Goal: Task Accomplishment & Management: Complete application form

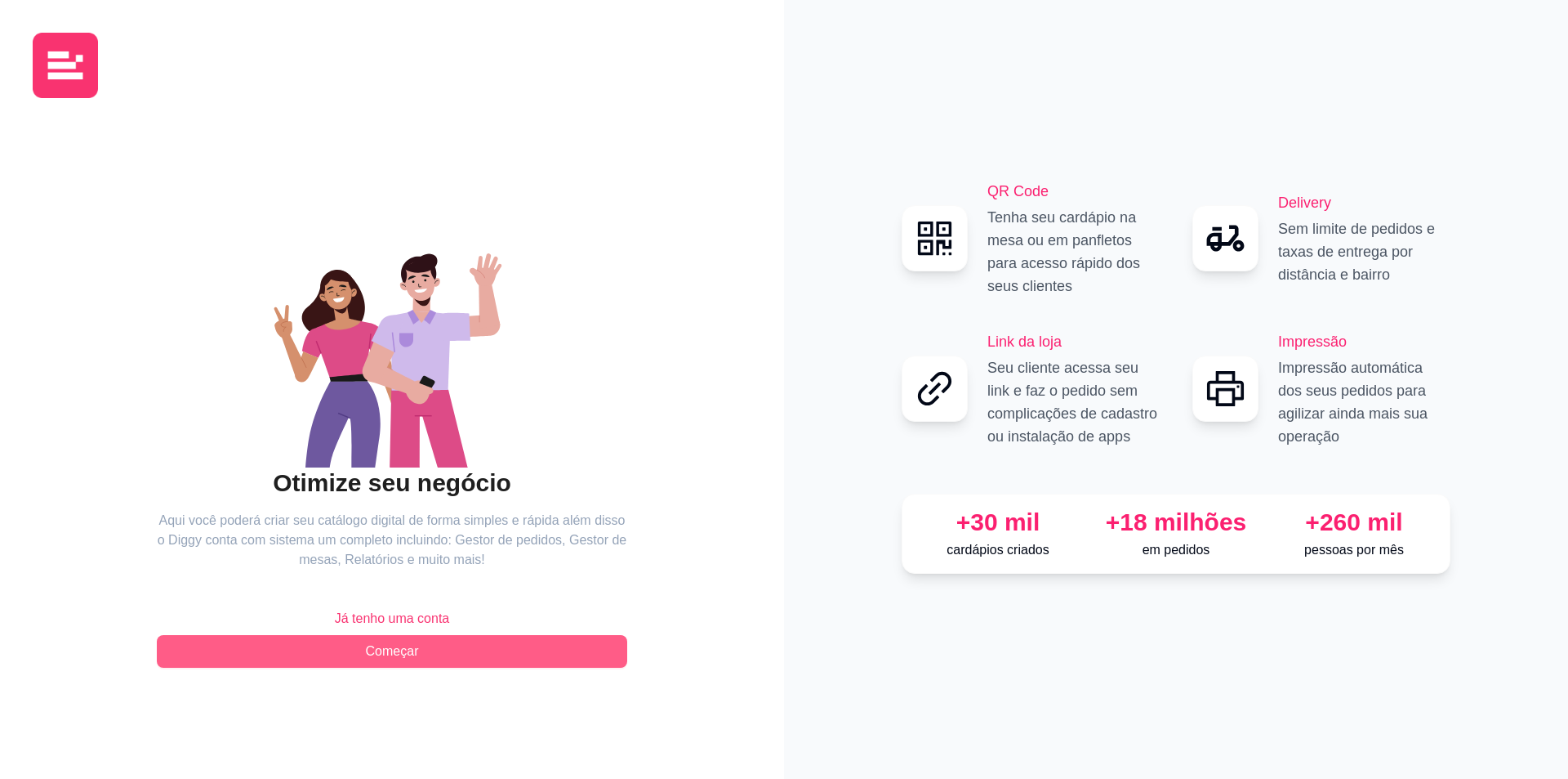
click at [400, 658] on span "Começar" at bounding box center [392, 651] width 53 height 19
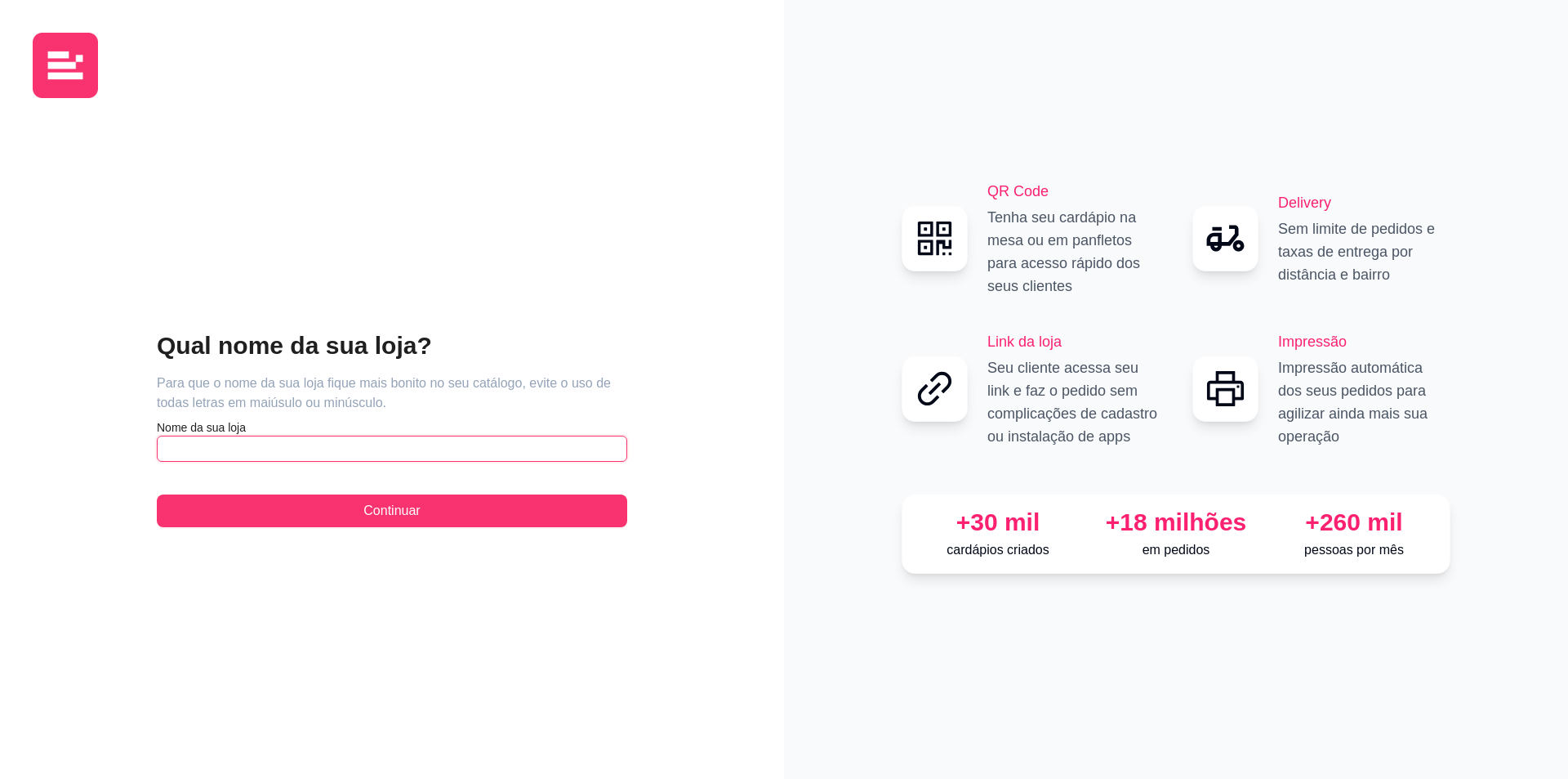
click at [235, 455] on input "text" at bounding box center [392, 448] width 471 height 27
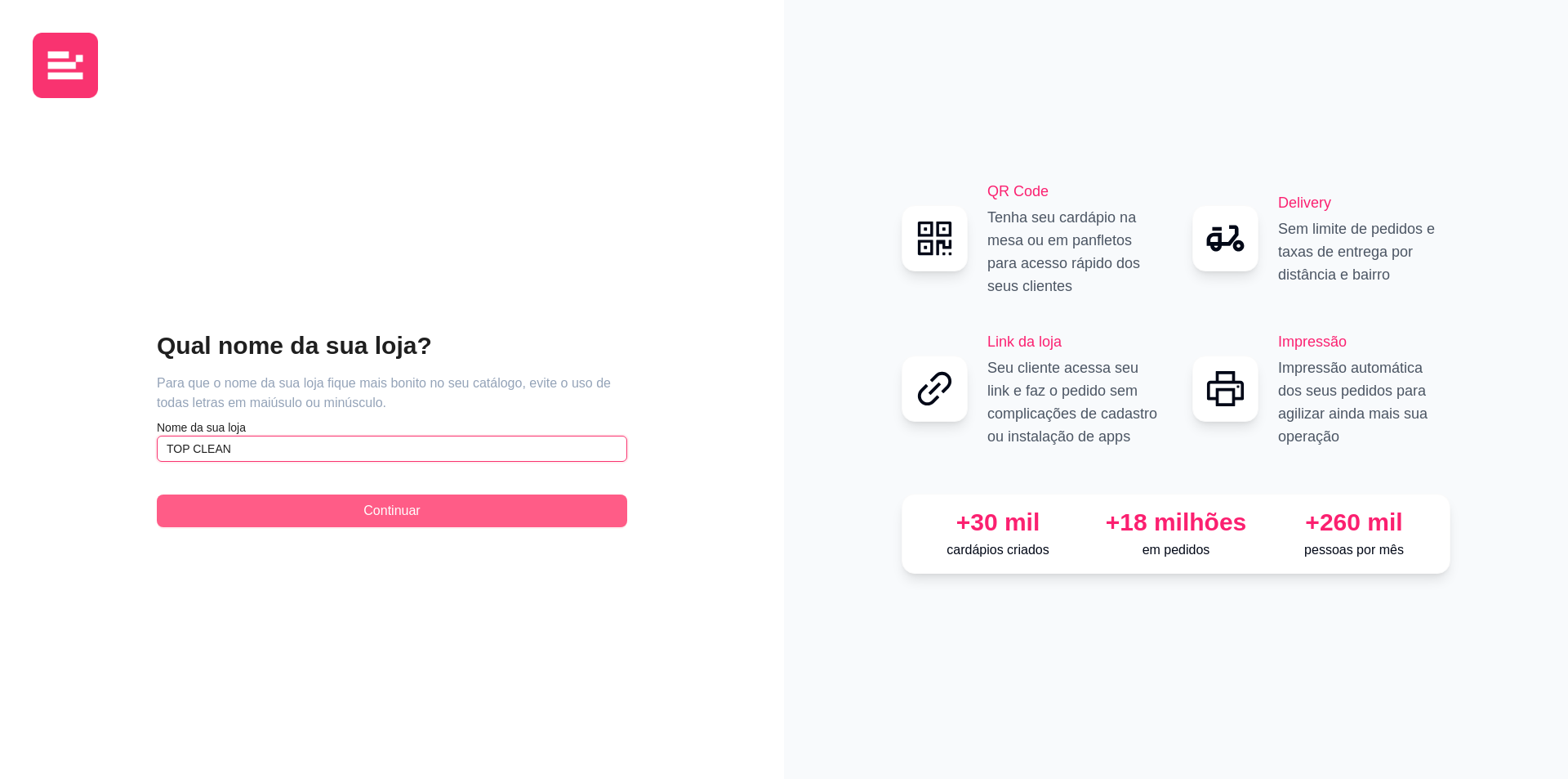
type input "TOP CLEAN"
click at [371, 510] on span "Continuar" at bounding box center [392, 510] width 57 height 19
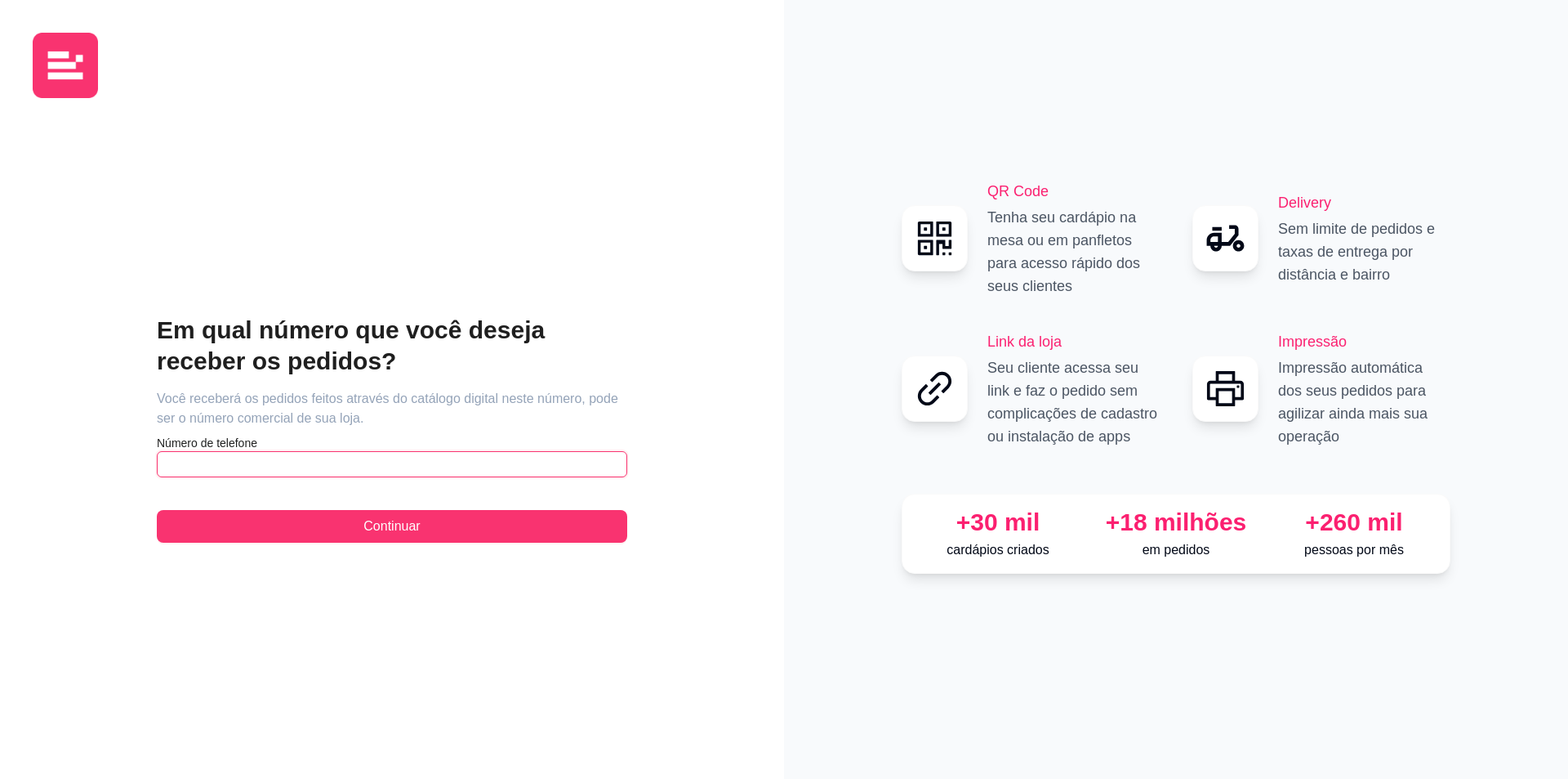
click at [355, 469] on input "text" at bounding box center [392, 464] width 471 height 27
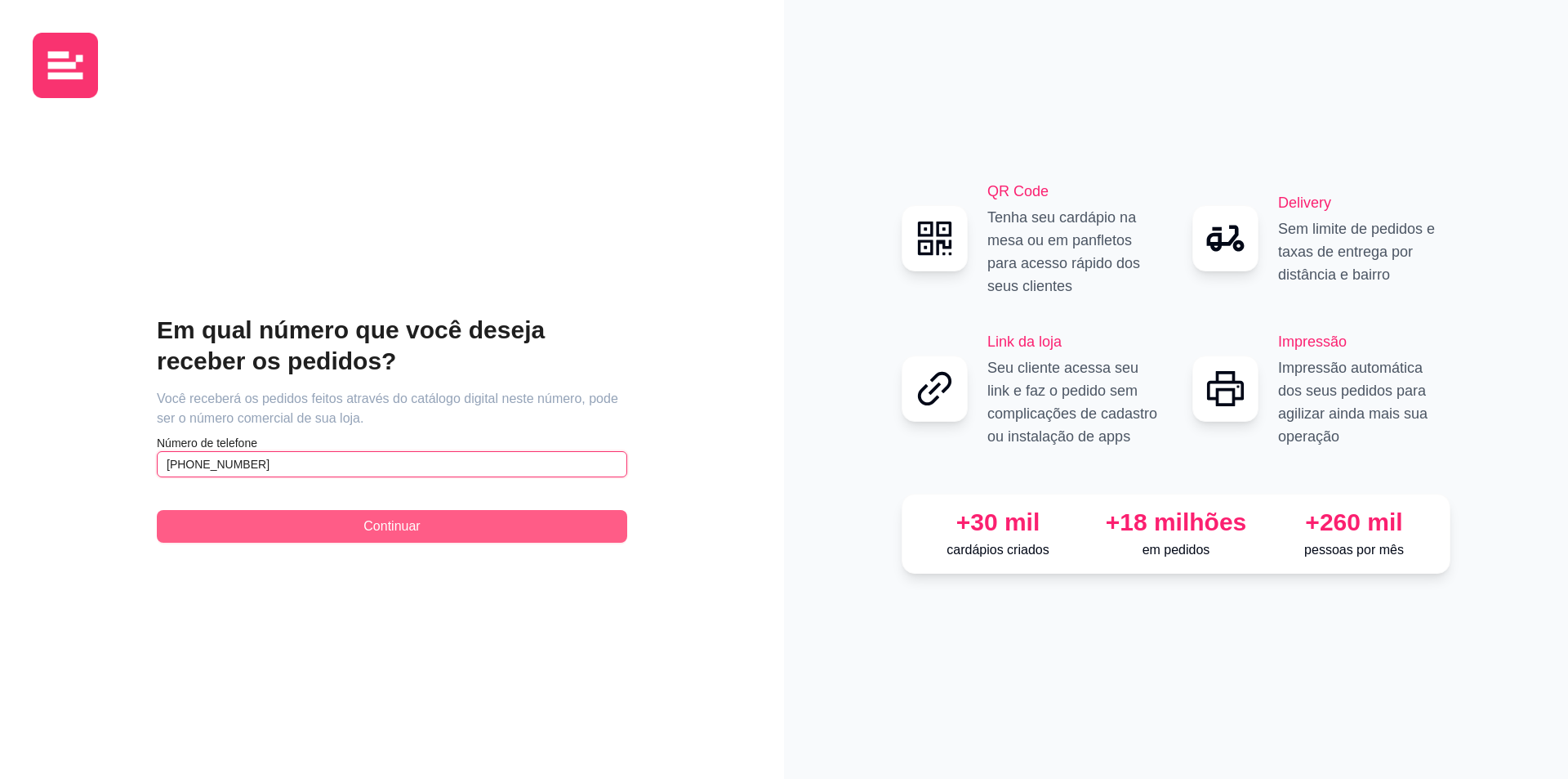
type input "[PHONE_NUMBER]"
click at [397, 518] on span "Continuar" at bounding box center [392, 526] width 57 height 19
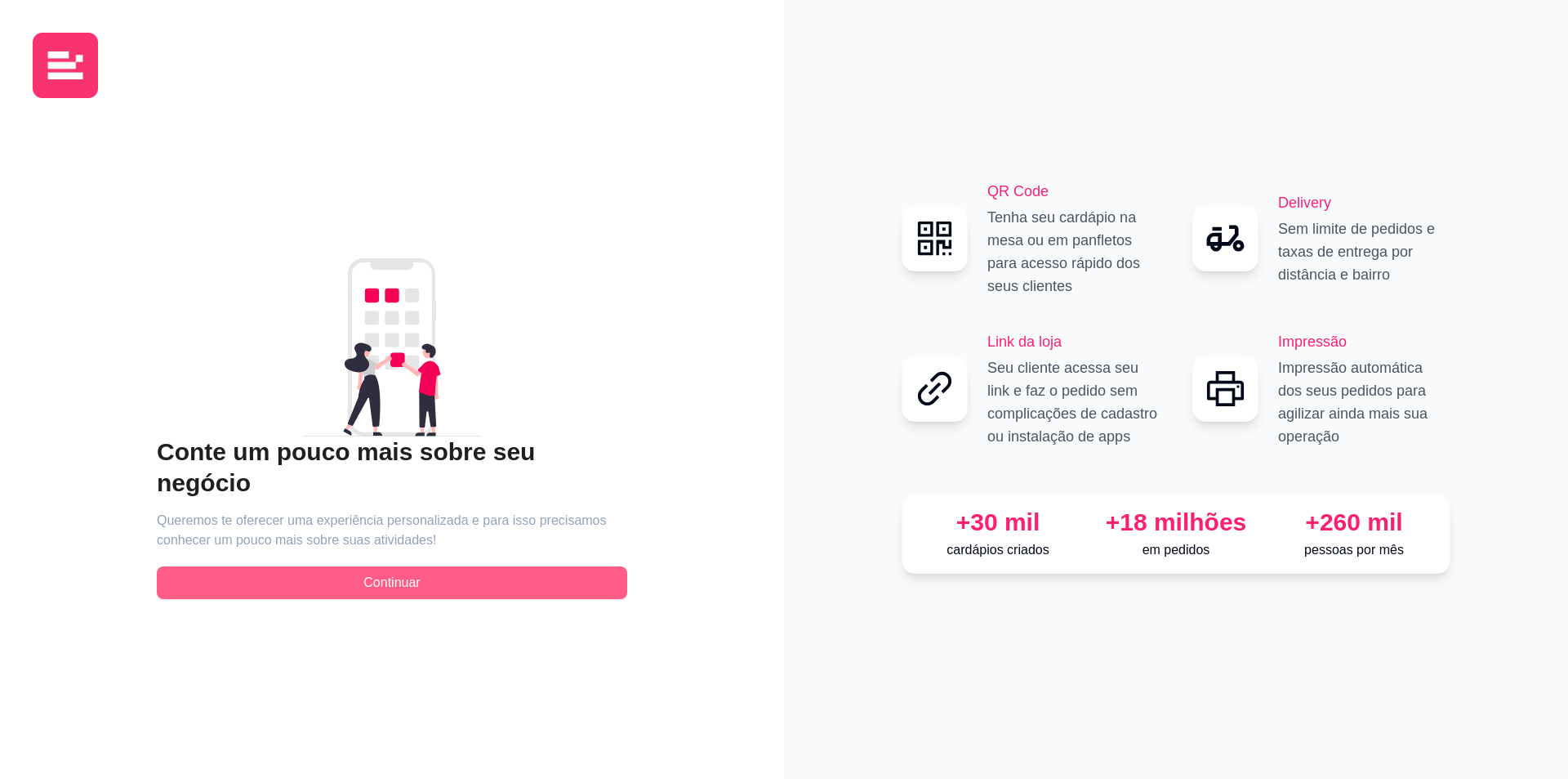
click at [395, 573] on span "Continuar" at bounding box center [392, 582] width 57 height 19
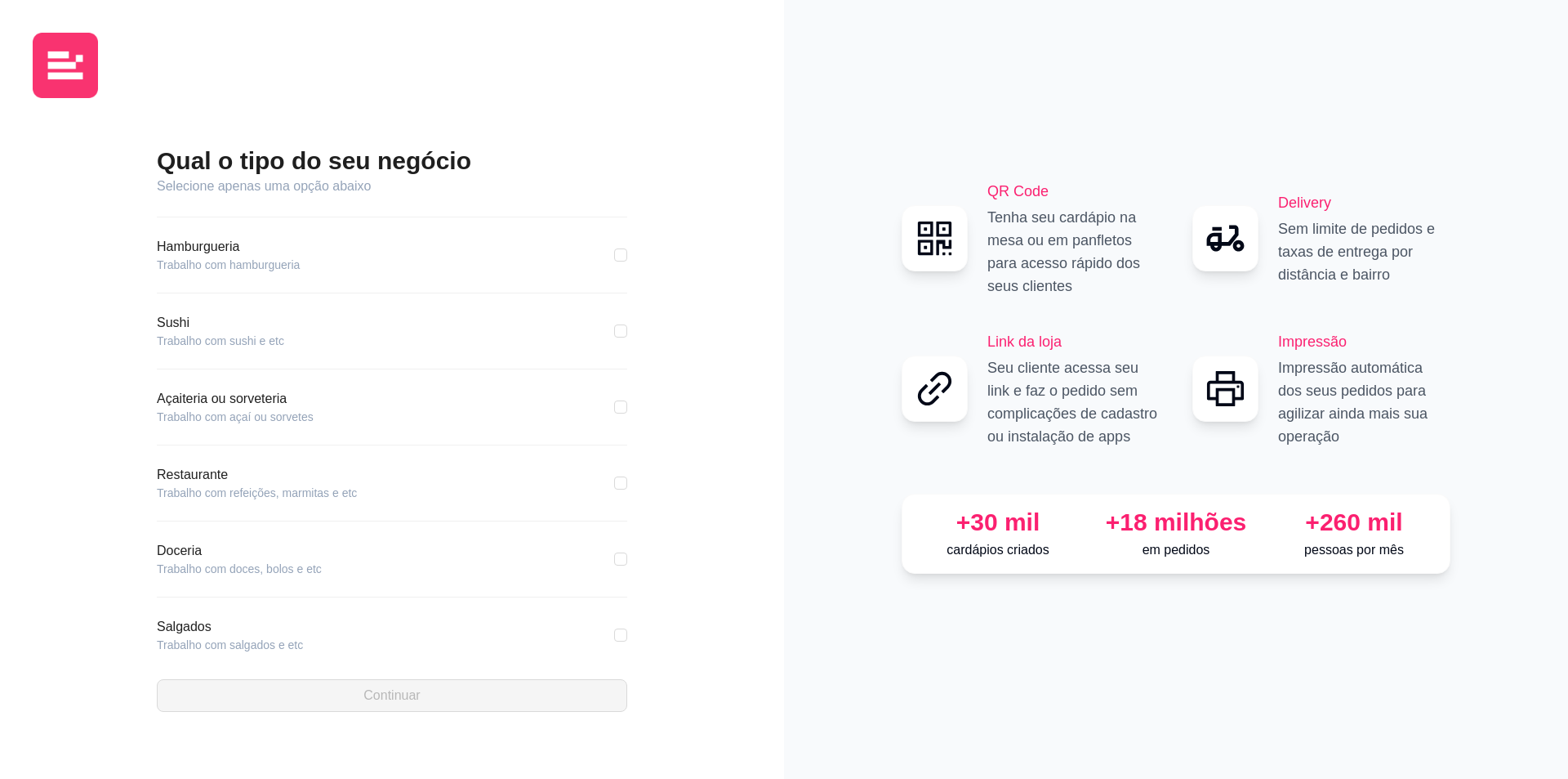
scroll to position [157, 0]
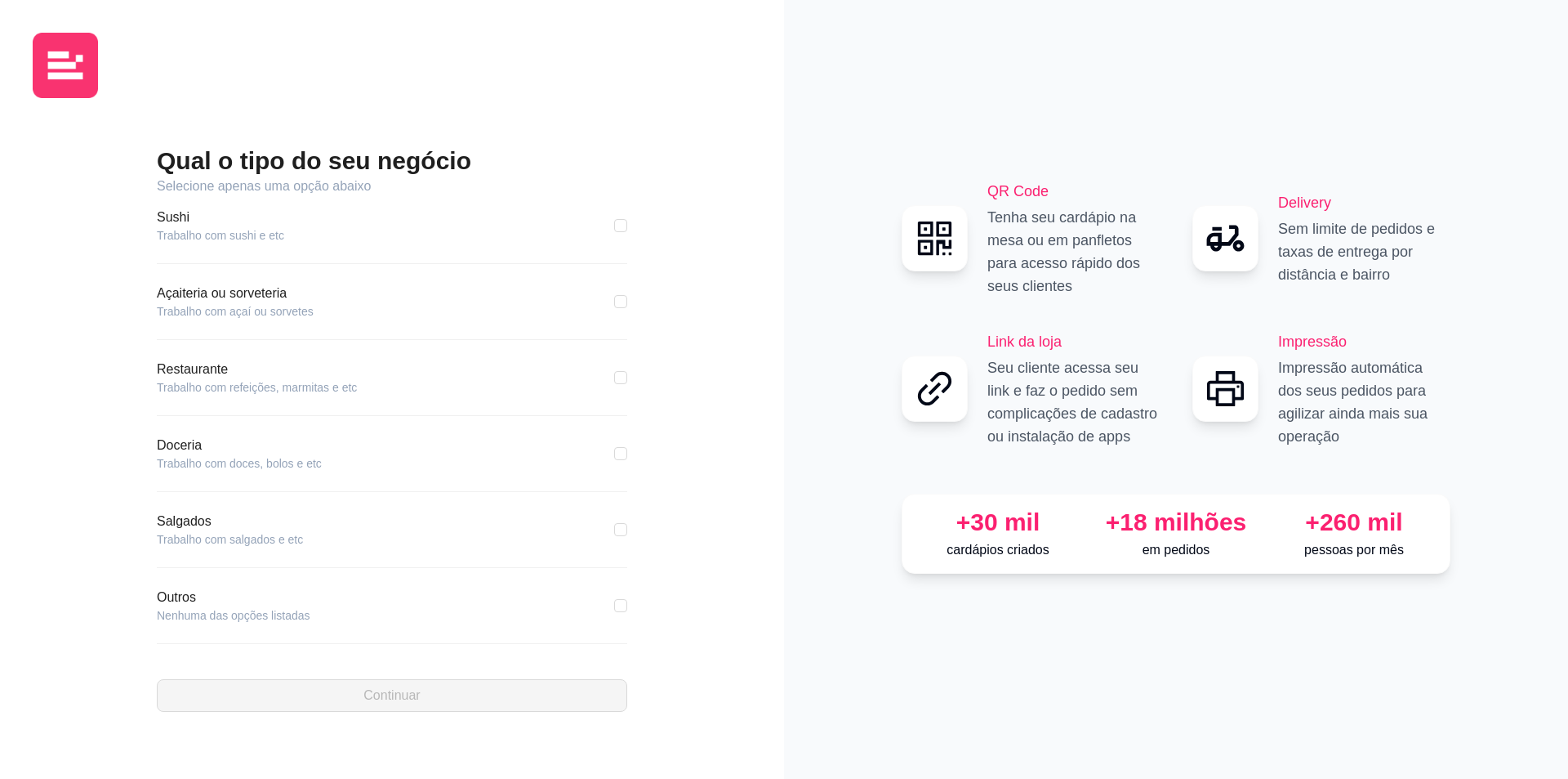
click at [319, 615] on div "Outros Nenhuma das opções listadas" at bounding box center [392, 605] width 471 height 36
click at [173, 589] on article "Outros" at bounding box center [234, 597] width 154 height 19
click at [368, 616] on div "Outros Nenhuma das opções listadas" at bounding box center [392, 605] width 471 height 36
click at [205, 462] on article "Trabalho com doces, bolos e etc" at bounding box center [239, 464] width 165 height 16
click at [180, 441] on article "Doceria" at bounding box center [239, 444] width 165 height 19
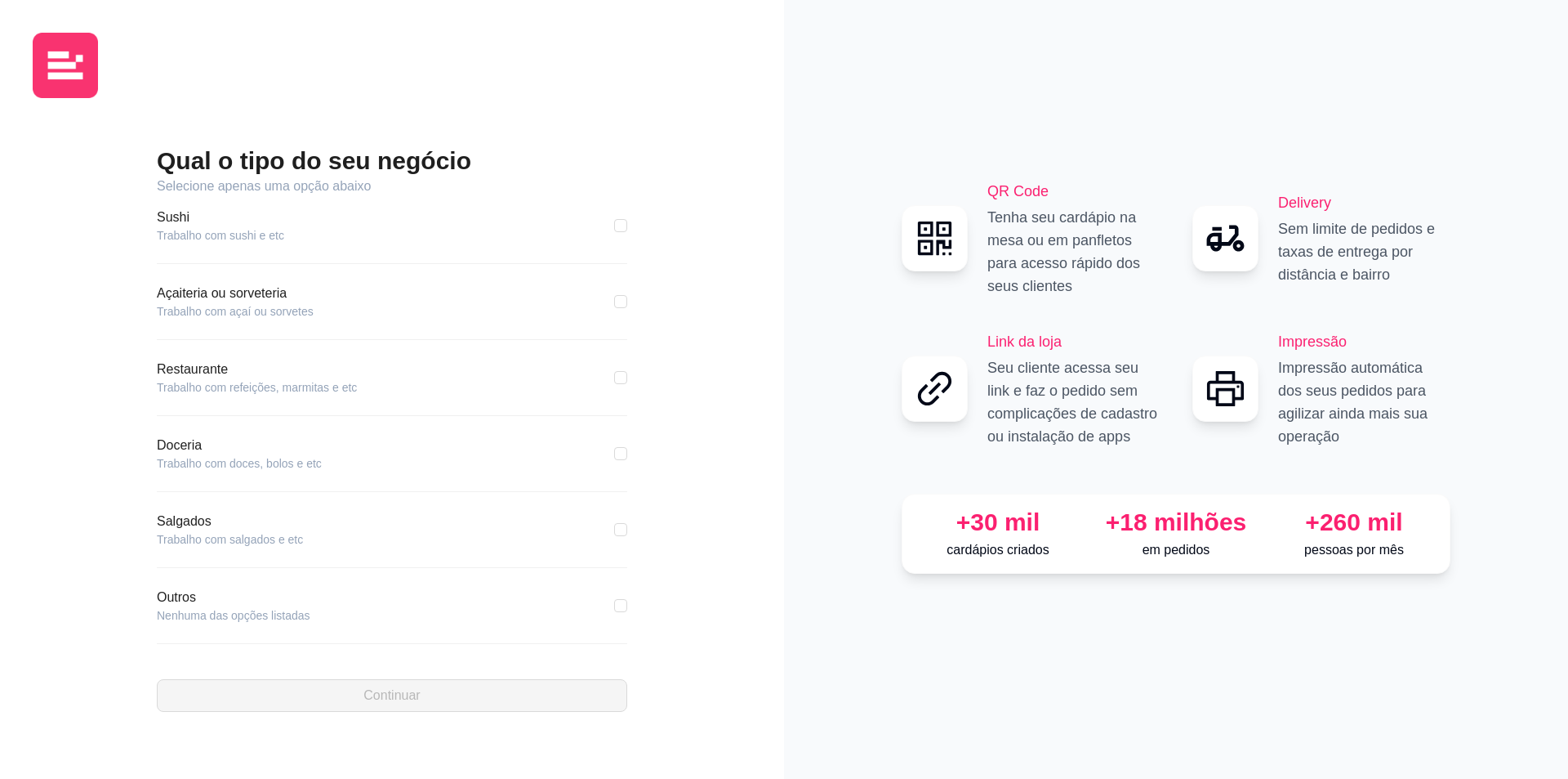
click at [188, 593] on article "Outros" at bounding box center [234, 597] width 154 height 19
click at [166, 592] on article "Outros" at bounding box center [234, 597] width 154 height 19
click at [614, 601] on input "checkbox" at bounding box center [620, 605] width 13 height 13
checkbox input "true"
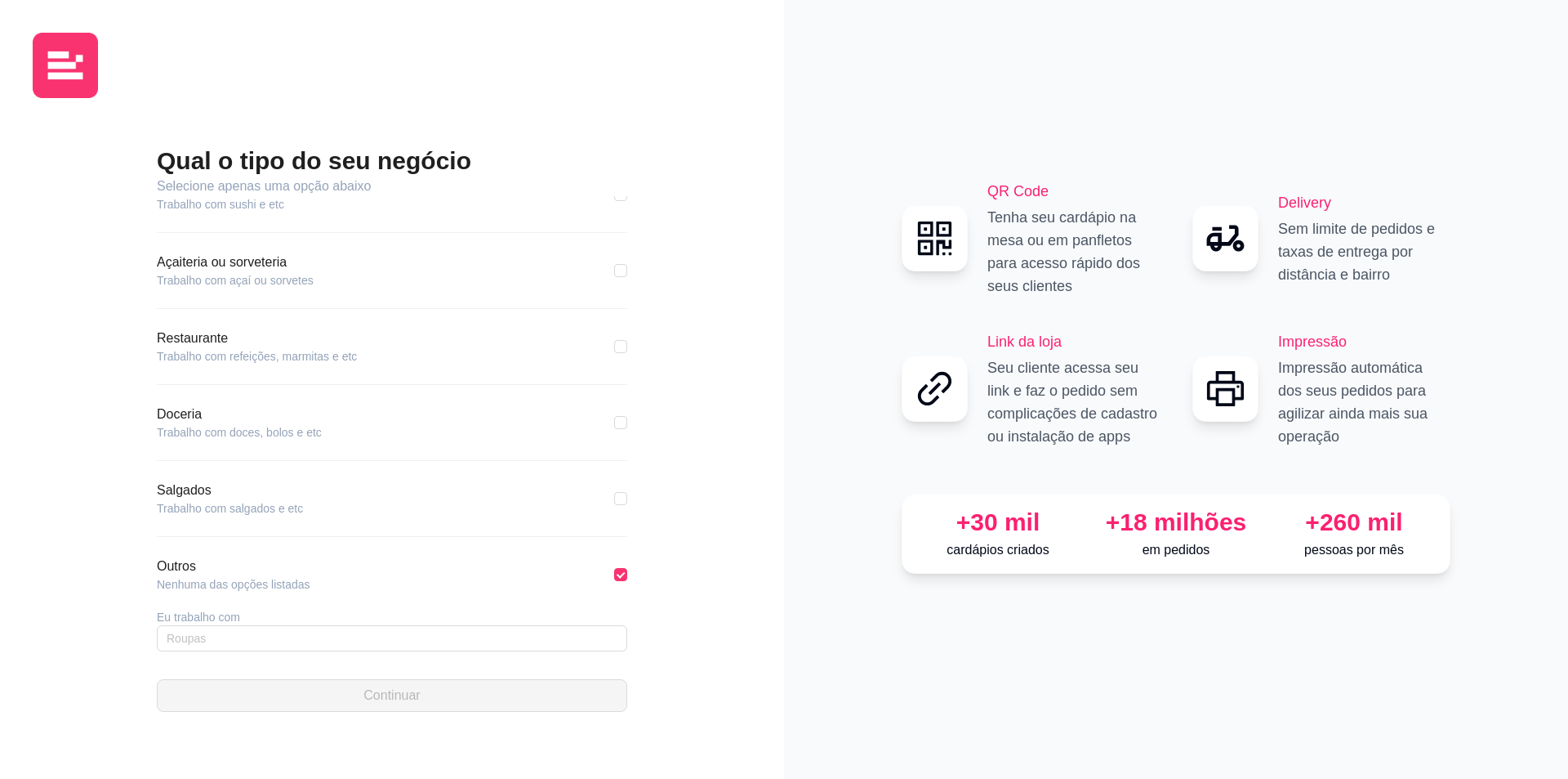
scroll to position [216, 0]
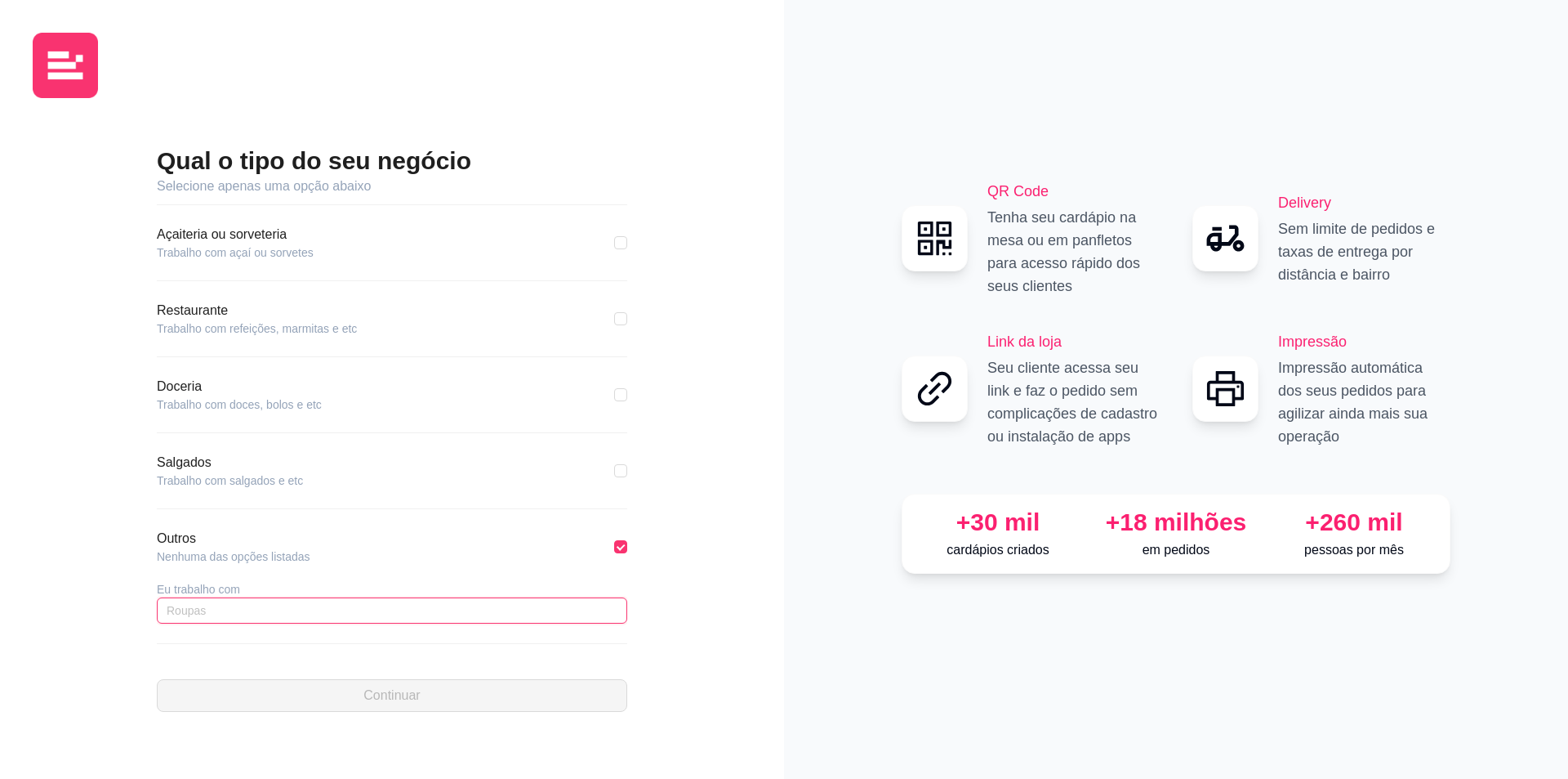
click at [228, 614] on input "text" at bounding box center [392, 610] width 471 height 27
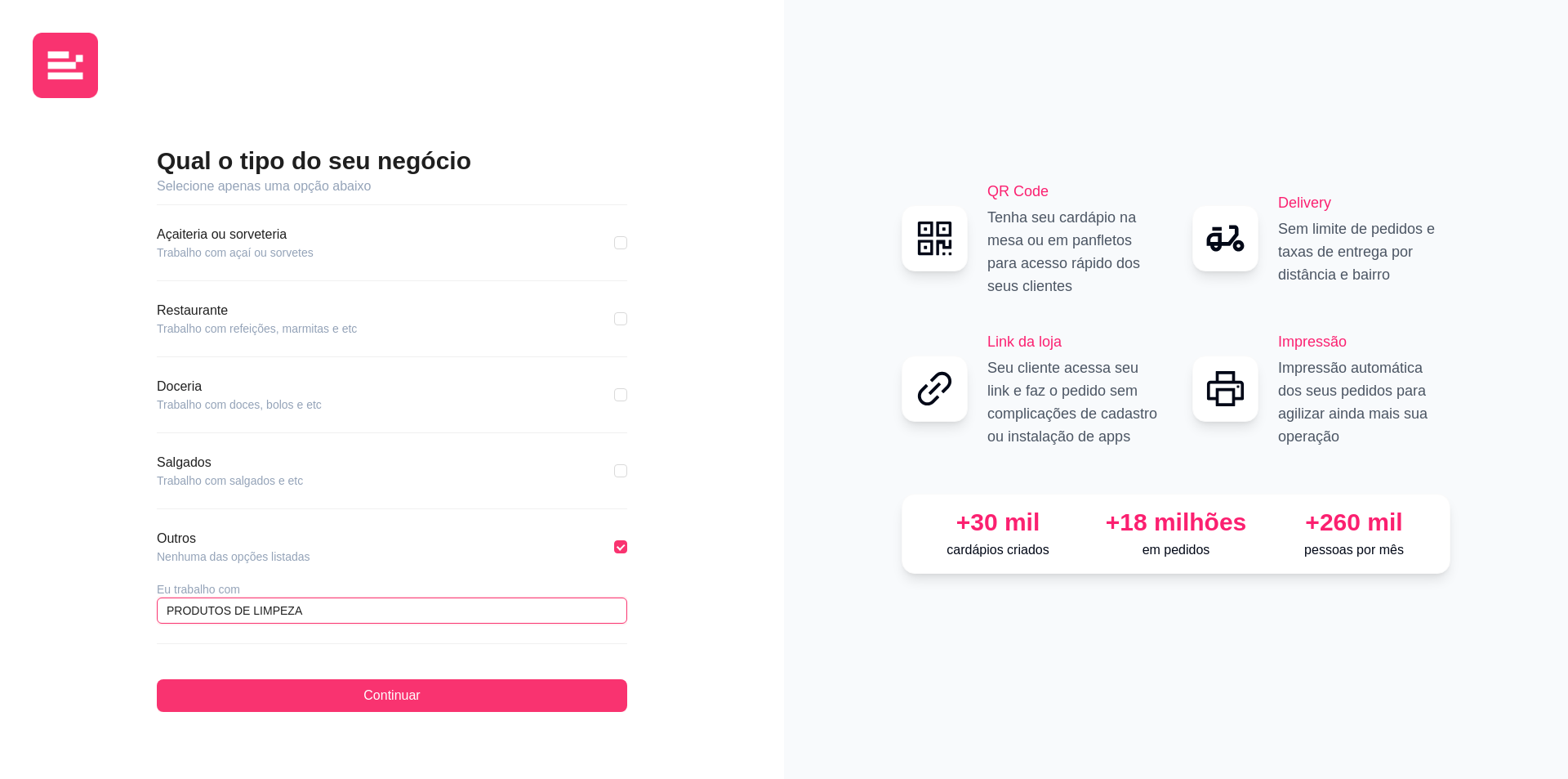
drag, startPoint x: 312, startPoint y: 610, endPoint x: 174, endPoint y: 610, distance: 138.0
click at [174, 610] on input "PRODUTOS DE LIMPEZA" at bounding box center [392, 610] width 471 height 27
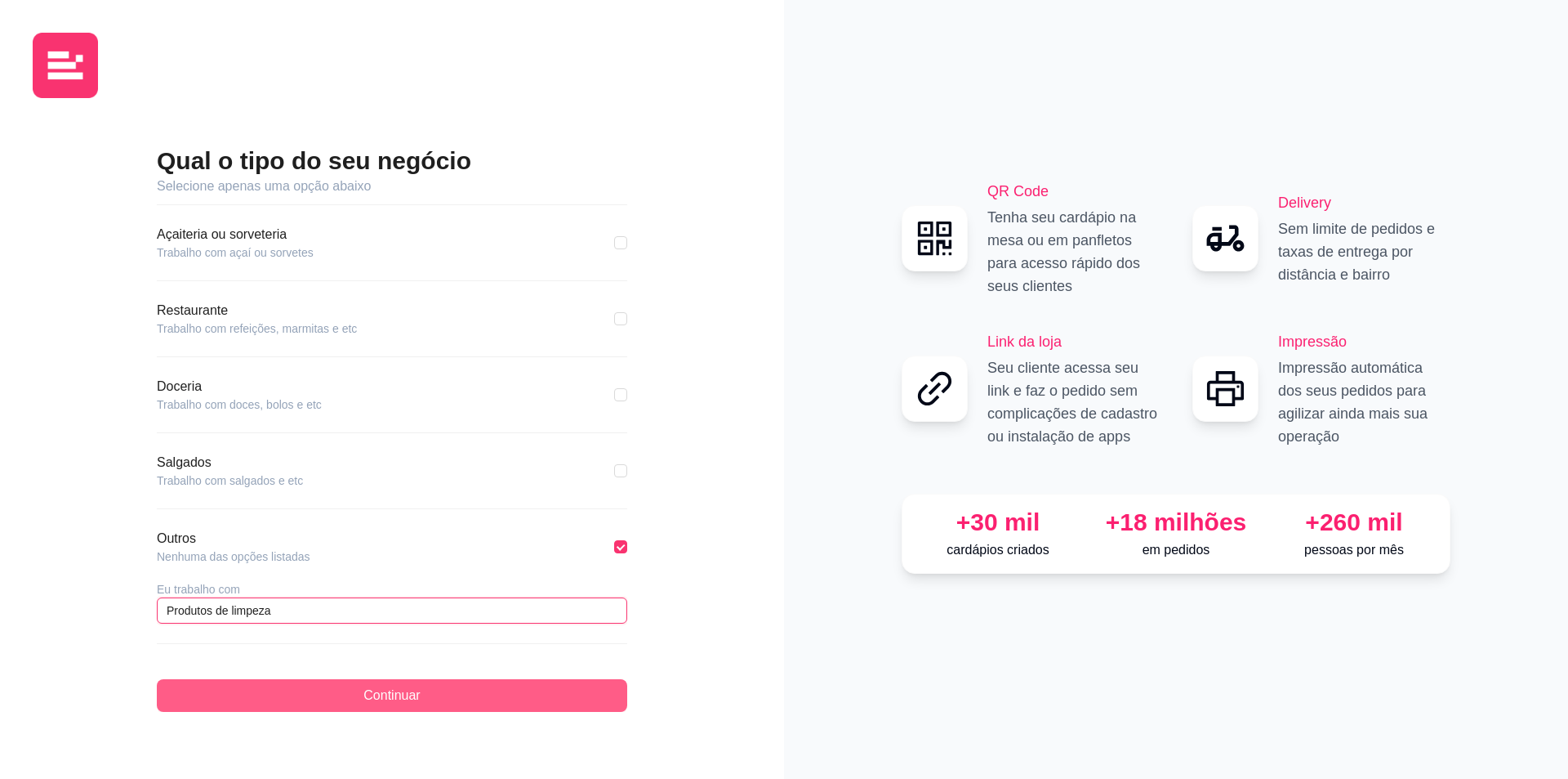
type input "Produtos de limpeza"
click at [382, 691] on span "Continuar" at bounding box center [392, 695] width 57 height 19
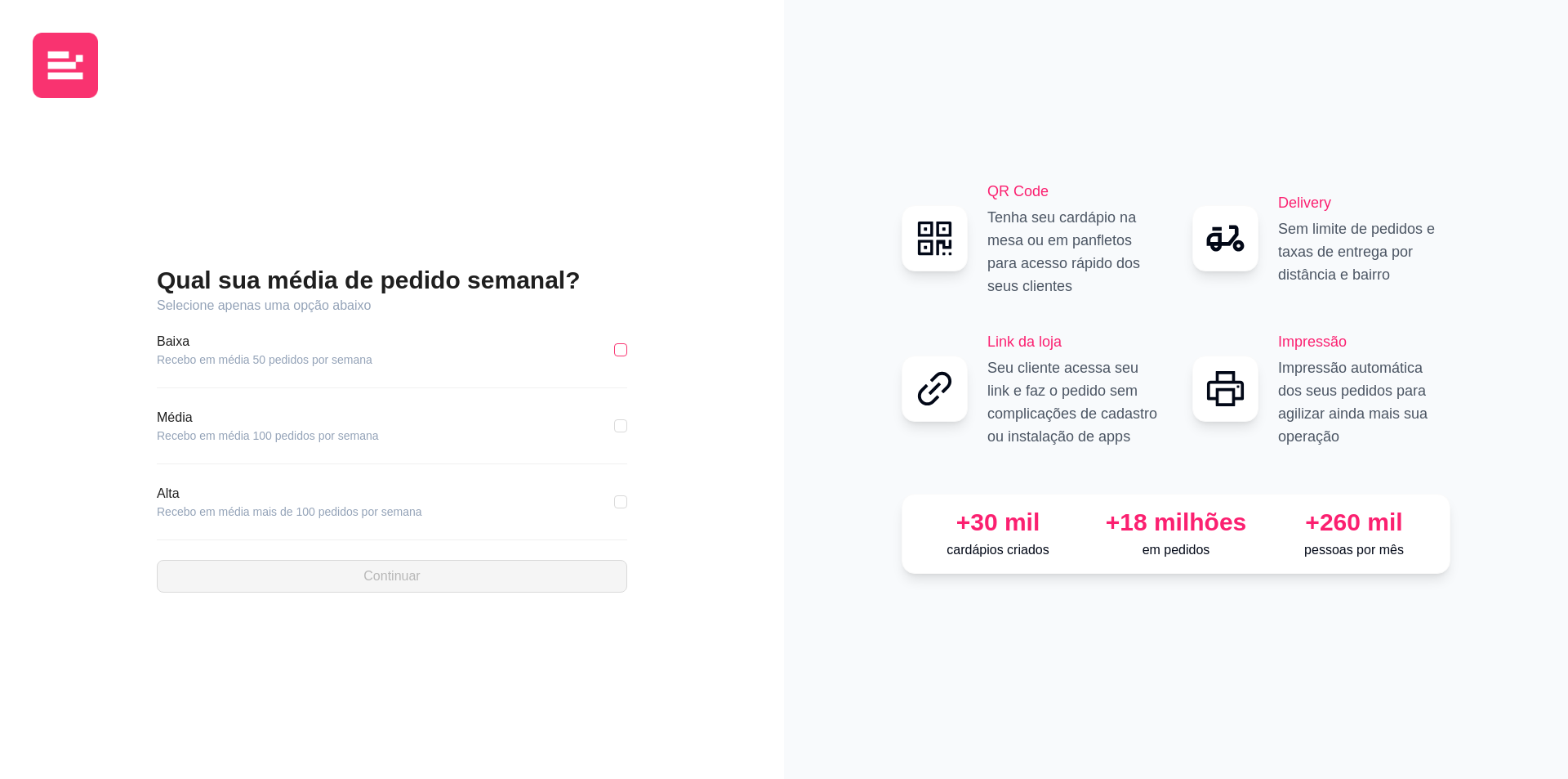
click at [620, 345] on input "checkbox" at bounding box center [620, 349] width 13 height 13
checkbox input "true"
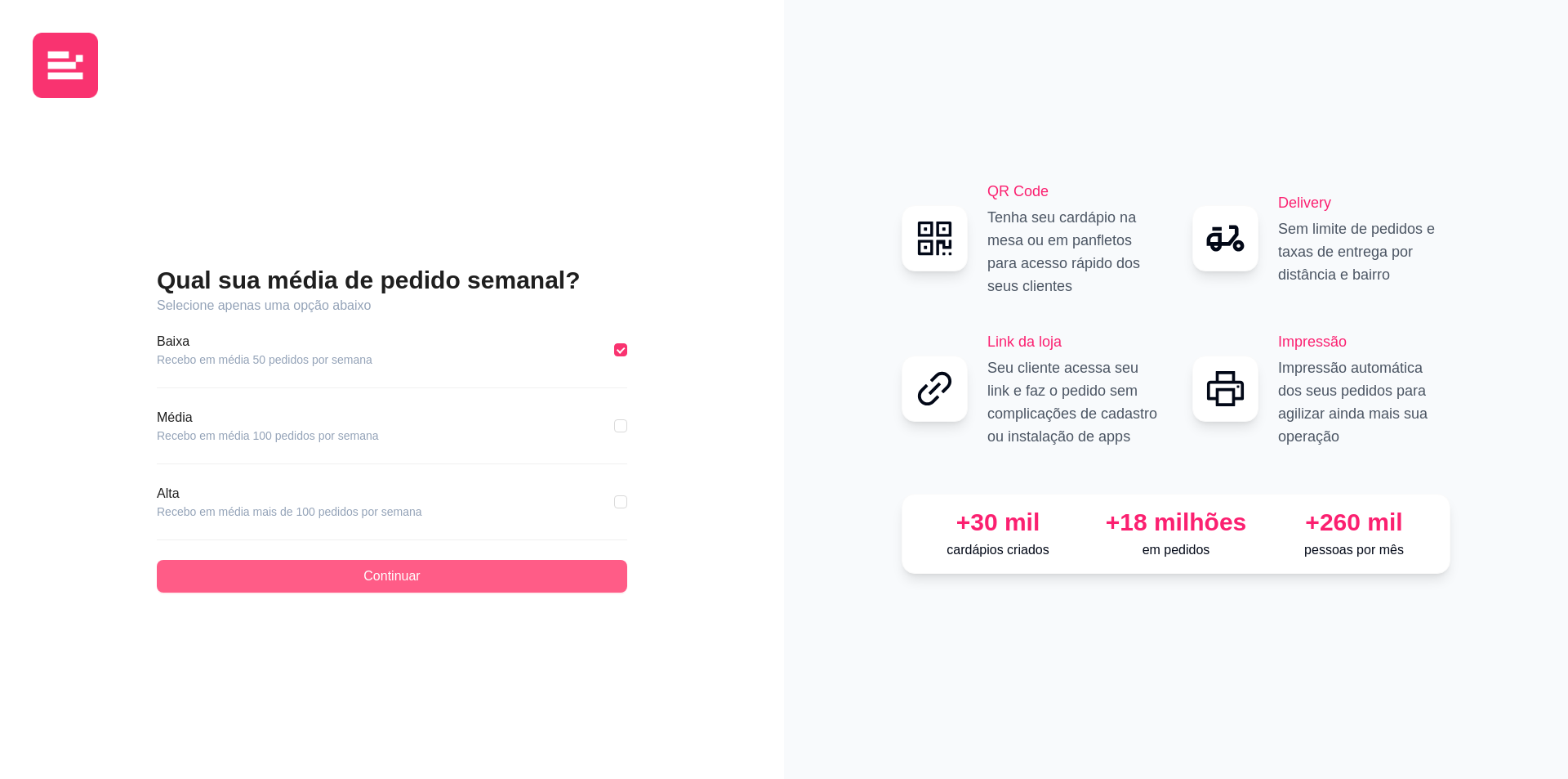
click at [348, 570] on button "Continuar" at bounding box center [392, 576] width 471 height 33
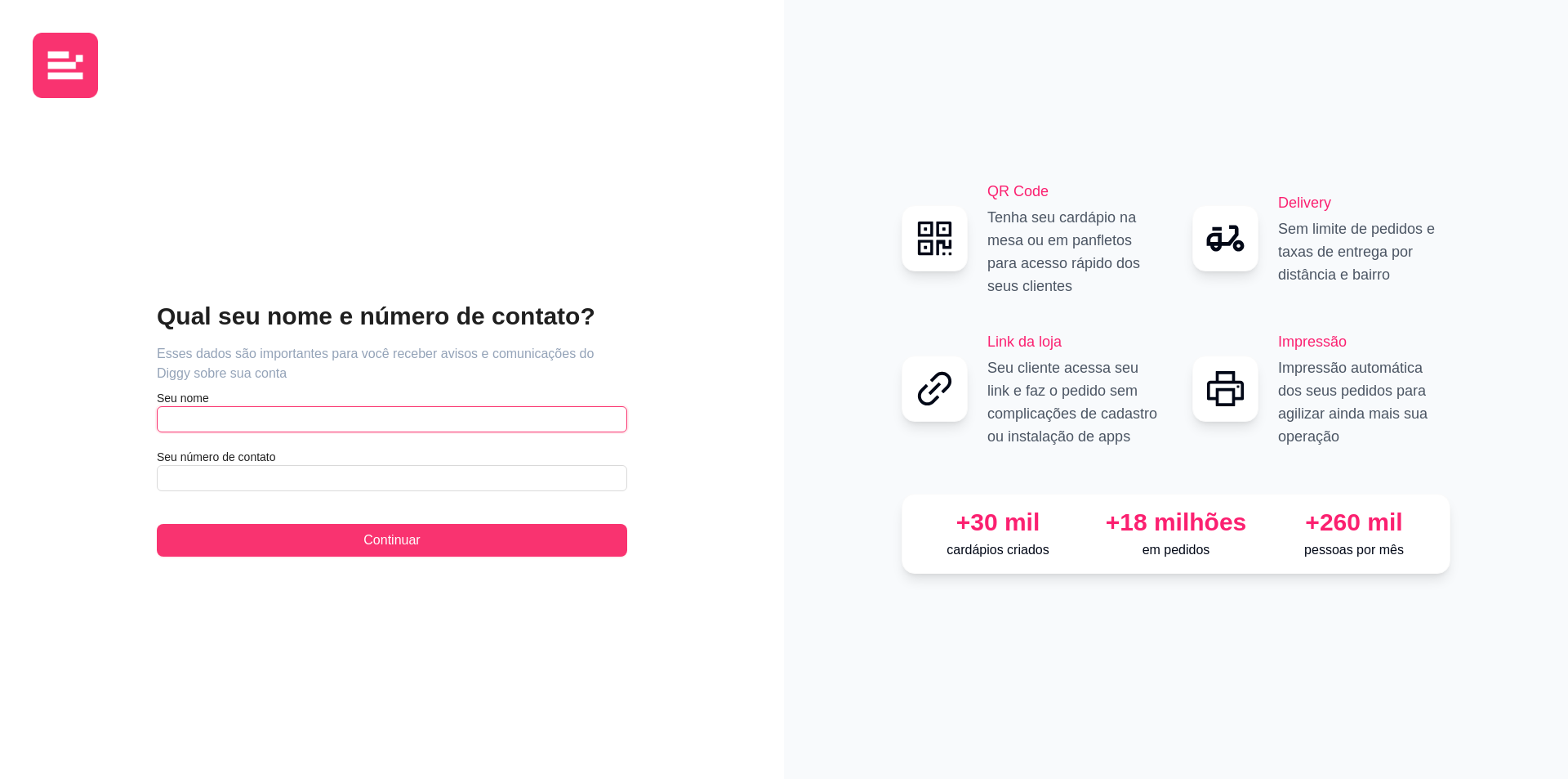
click at [290, 427] on input "text" at bounding box center [392, 419] width 471 height 27
type input "a"
type input "[PERSON_NAME]"
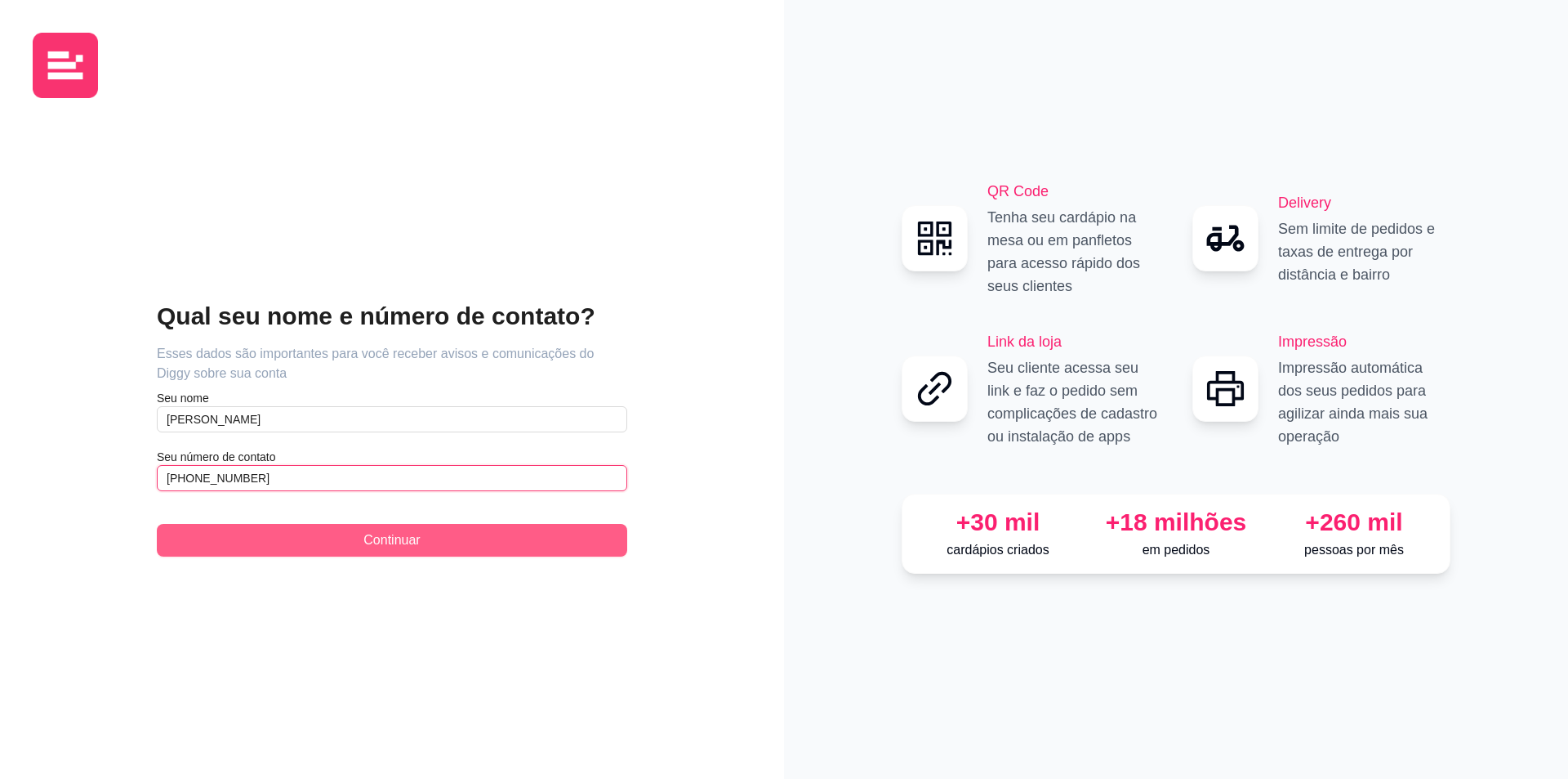
type input "[PHONE_NUMBER]"
click at [401, 544] on span "Continuar" at bounding box center [392, 539] width 57 height 19
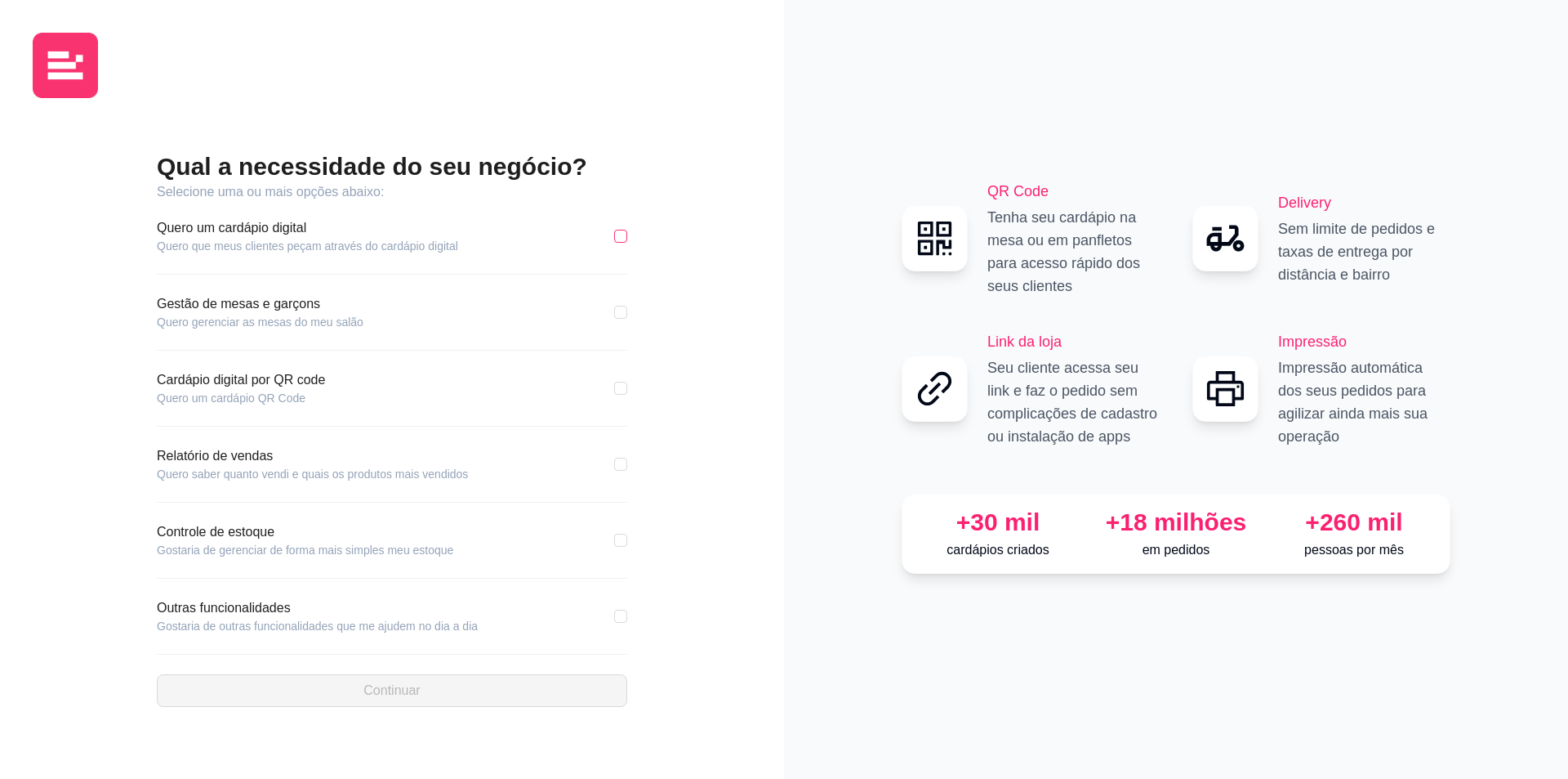
click at [625, 234] on input "checkbox" at bounding box center [620, 236] width 13 height 13
checkbox input "true"
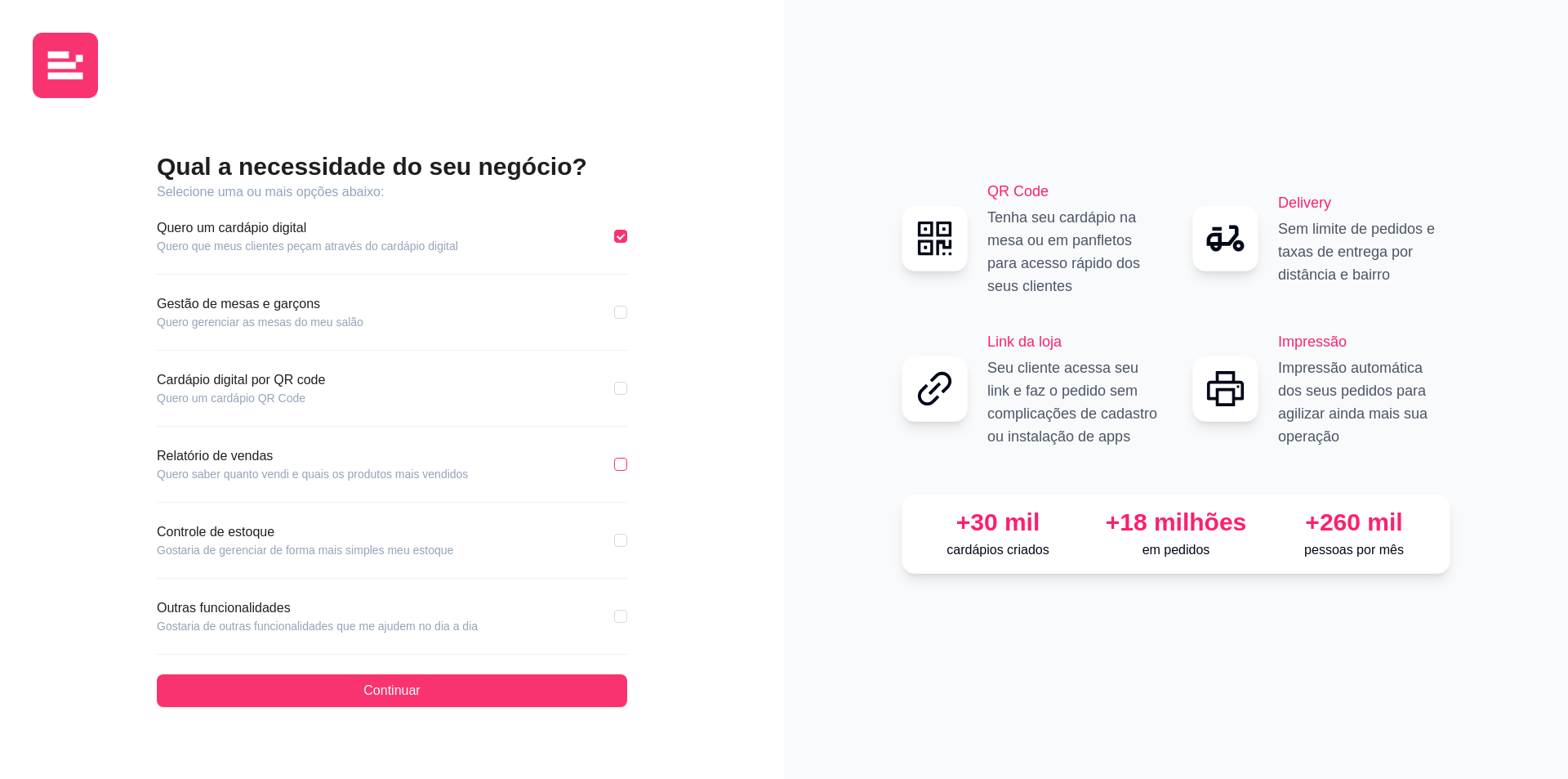
click at [621, 460] on input "checkbox" at bounding box center [620, 464] width 13 height 13
checkbox input "true"
click at [619, 539] on input "checkbox" at bounding box center [620, 540] width 13 height 13
checkbox input "true"
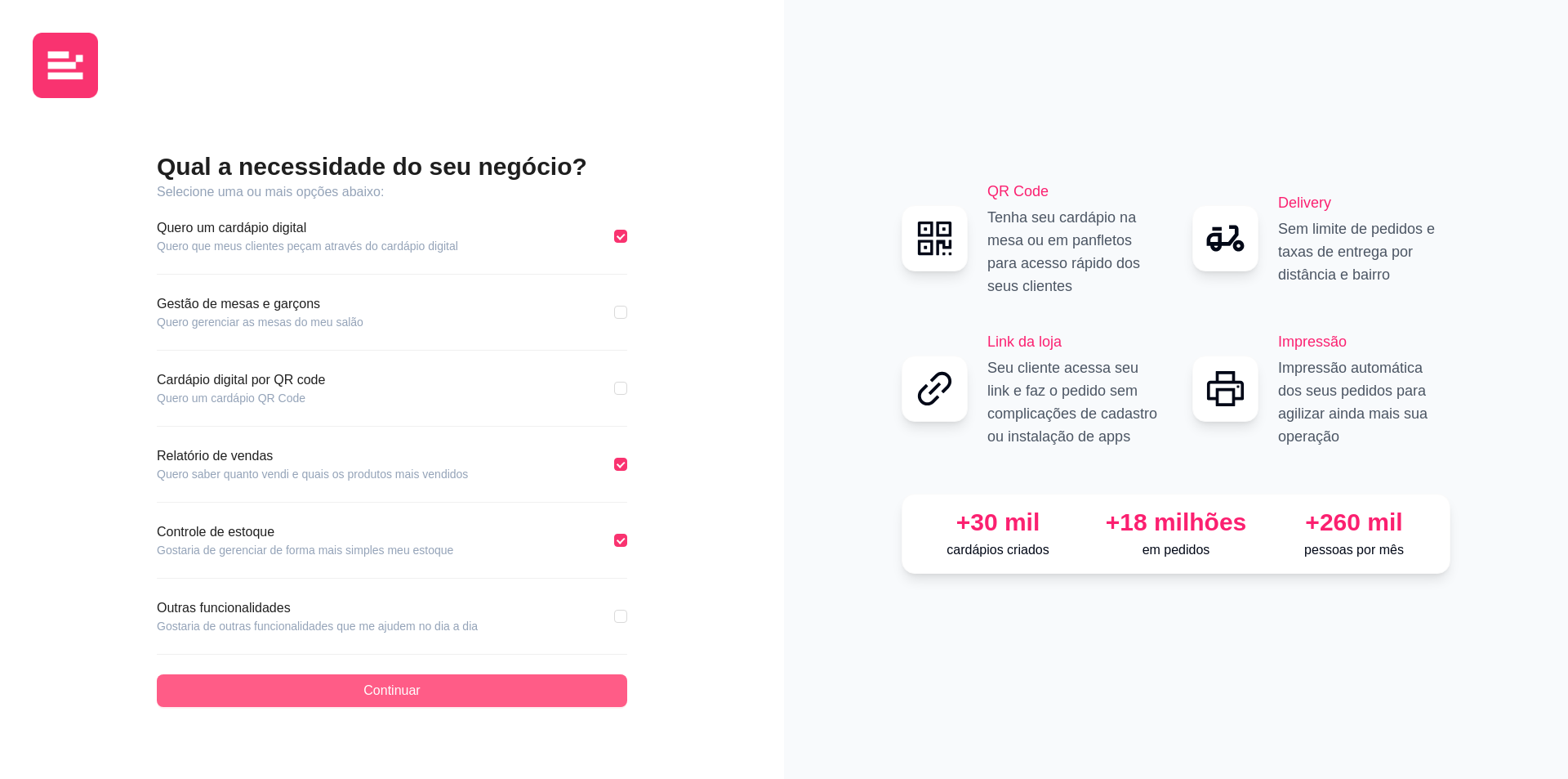
click at [452, 688] on button "Continuar" at bounding box center [392, 690] width 471 height 33
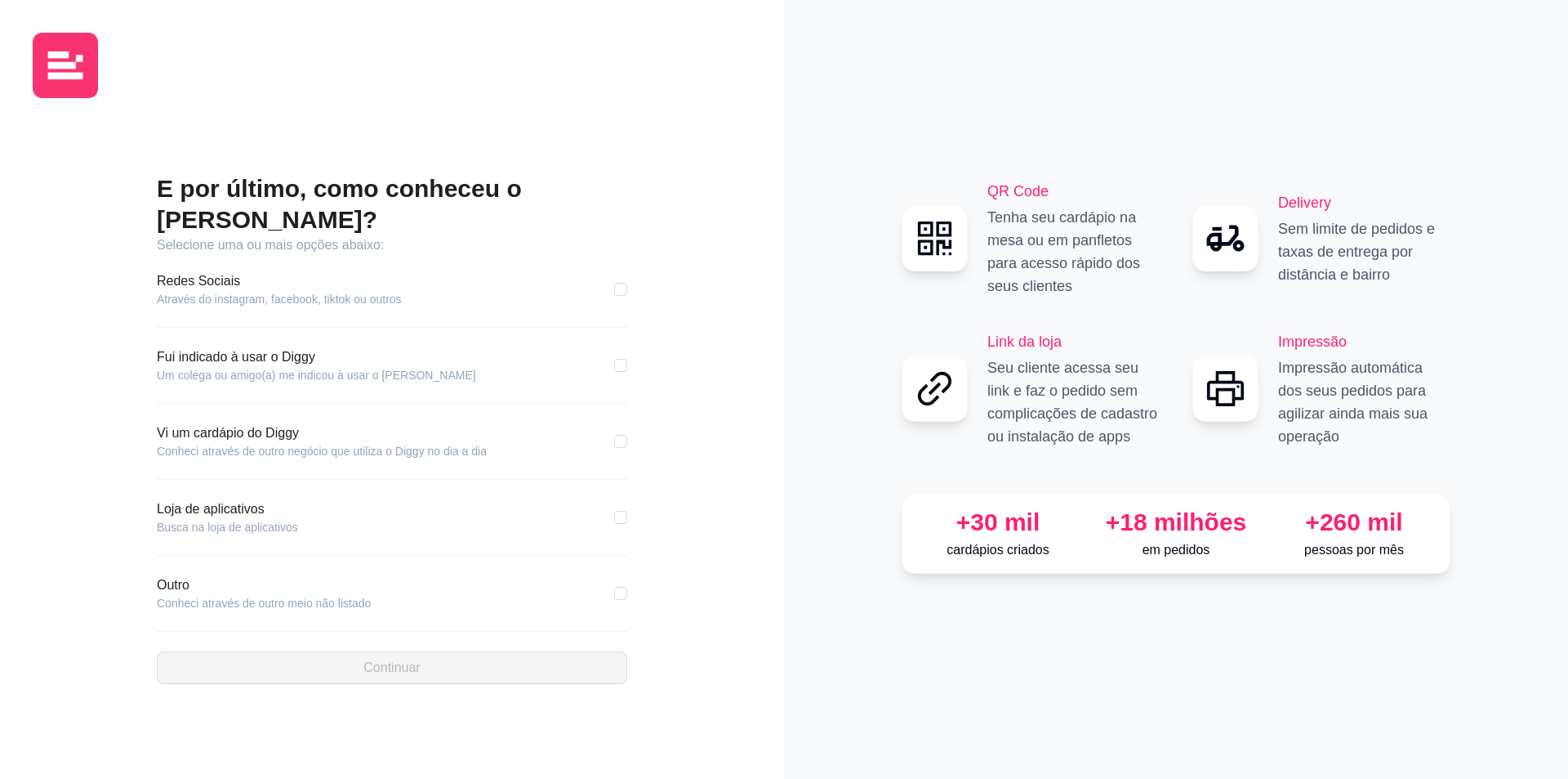
click at [366, 443] on article "Conheci através de outro negócio que utiliza o Diggy no dia a dia" at bounding box center [322, 451] width 330 height 16
click at [626, 435] on input "checkbox" at bounding box center [620, 442] width 13 height 13
checkbox input "true"
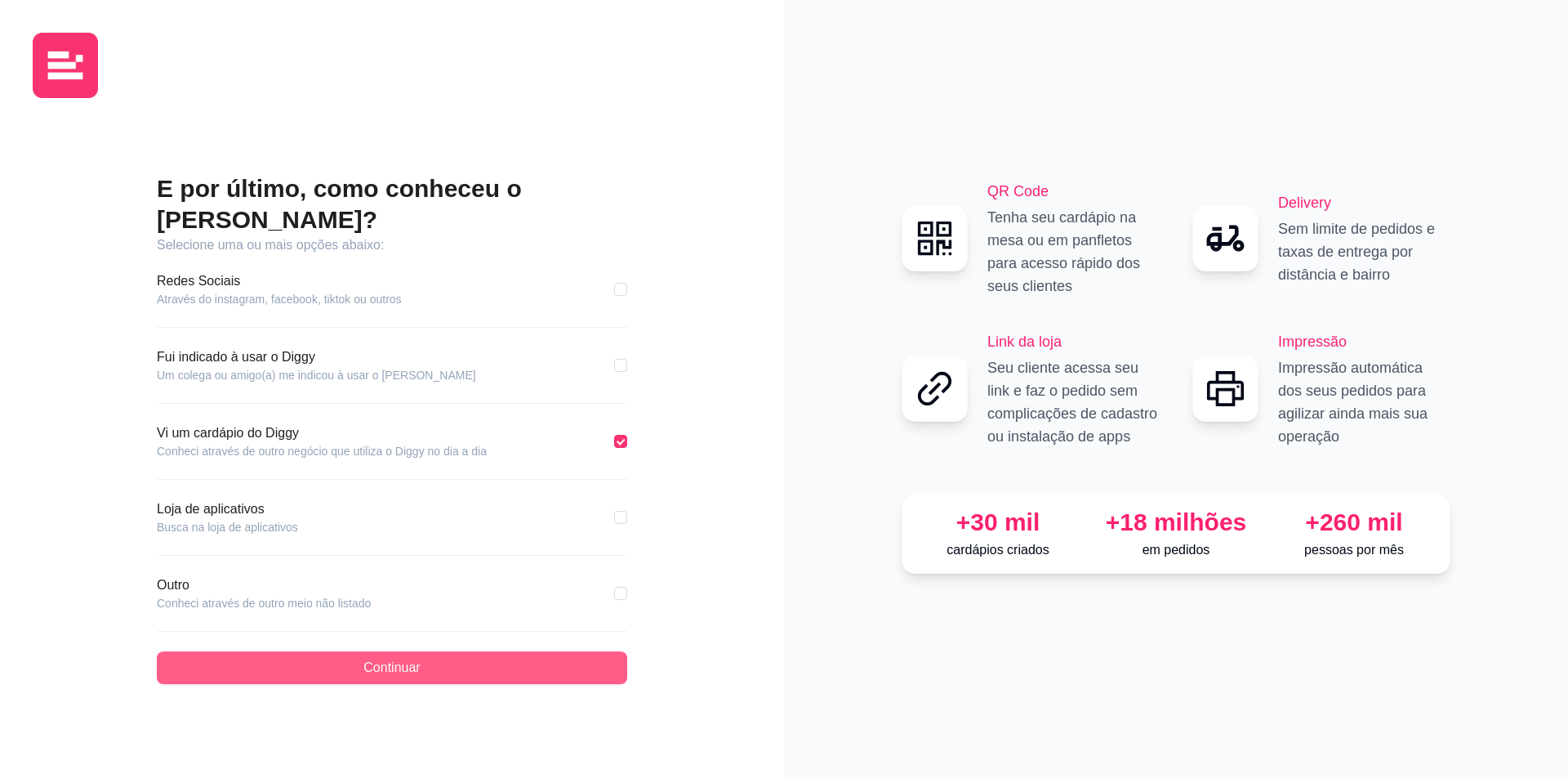
click at [370, 658] on span "Continuar" at bounding box center [392, 667] width 57 height 19
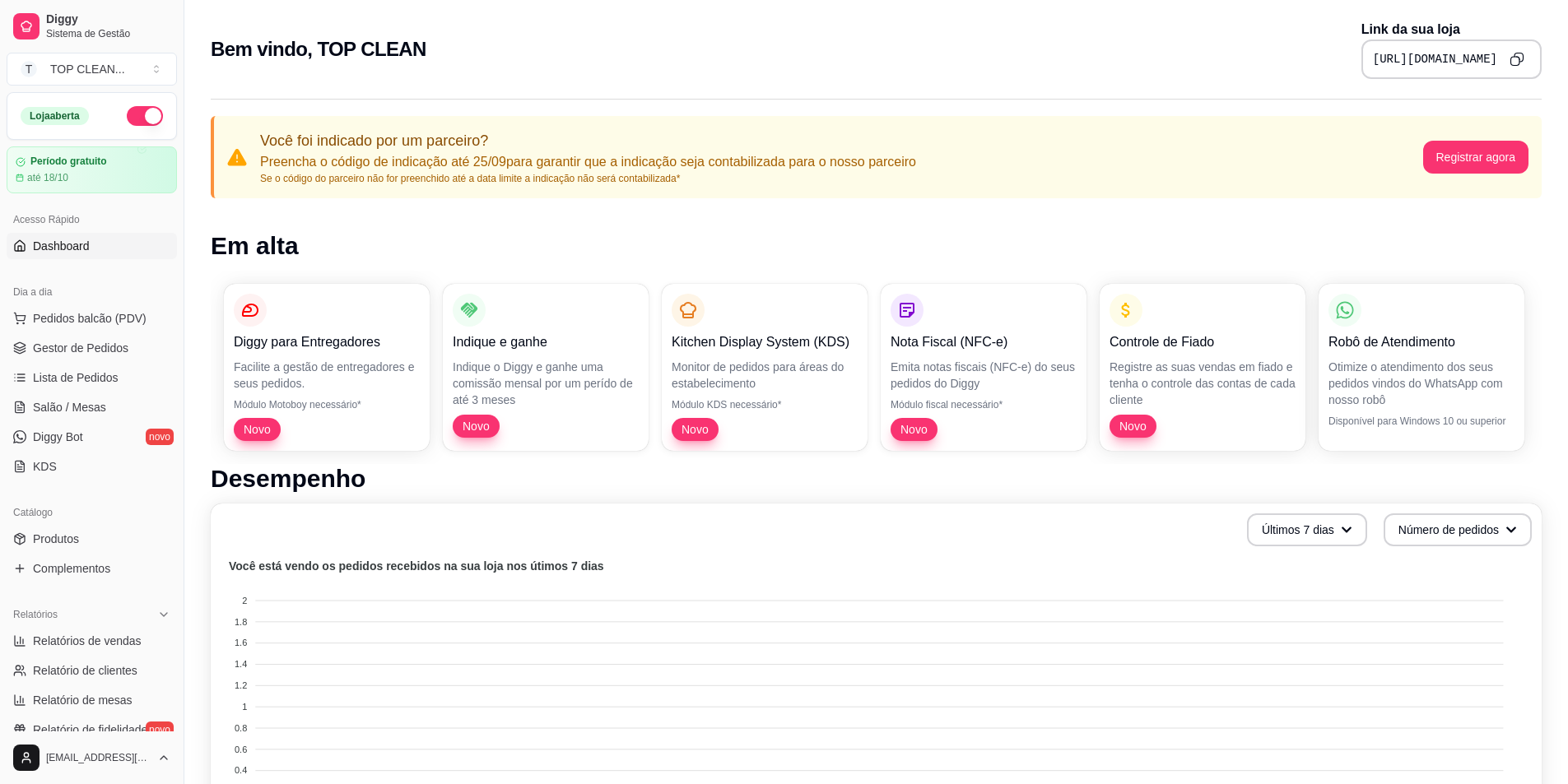
click at [1396, 337] on p "Robô de Atendimento" at bounding box center [1422, 341] width 186 height 19
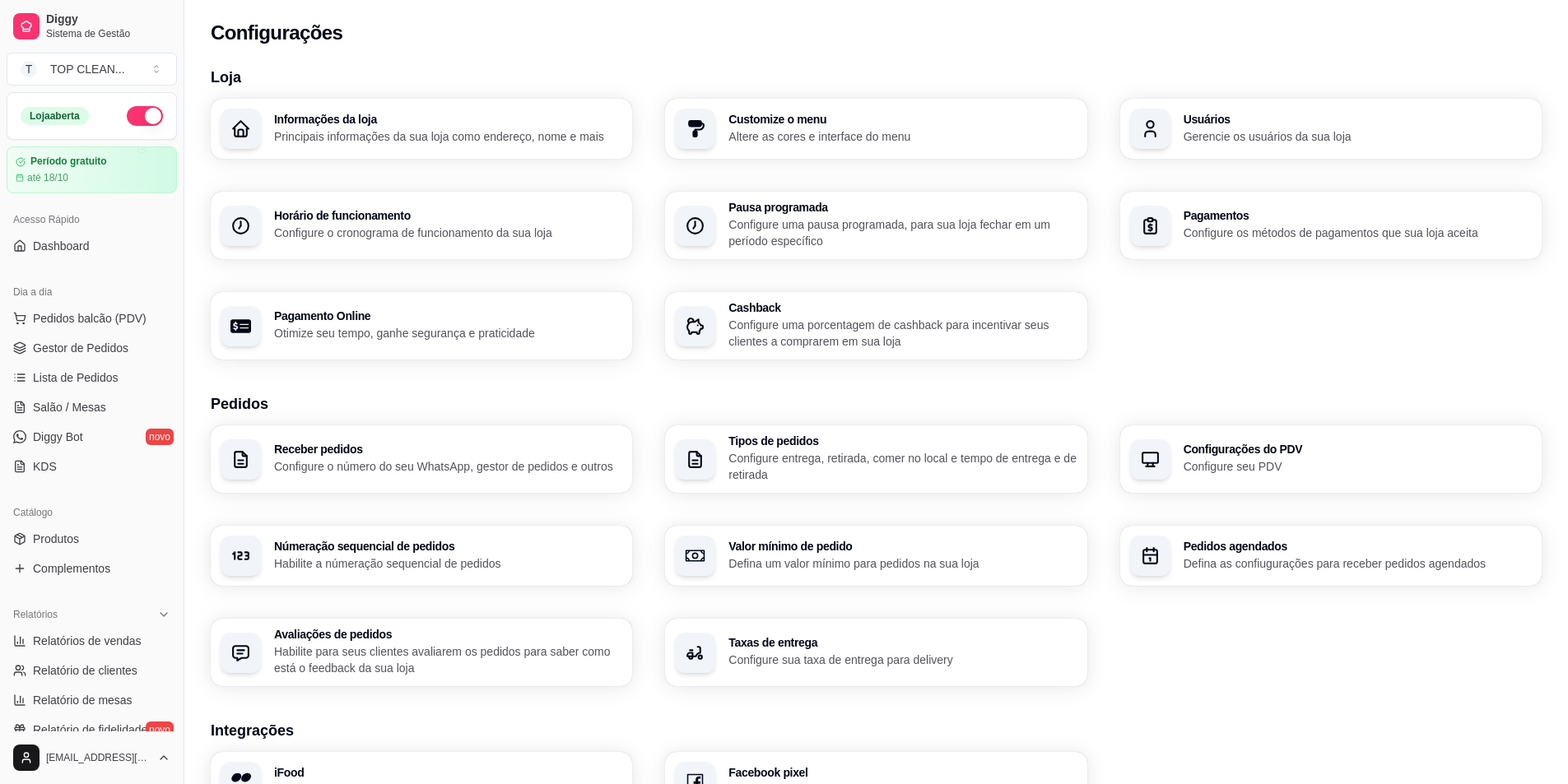
click at [403, 137] on p "Principais informações da sua loja como endereço, nome e mais" at bounding box center [448, 136] width 348 height 17
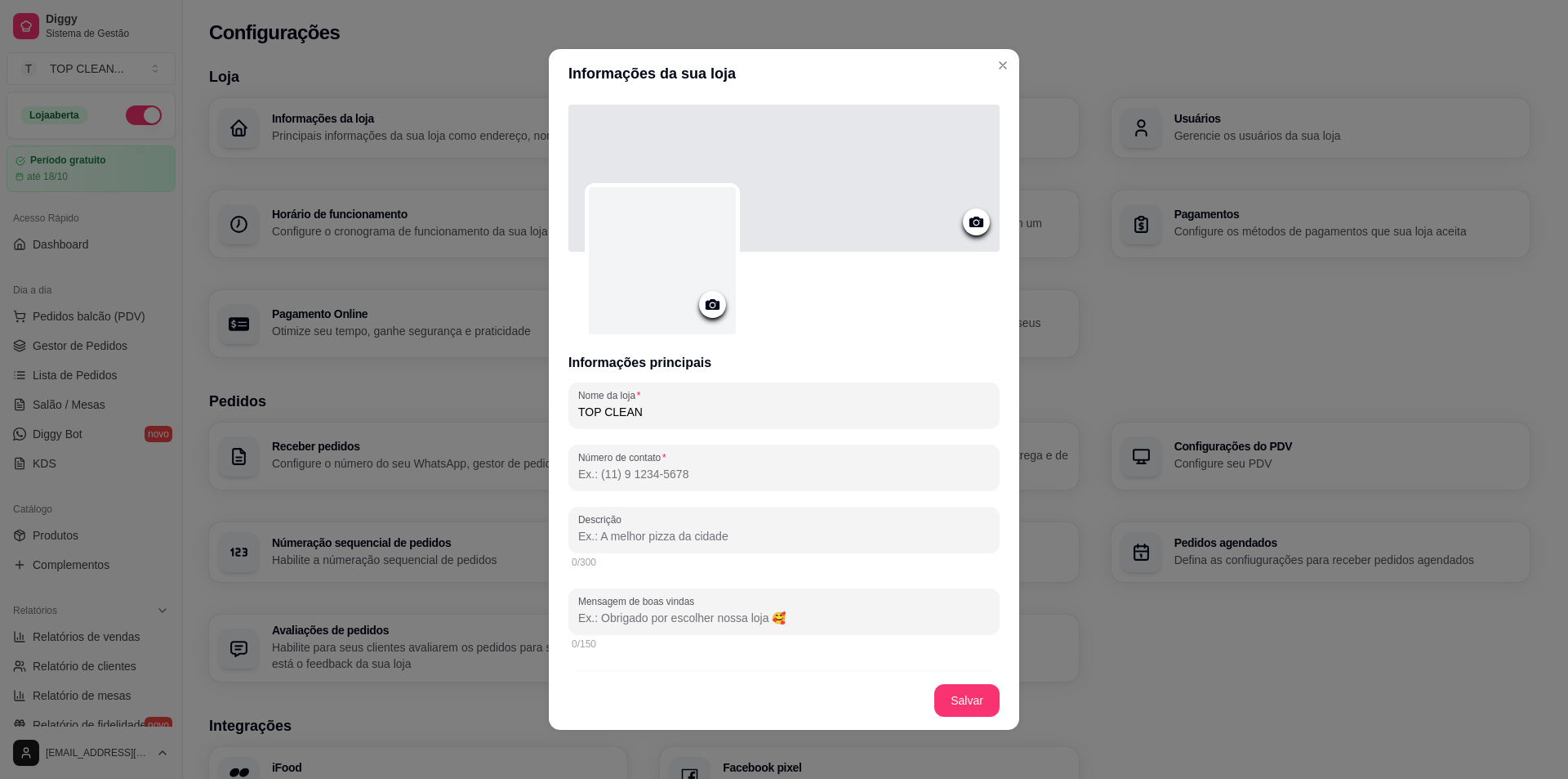
click at [722, 480] on input "Número de contato" at bounding box center [784, 474] width 411 height 16
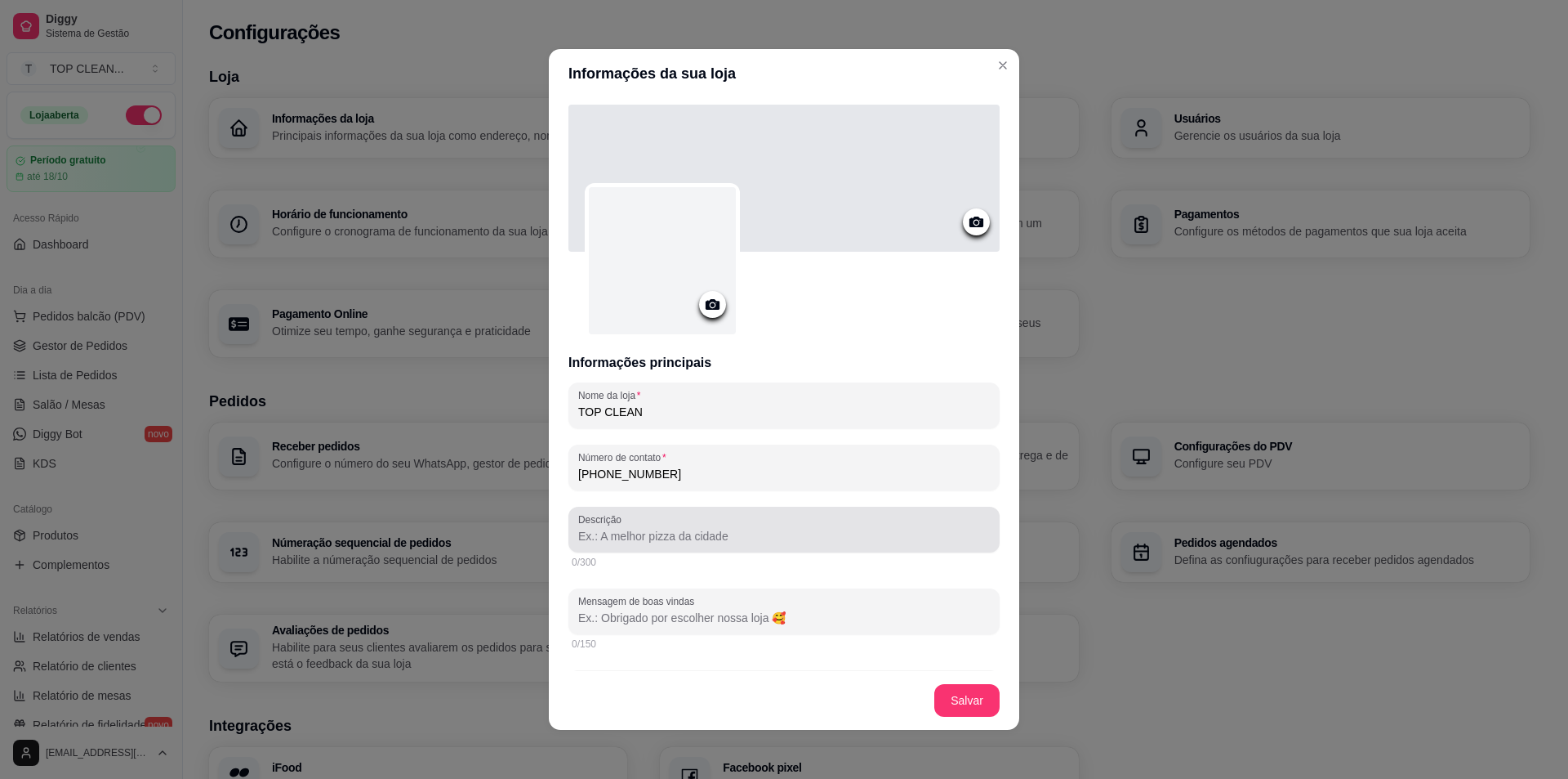
type input "[PHONE_NUMBER]"
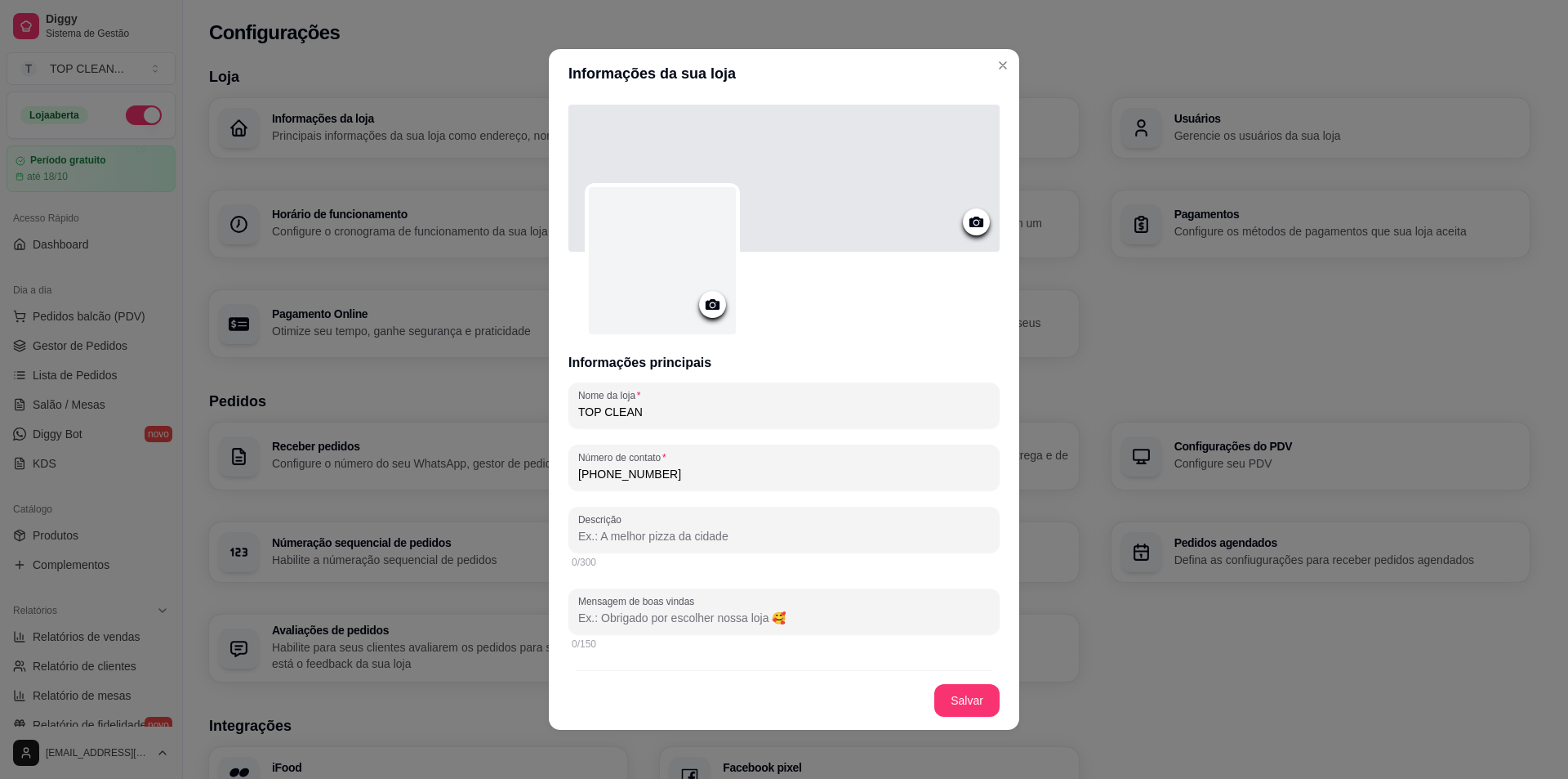
click at [677, 534] on input "Descrição" at bounding box center [784, 536] width 411 height 16
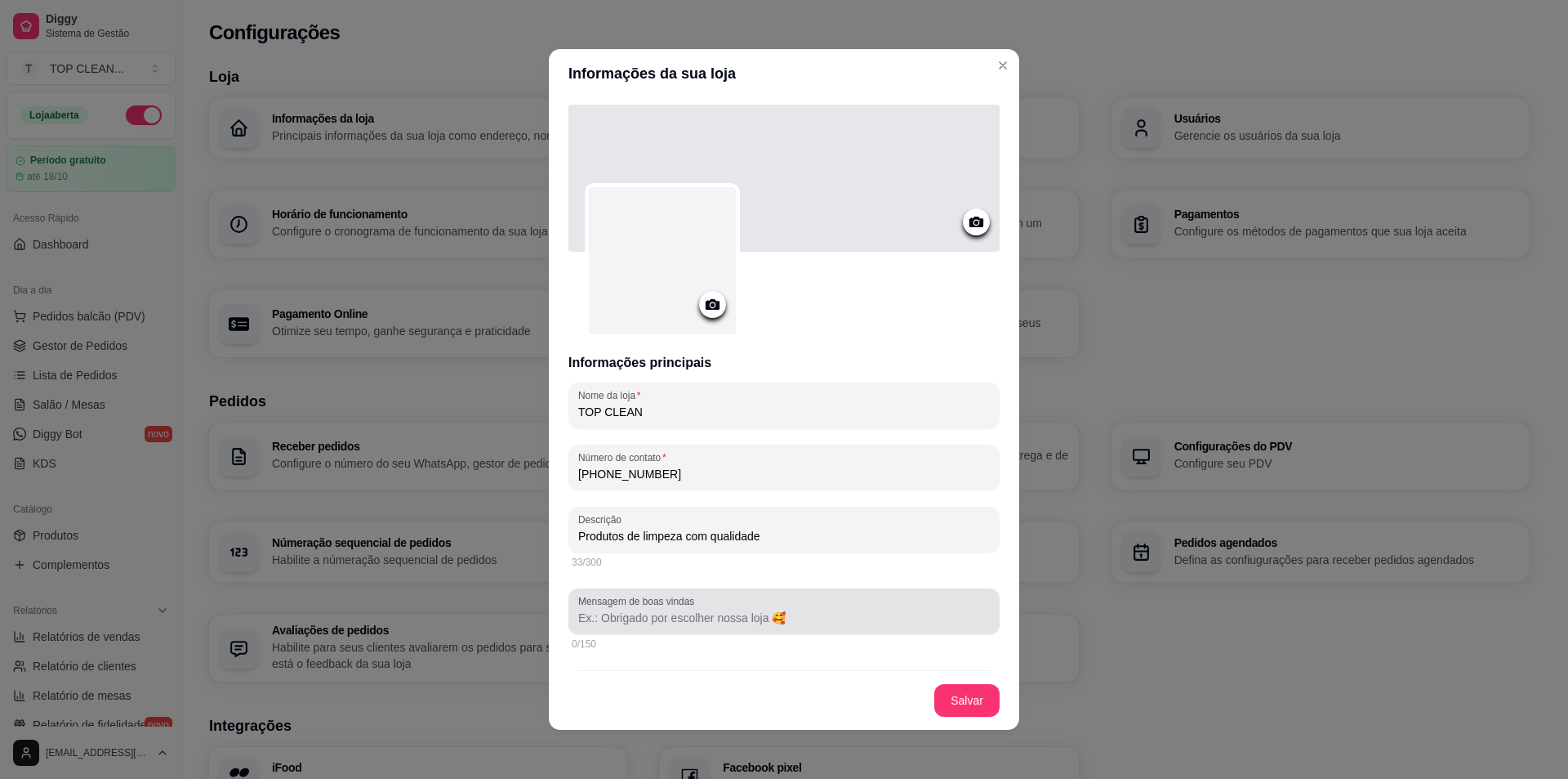
type input "Produtos de limpeza com qualidade"
click at [785, 620] on input "Mensagem de boas vindas" at bounding box center [784, 618] width 411 height 16
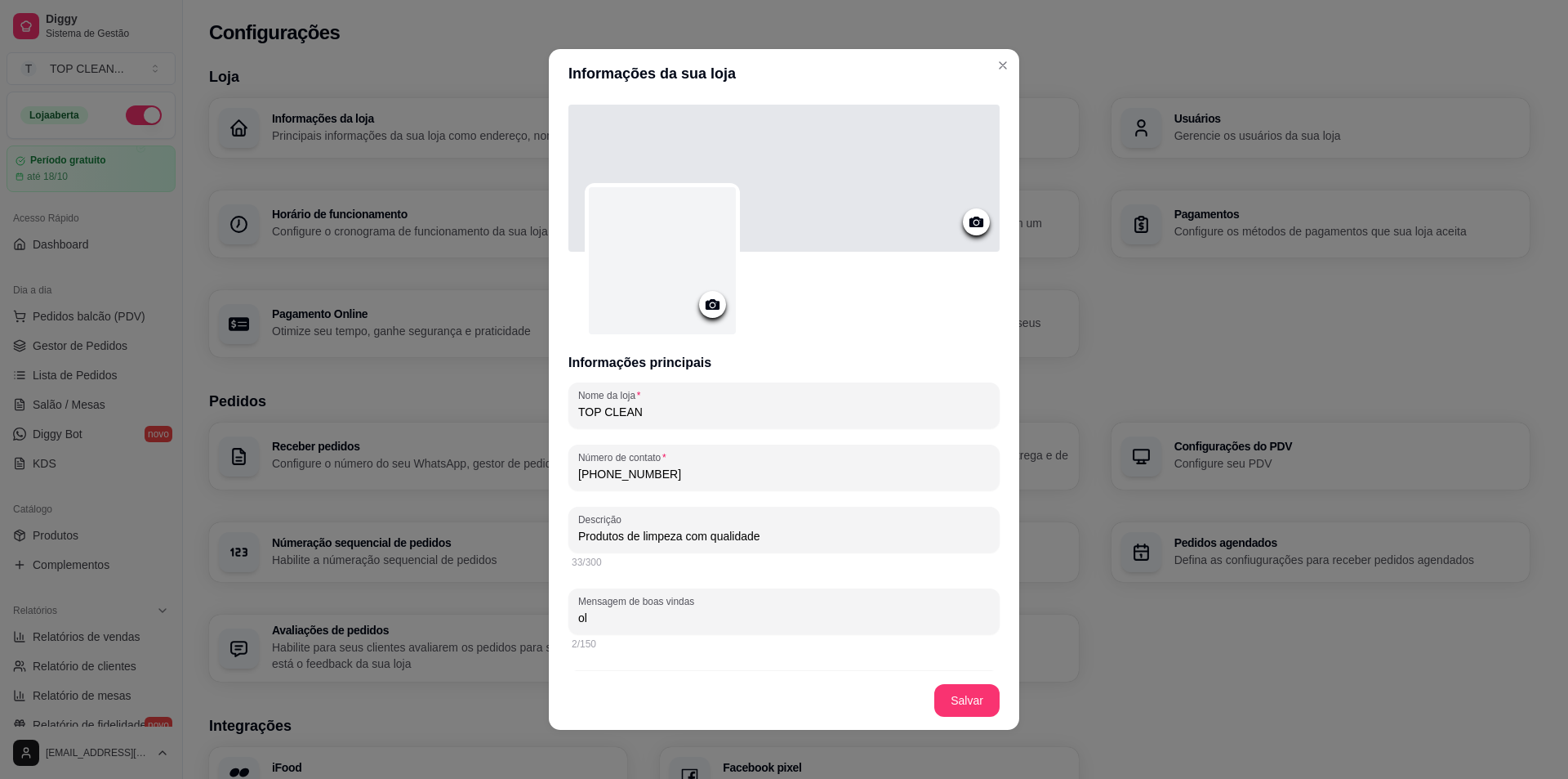
type input "o"
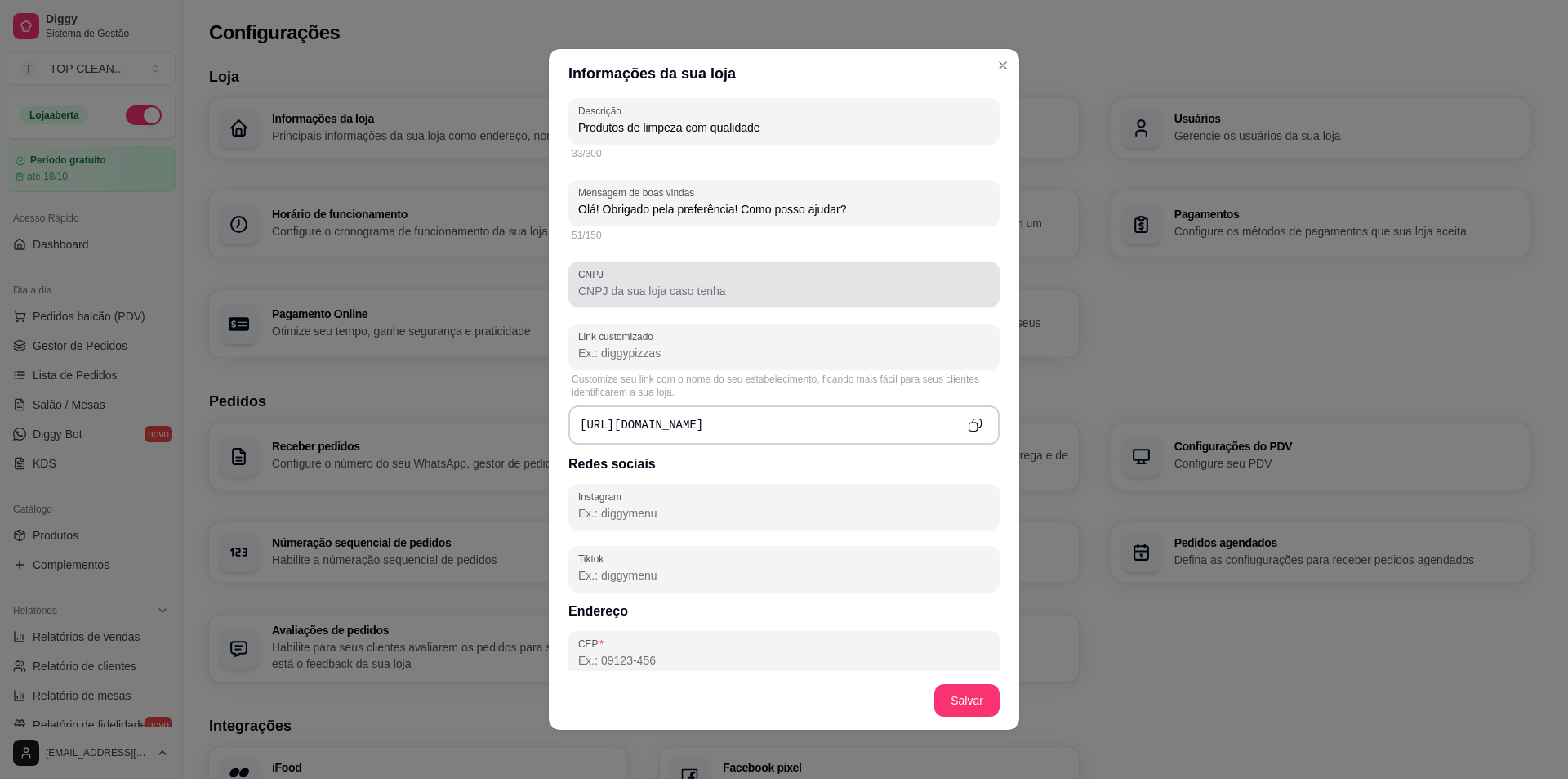
type input "Olá! Obrigado pela preferência! Como posso ajudar?"
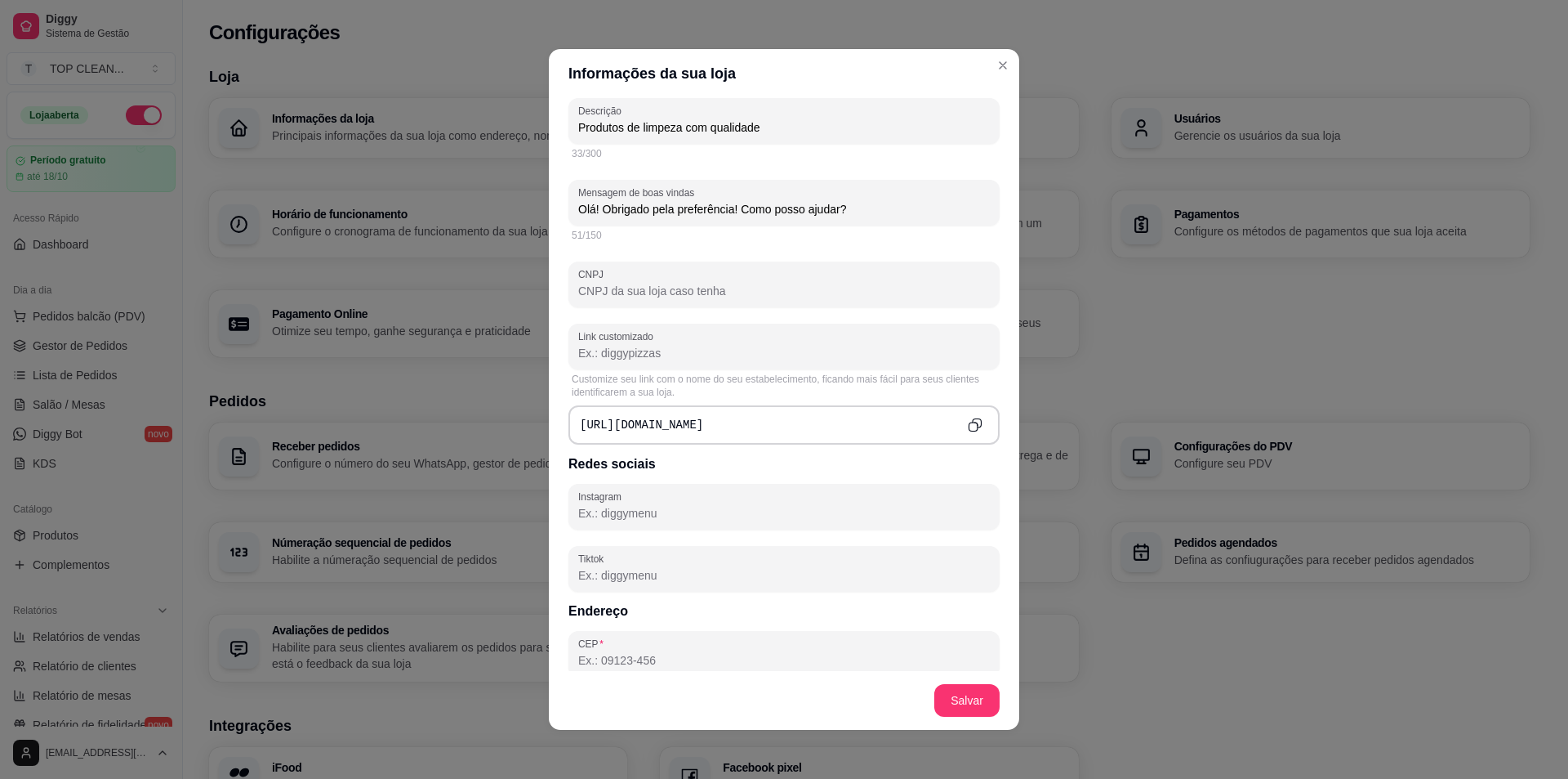
click at [670, 296] on input "CNPJ" at bounding box center [784, 291] width 411 height 16
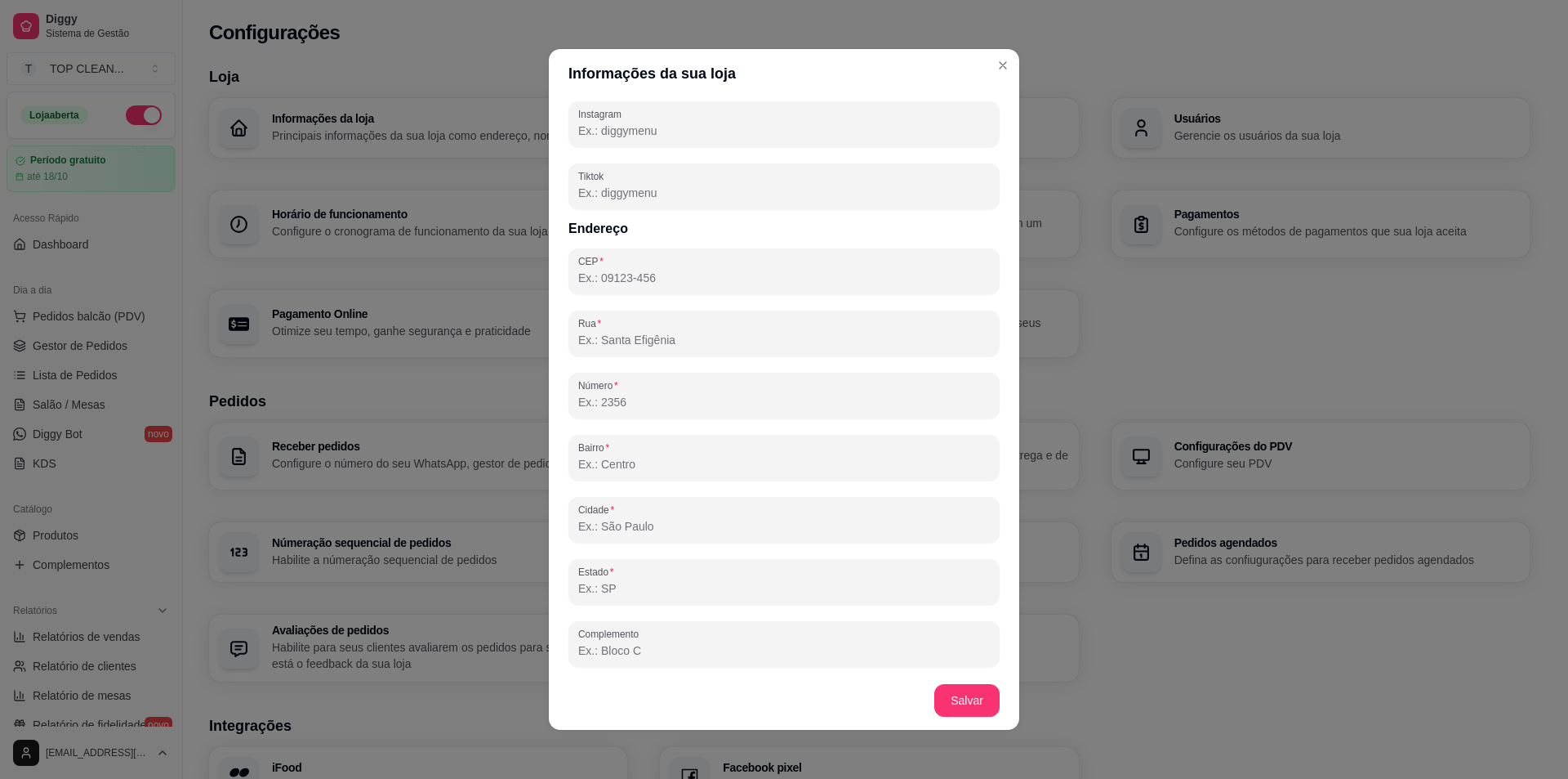
scroll to position [794, 0]
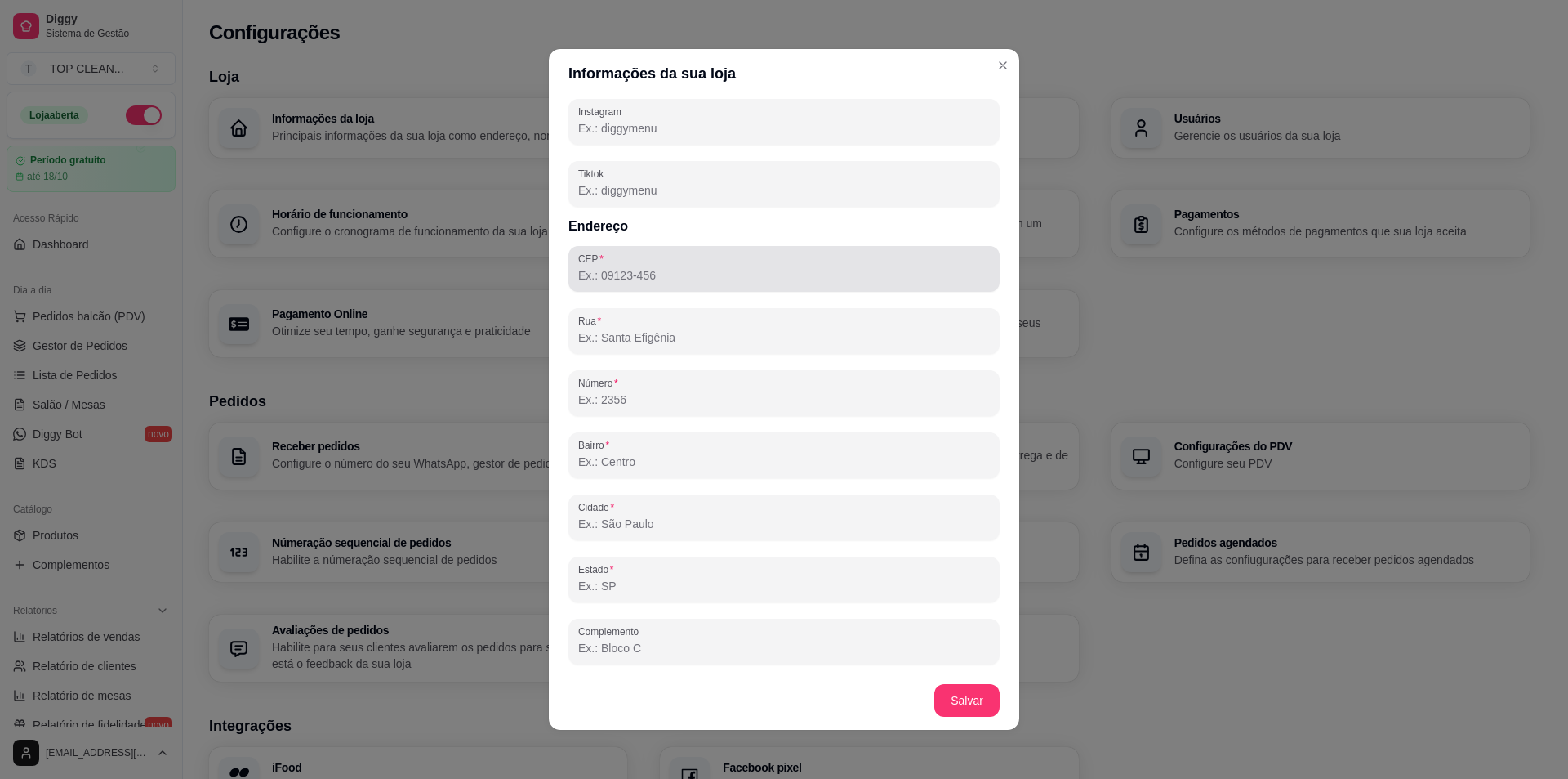
type input "34.197.146/0001-90"
click at [651, 272] on input "CEP" at bounding box center [784, 275] width 411 height 16
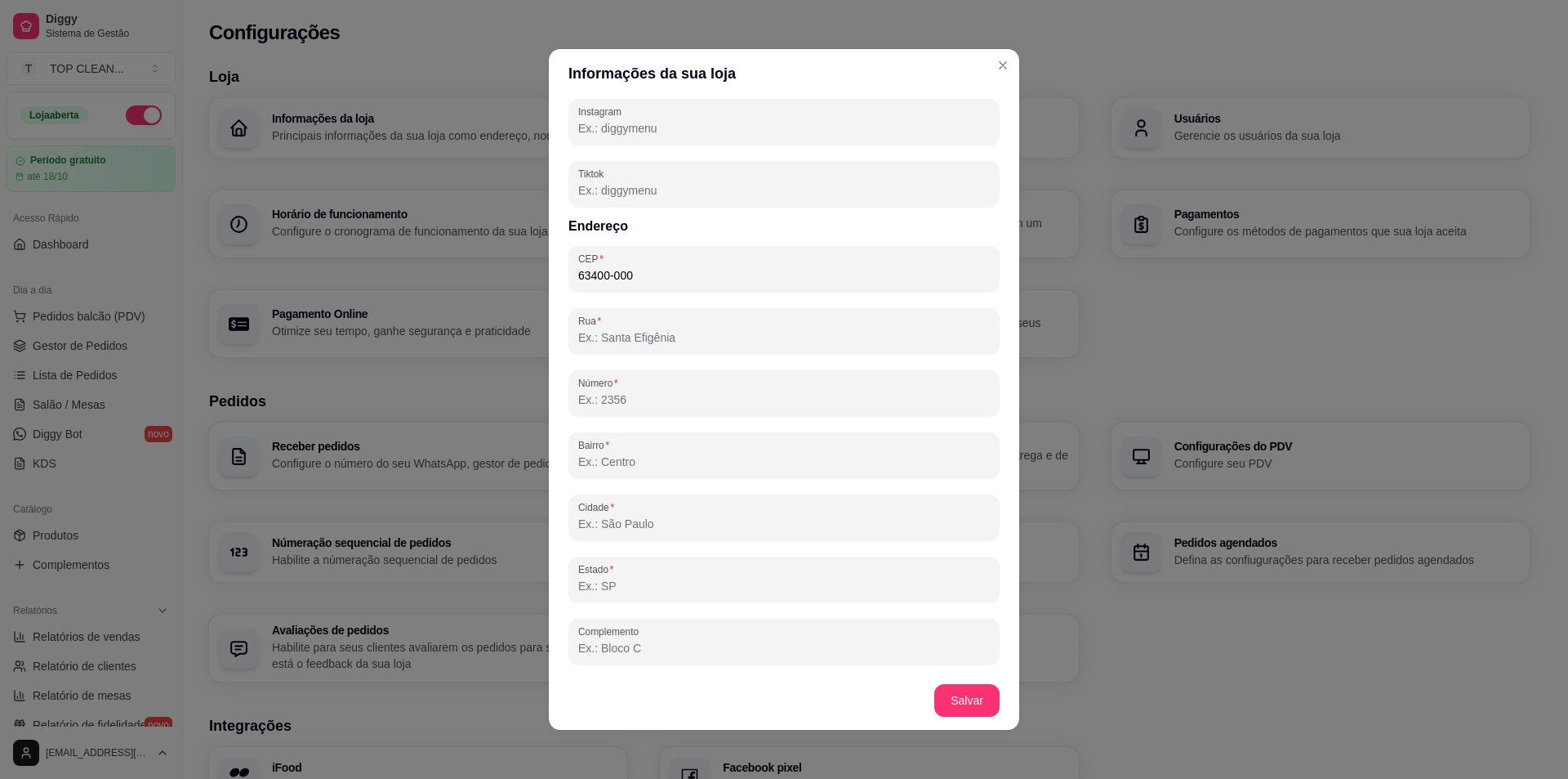
type input "63400-000"
type input "Cedro"
type input "CE"
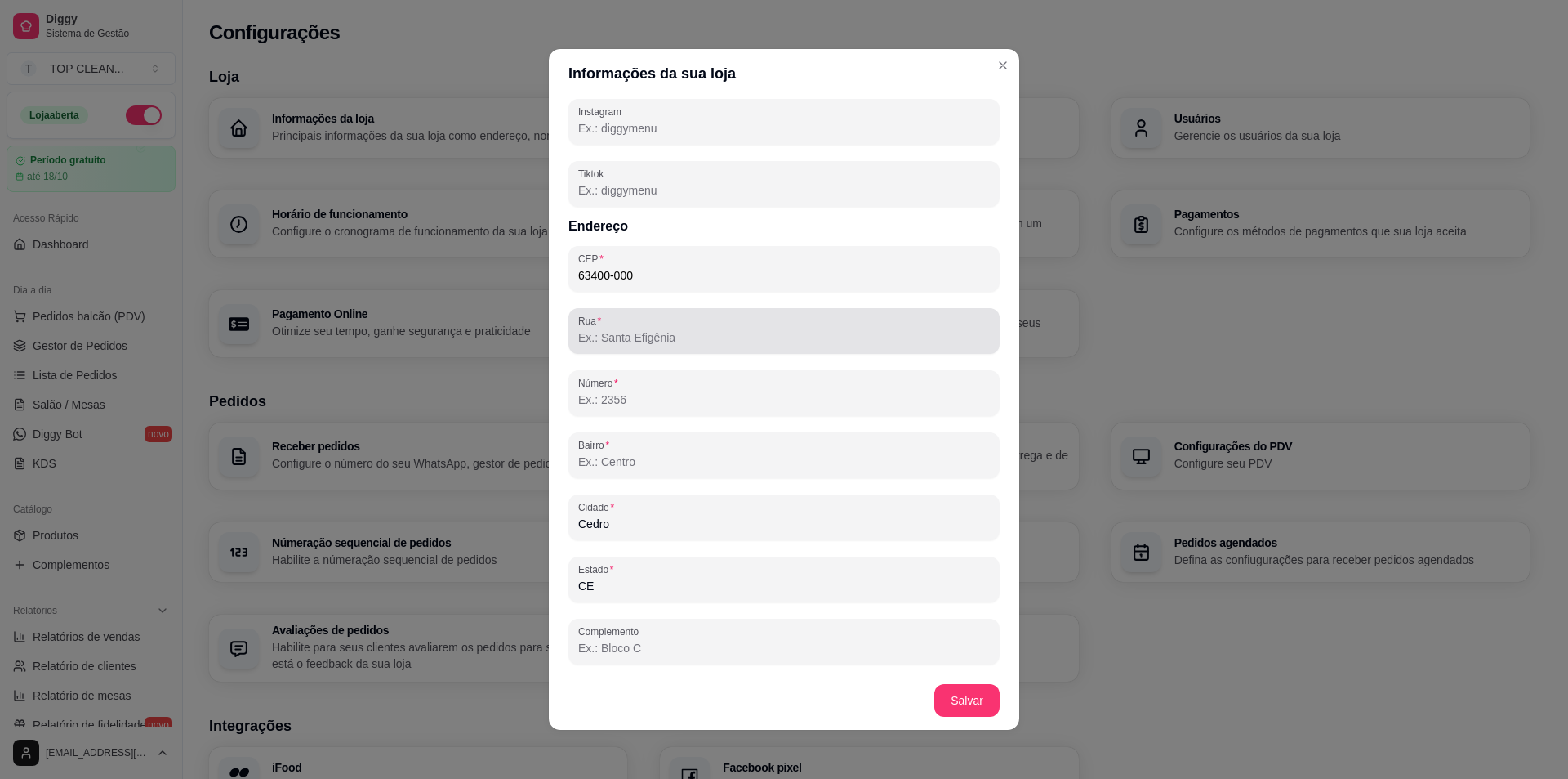
click at [692, 348] on div "Rua" at bounding box center [784, 331] width 431 height 46
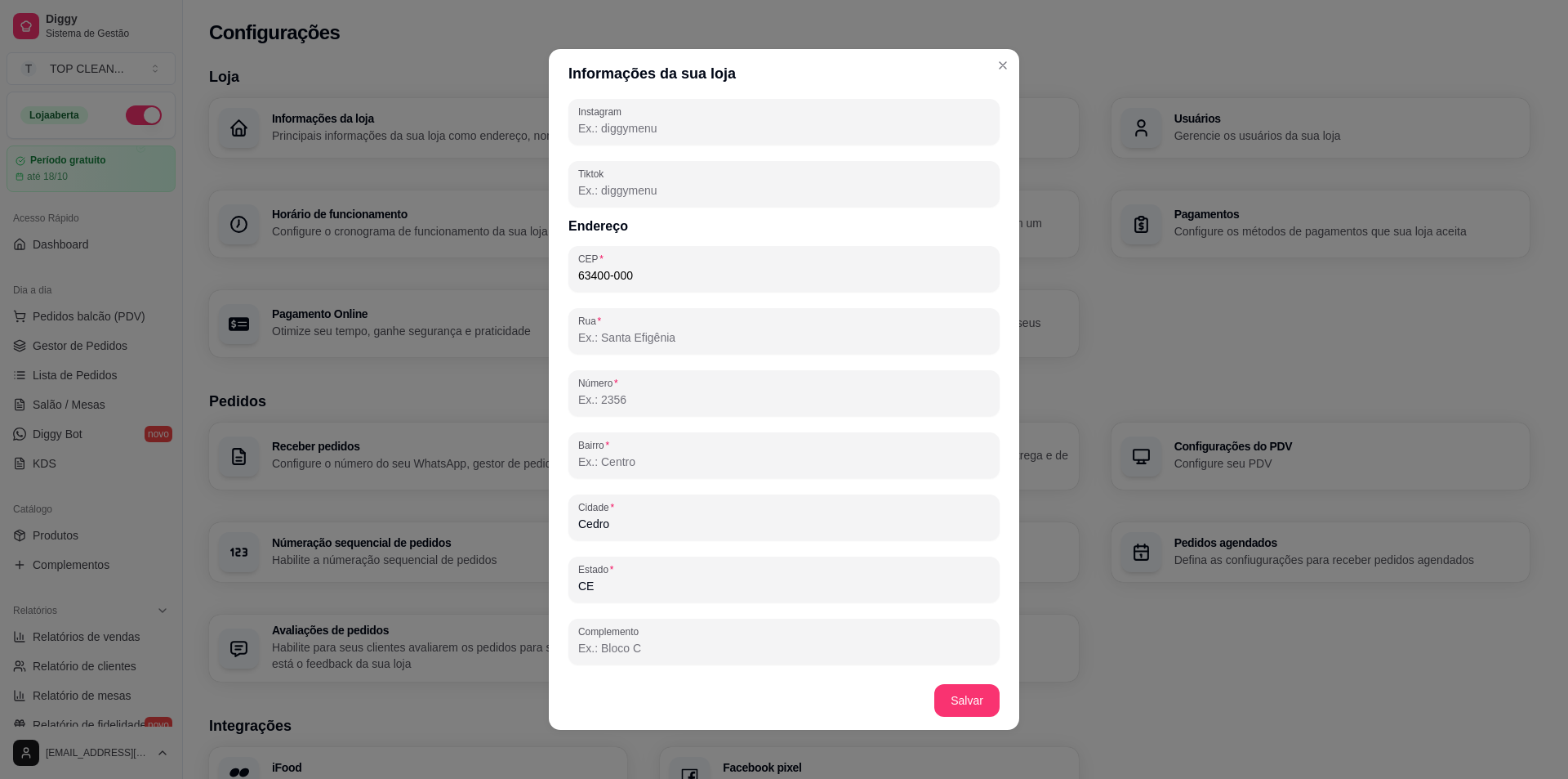
type input "a"
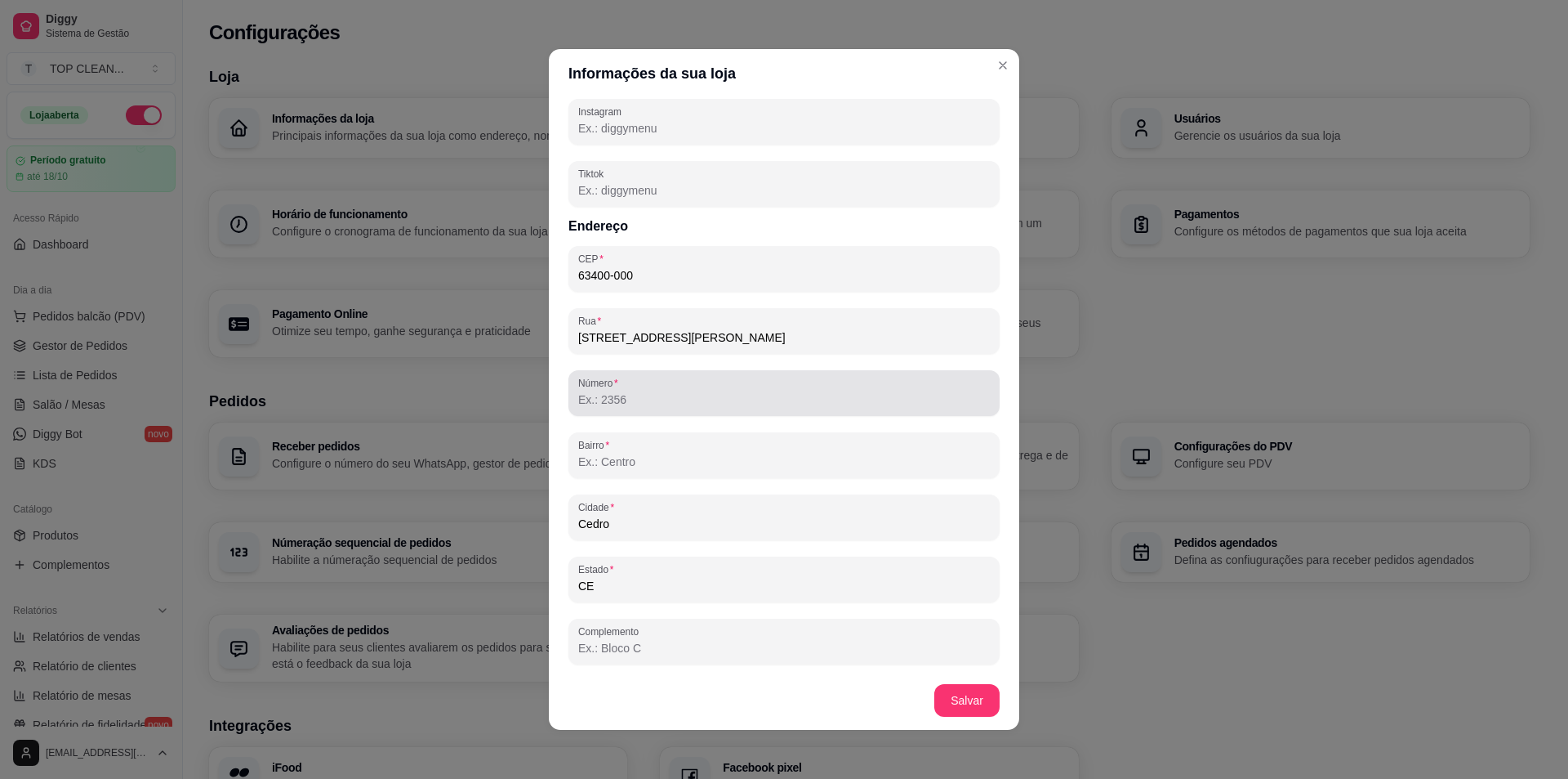
drag, startPoint x: 662, startPoint y: 329, endPoint x: 611, endPoint y: 388, distance: 78.0
click at [611, 388] on label "Número" at bounding box center [600, 382] width 45 height 14
click at [611, 391] on input "Número" at bounding box center [784, 400] width 411 height 16
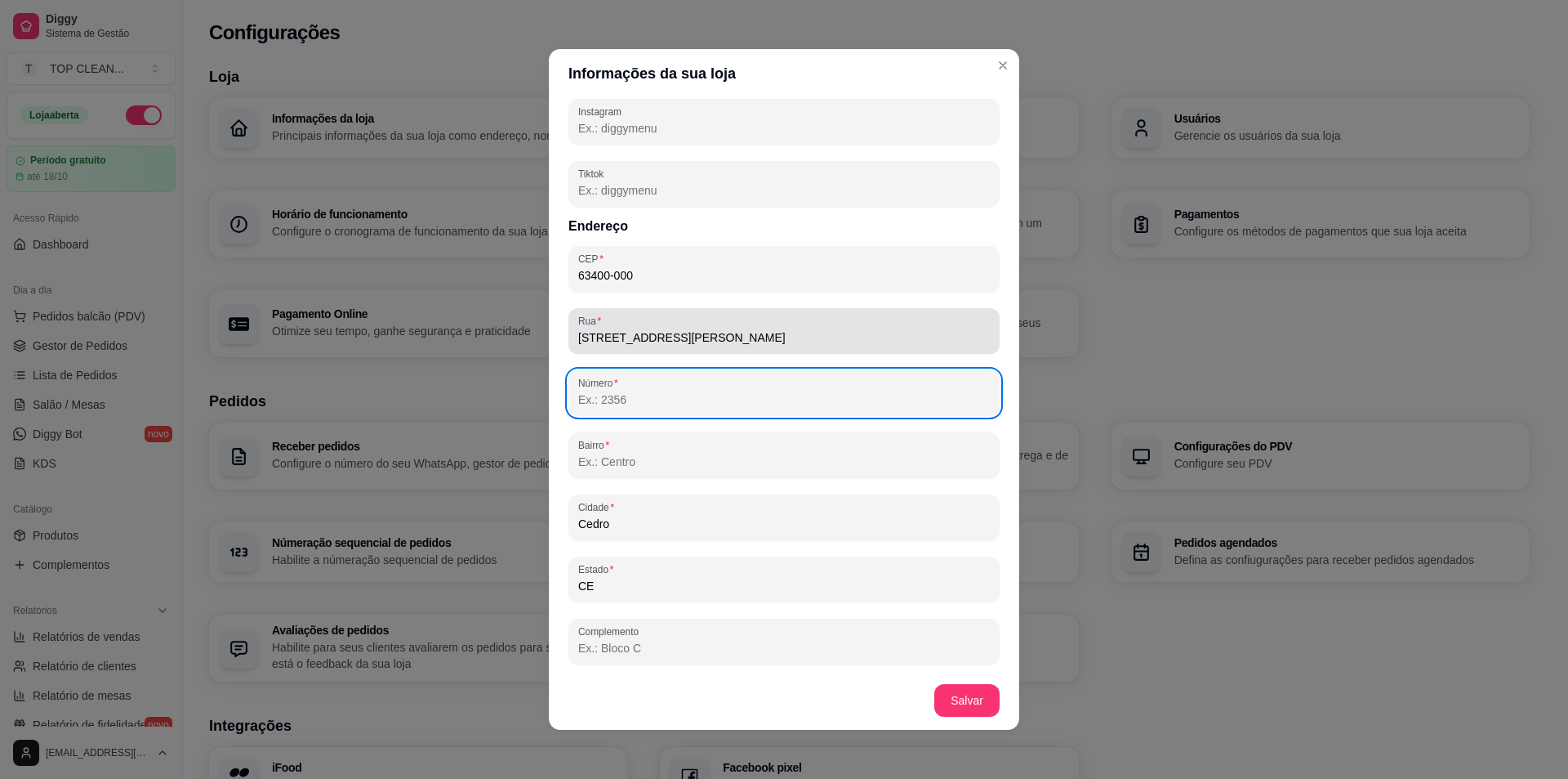
click at [730, 340] on input "[STREET_ADDRESS][PERSON_NAME]" at bounding box center [784, 337] width 411 height 16
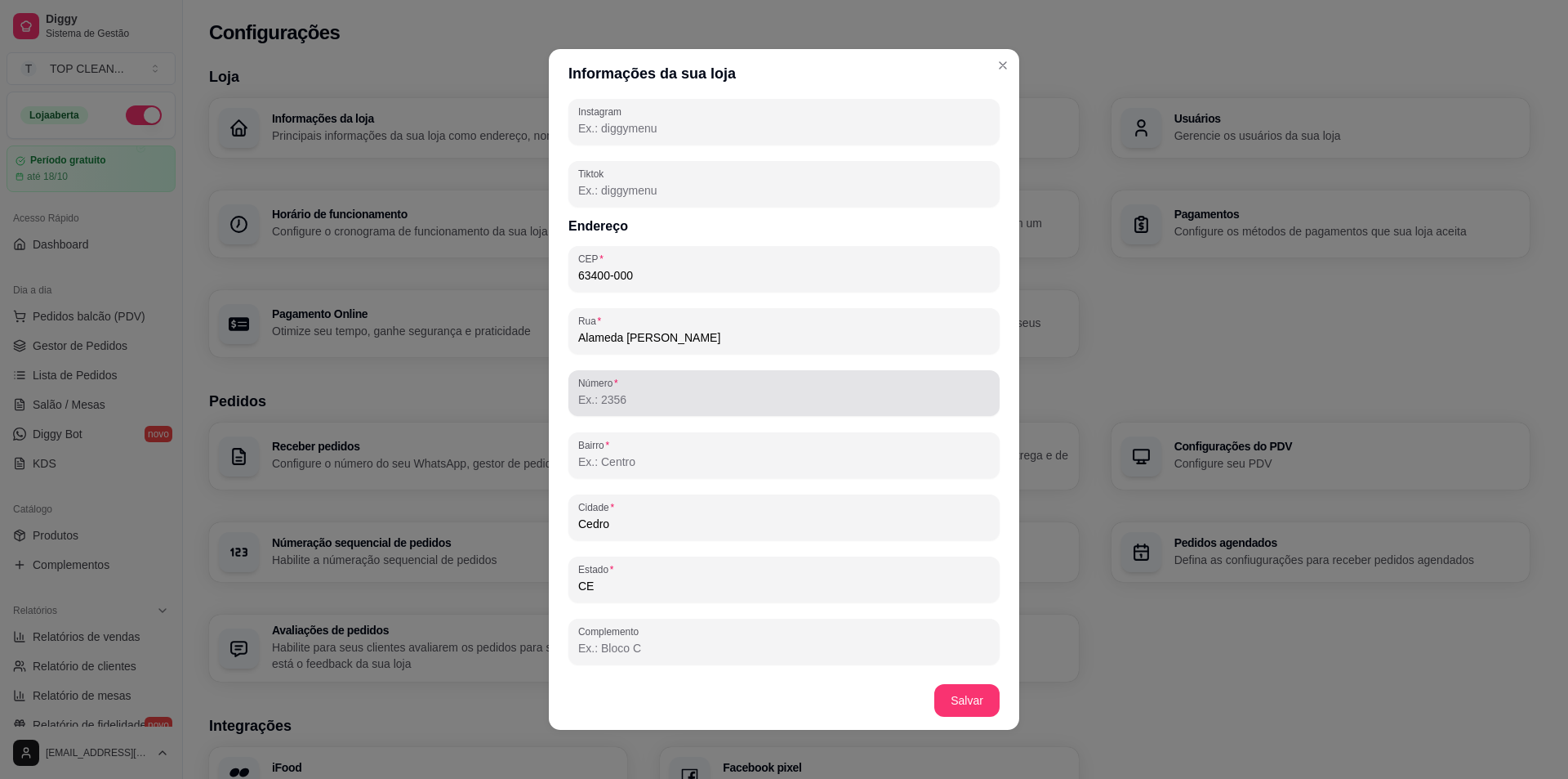
type input "Alameda [PERSON_NAME]"
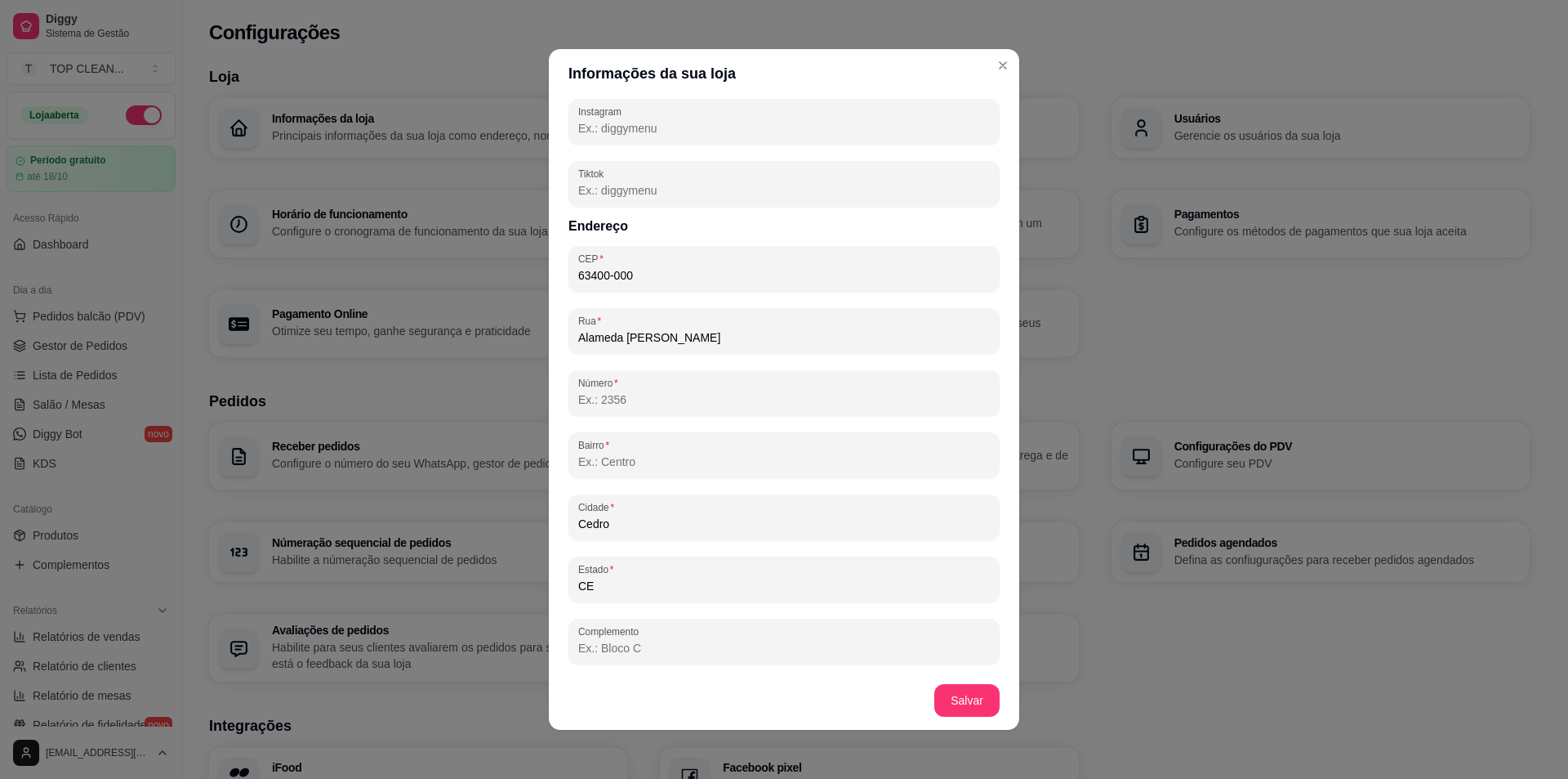
click at [617, 396] on input "Número" at bounding box center [784, 400] width 411 height 16
type input "214"
click at [638, 459] on input "Bairro" at bounding box center [784, 462] width 411 height 16
type input "p"
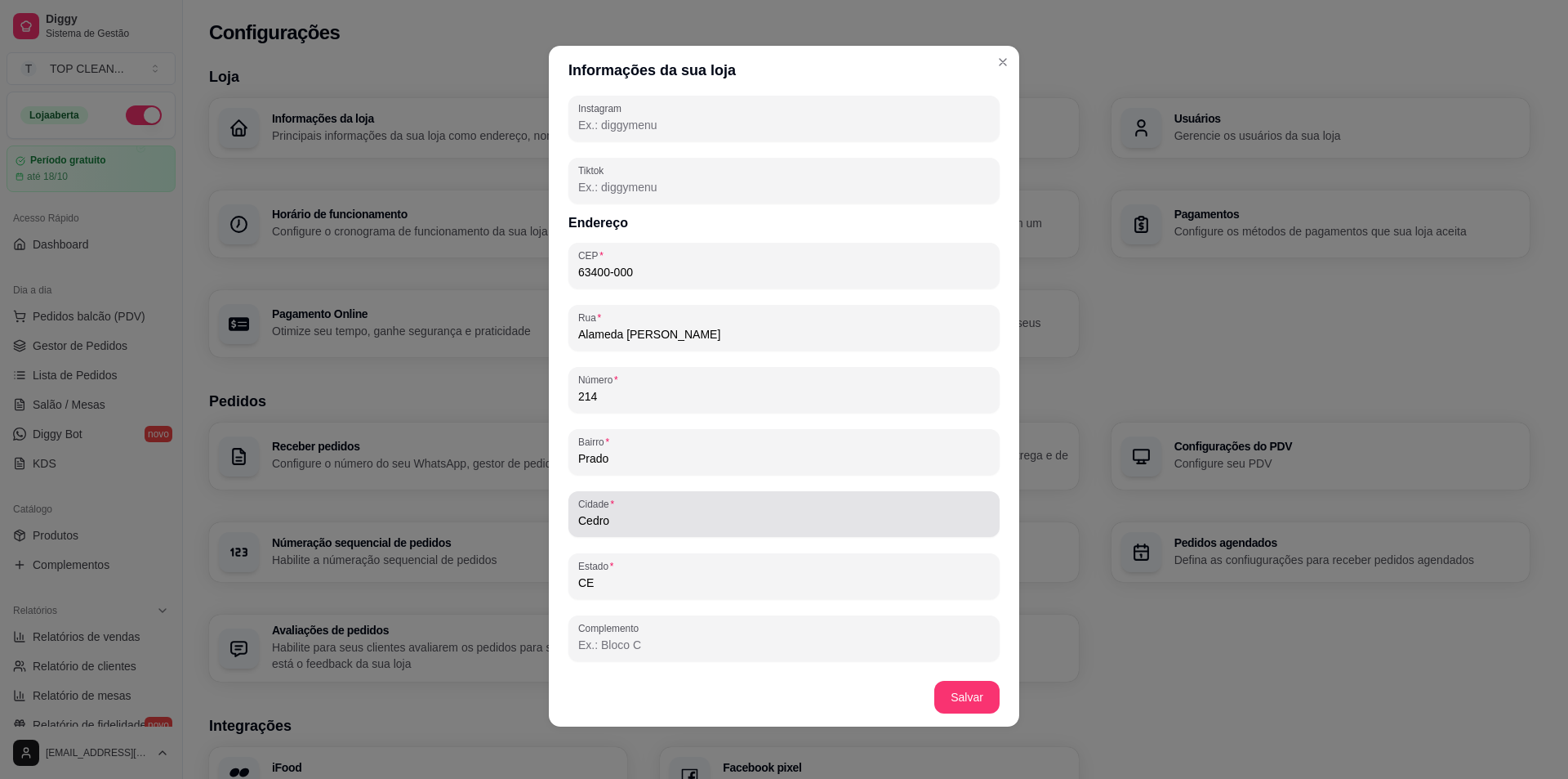
scroll to position [0, 0]
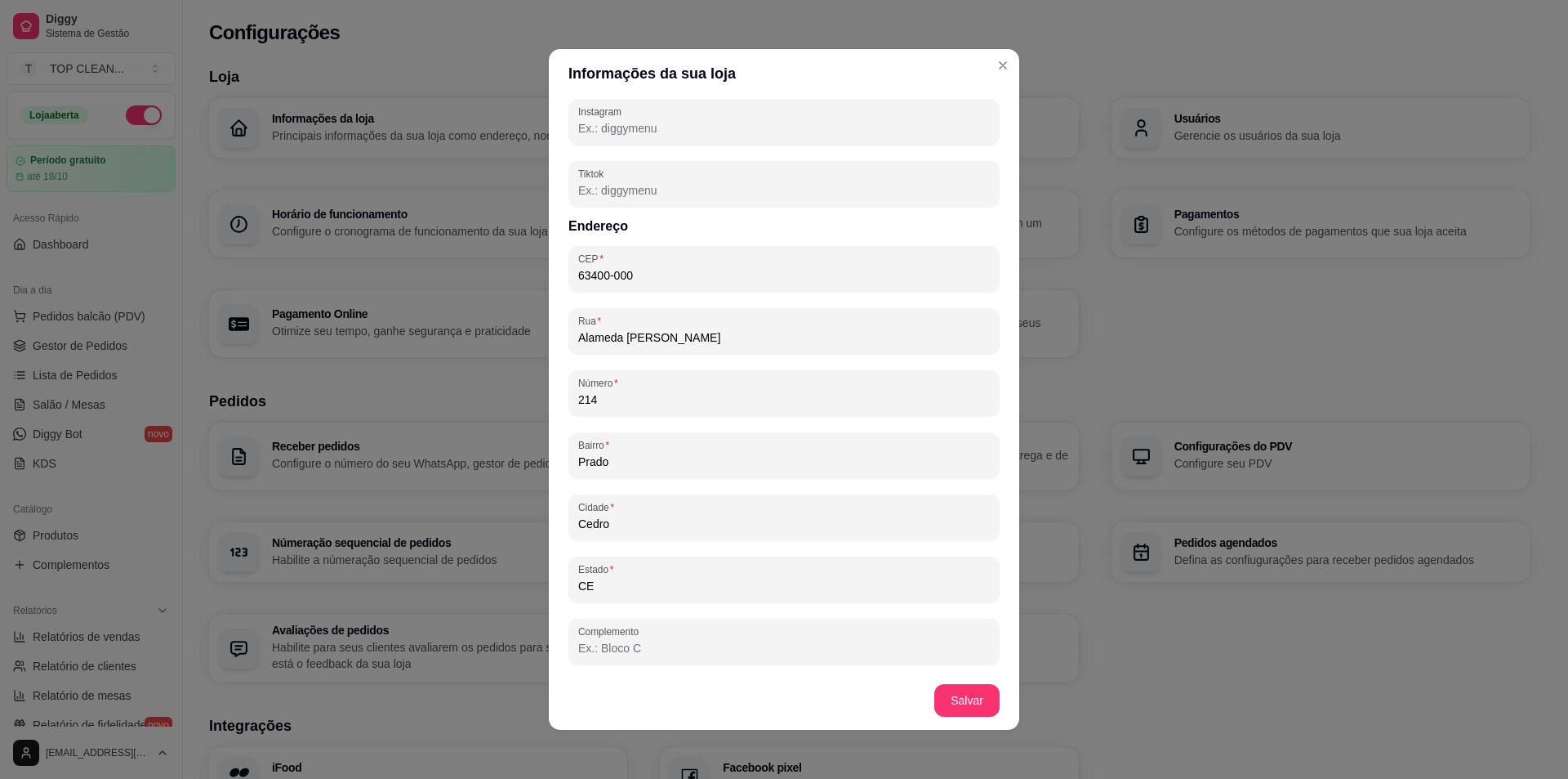
type input "Prado"
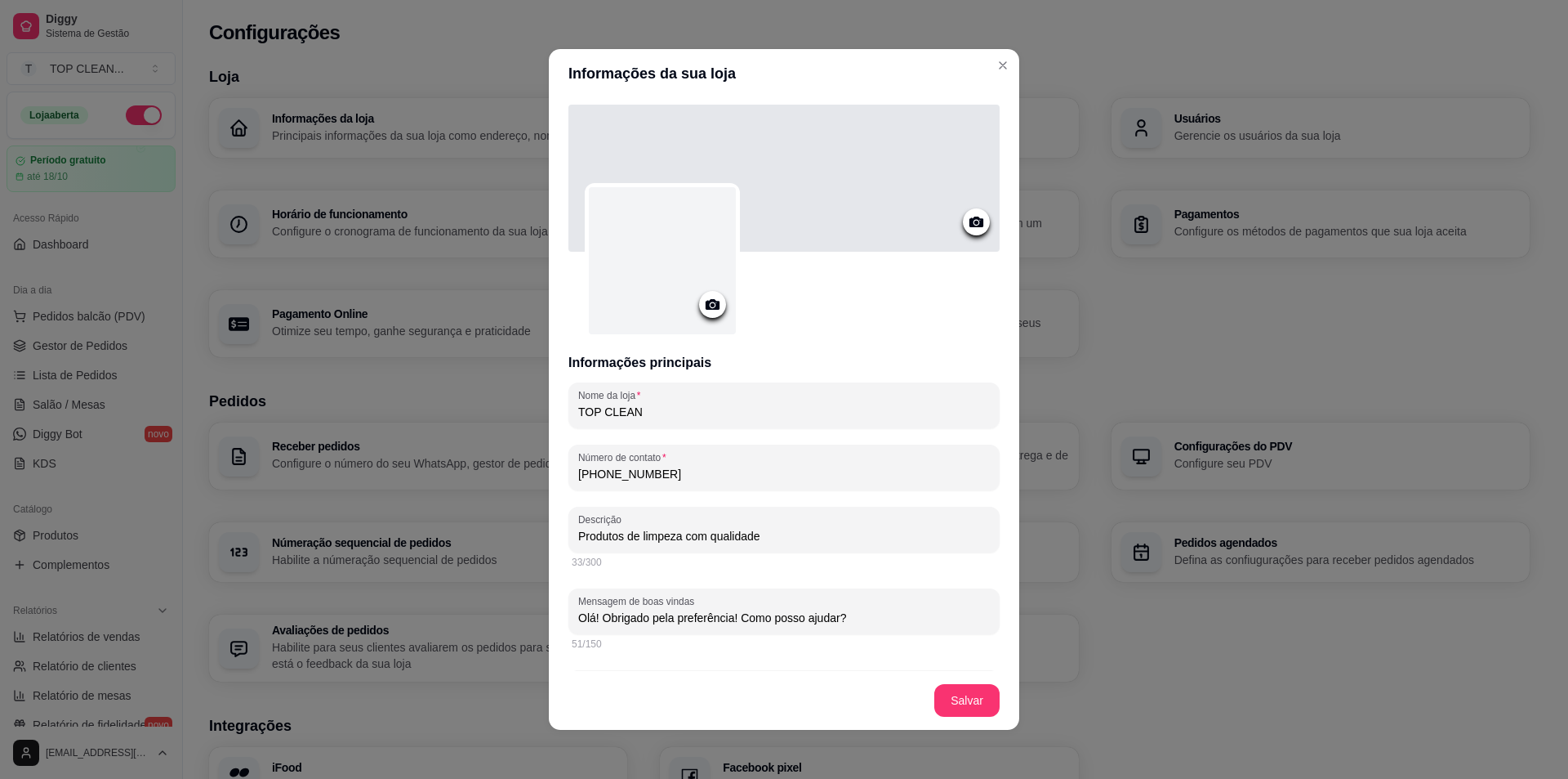
click at [712, 303] on icon at bounding box center [712, 304] width 14 height 11
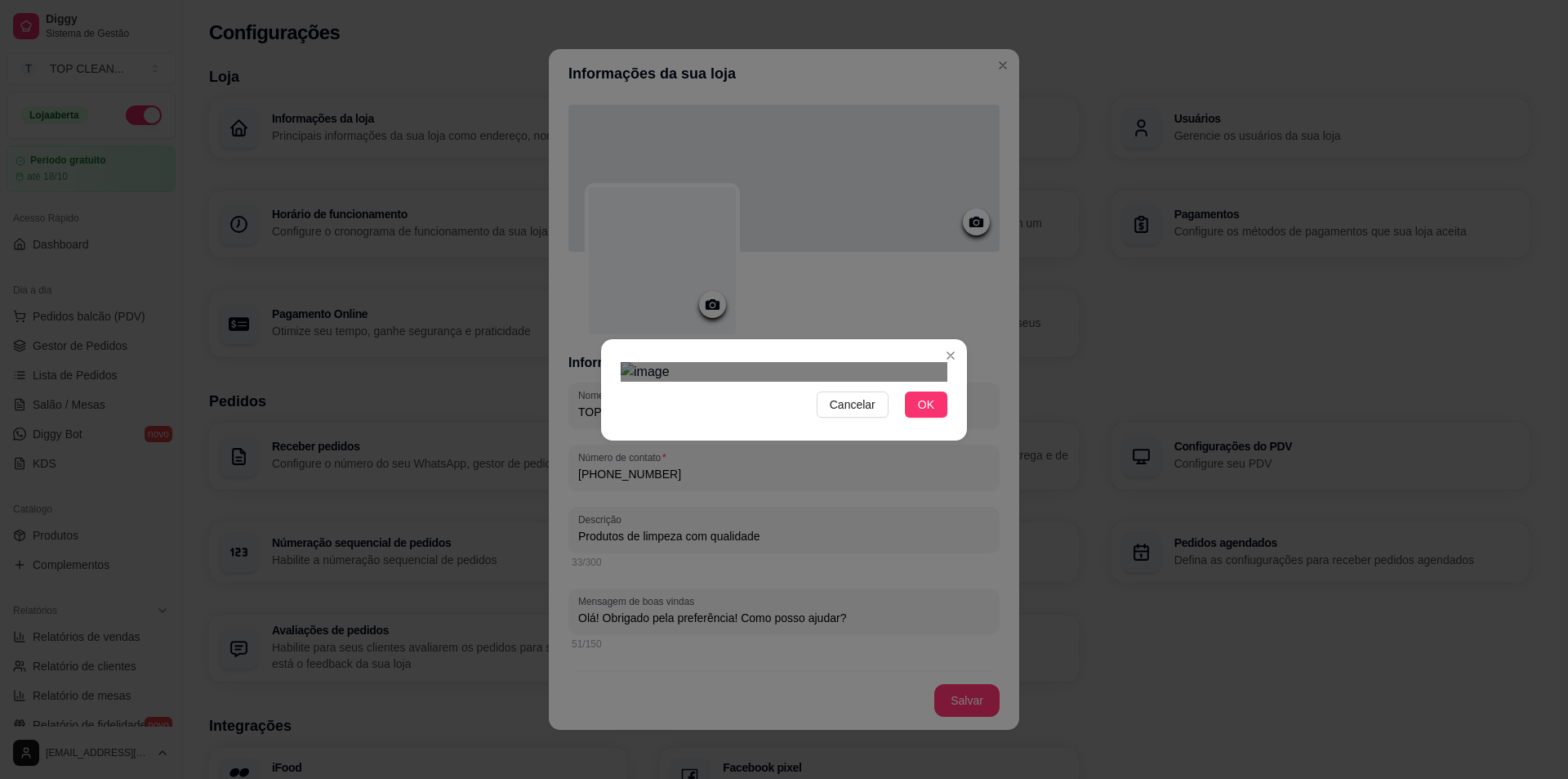
click at [932, 381] on img at bounding box center [784, 371] width 327 height 19
click at [642, 362] on img at bounding box center [784, 371] width 327 height 19
click at [927, 418] on button "OK" at bounding box center [926, 404] width 42 height 27
click at [933, 413] on span "OK" at bounding box center [927, 405] width 16 height 18
click at [888, 381] on img at bounding box center [784, 371] width 327 height 19
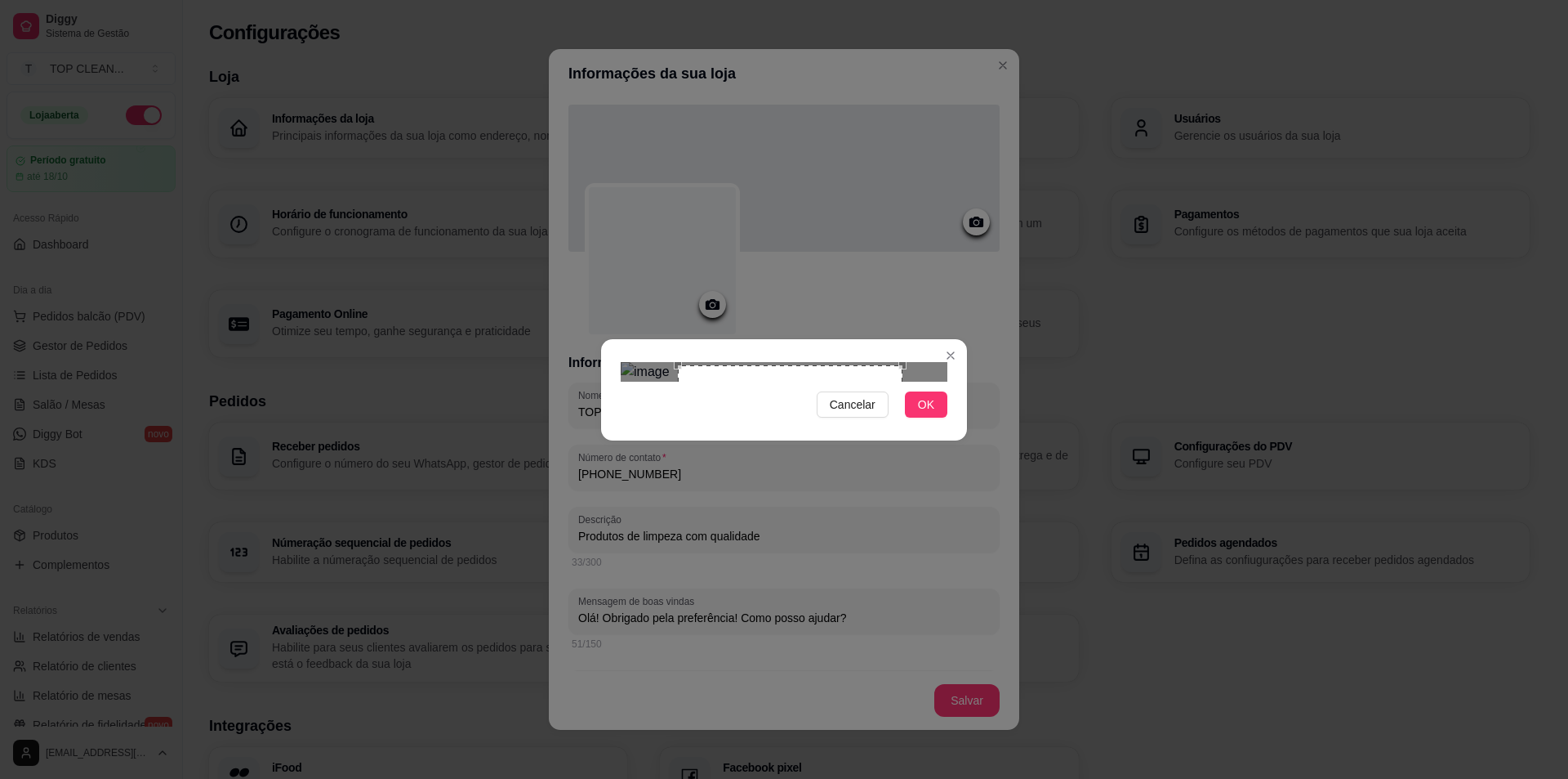
click at [769, 375] on div "Use the arrow keys to move the crop selection area" at bounding box center [790, 478] width 225 height 225
click at [931, 413] on span "OK" at bounding box center [927, 405] width 16 height 18
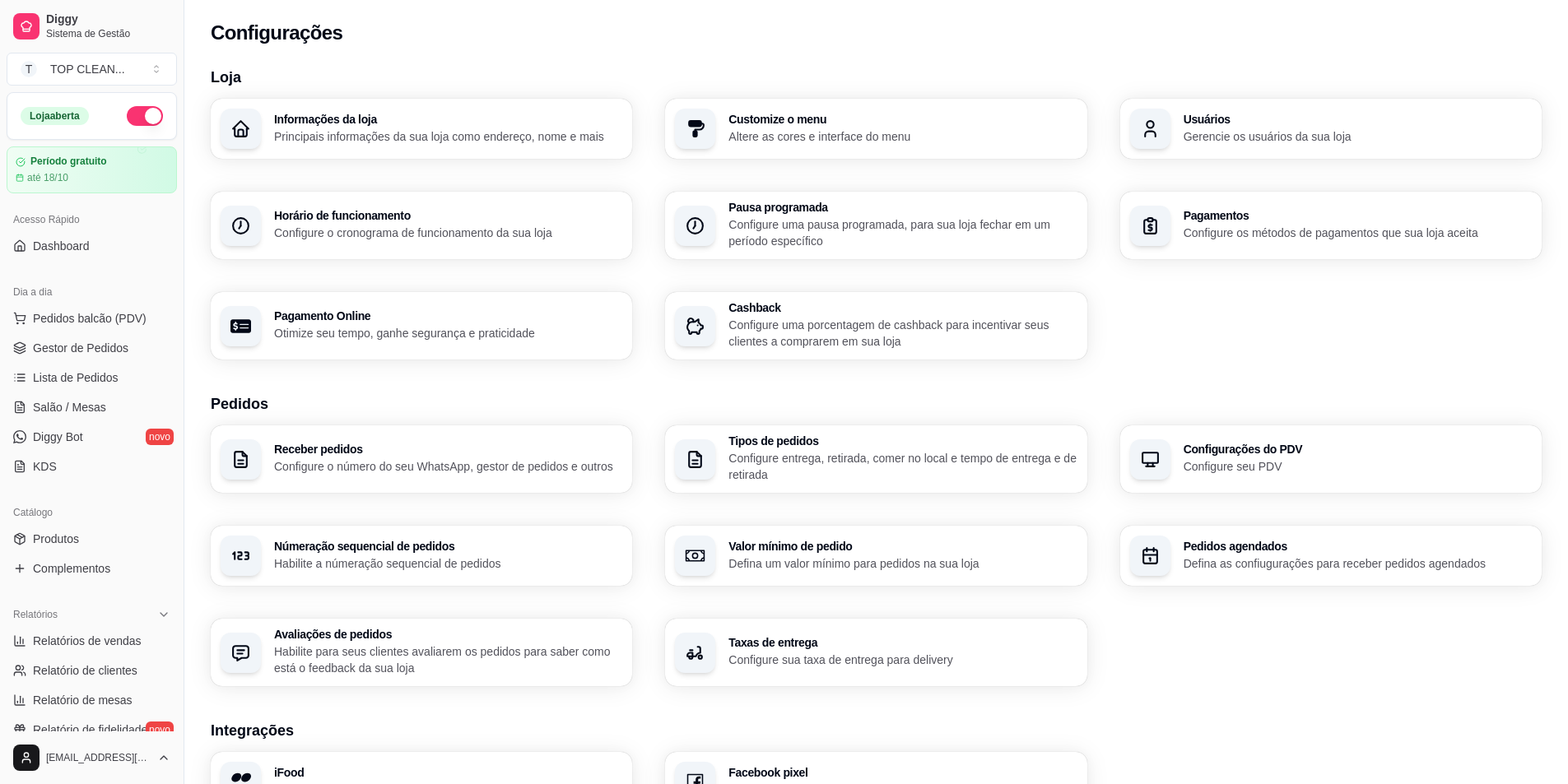
click at [416, 238] on p "Configure o cronograma de funcionamento da sua loja" at bounding box center [448, 233] width 348 height 17
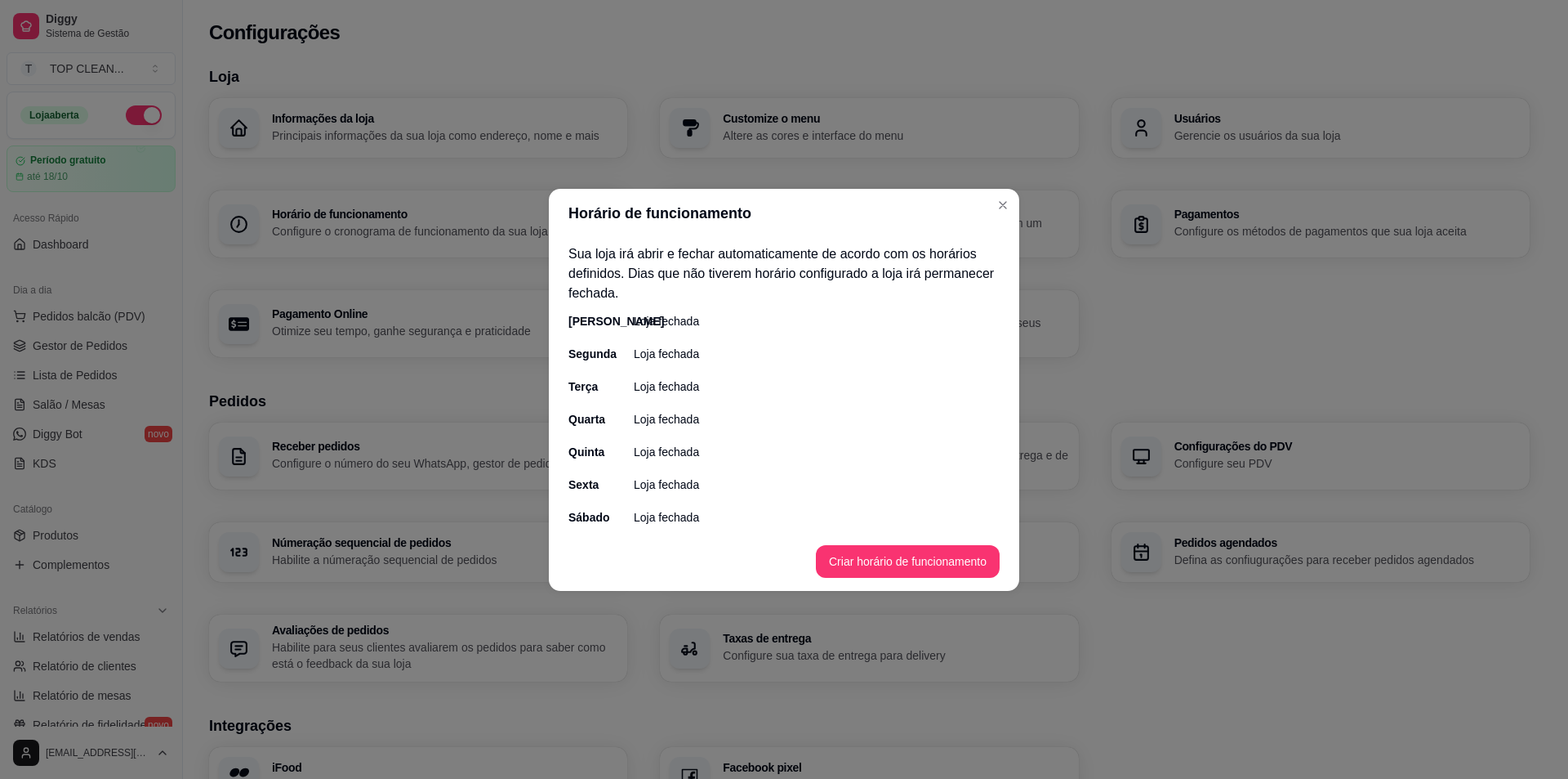
click at [674, 357] on p "Loja fechada" at bounding box center [667, 354] width 66 height 16
click at [588, 346] on div "Segunda" at bounding box center [585, 354] width 33 height 16
click at [685, 346] on p "Loja fechada" at bounding box center [667, 354] width 66 height 16
click at [903, 562] on button "Criar horário de funcionamento" at bounding box center [907, 561] width 184 height 33
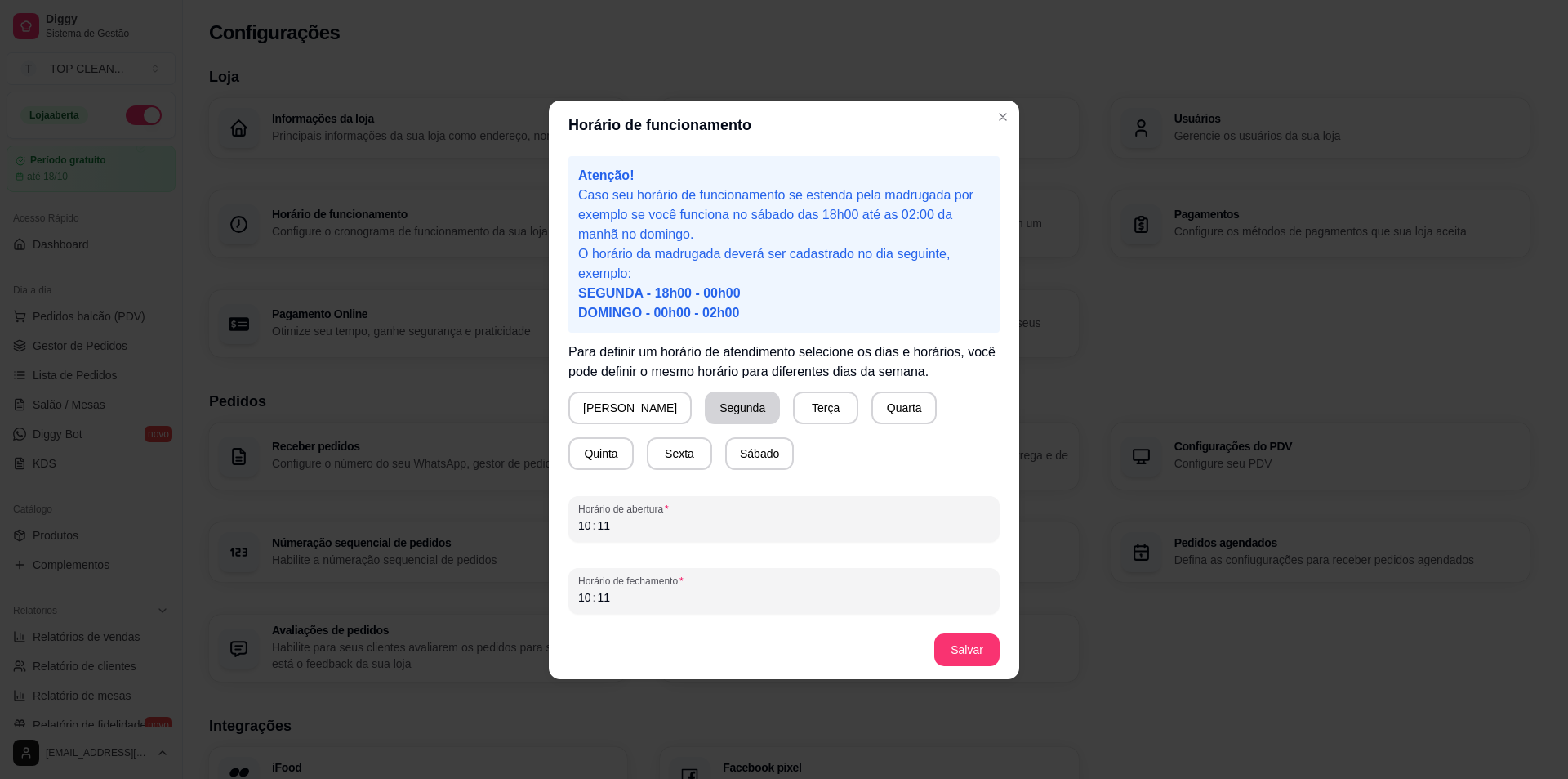
click at [705, 406] on button "Segunda" at bounding box center [742, 408] width 75 height 33
click at [789, 402] on button "Terça" at bounding box center [822, 408] width 66 height 33
click at [870, 411] on button "Quarta" at bounding box center [901, 408] width 66 height 33
click at [634, 437] on button "Quinta" at bounding box center [601, 454] width 66 height 33
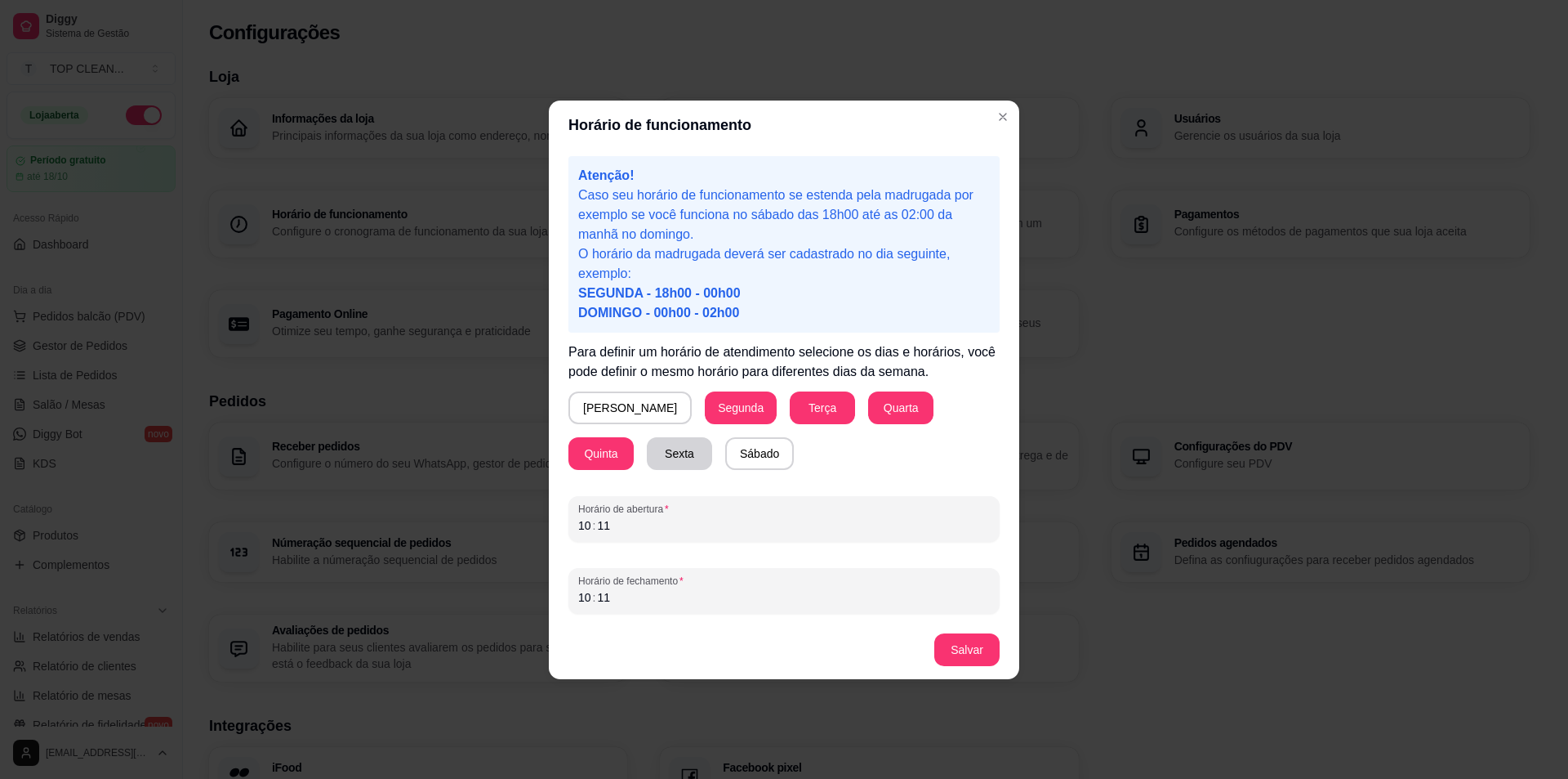
click at [647, 458] on button "Sexta" at bounding box center [680, 454] width 66 height 33
drag, startPoint x: 577, startPoint y: 522, endPoint x: 781, endPoint y: 522, distance: 204.0
click at [781, 522] on div "10 : 11" at bounding box center [784, 525] width 411 height 19
drag, startPoint x: 573, startPoint y: 599, endPoint x: 755, endPoint y: 612, distance: 182.5
click at [754, 612] on div "Horário de fechamento 10 : 11" at bounding box center [784, 591] width 431 height 46
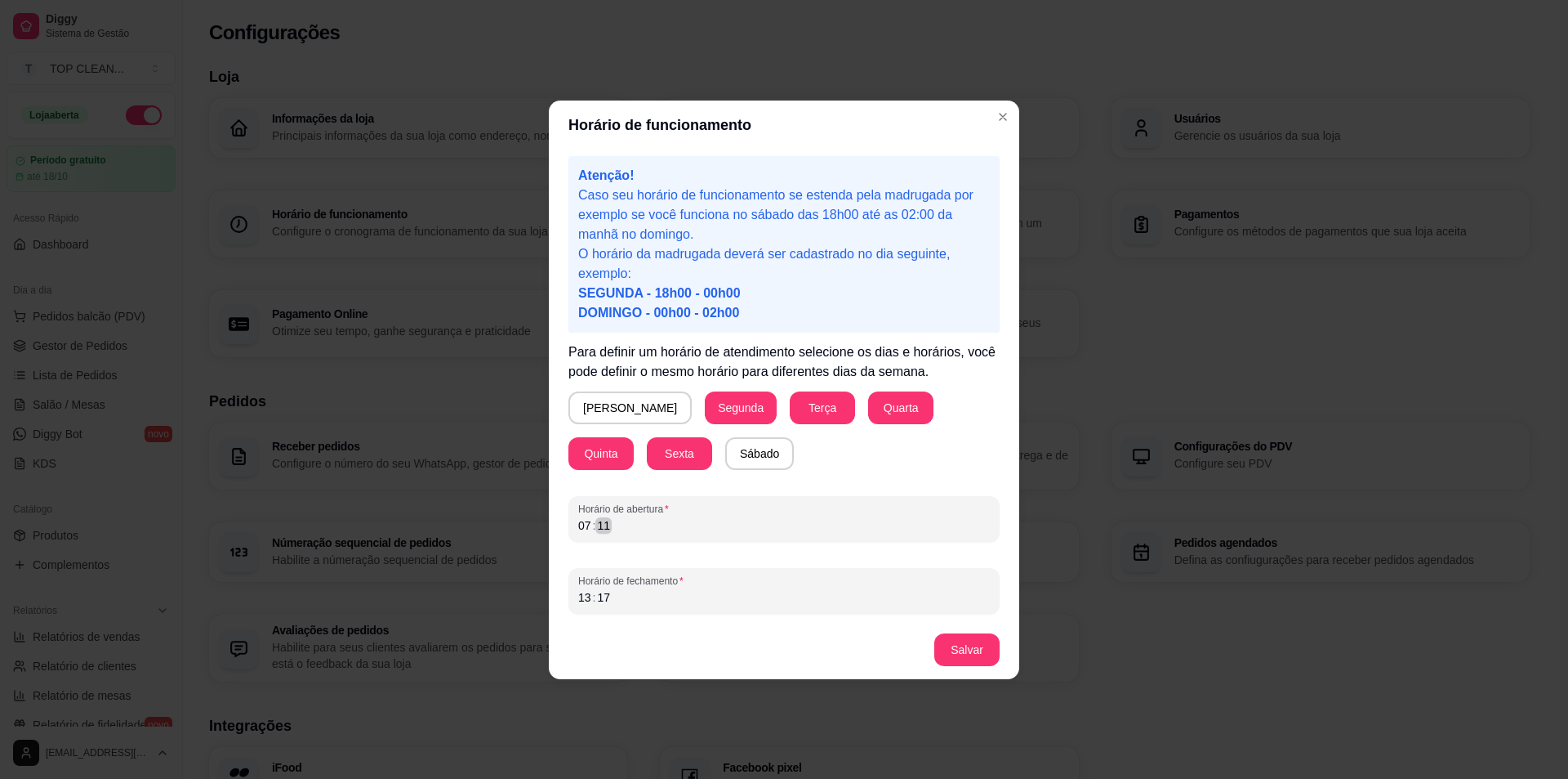
click at [719, 535] on div "Horário de abertura 07 : 11" at bounding box center [784, 519] width 431 height 46
click at [710, 614] on div "Atenção! Caso seu horário de funcionamento se estenda pela madrugada por exempl…" at bounding box center [784, 385] width 471 height 471
click at [980, 649] on button "Salvar" at bounding box center [968, 650] width 66 height 33
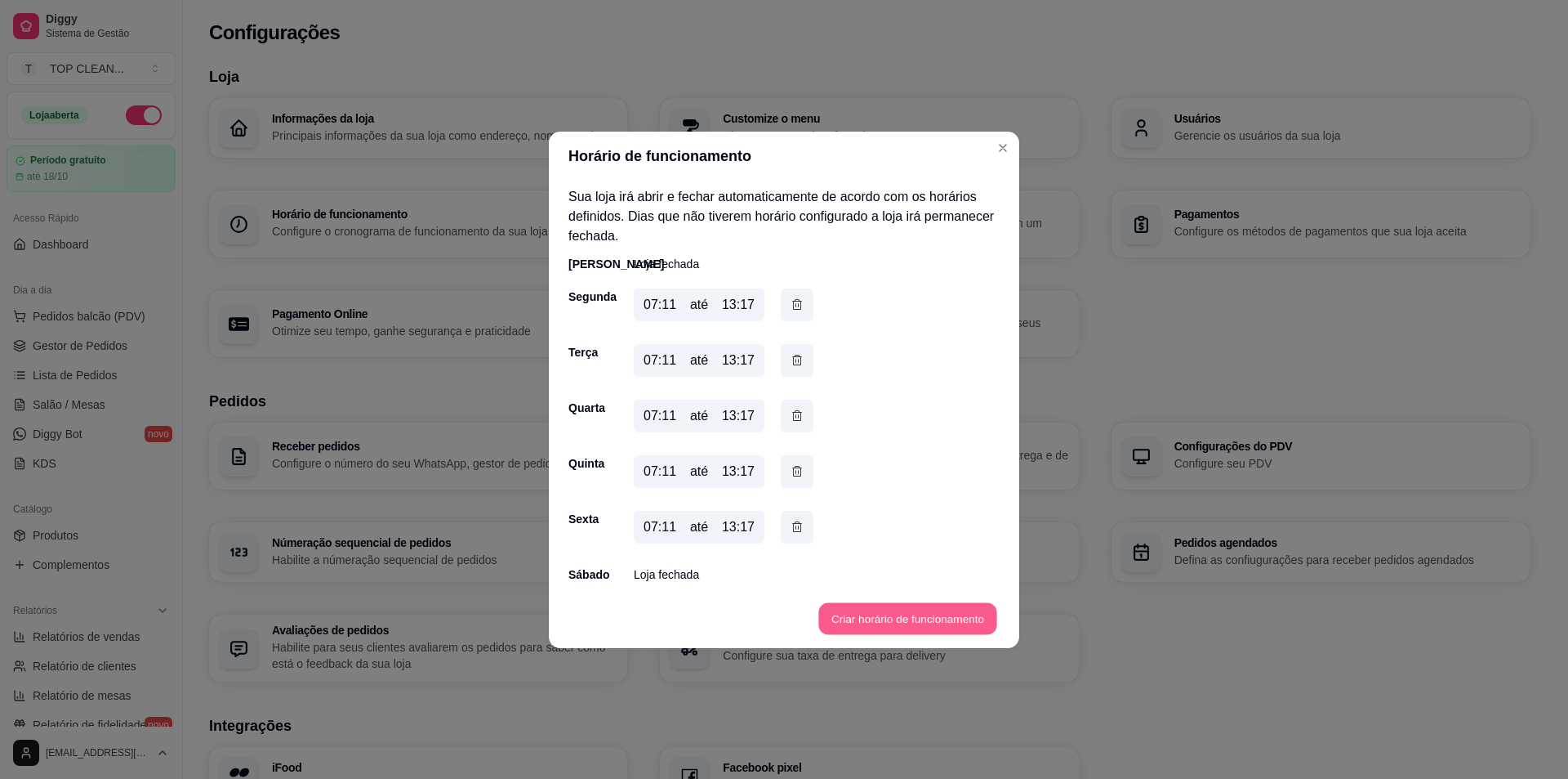
click at [876, 619] on button "Criar horário de funcionamento" at bounding box center [907, 618] width 178 height 32
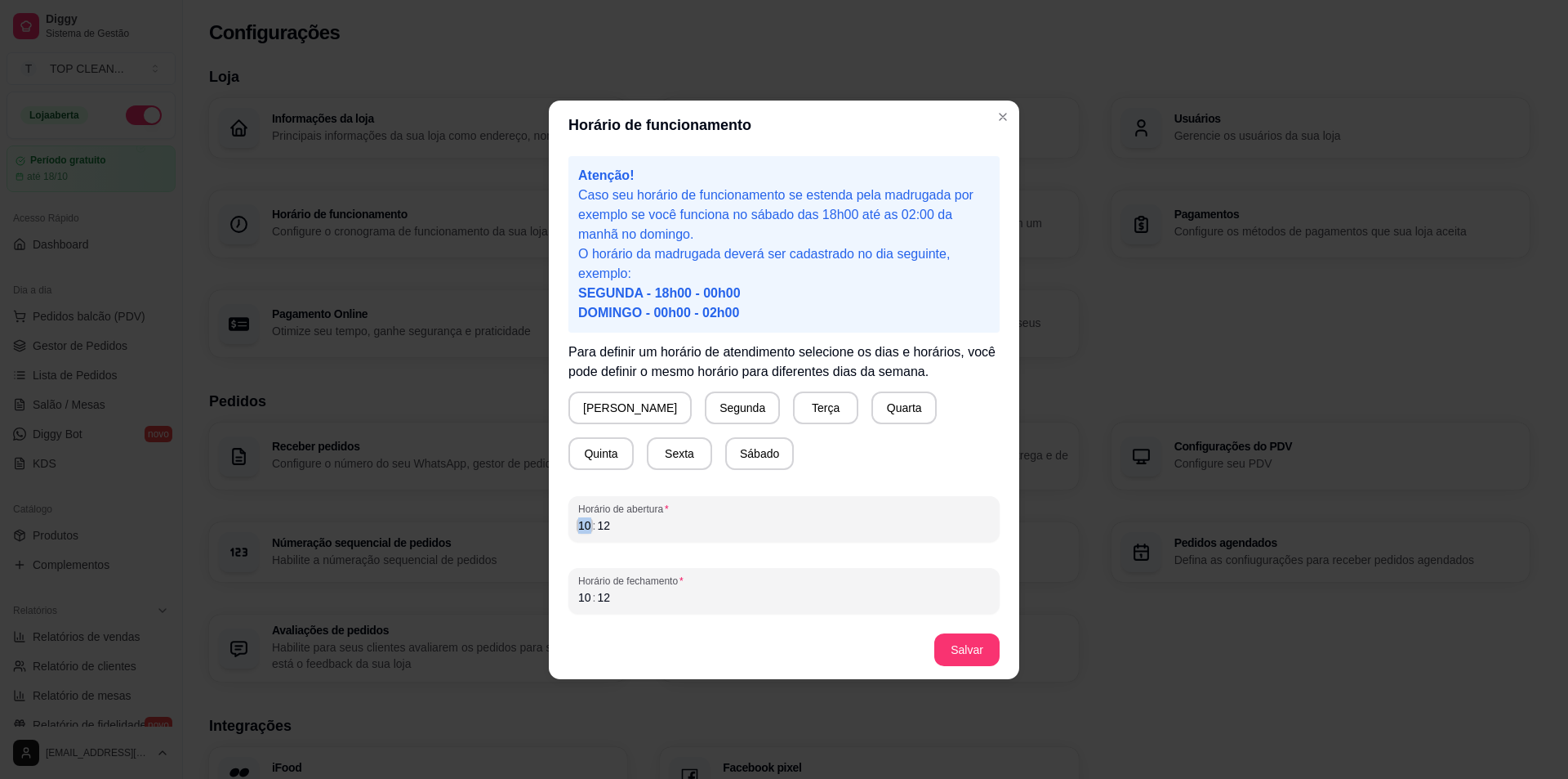
drag, startPoint x: 575, startPoint y: 525, endPoint x: 787, endPoint y: 529, distance: 212.0
click at [786, 529] on div "Horário de abertura 10 : 12" at bounding box center [784, 519] width 431 height 46
drag, startPoint x: 593, startPoint y: 596, endPoint x: 863, endPoint y: 607, distance: 270.2
click at [863, 607] on div "Horário de fechamento 10 : 12" at bounding box center [784, 591] width 431 height 46
click at [705, 404] on button "Segunda" at bounding box center [742, 408] width 75 height 33
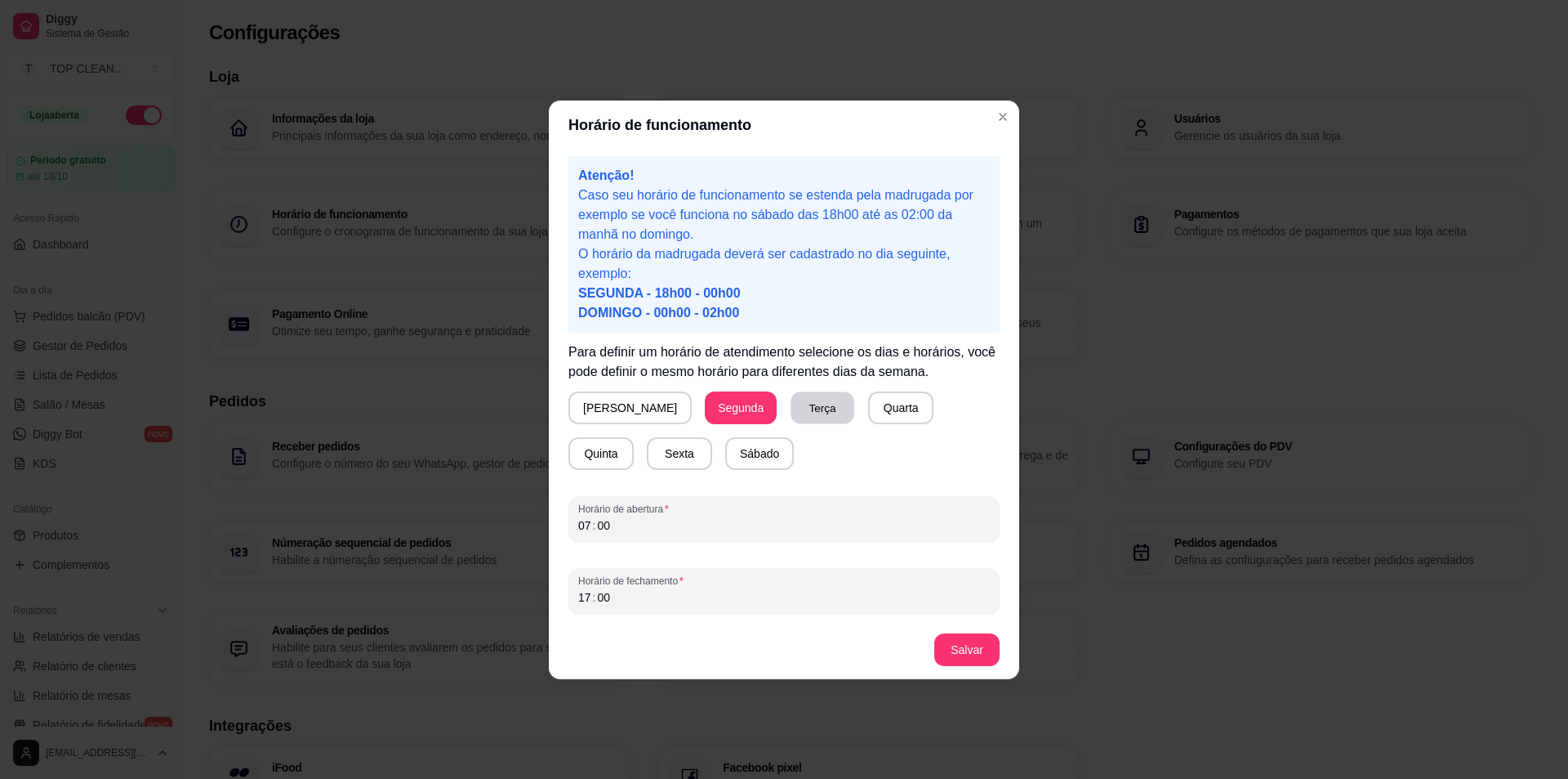
click at [790, 401] on button "Terça" at bounding box center [822, 407] width 64 height 32
click at [879, 409] on button "Quarta" at bounding box center [901, 408] width 66 height 33
click at [634, 437] on button "Quinta" at bounding box center [601, 454] width 66 height 33
click at [647, 456] on button "Sexta" at bounding box center [680, 454] width 66 height 33
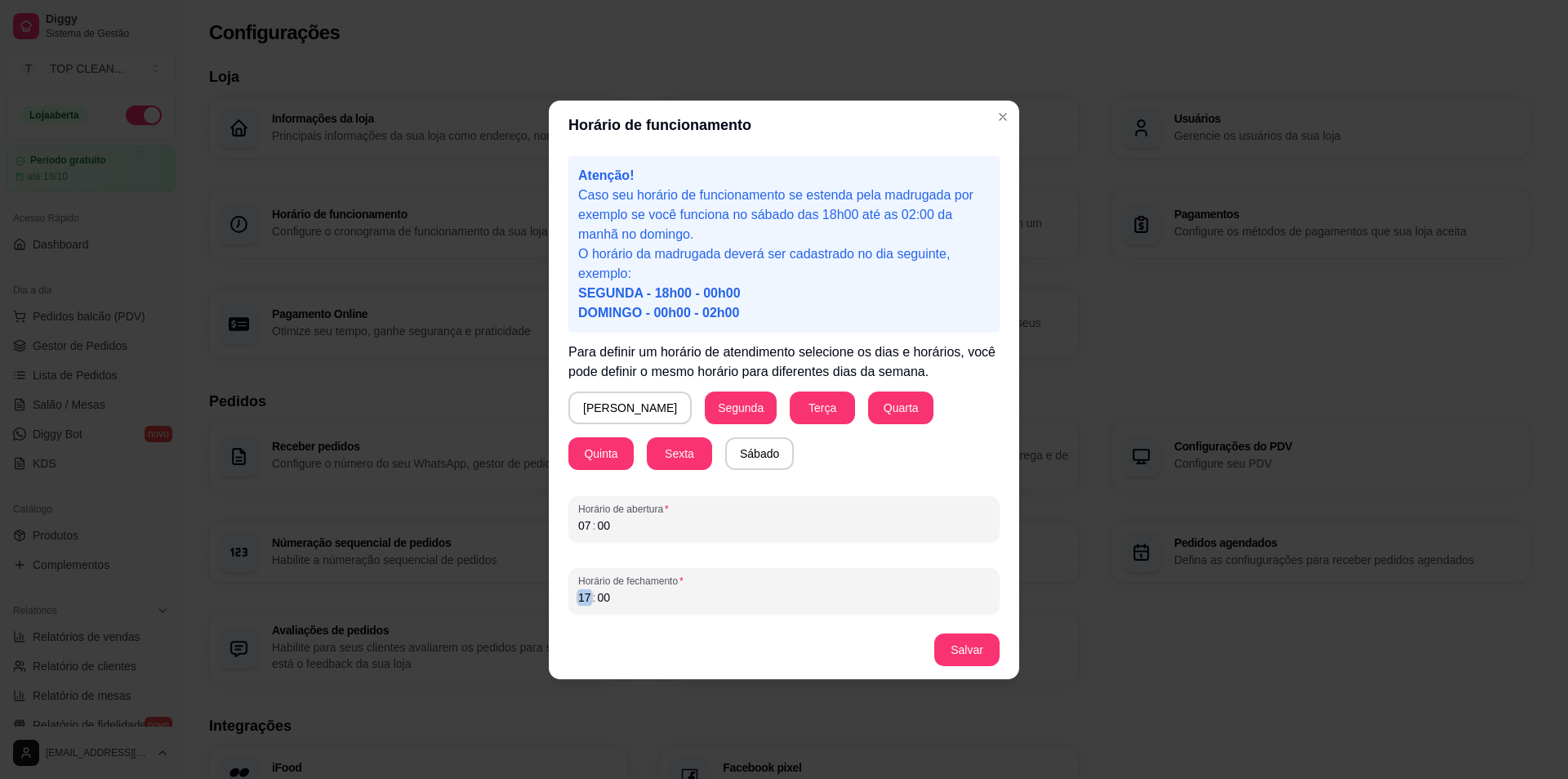
drag, startPoint x: 578, startPoint y: 599, endPoint x: 720, endPoint y: 601, distance: 142.0
click at [720, 601] on div "17 : 00" at bounding box center [784, 597] width 411 height 19
click at [989, 643] on button "Salvar" at bounding box center [968, 650] width 66 height 33
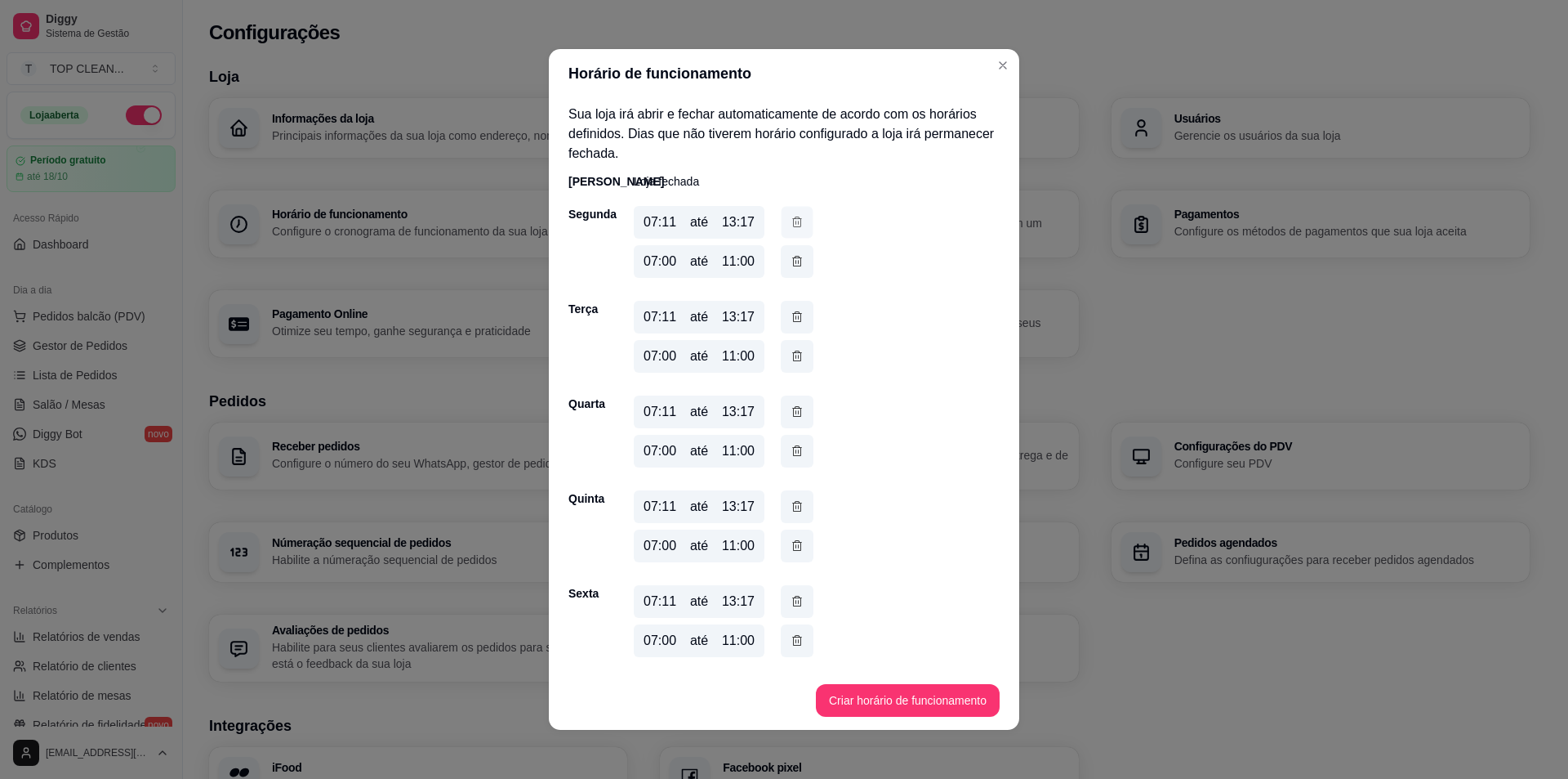
click at [790, 214] on icon "button" at bounding box center [797, 221] width 13 height 17
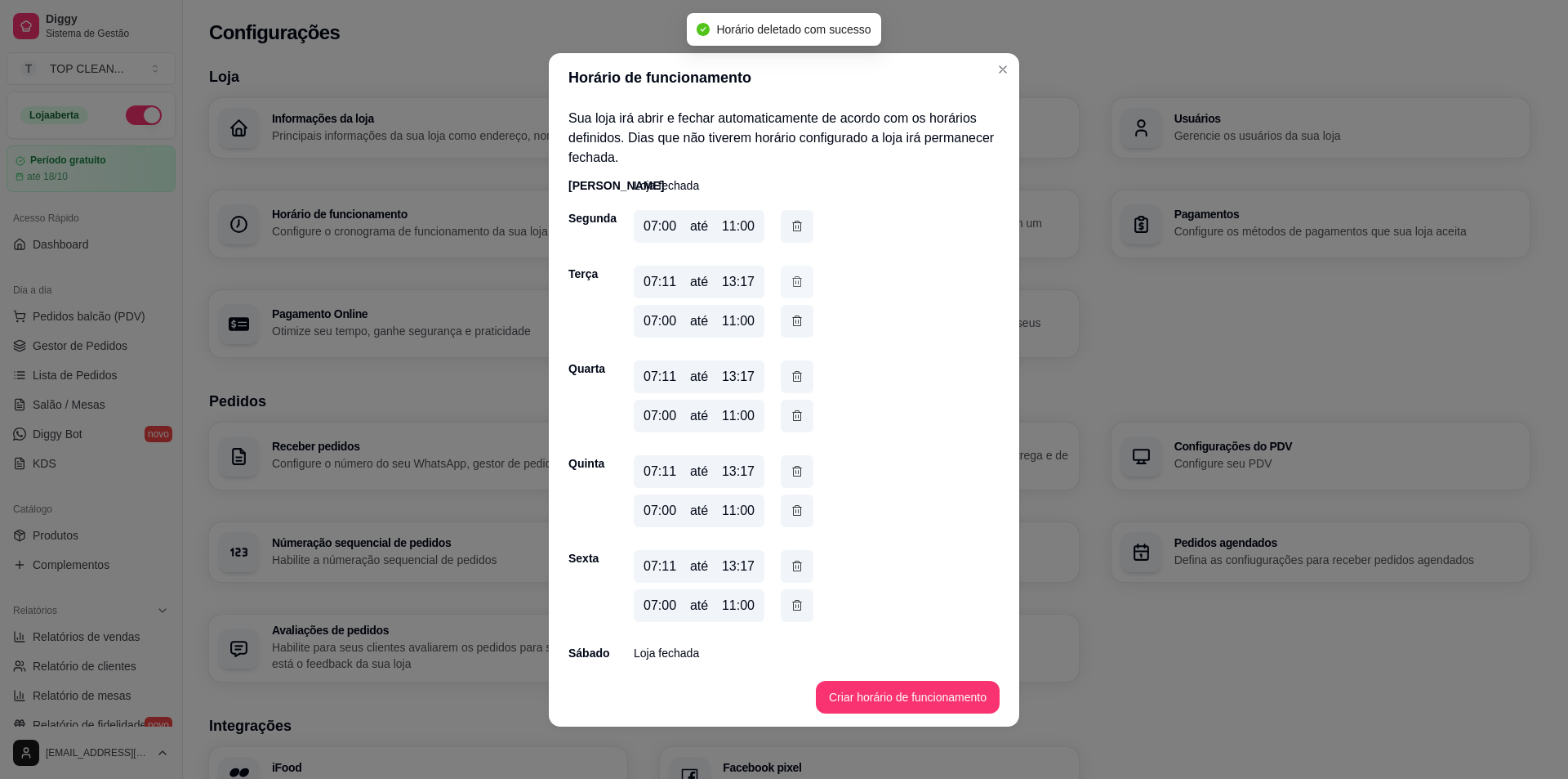
click at [794, 279] on icon "button" at bounding box center [797, 283] width 13 height 18
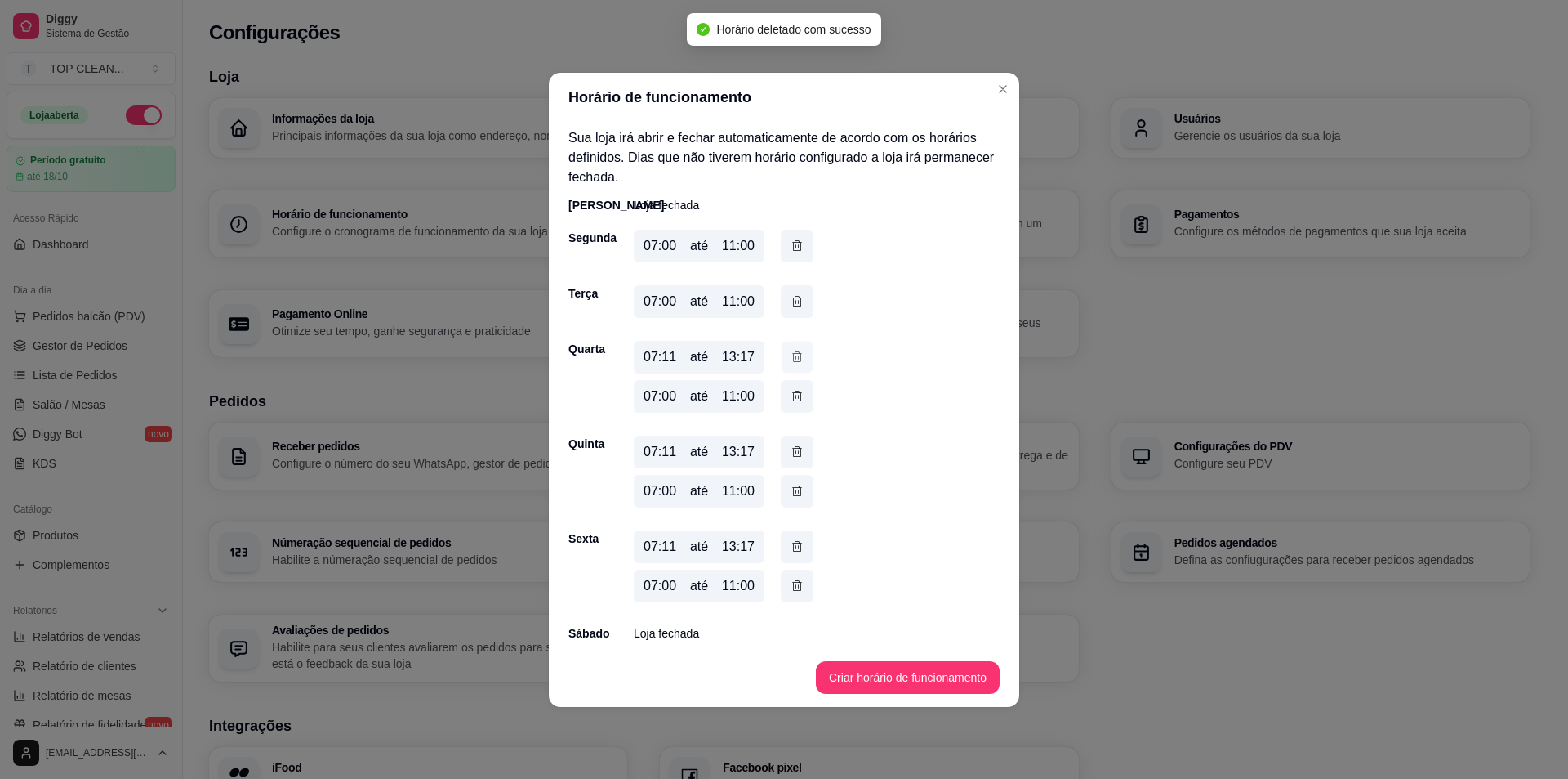
click at [796, 352] on icon "button" at bounding box center [797, 357] width 13 height 17
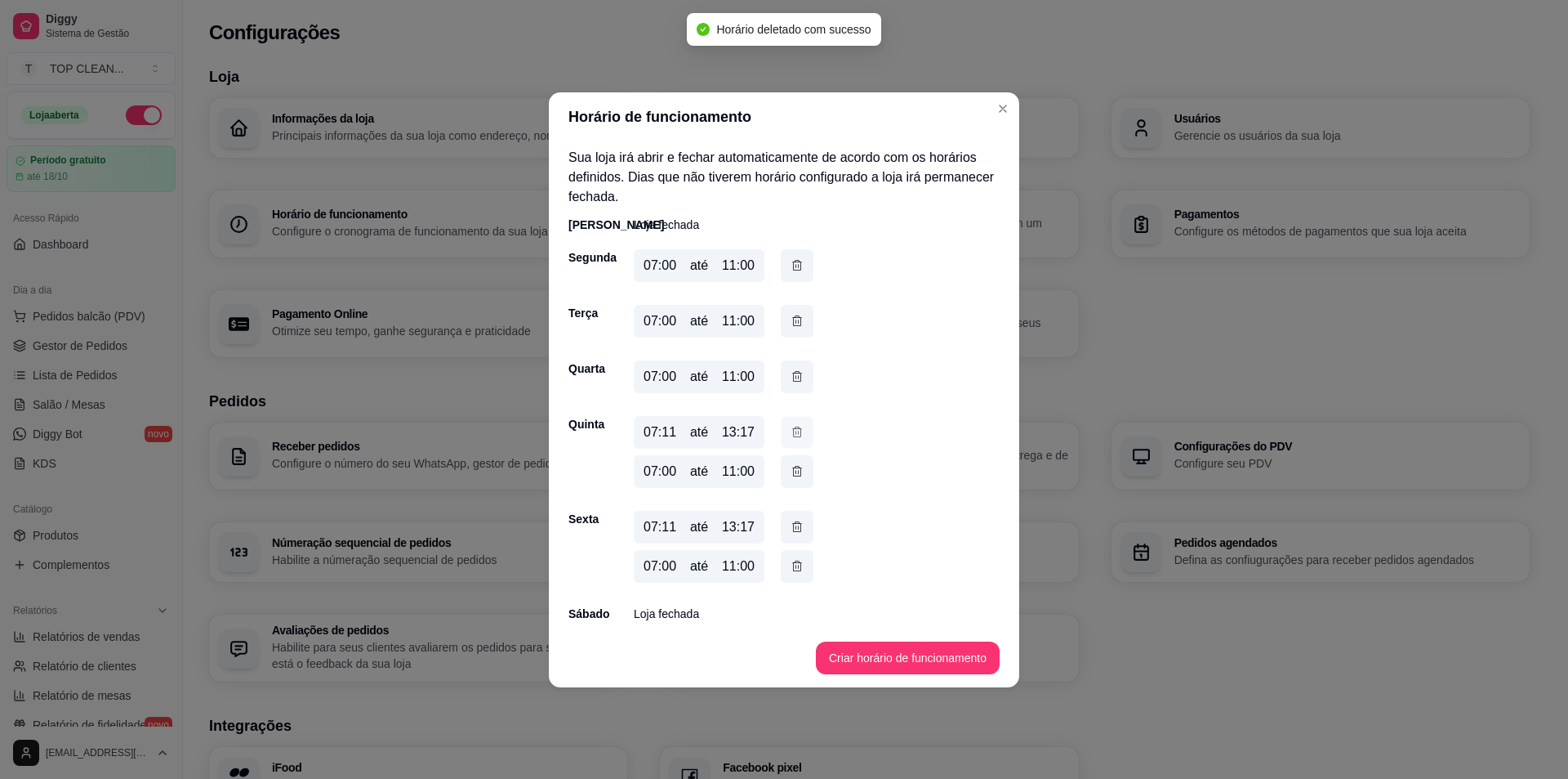
click at [794, 427] on icon "button" at bounding box center [797, 432] width 13 height 17
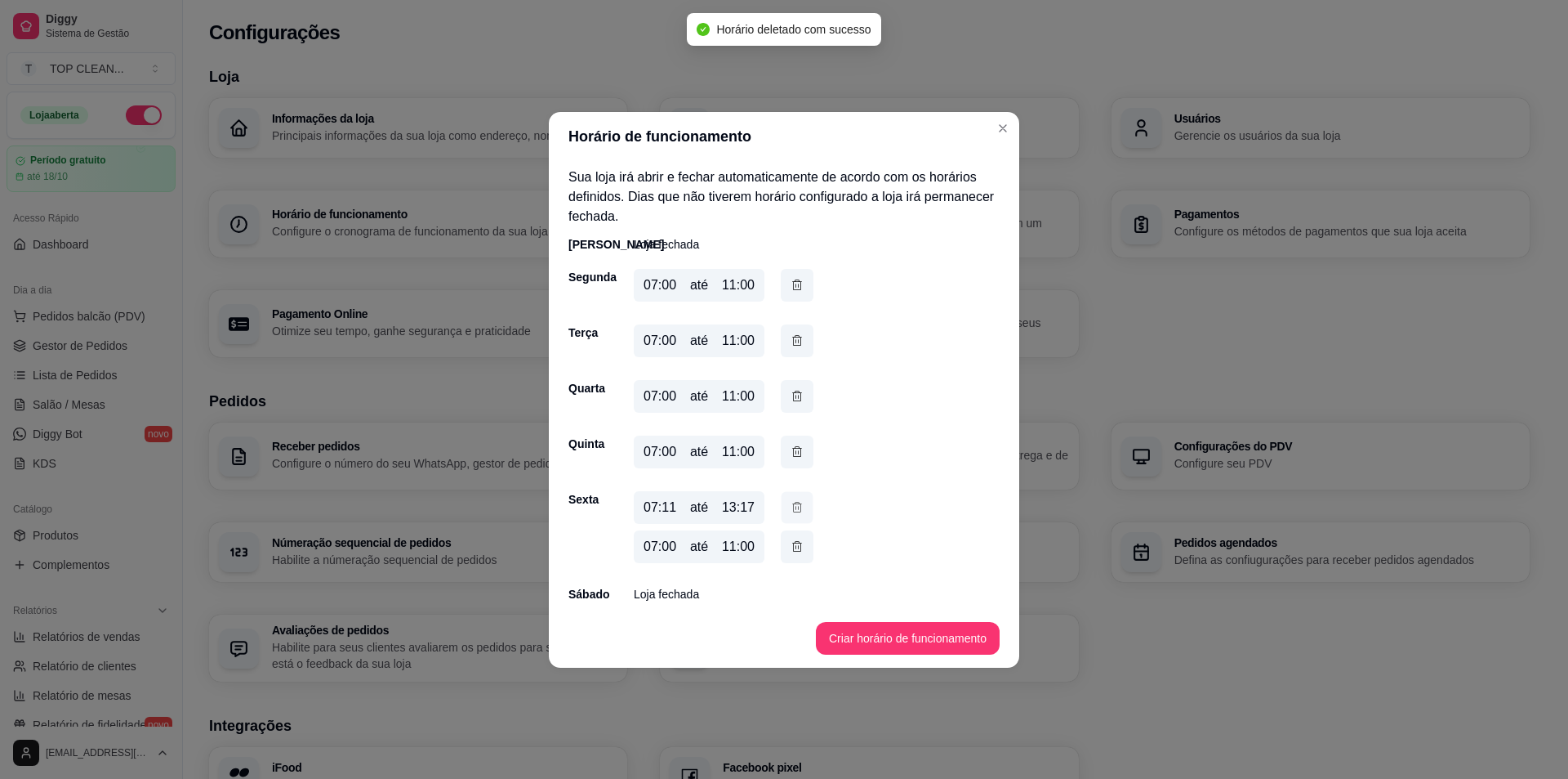
click at [798, 505] on icon "button" at bounding box center [797, 507] width 13 height 17
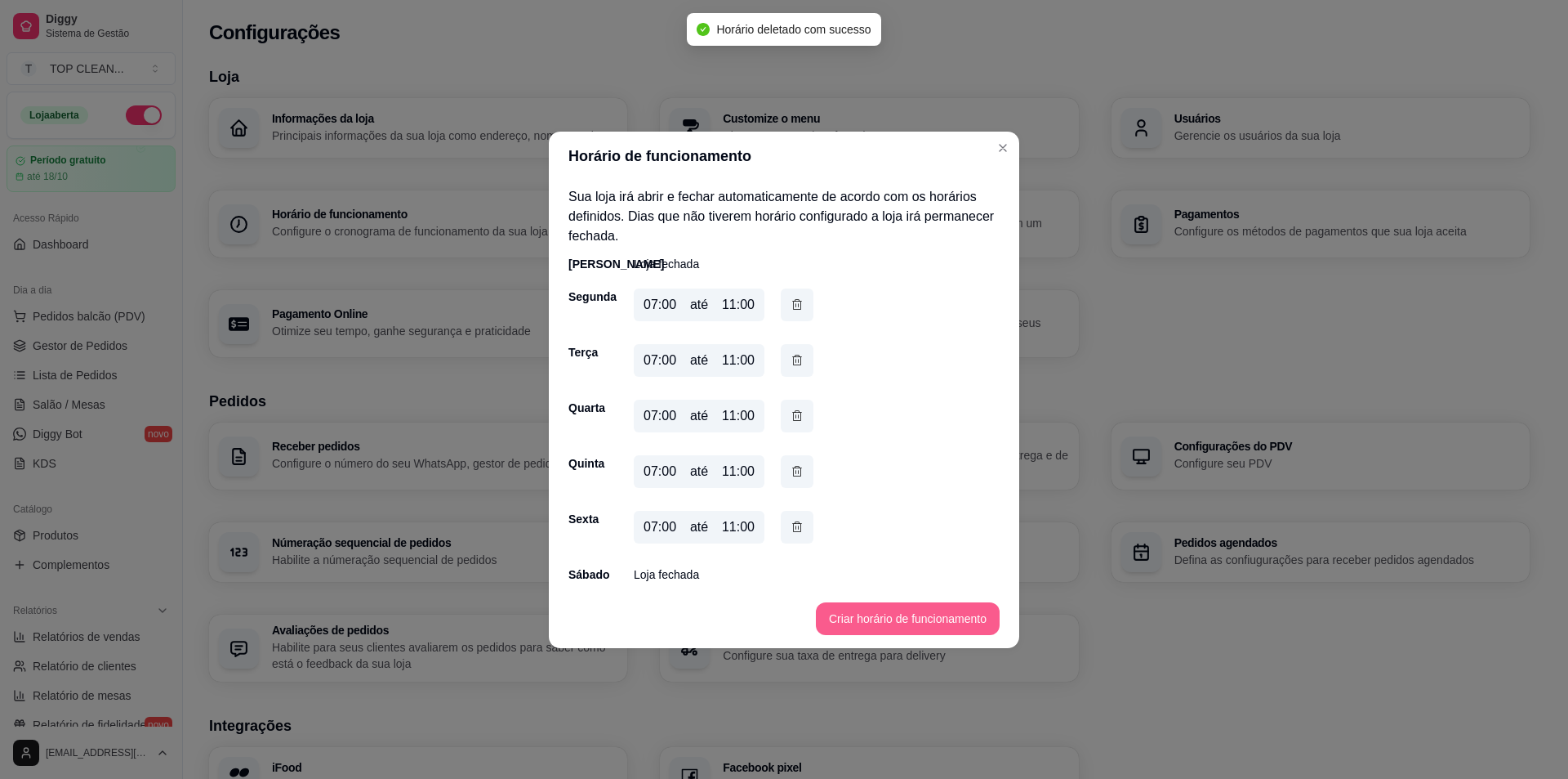
click at [887, 618] on button "Criar horário de funcionamento" at bounding box center [907, 619] width 184 height 33
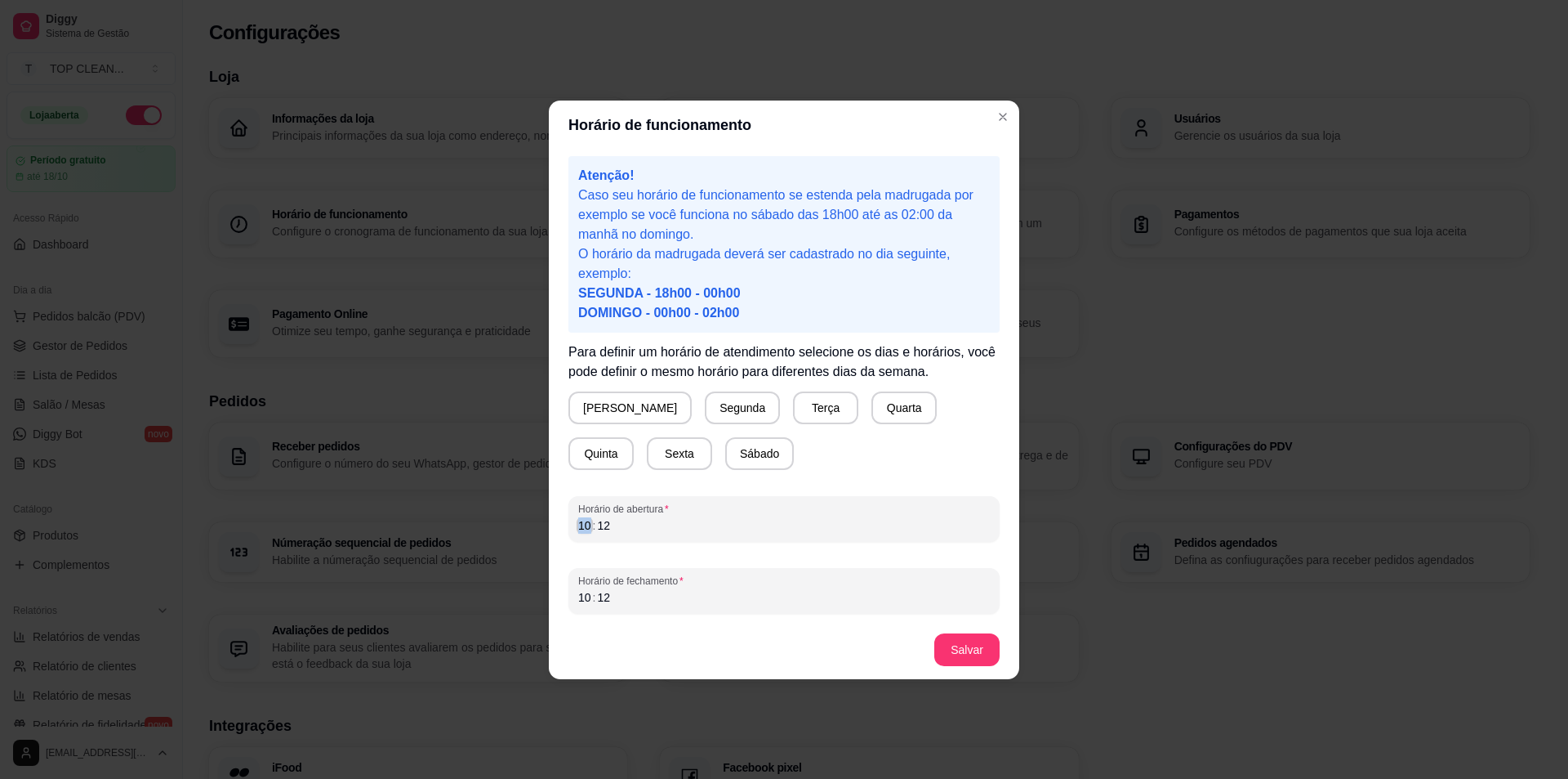
drag, startPoint x: 575, startPoint y: 527, endPoint x: 774, endPoint y: 518, distance: 199.2
click at [769, 518] on div "Horário de abertura 10 : 12" at bounding box center [784, 519] width 431 height 46
drag, startPoint x: 579, startPoint y: 600, endPoint x: 764, endPoint y: 612, distance: 185.4
click at [749, 604] on div "10 : 12" at bounding box center [784, 597] width 411 height 19
click at [726, 461] on button "Sábado" at bounding box center [759, 453] width 67 height 32
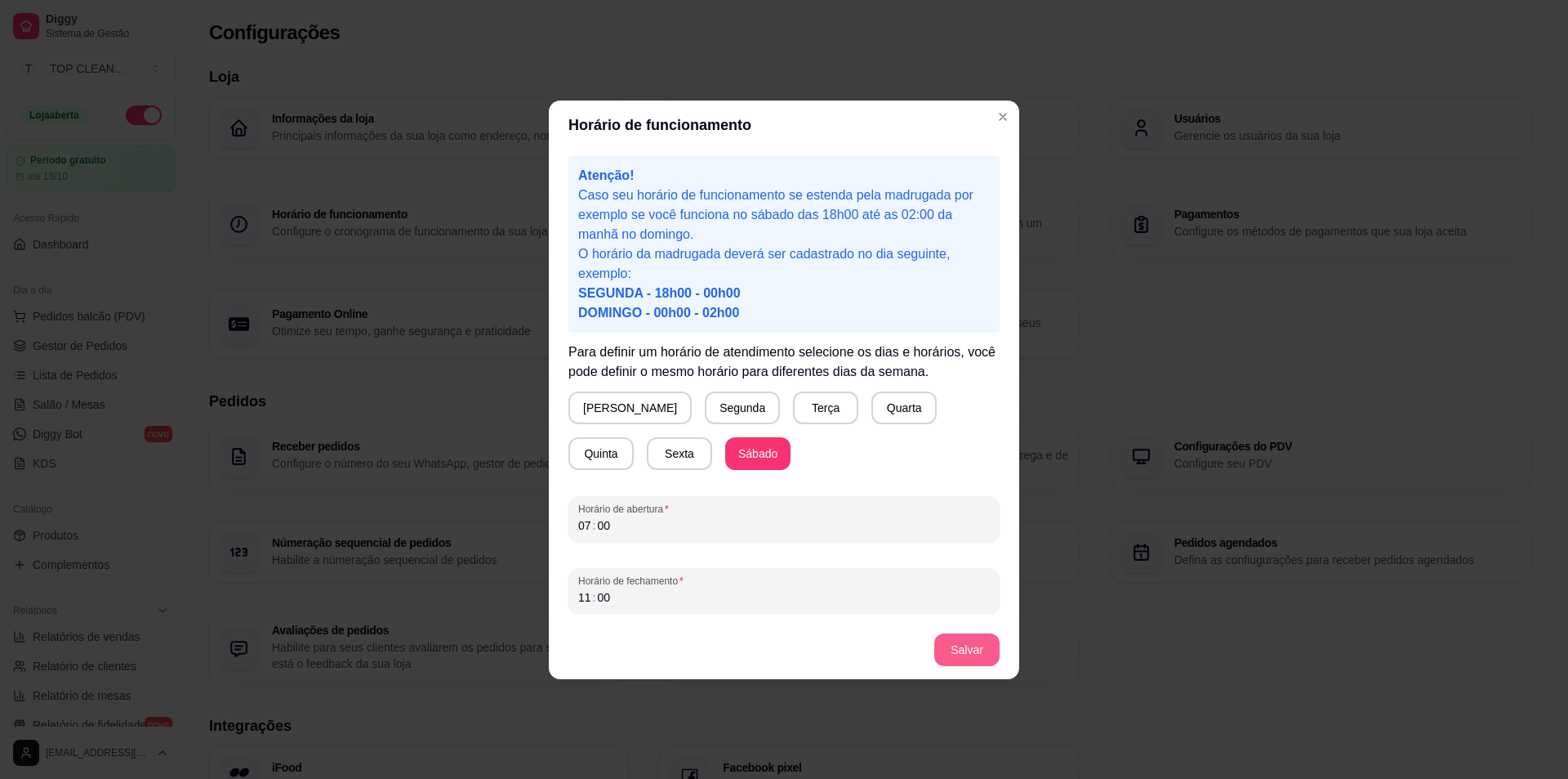
click at [968, 656] on button "Salvar" at bounding box center [968, 650] width 66 height 33
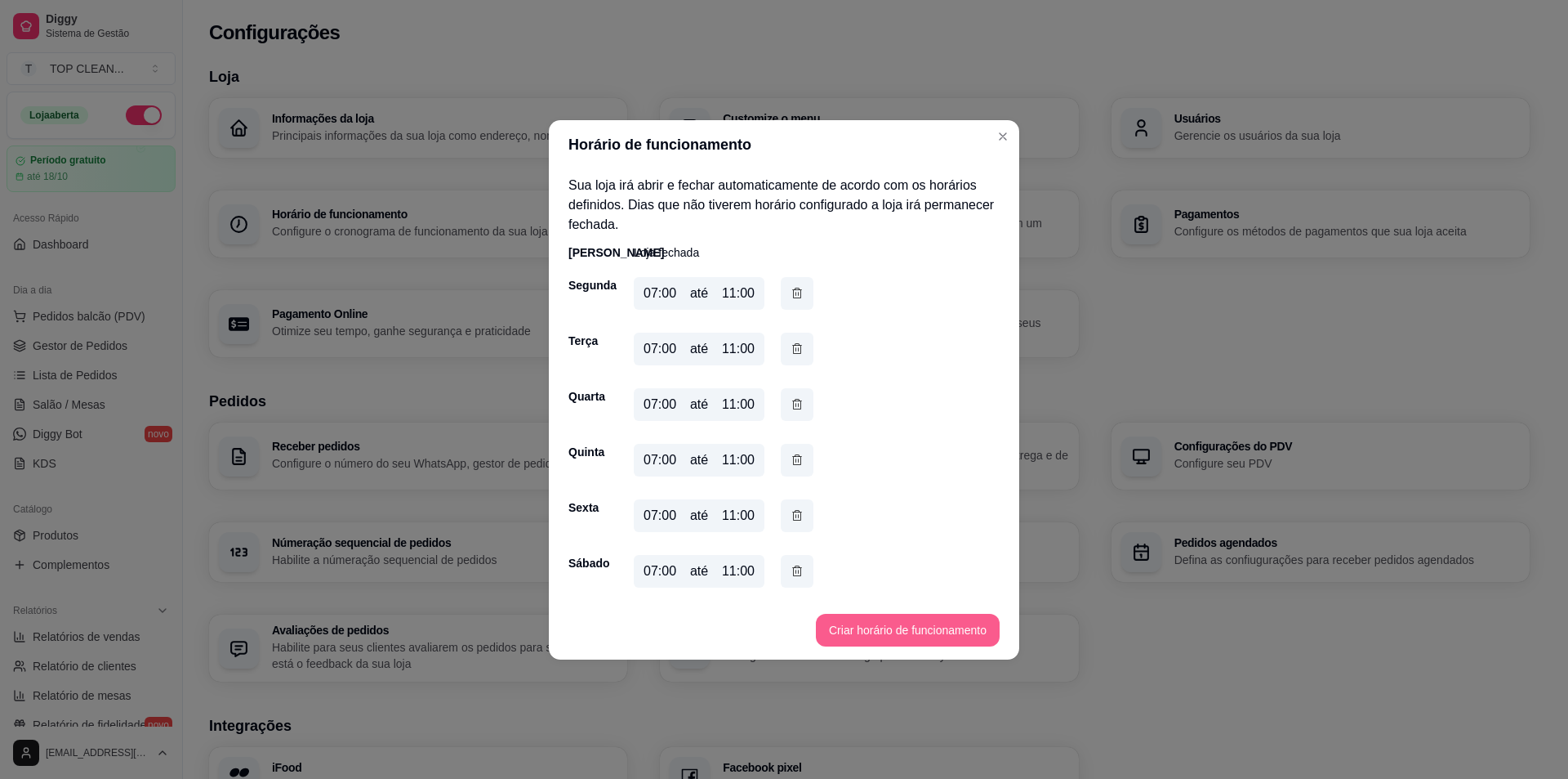
click at [881, 623] on button "Criar horário de funcionamento" at bounding box center [907, 630] width 184 height 33
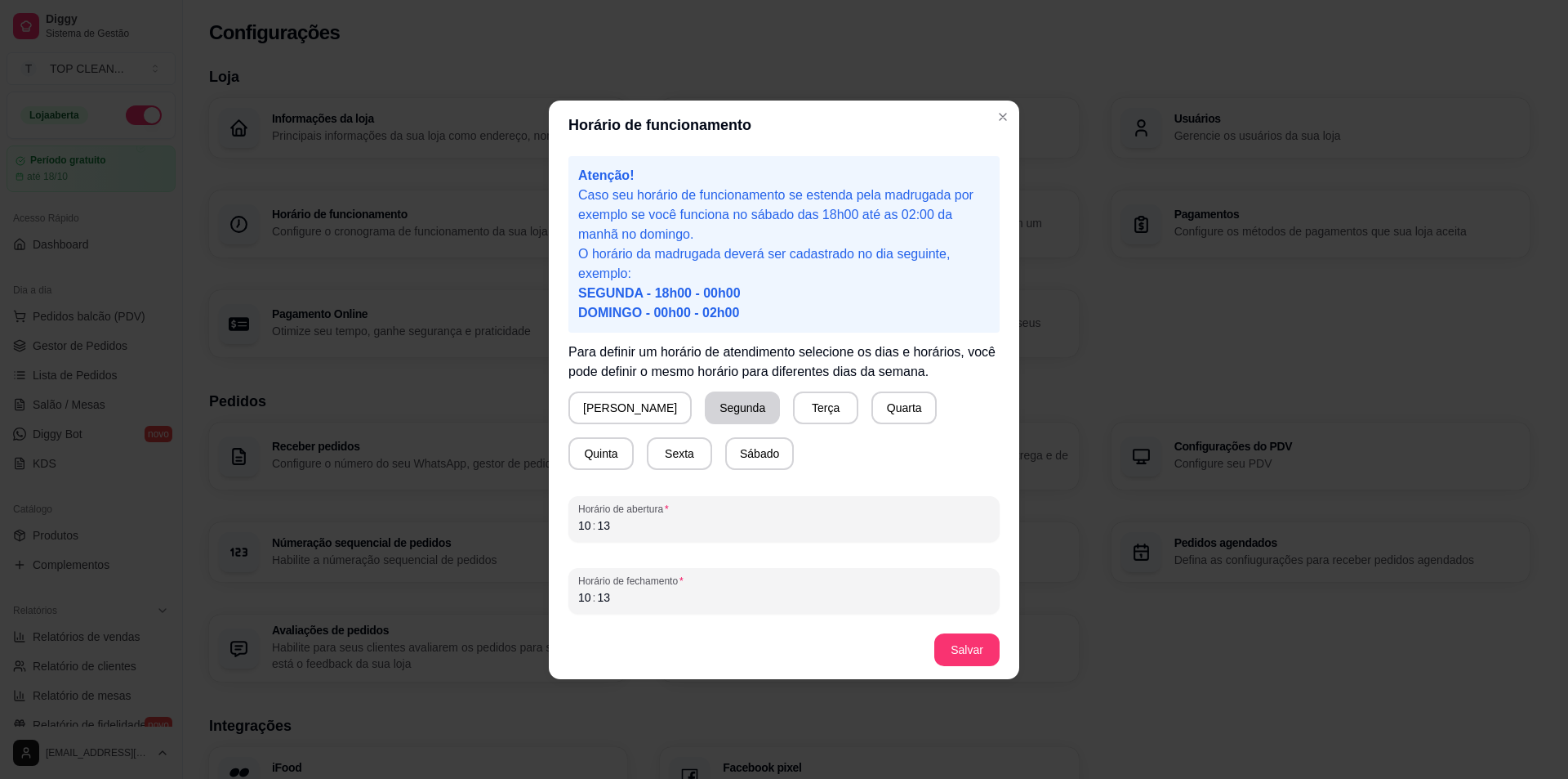
click at [705, 398] on button "Segunda" at bounding box center [742, 408] width 75 height 33
click at [789, 400] on button "Terça" at bounding box center [822, 408] width 66 height 33
click at [869, 404] on button "Quarta" at bounding box center [901, 407] width 64 height 32
click at [634, 437] on button "Quinta" at bounding box center [601, 454] width 66 height 33
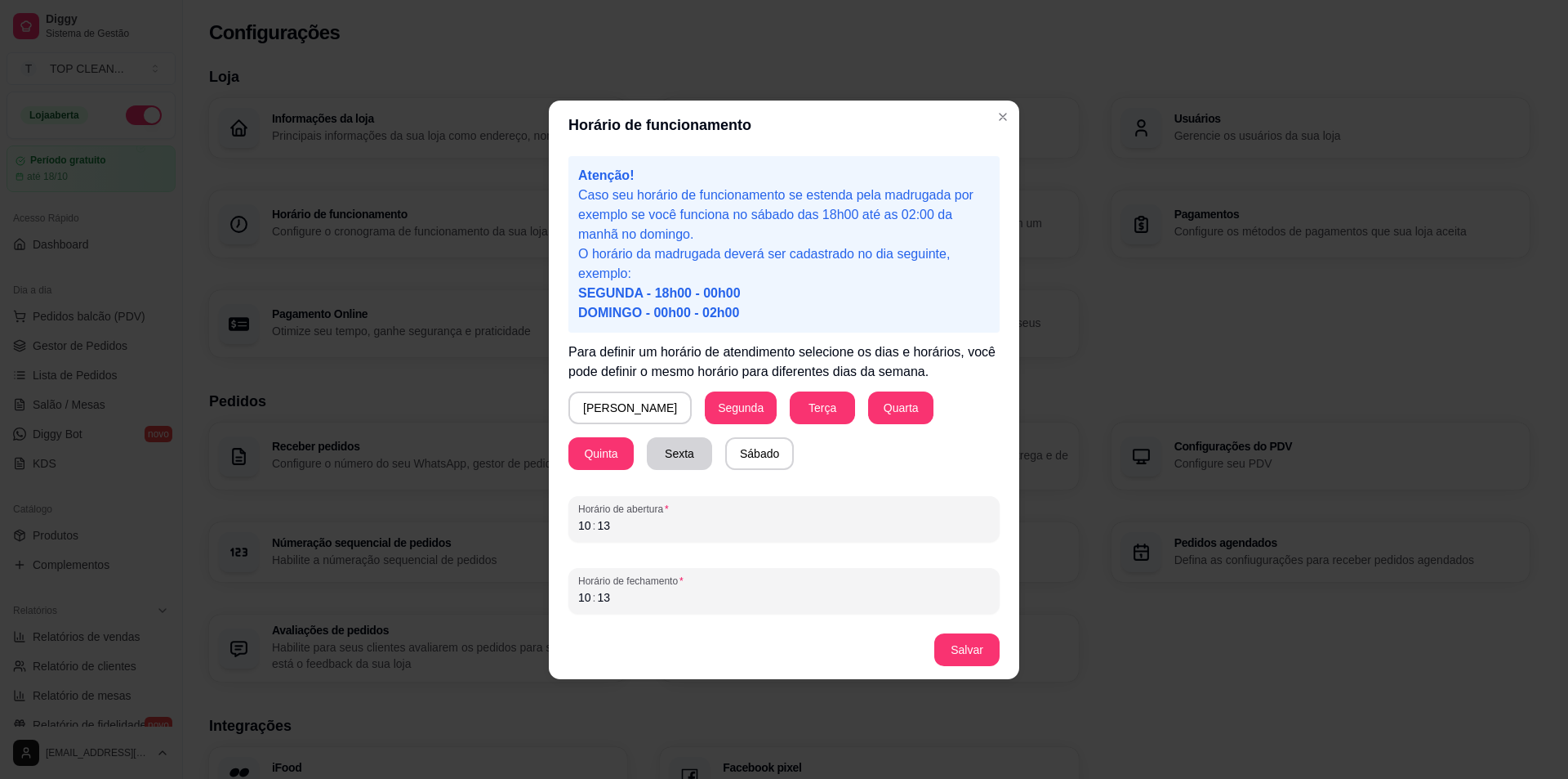
click at [647, 449] on button "Sexta" at bounding box center [680, 454] width 66 height 33
drag, startPoint x: 576, startPoint y: 519, endPoint x: 691, endPoint y: 528, distance: 115.4
click at [691, 528] on div "Horário de abertura 10 : 13" at bounding box center [784, 519] width 431 height 46
drag, startPoint x: 578, startPoint y: 598, endPoint x: 872, endPoint y: 603, distance: 294.0
click at [865, 603] on div "10 : 13" at bounding box center [784, 597] width 411 height 19
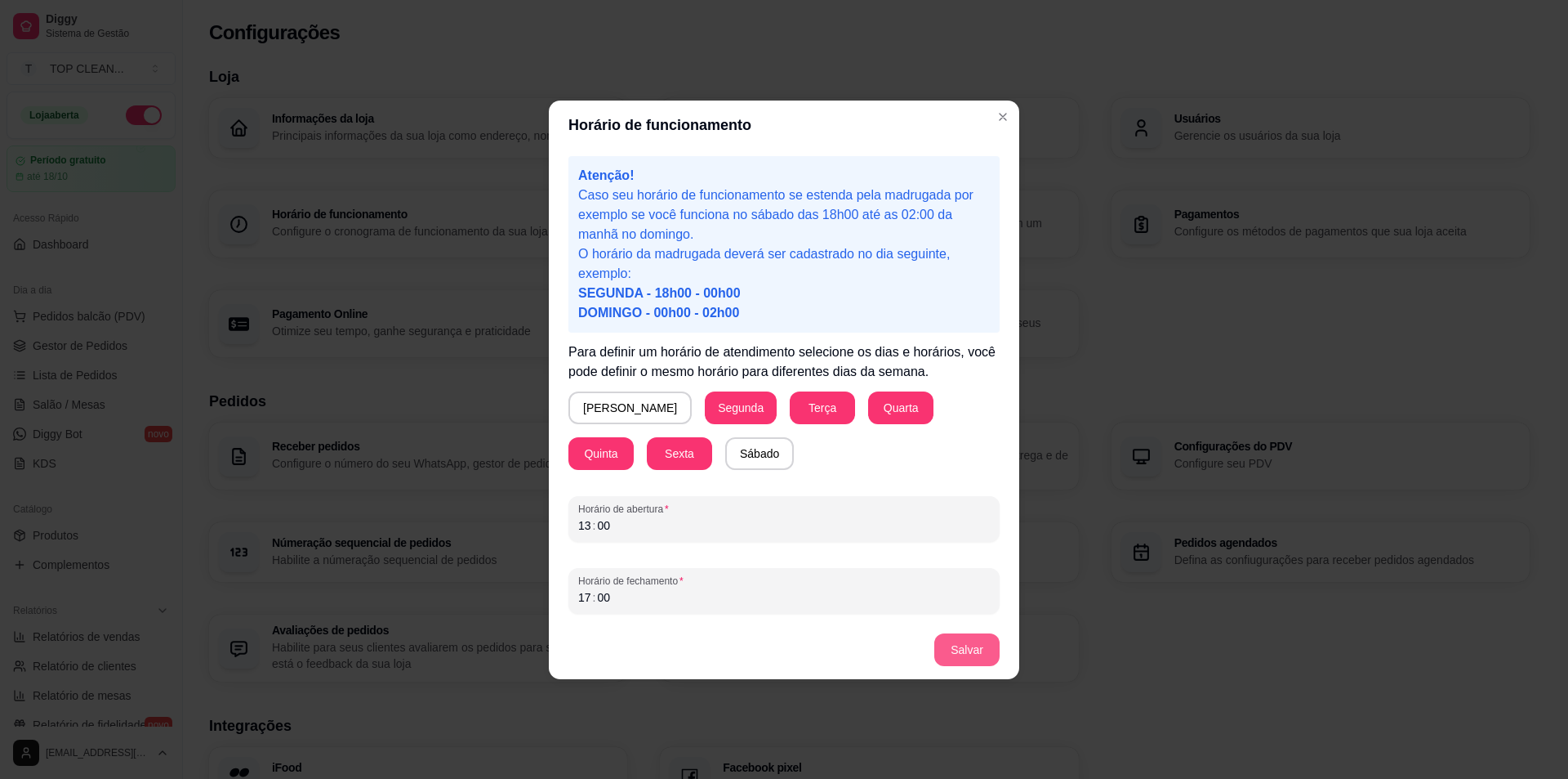
click at [965, 649] on button "Salvar" at bounding box center [968, 650] width 66 height 33
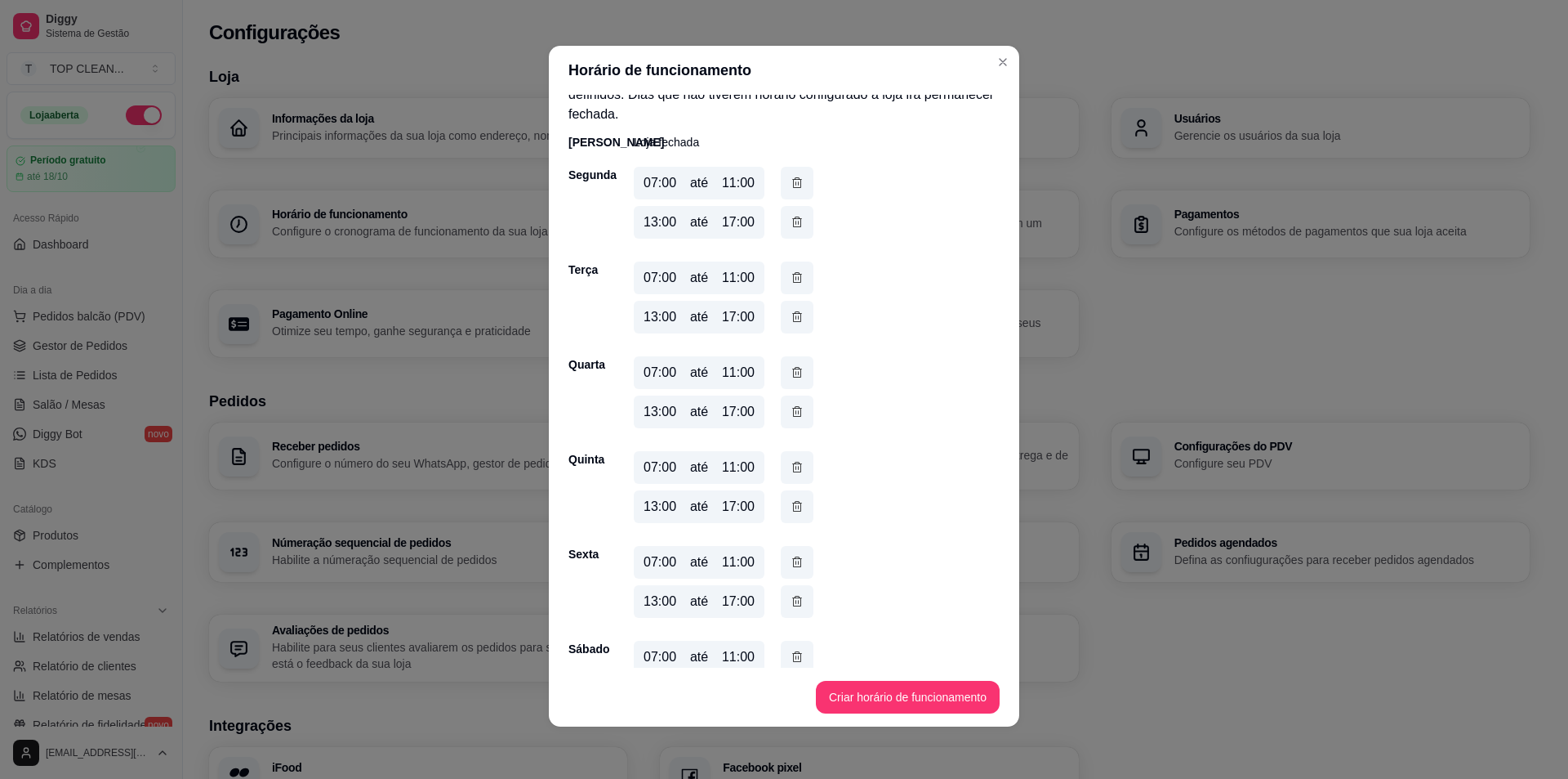
scroll to position [55, 0]
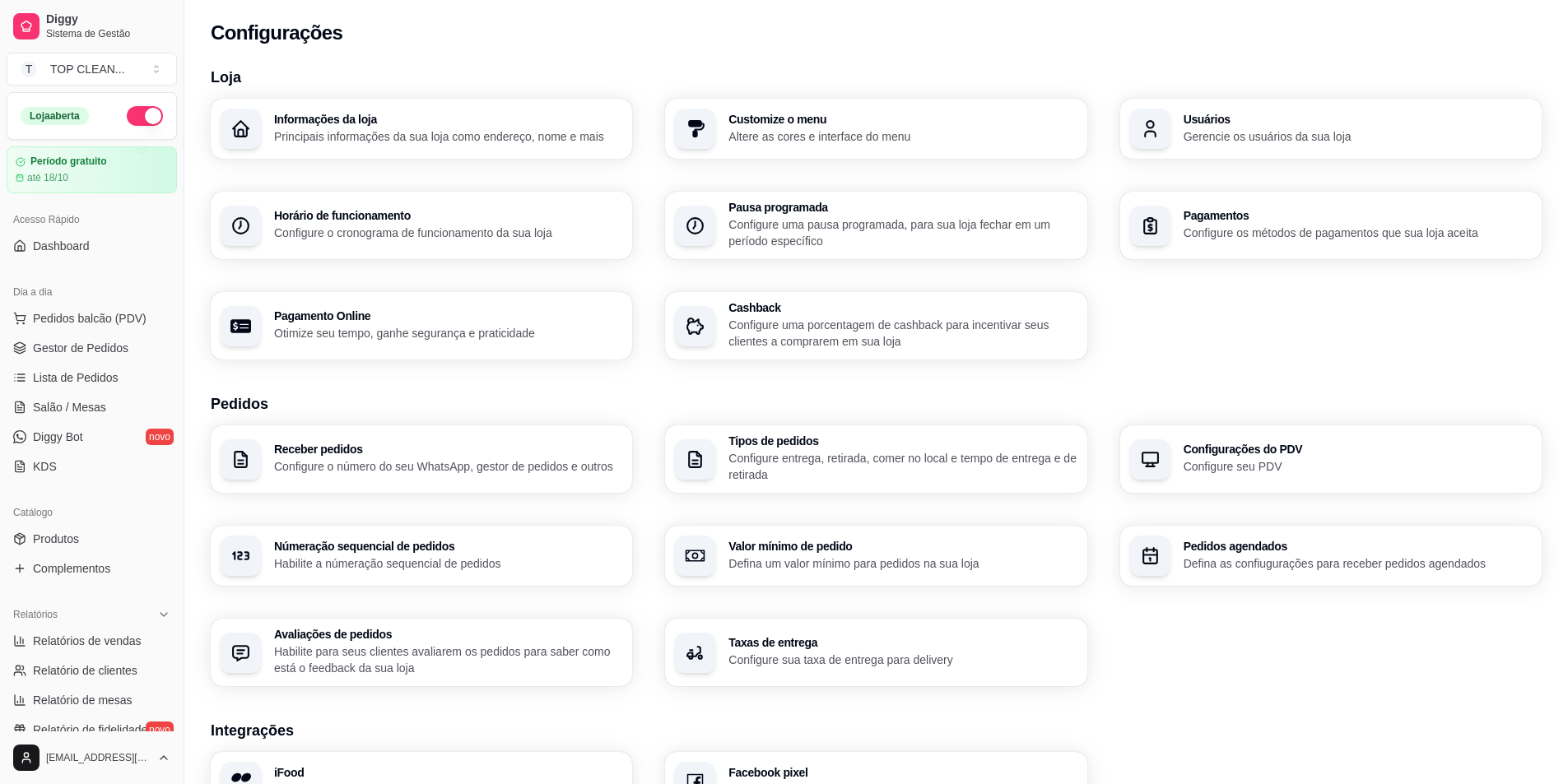
click at [333, 232] on p "Configure o cronograma de funcionamento da sua loja" at bounding box center [448, 233] width 348 height 17
click at [364, 334] on p "Otimize seu tempo, ganhe segurança e praticidade" at bounding box center [447, 332] width 338 height 16
select select "4.98"
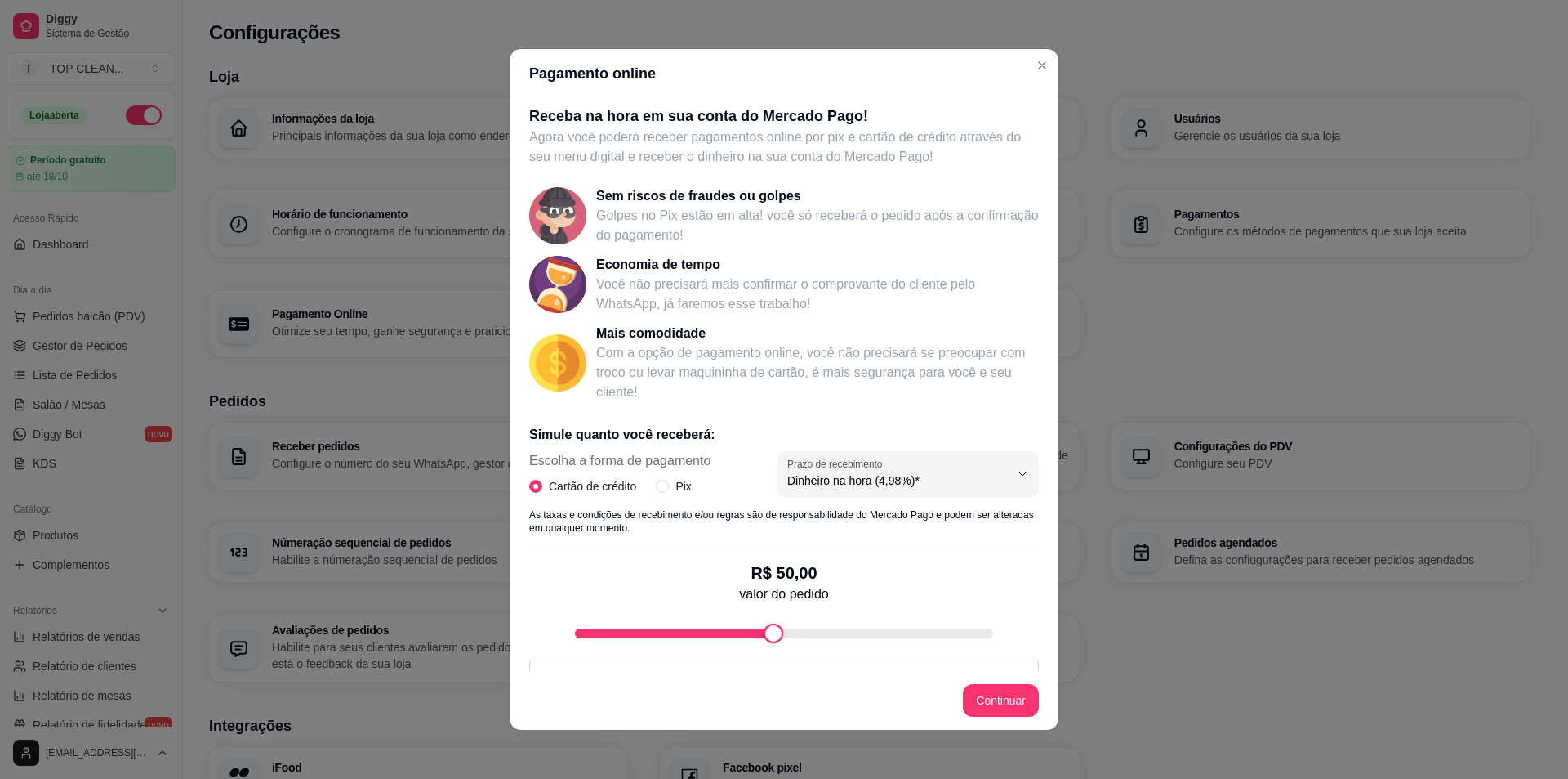
scroll to position [85, 0]
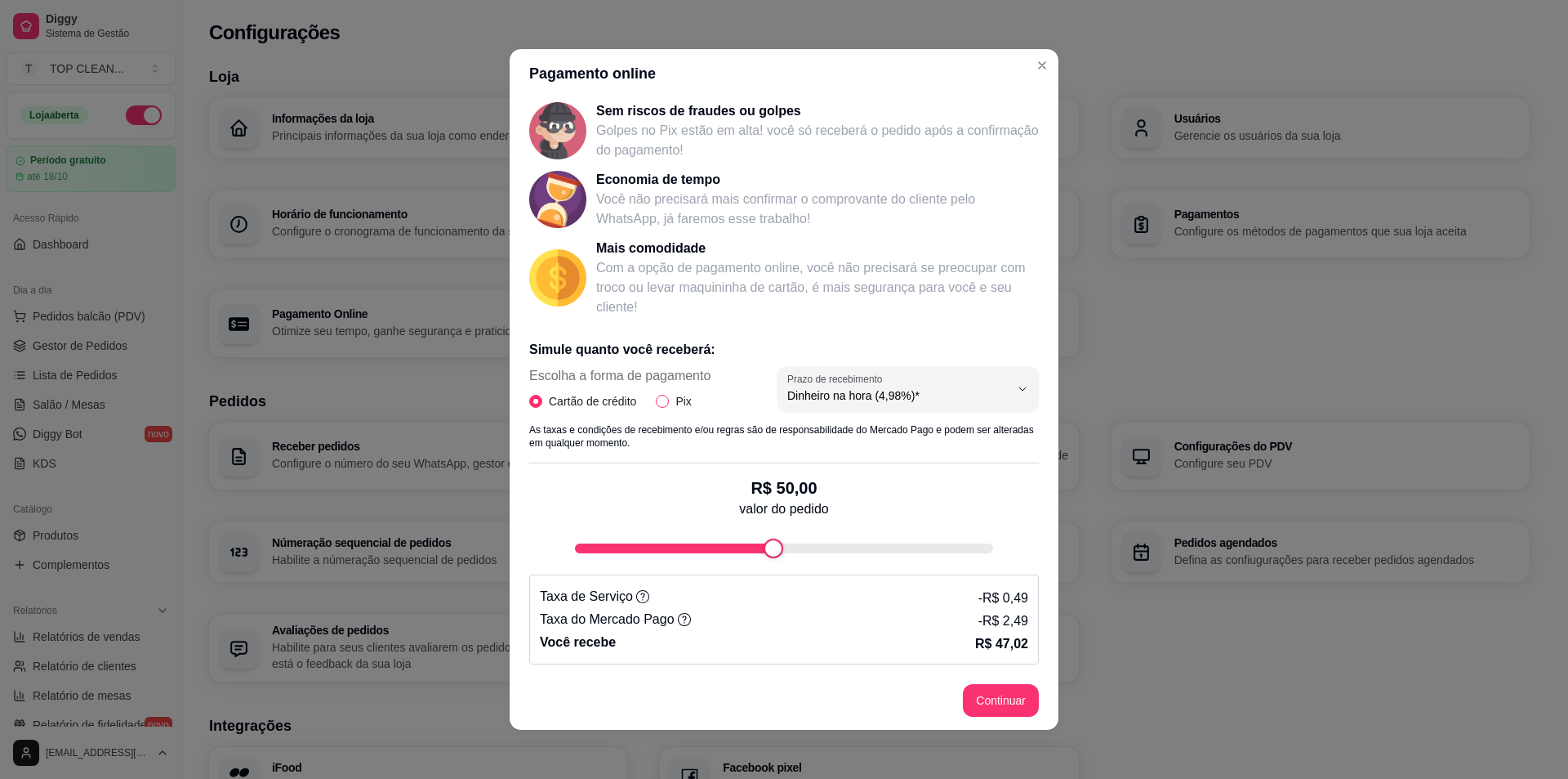
click at [657, 396] on input "Pix" at bounding box center [662, 401] width 13 height 13
radio input "true"
click at [529, 410] on label "Cartão de crédito" at bounding box center [586, 401] width 113 height 18
click at [529, 408] on input "Cartão de crédito" at bounding box center [535, 401] width 13 height 13
radio input "true"
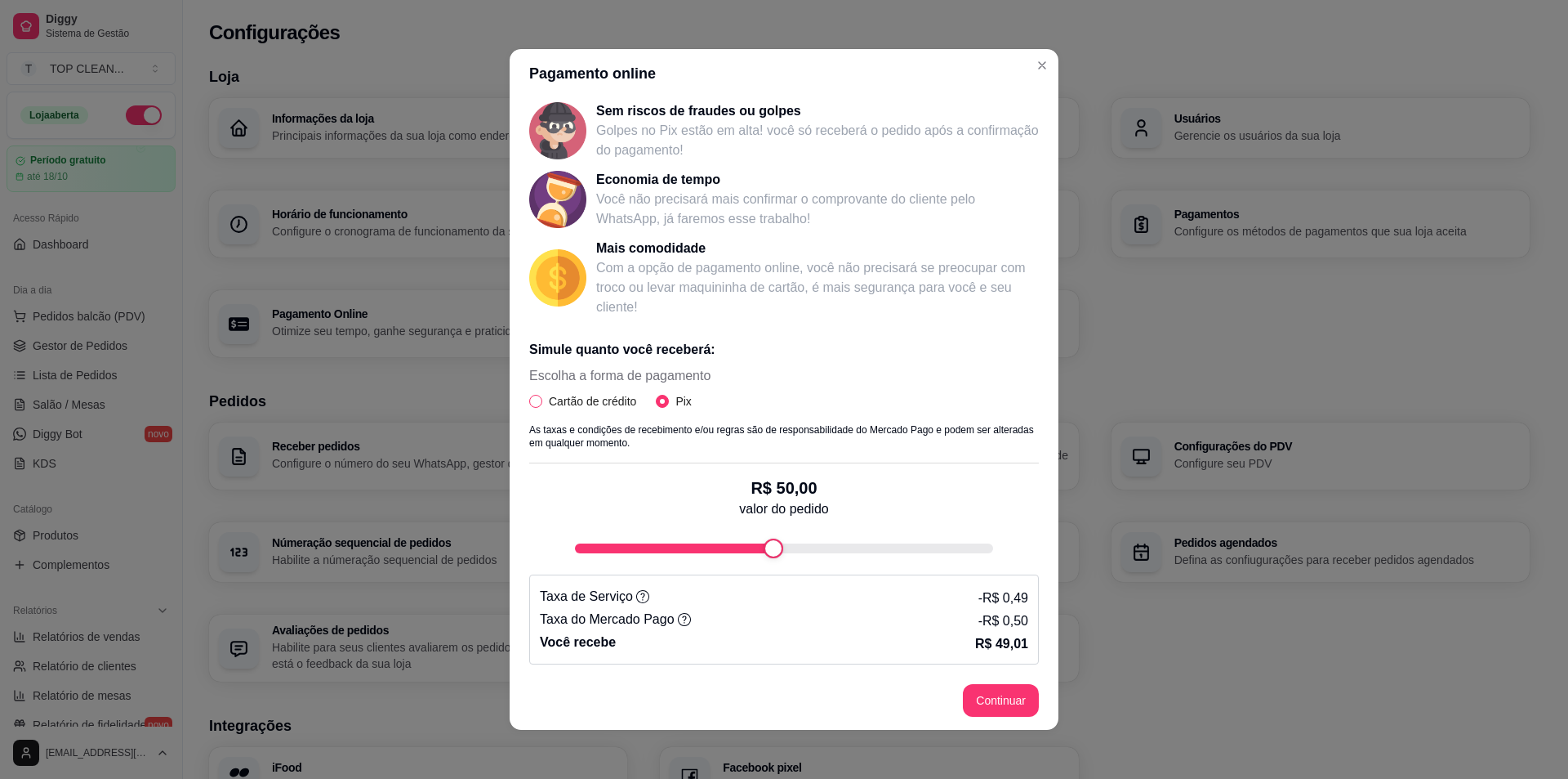
radio input "false"
select select "4.98"
click at [989, 389] on span "Dinheiro na hora (4,98%)*" at bounding box center [898, 396] width 222 height 16
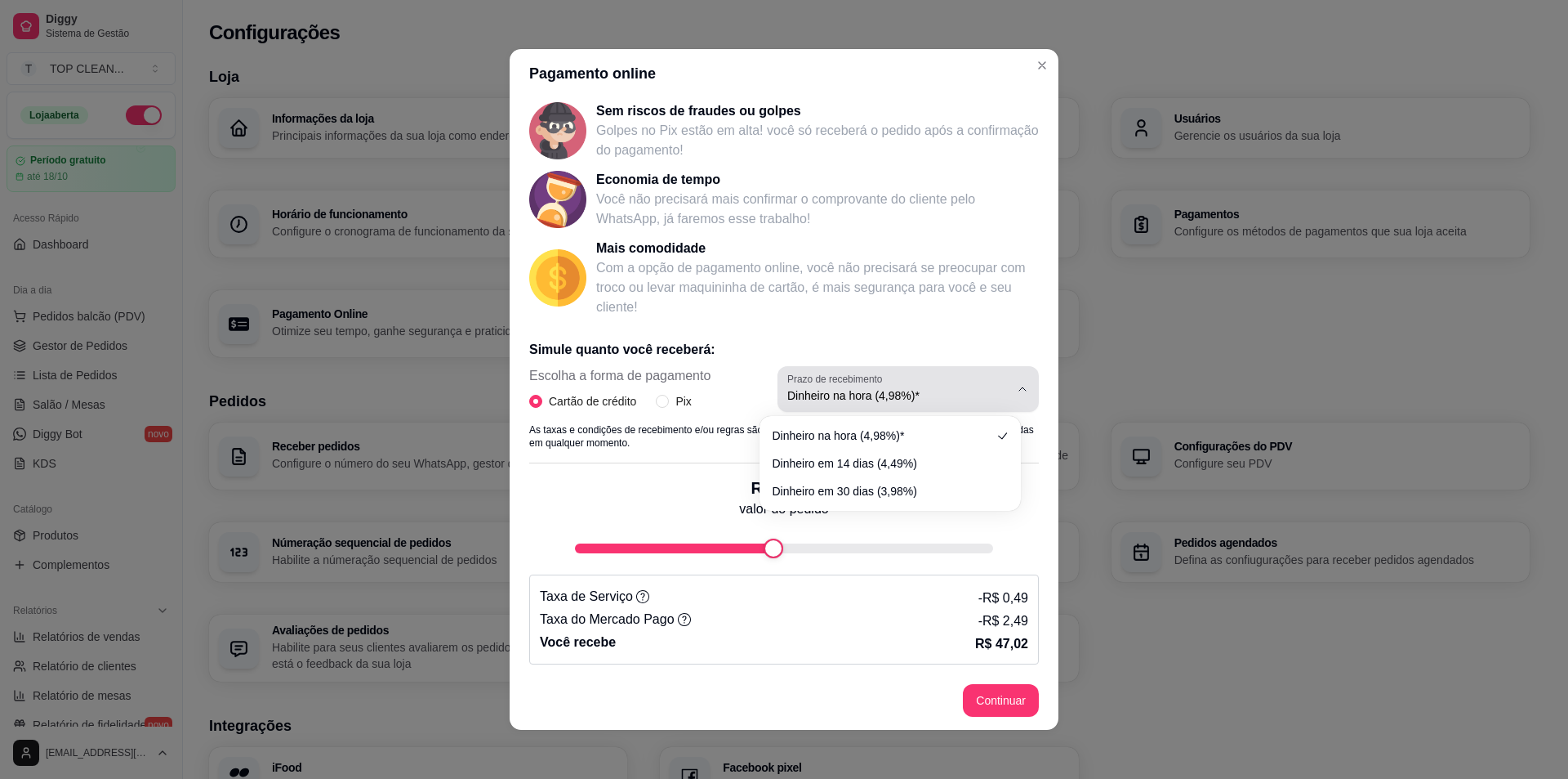
click at [989, 389] on span "Dinheiro na hora (4,98%)*" at bounding box center [898, 396] width 222 height 16
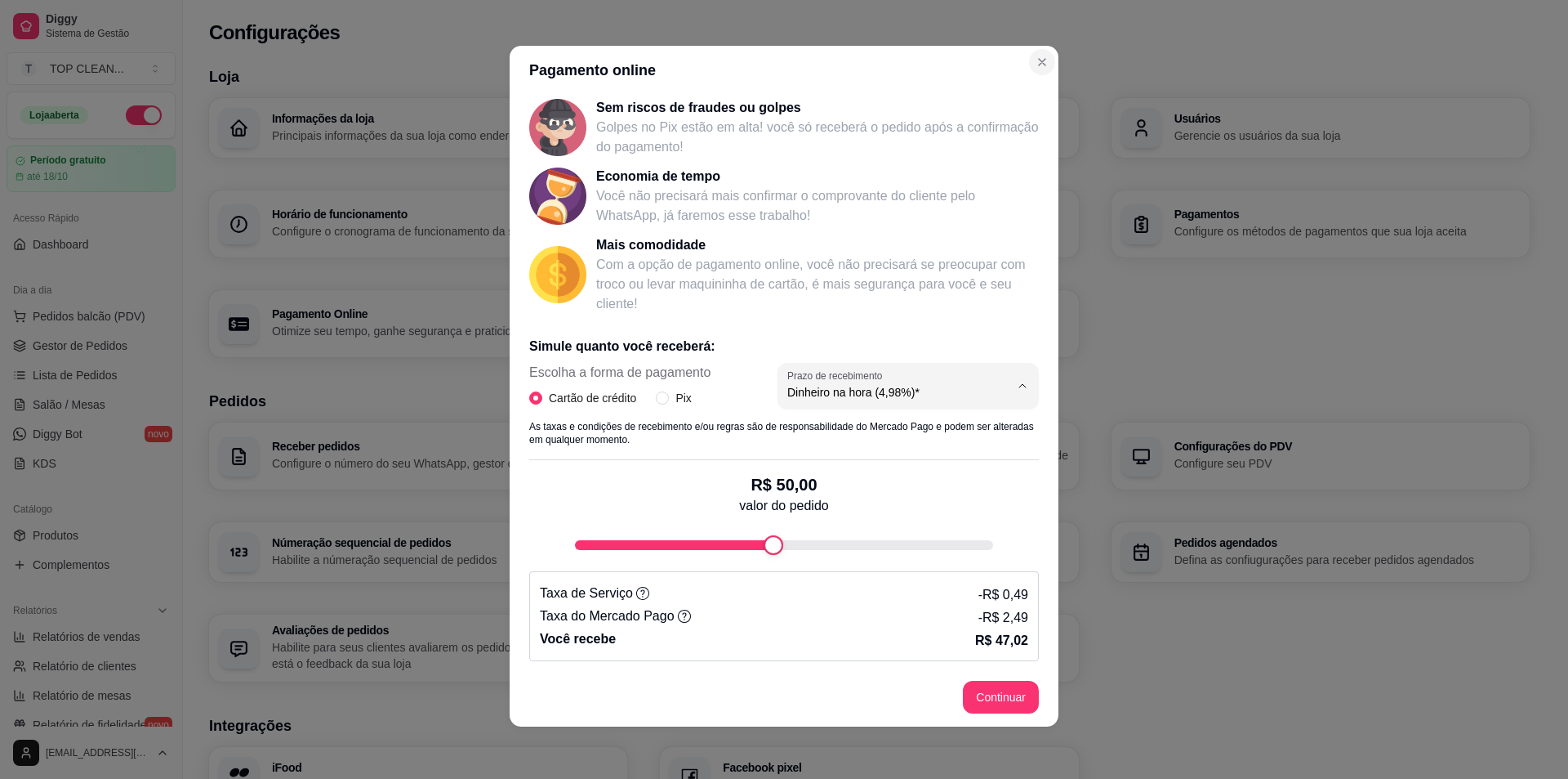
click at [1039, 63] on icon "Close" at bounding box center [1042, 61] width 6 height 6
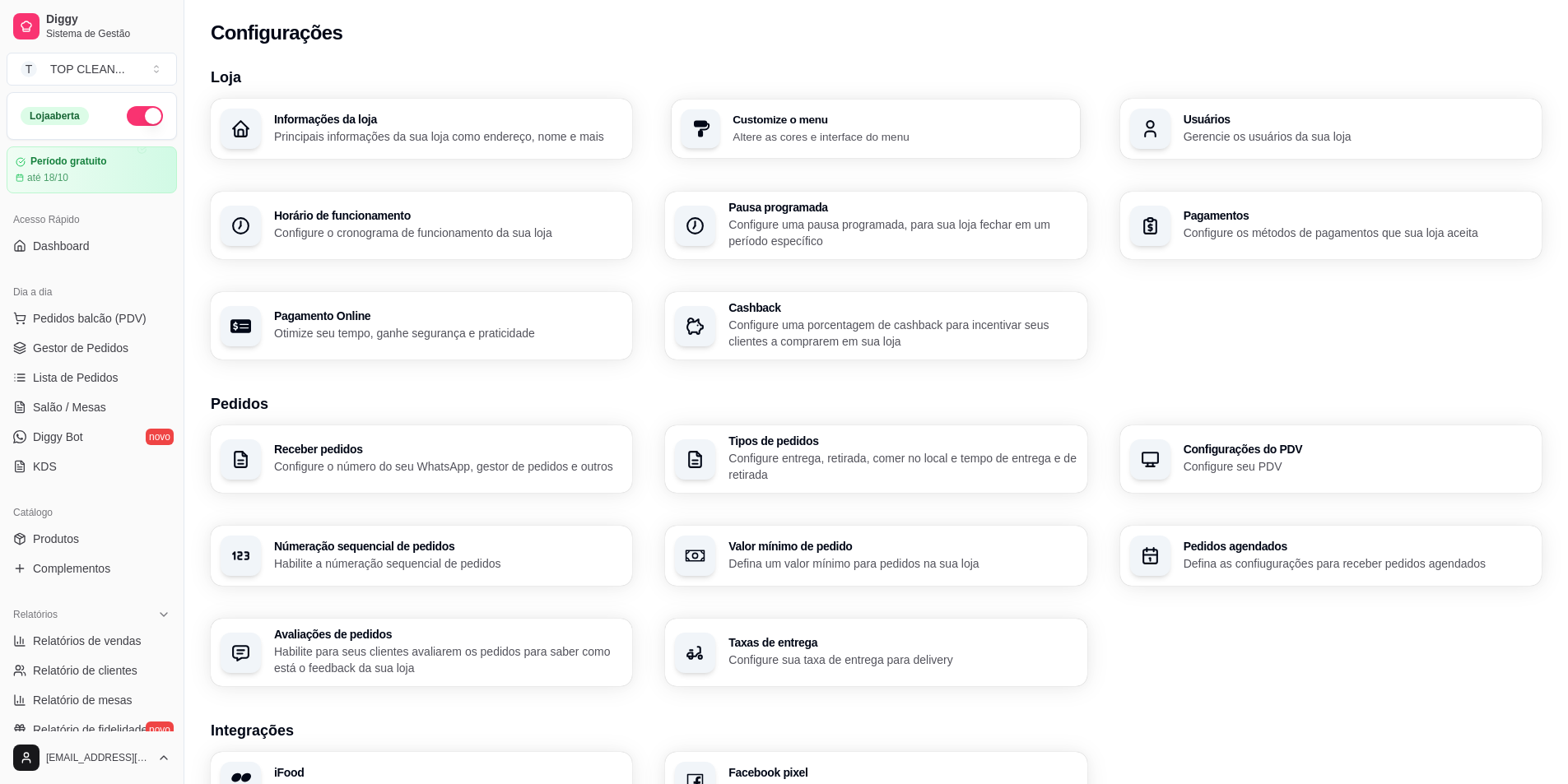
click at [793, 120] on h3 "Customize o menu" at bounding box center [901, 119] width 338 height 12
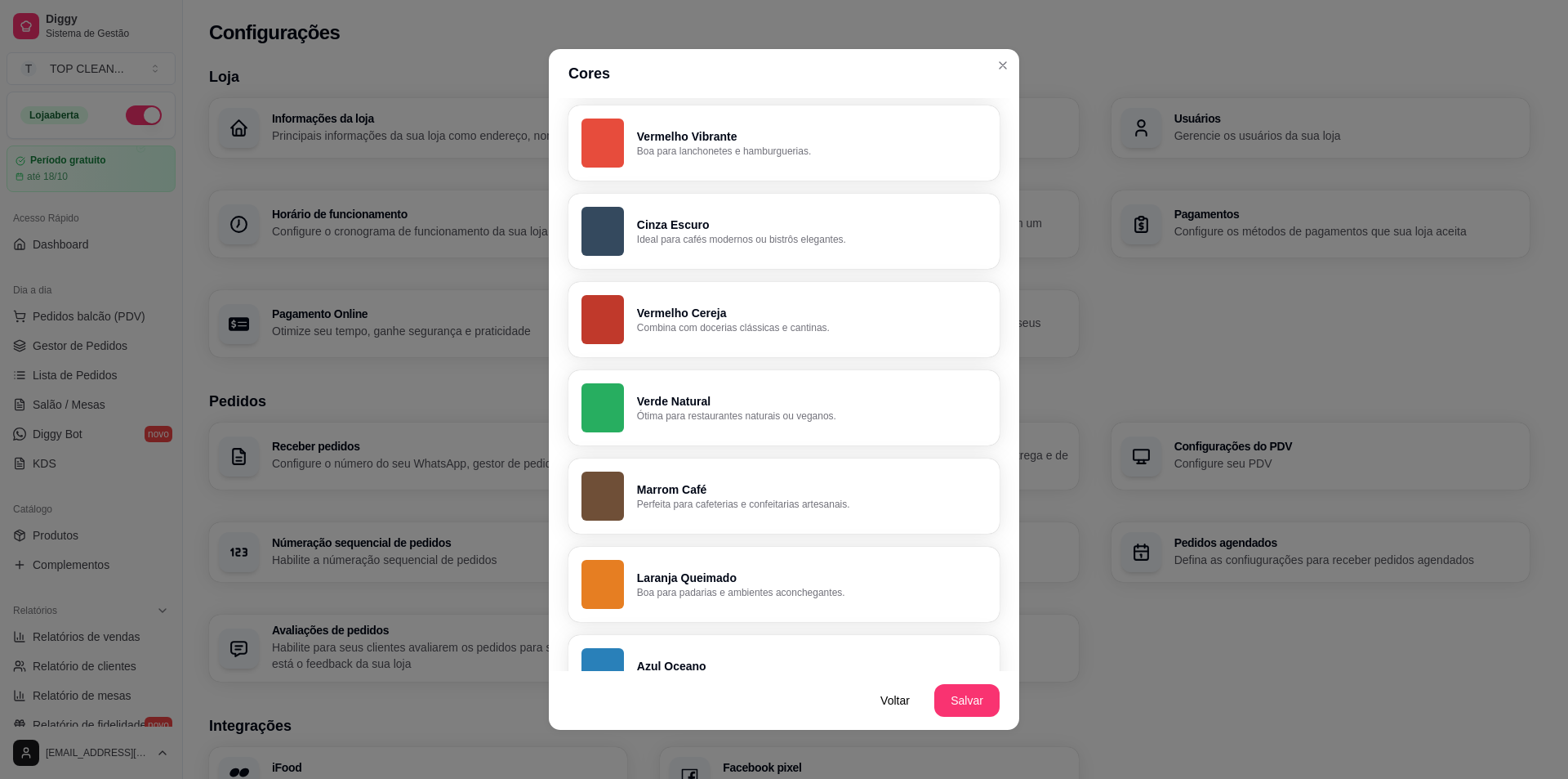
scroll to position [327, 0]
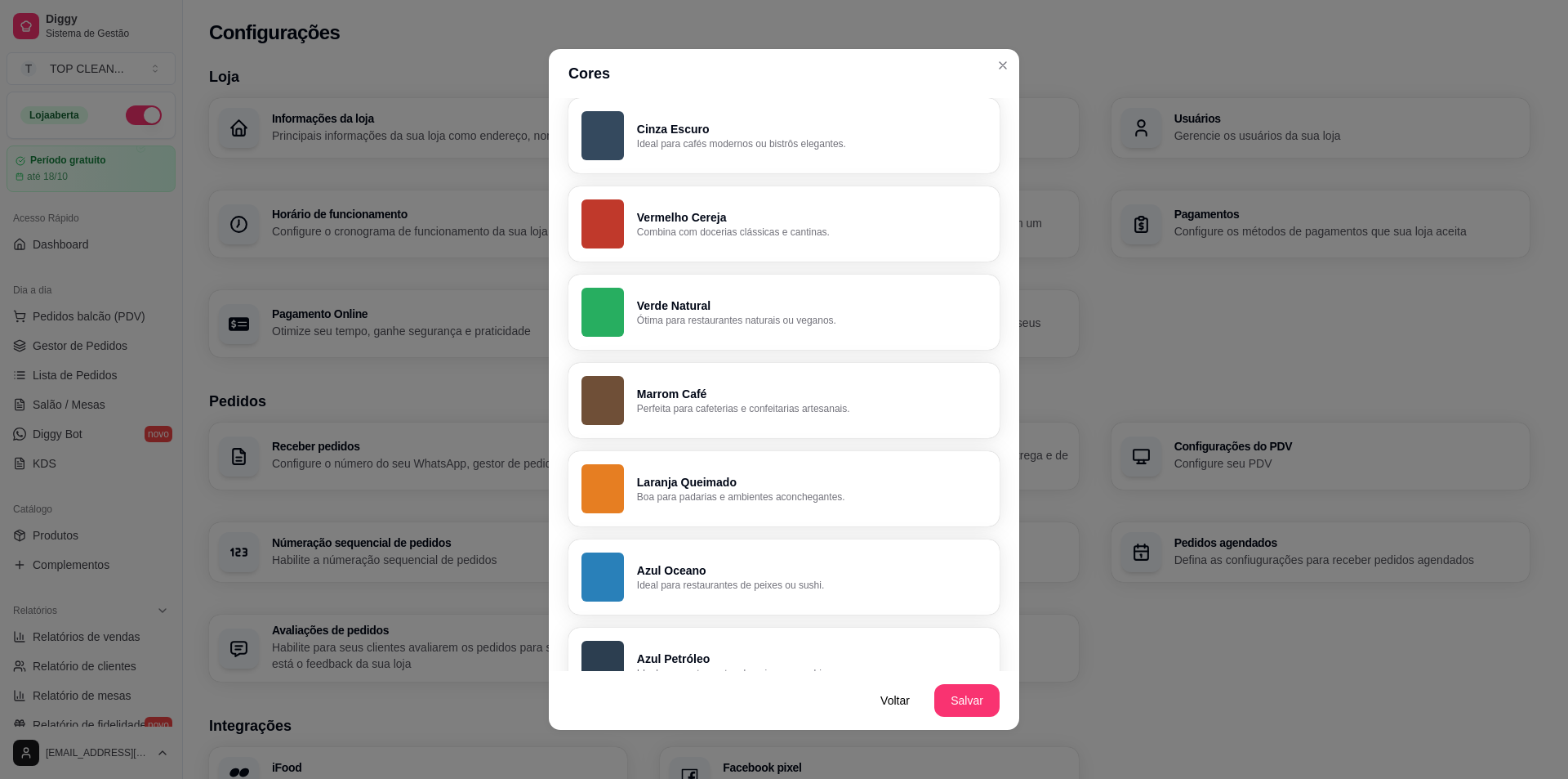
click at [750, 319] on p "Ótima para restaurantes naturais ou veganos." at bounding box center [811, 320] width 350 height 13
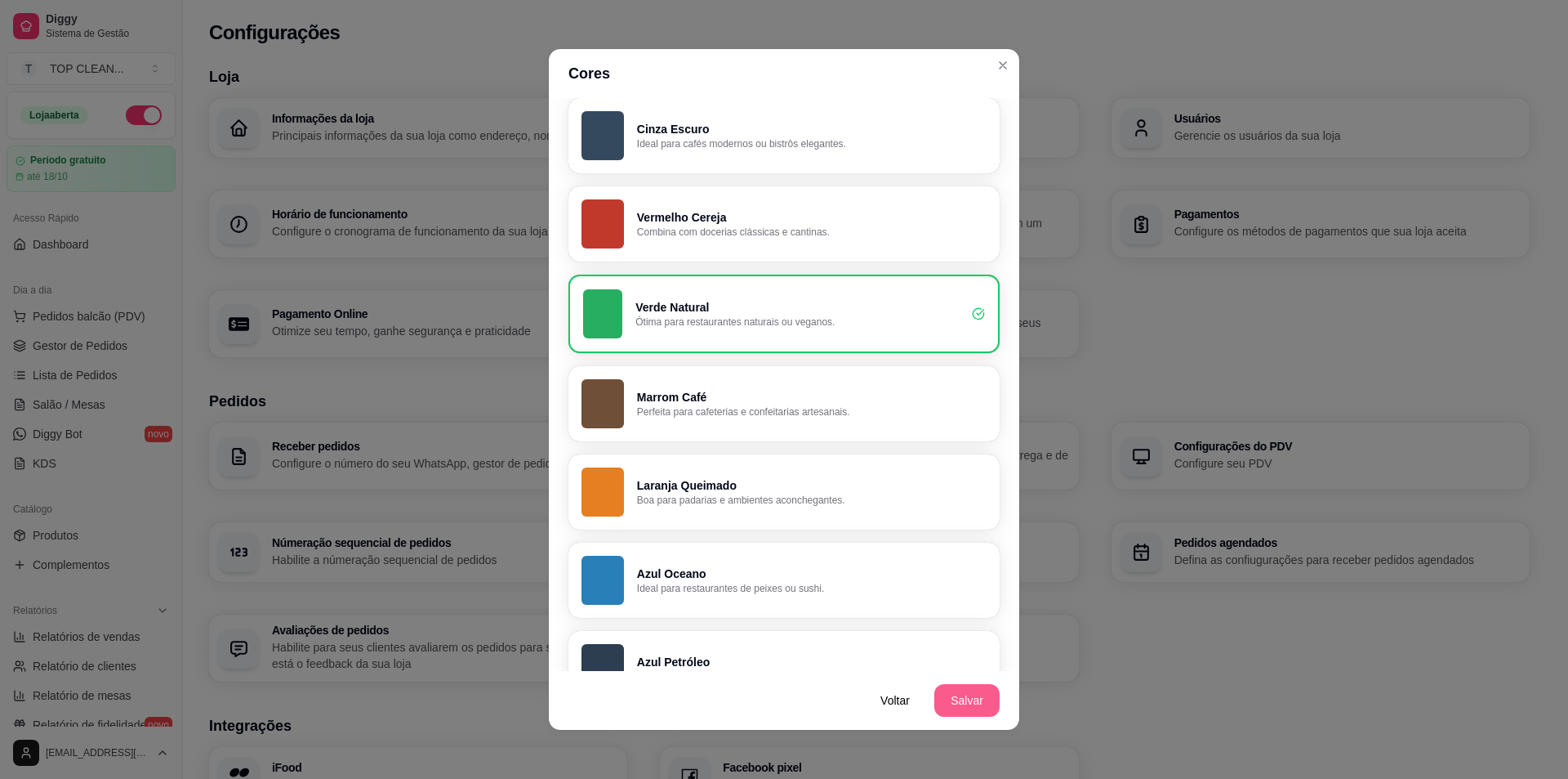
click at [950, 695] on button "Salvar" at bounding box center [968, 700] width 66 height 33
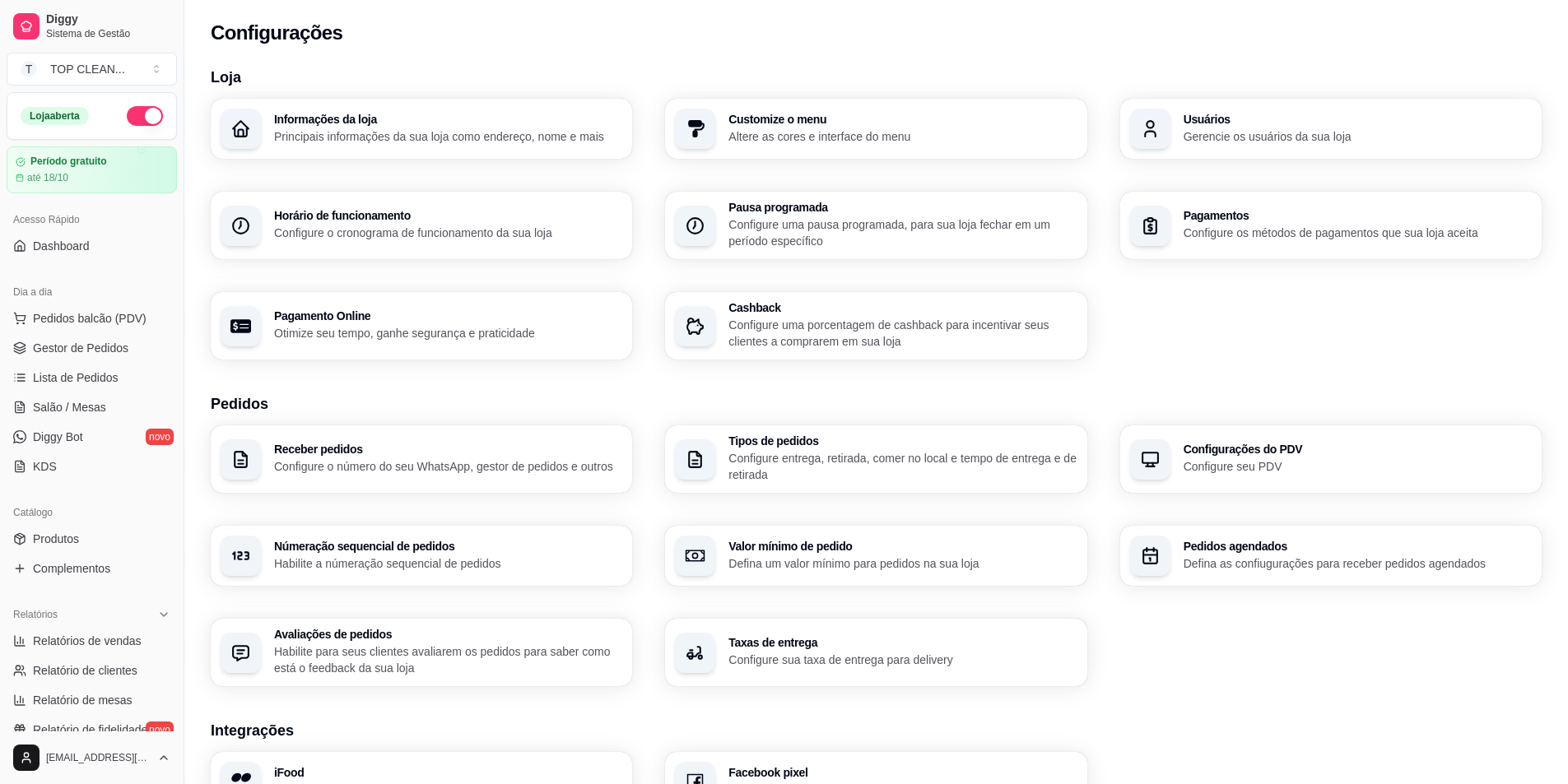
click at [818, 240] on p "Configure uma pausa programada, para sua loja fechar em um período específico" at bounding box center [902, 233] width 348 height 33
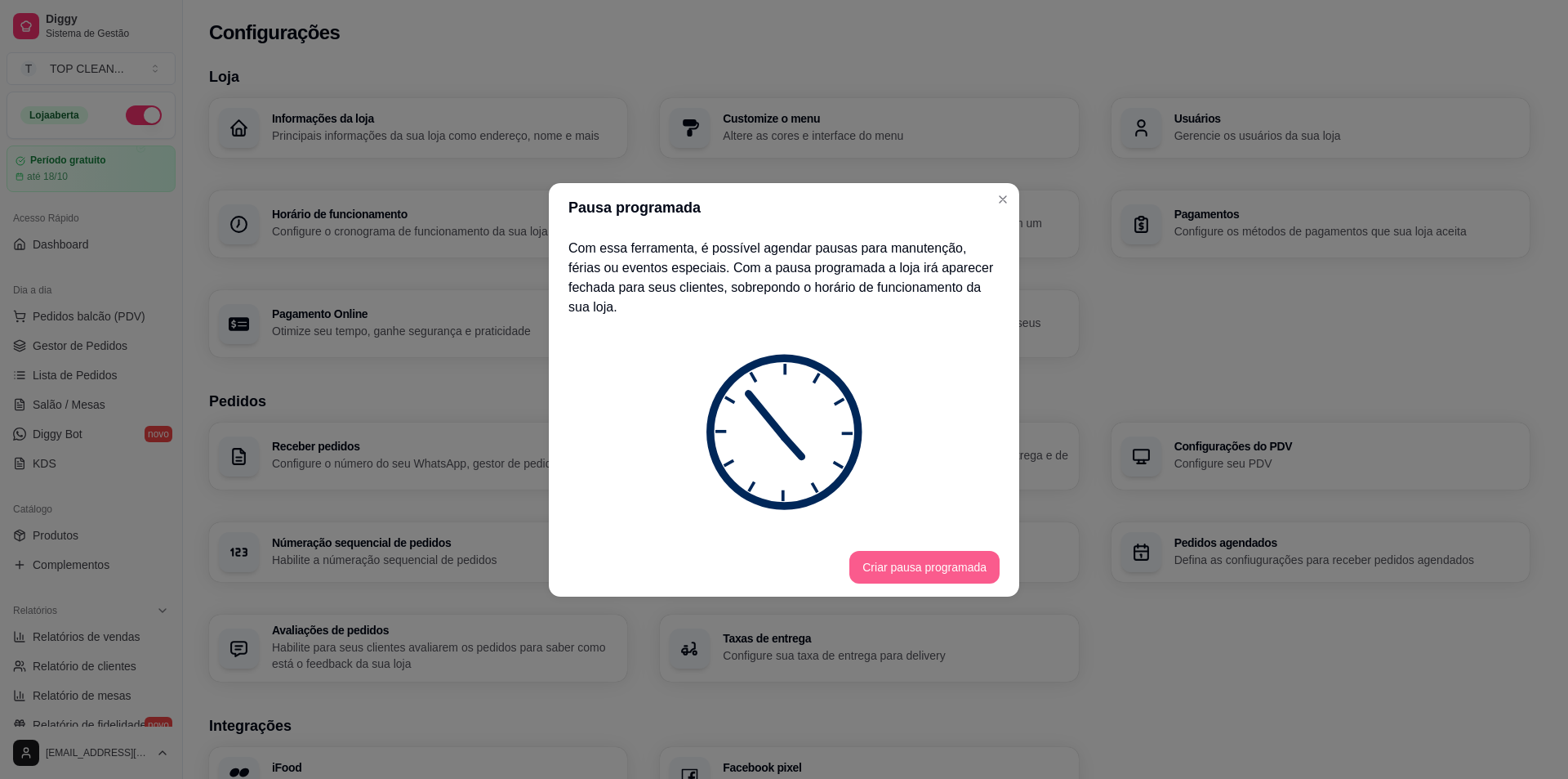
click at [910, 552] on button "Criar pausa programada" at bounding box center [925, 567] width 150 height 33
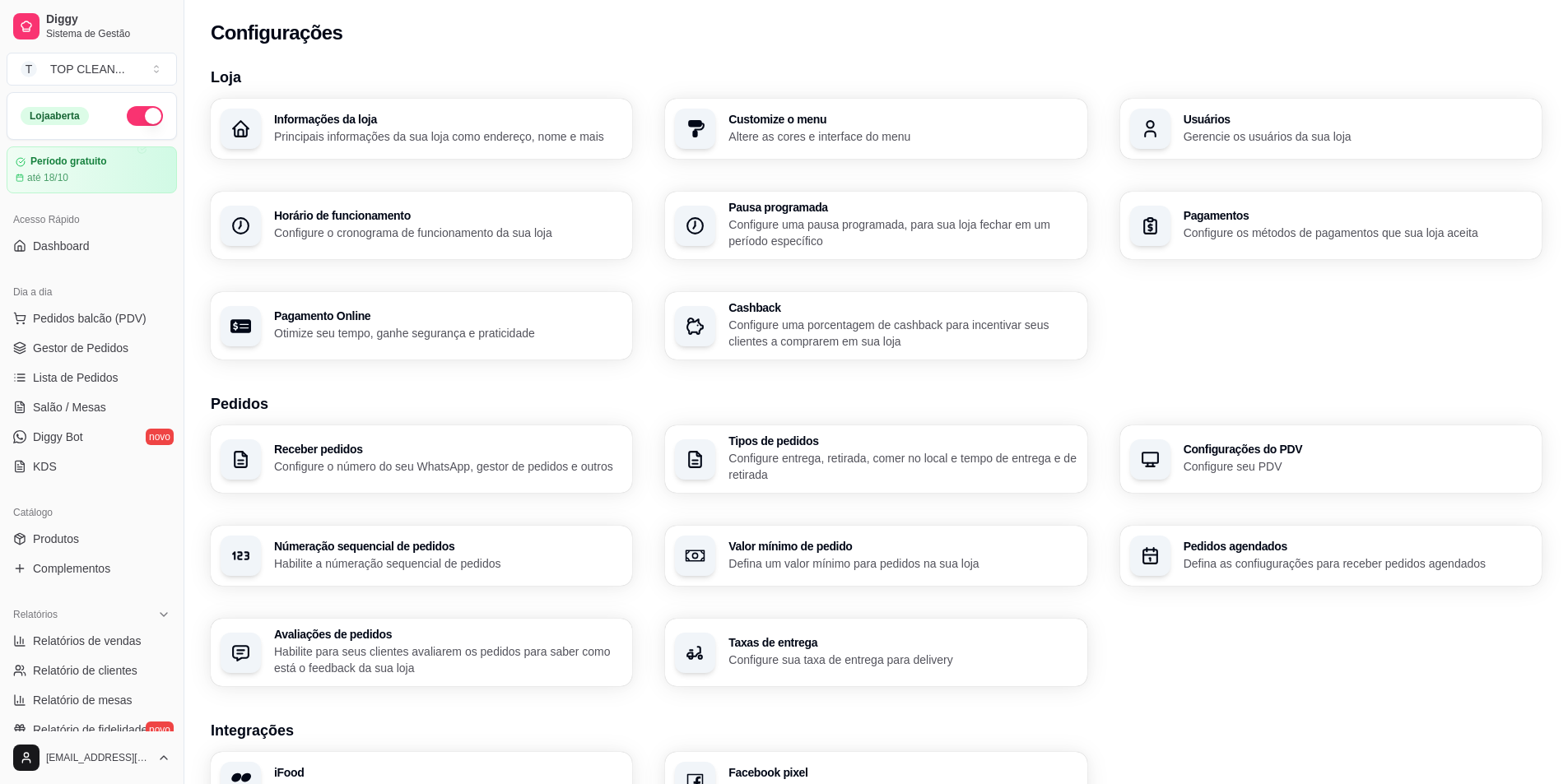
click at [1340, 144] on p "Gerencie os usuários da sua loja" at bounding box center [1357, 136] width 348 height 17
click at [1291, 226] on p "Configure os métodos de pagamentos que sua loja aceita" at bounding box center [1357, 233] width 348 height 17
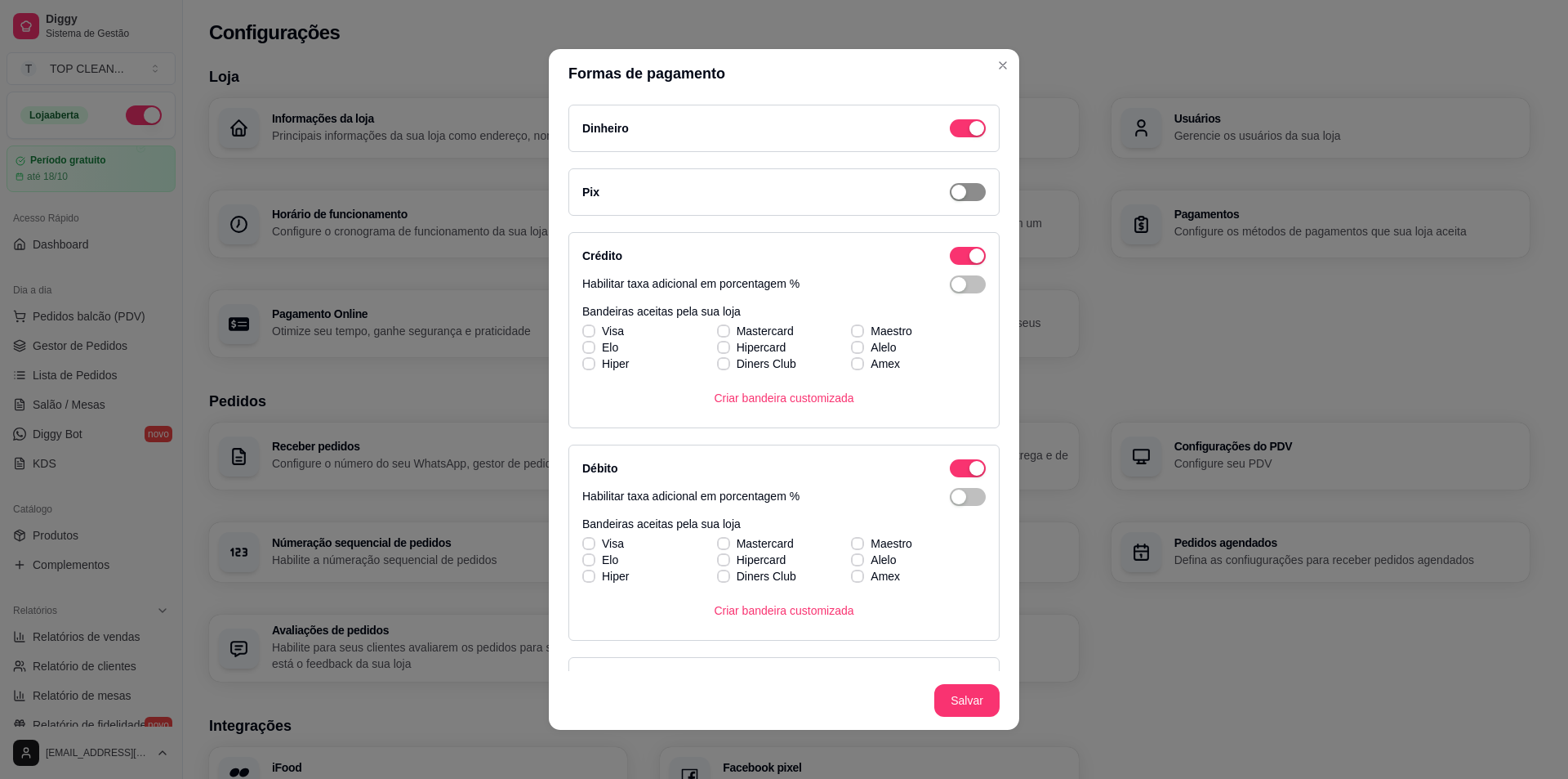
click at [962, 194] on span "button" at bounding box center [968, 192] width 36 height 18
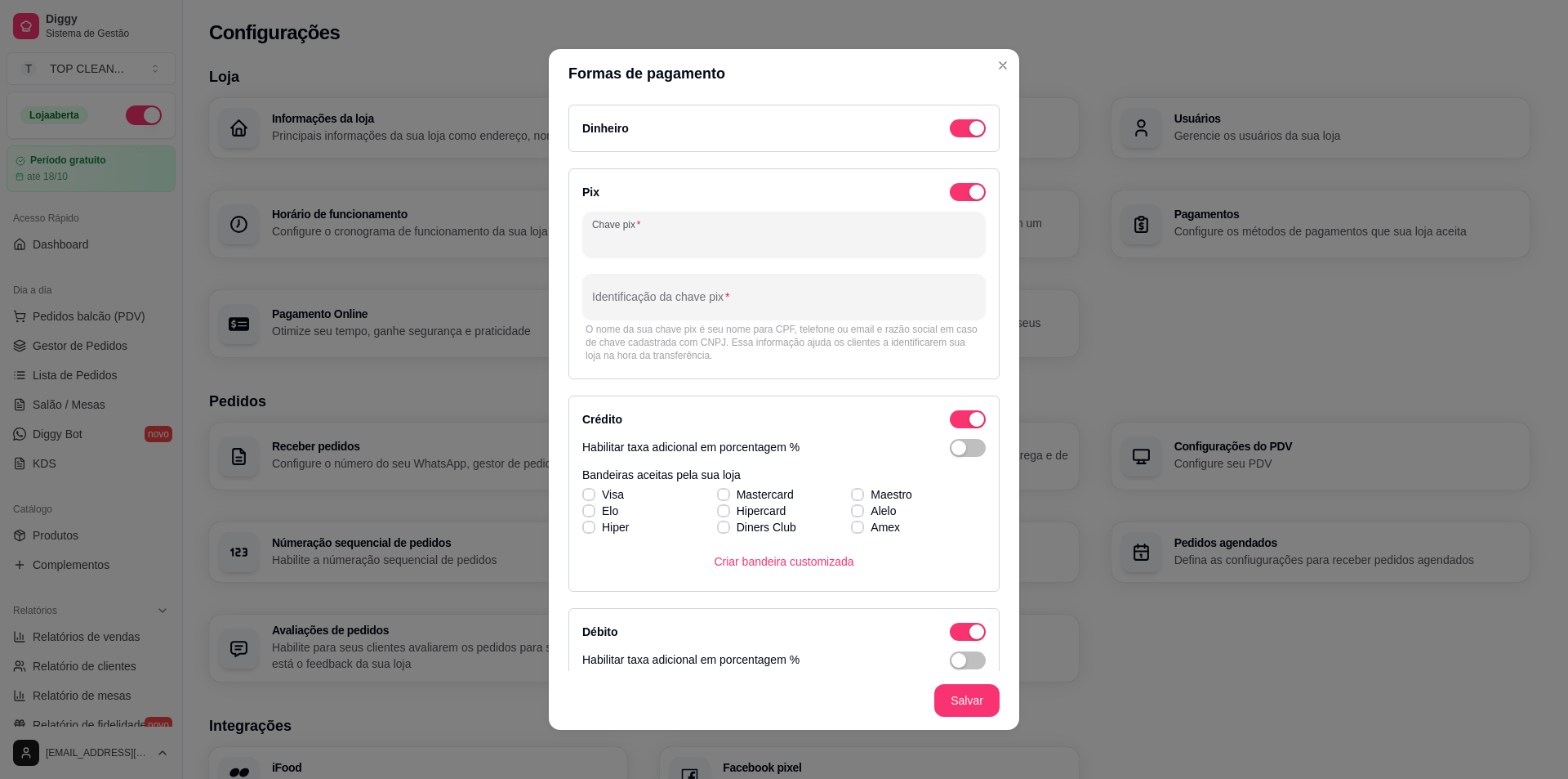
click at [634, 243] on input "Chave pix" at bounding box center [784, 241] width 384 height 16
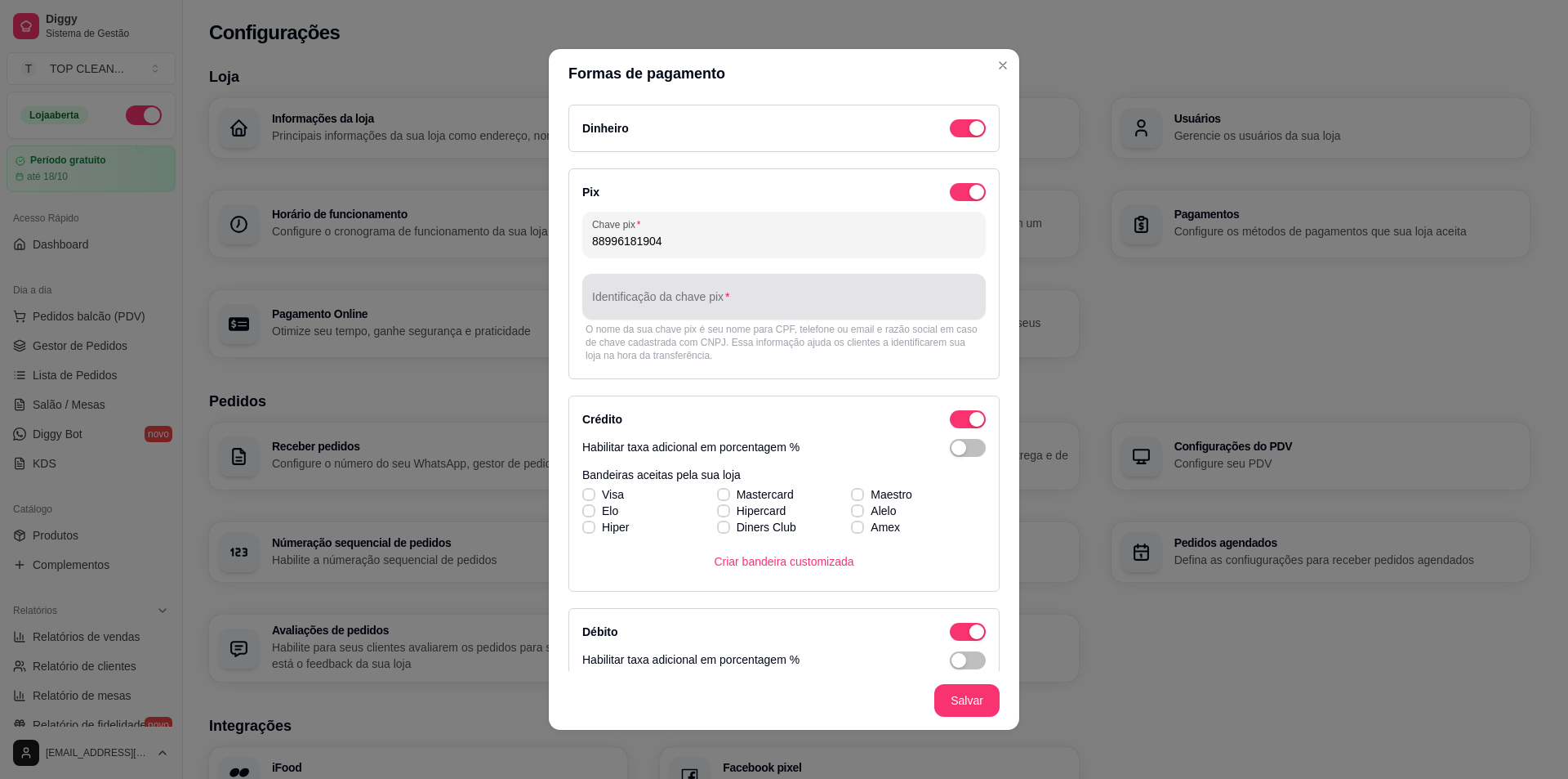
type input "88996181904"
click at [665, 299] on div "Identificação da chave pix" at bounding box center [784, 296] width 404 height 46
type input "t"
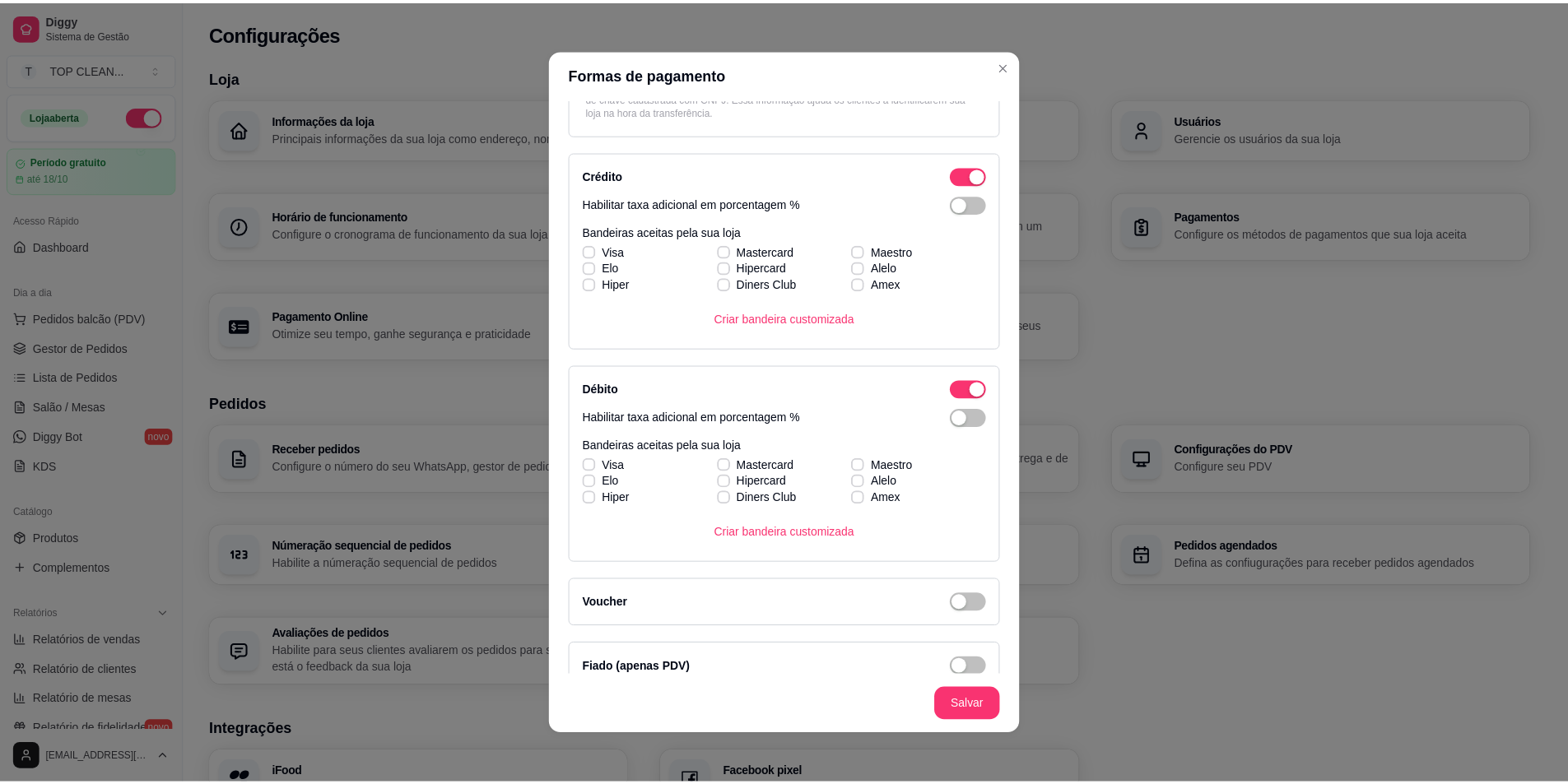
scroll to position [269, 0]
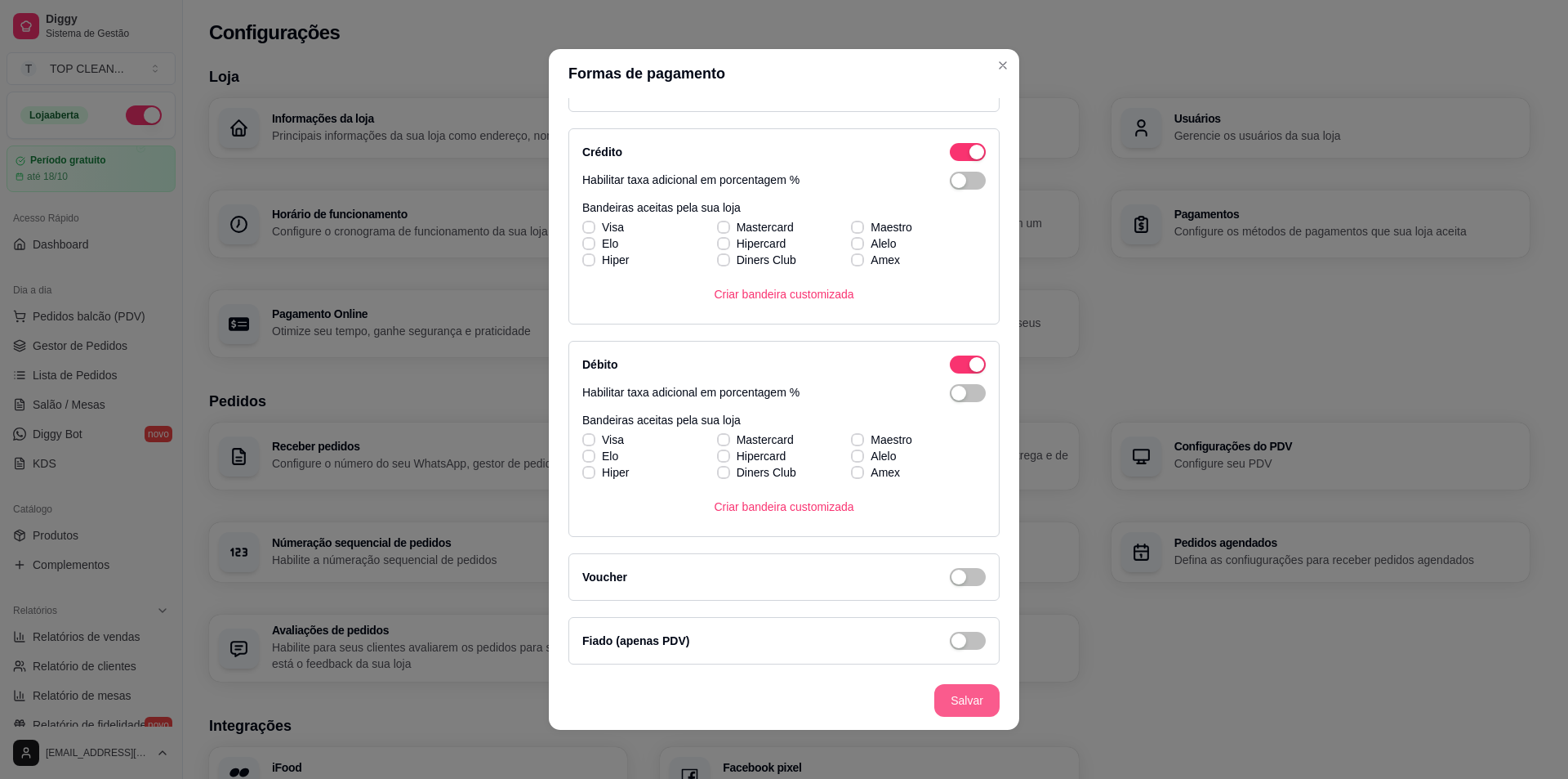
type input "Telefone"
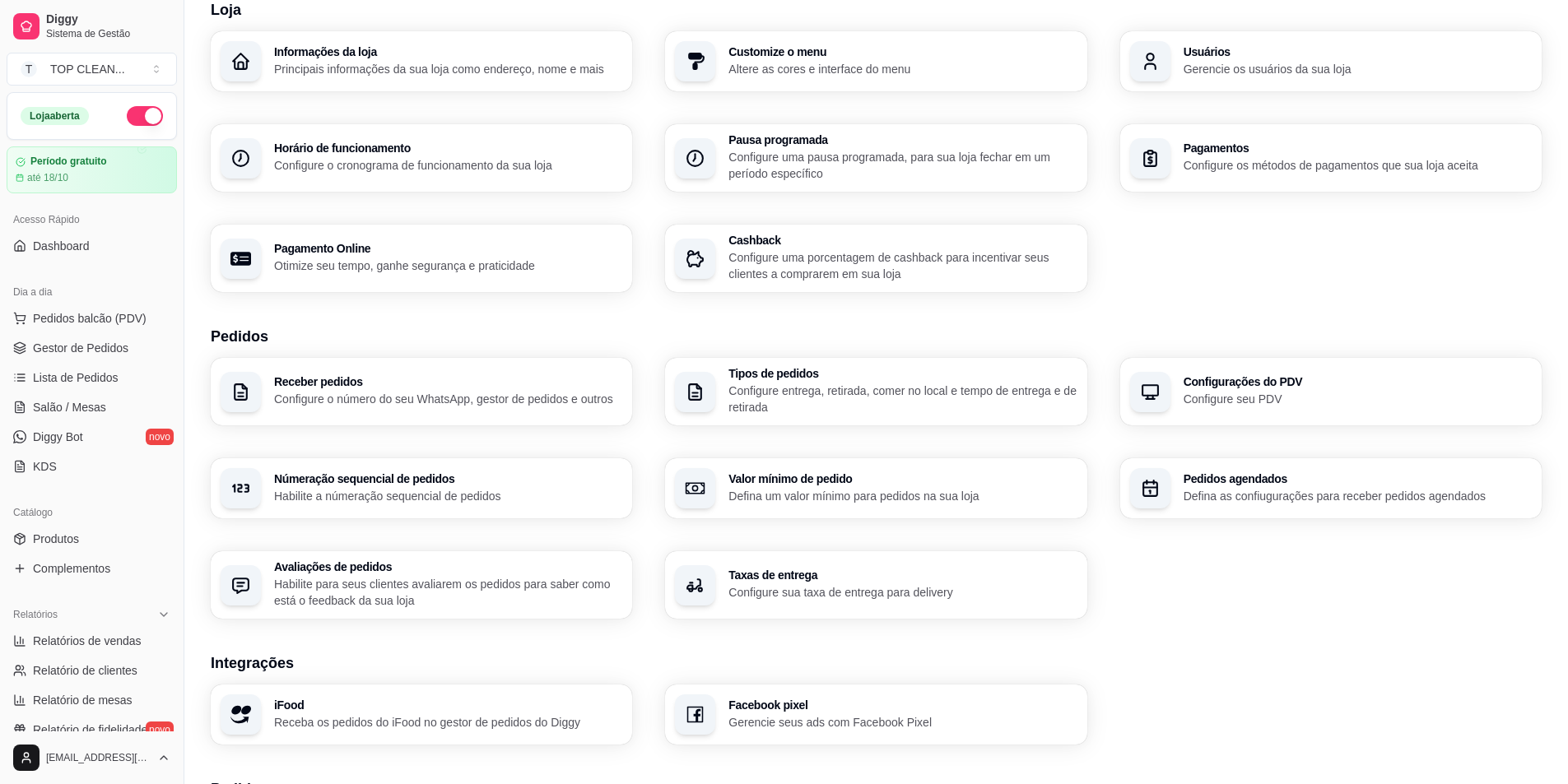
scroll to position [165, 0]
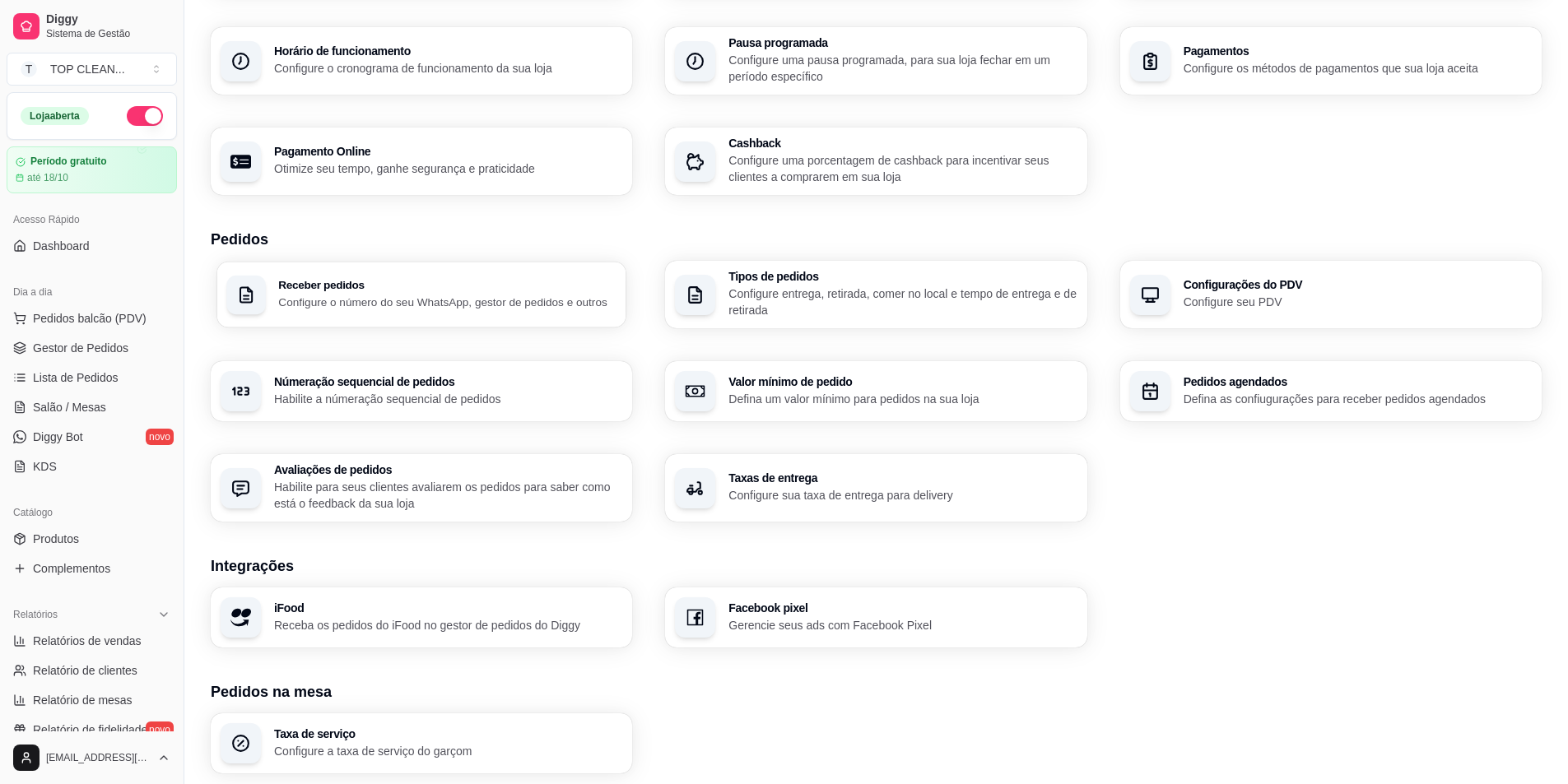
click at [353, 302] on p "Configure o número do seu WhatsApp, gestor de pedidos e outros" at bounding box center [447, 301] width 338 height 16
click at [816, 300] on p "Configure entrega, retirada, comer no local e tempo de entrega e de retirada" at bounding box center [901, 301] width 338 height 32
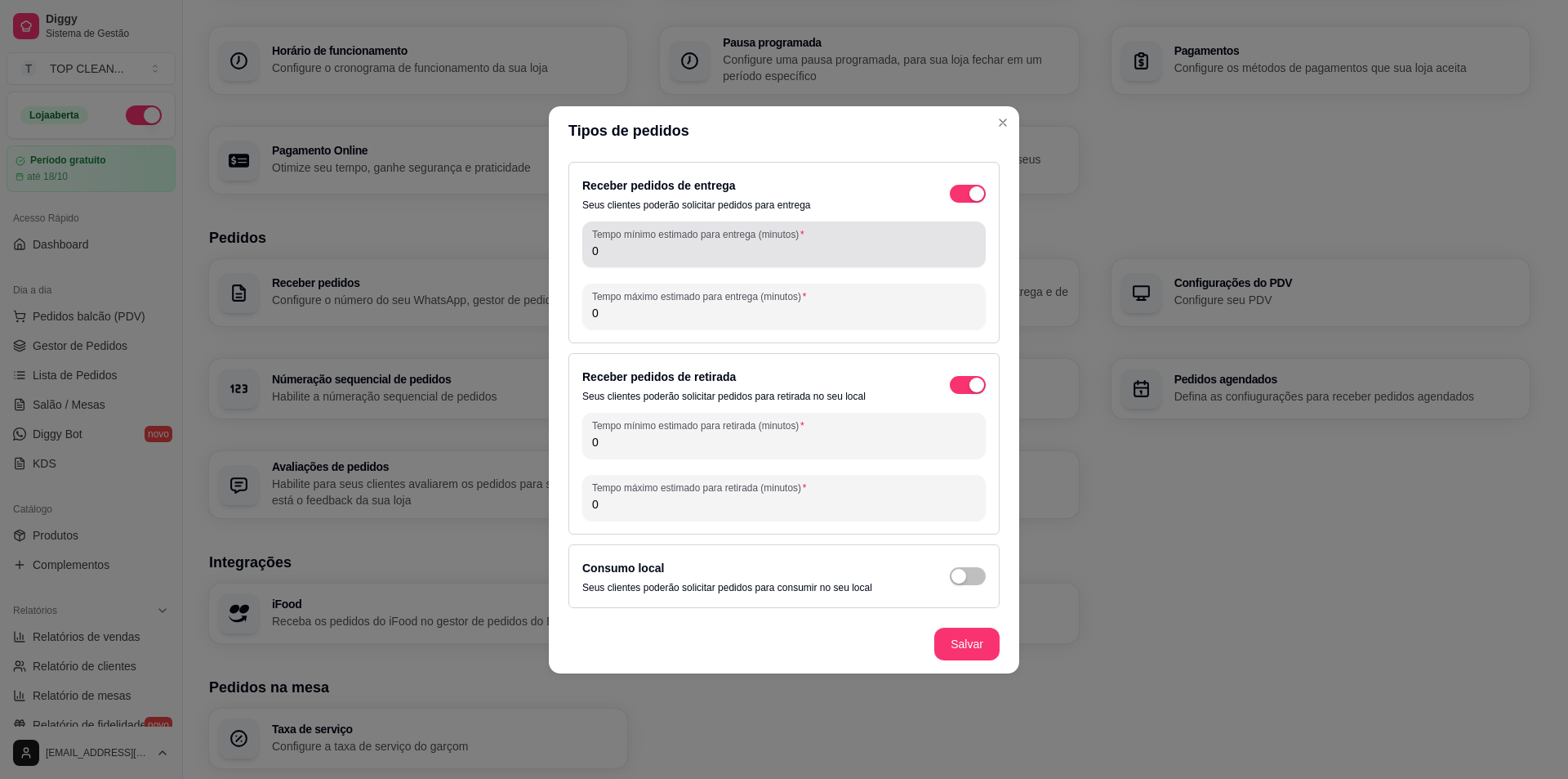
click at [783, 254] on input "0" at bounding box center [784, 251] width 384 height 16
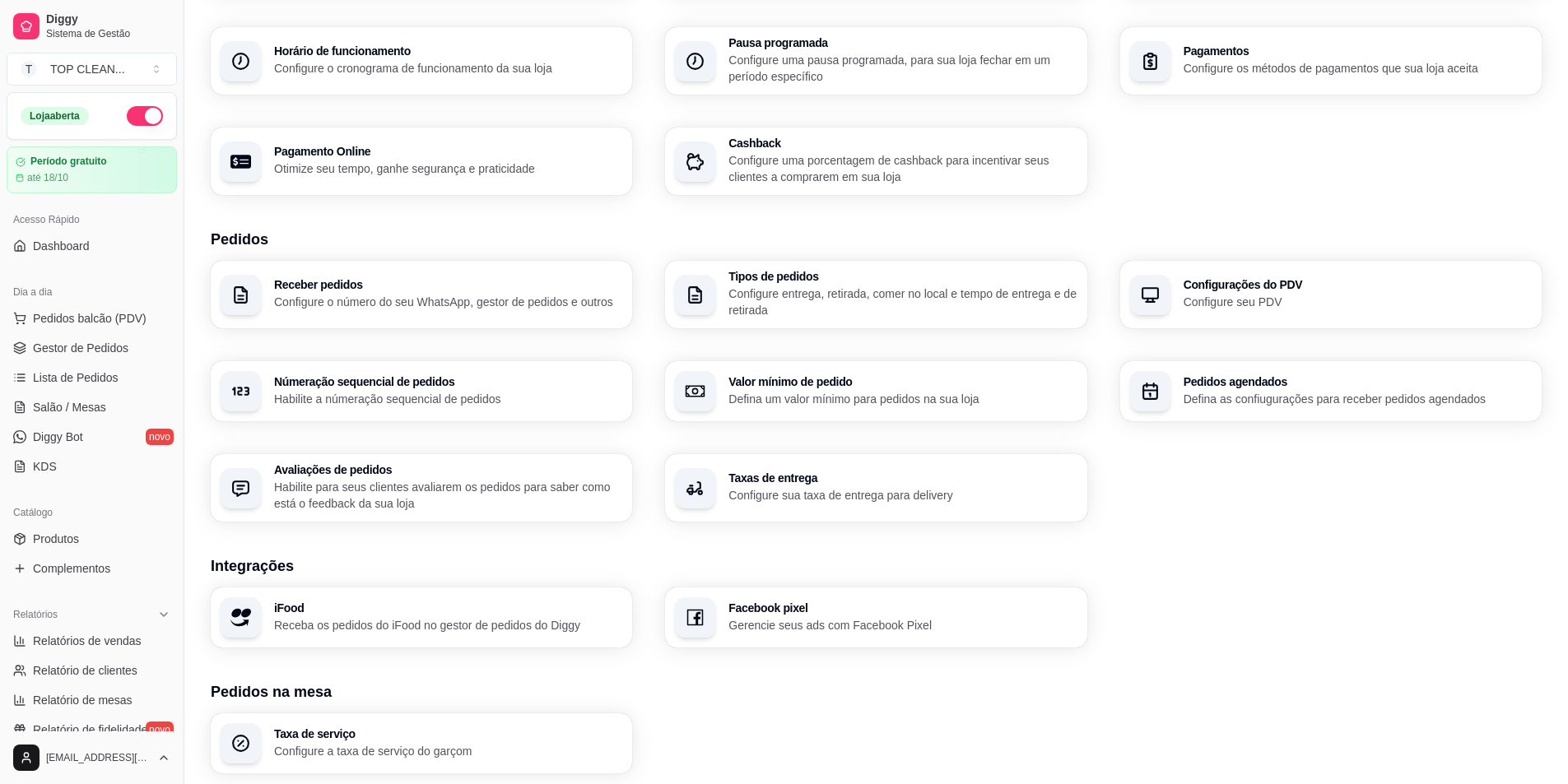
click at [1307, 303] on p "Configure seu PDV" at bounding box center [1357, 302] width 348 height 17
click at [456, 394] on p "Habilite a númeração sequencial de pedidos" at bounding box center [448, 399] width 348 height 17
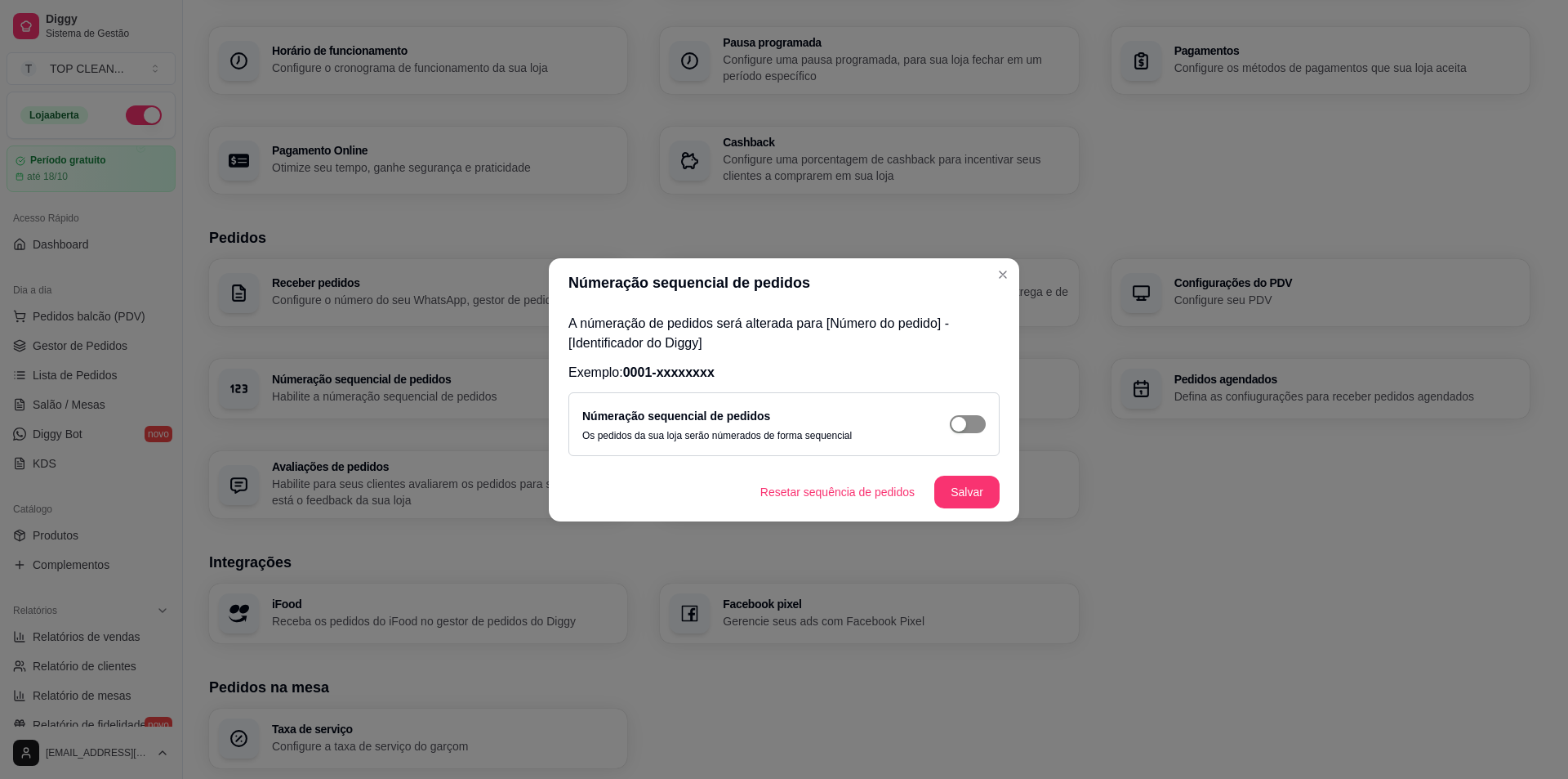
click at [969, 422] on button "button" at bounding box center [968, 424] width 36 height 18
click at [973, 496] on button "Salvar" at bounding box center [967, 491] width 64 height 32
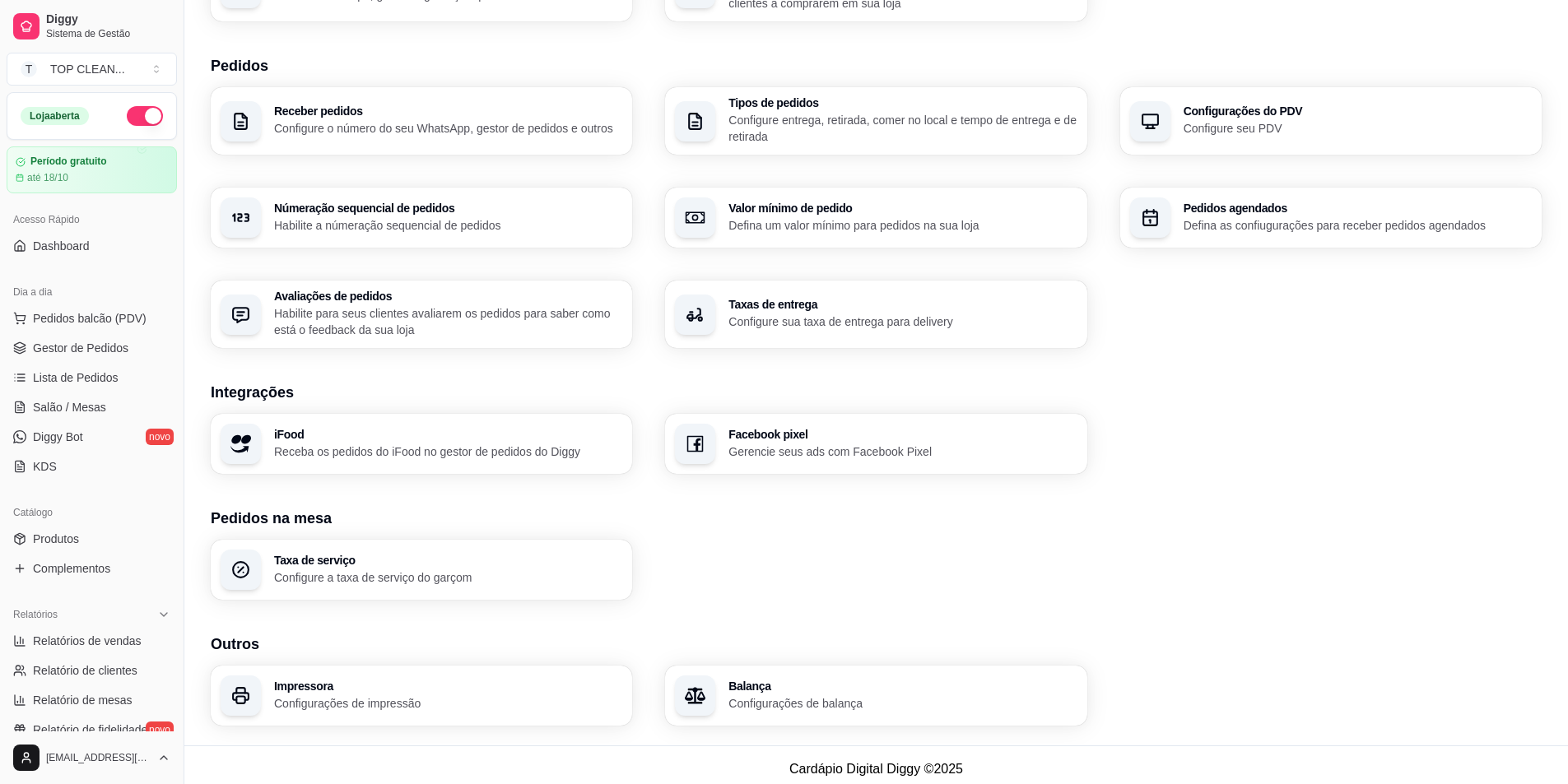
scroll to position [346, 0]
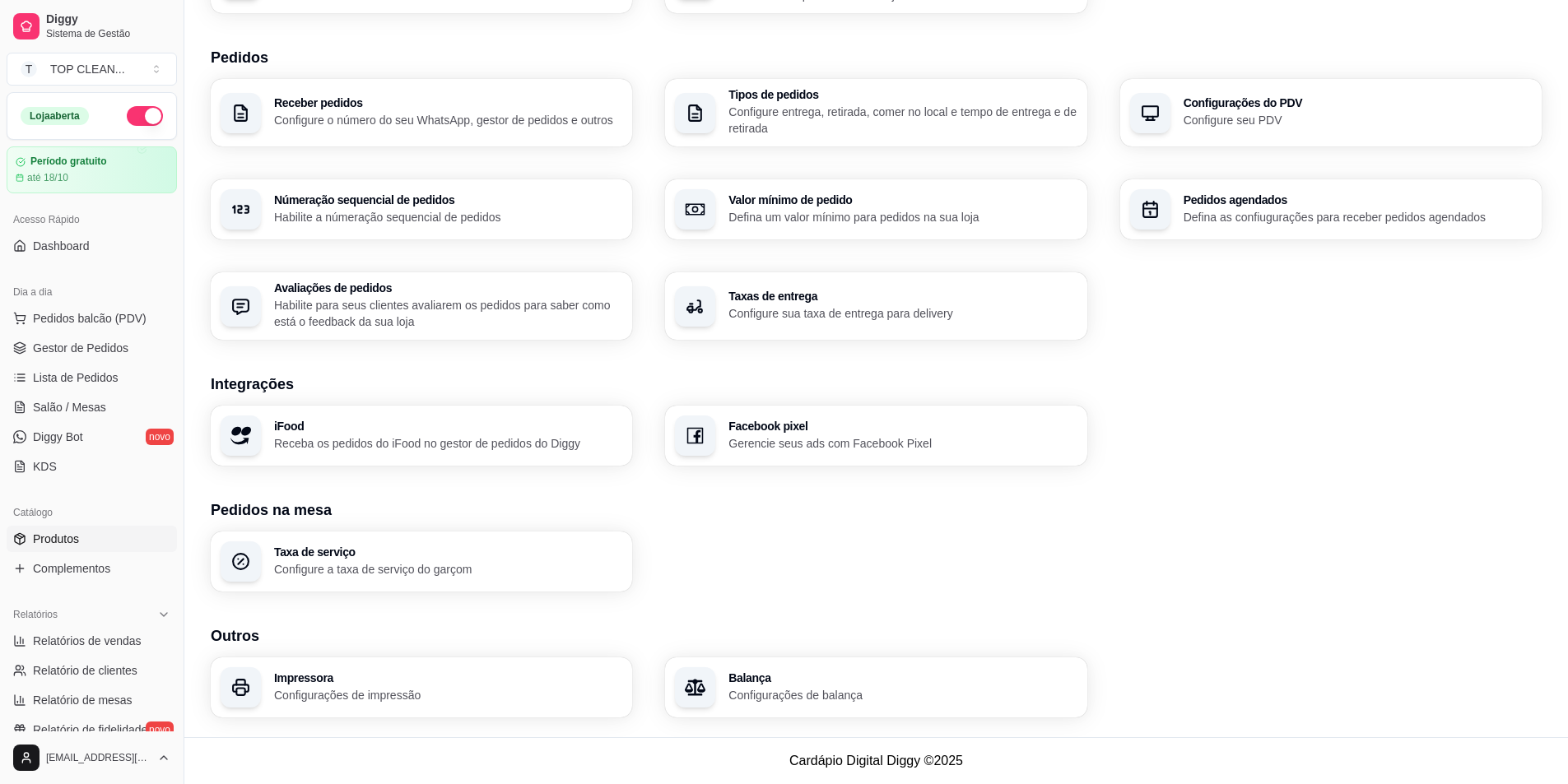
click at [76, 542] on span "Produtos" at bounding box center [56, 539] width 46 height 17
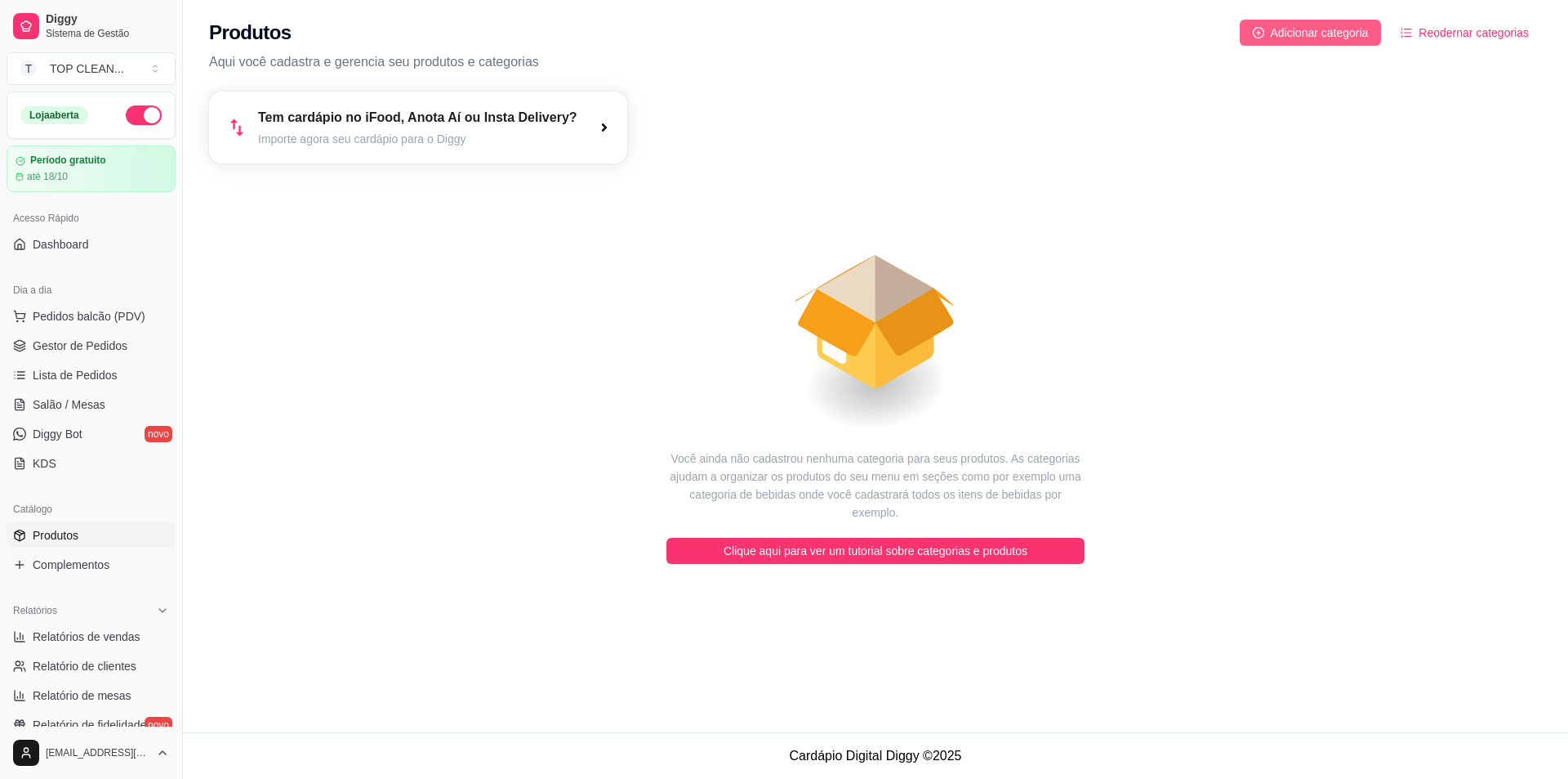
click at [1343, 25] on span "Adicionar categoria" at bounding box center [1319, 33] width 98 height 18
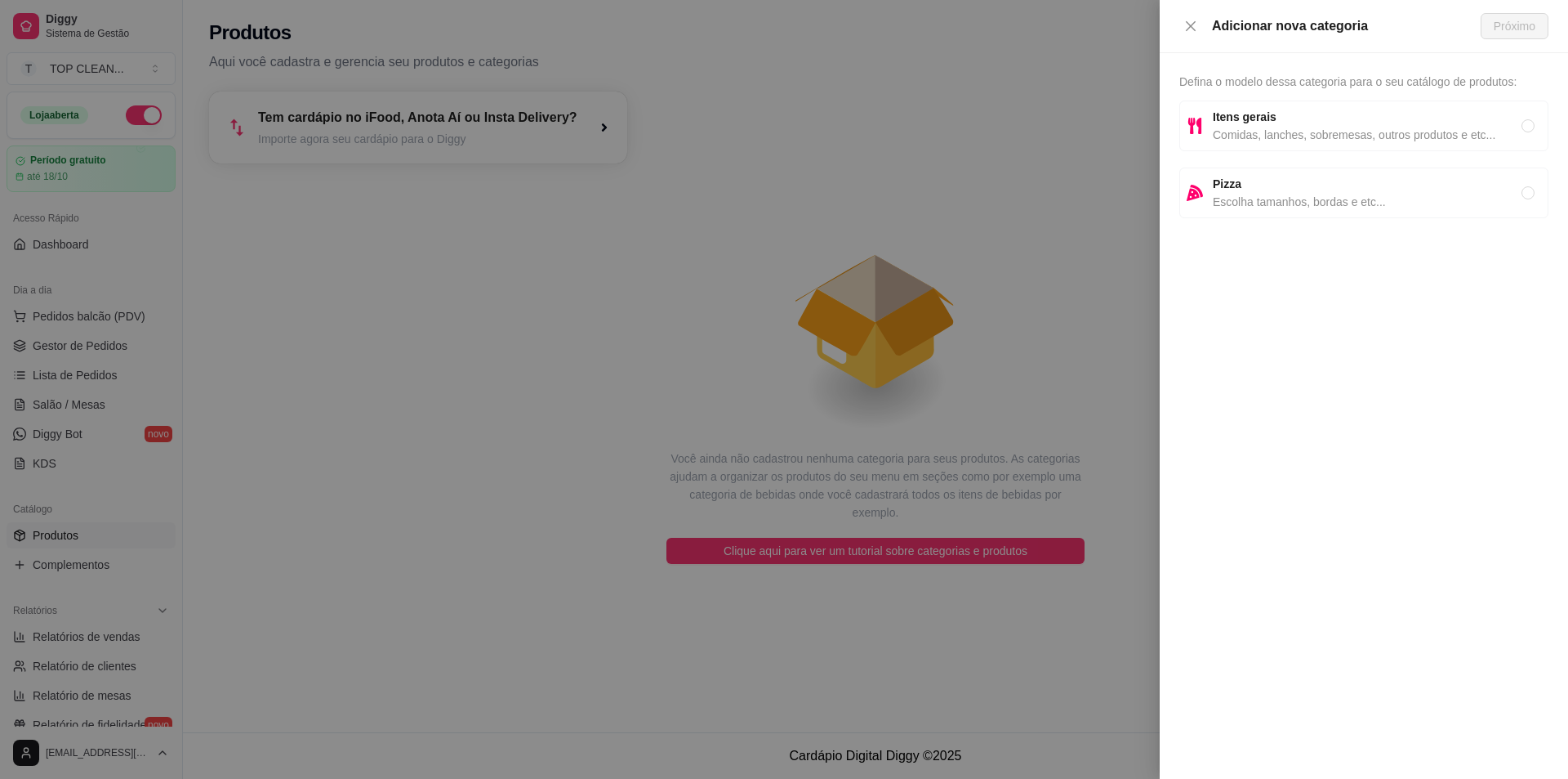
click at [1326, 117] on span "Itens gerais" at bounding box center [1367, 117] width 309 height 18
radio input "true"
click at [1510, 18] on span "Próximo" at bounding box center [1515, 27] width 42 height 18
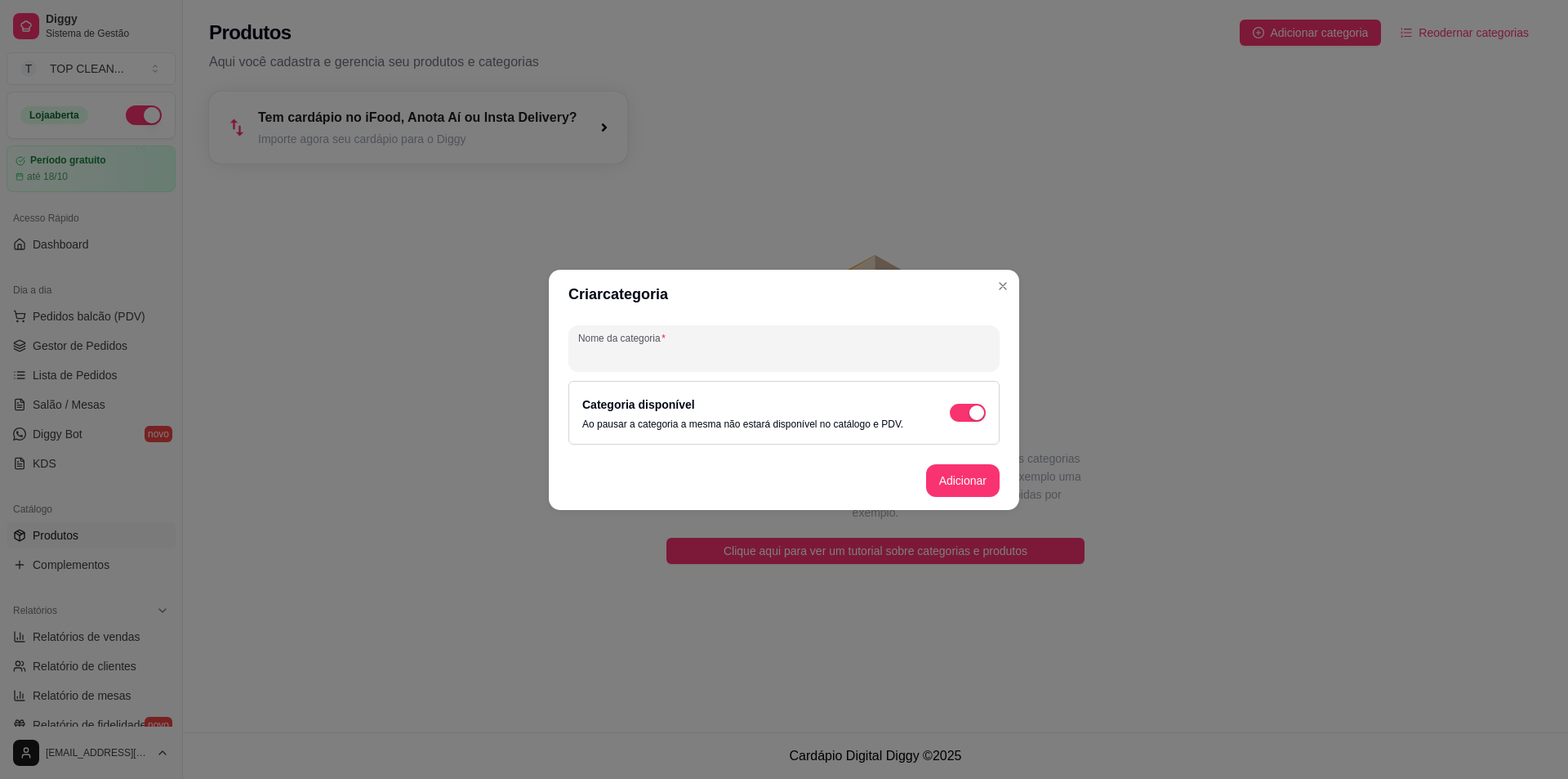
click at [694, 349] on input "Nome da categoria" at bounding box center [784, 355] width 411 height 16
type input "Agua sanitária"
click at [961, 482] on button "Adicionar" at bounding box center [963, 481] width 73 height 33
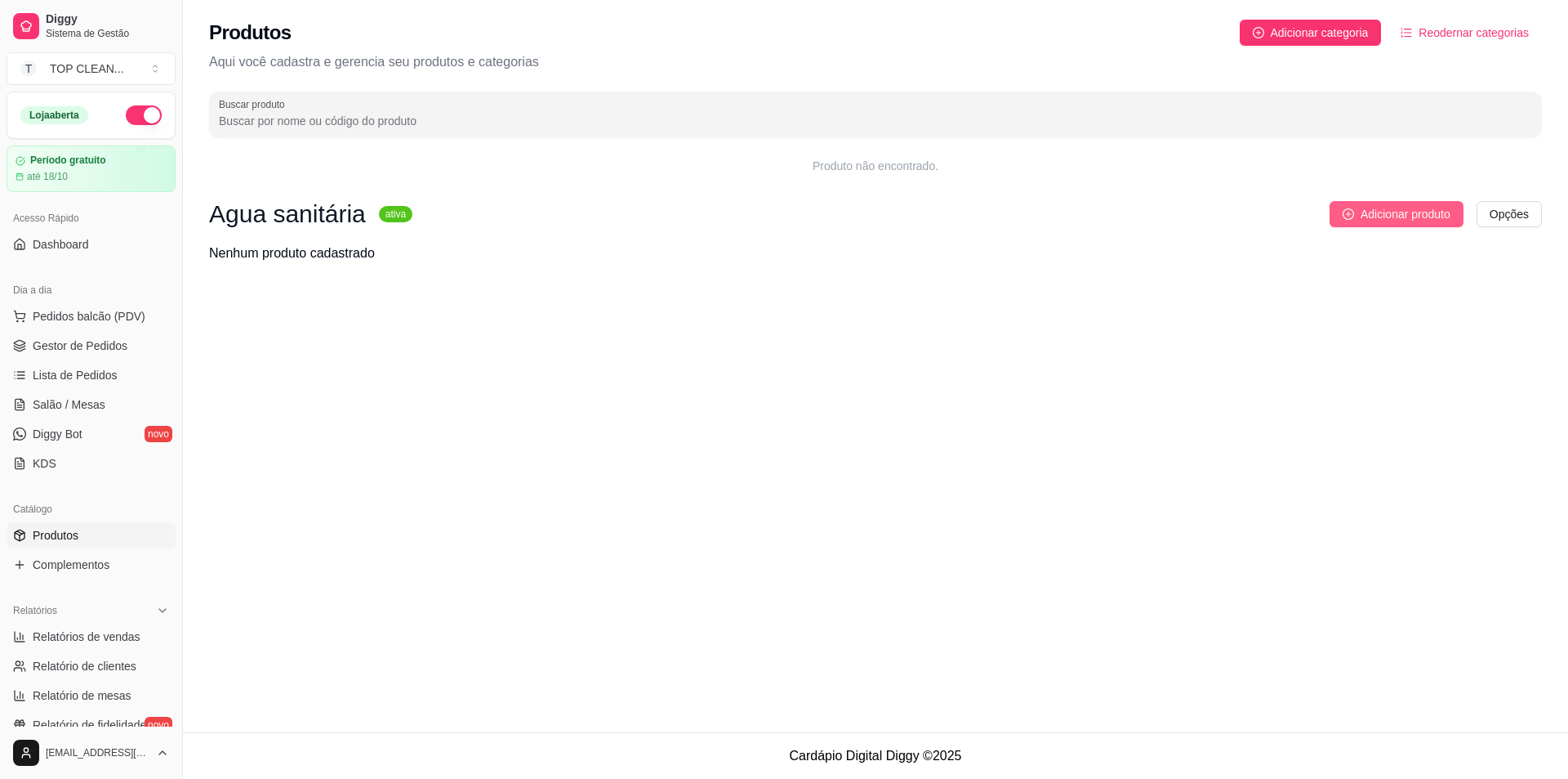
click at [1399, 216] on span "Adicionar produto" at bounding box center [1405, 214] width 90 height 18
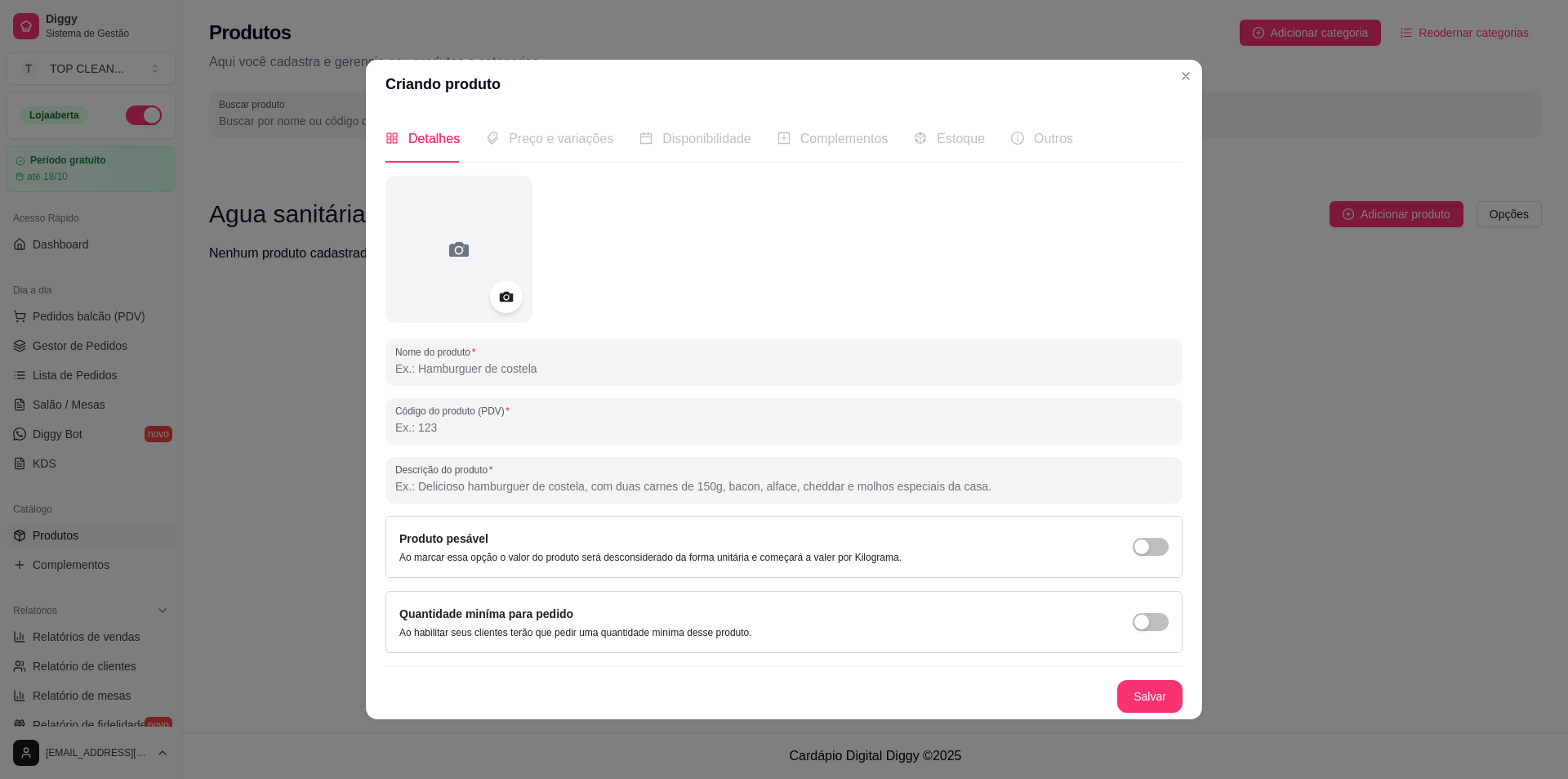
click at [510, 368] on input "Nome do produto" at bounding box center [784, 368] width 778 height 16
type input "á"
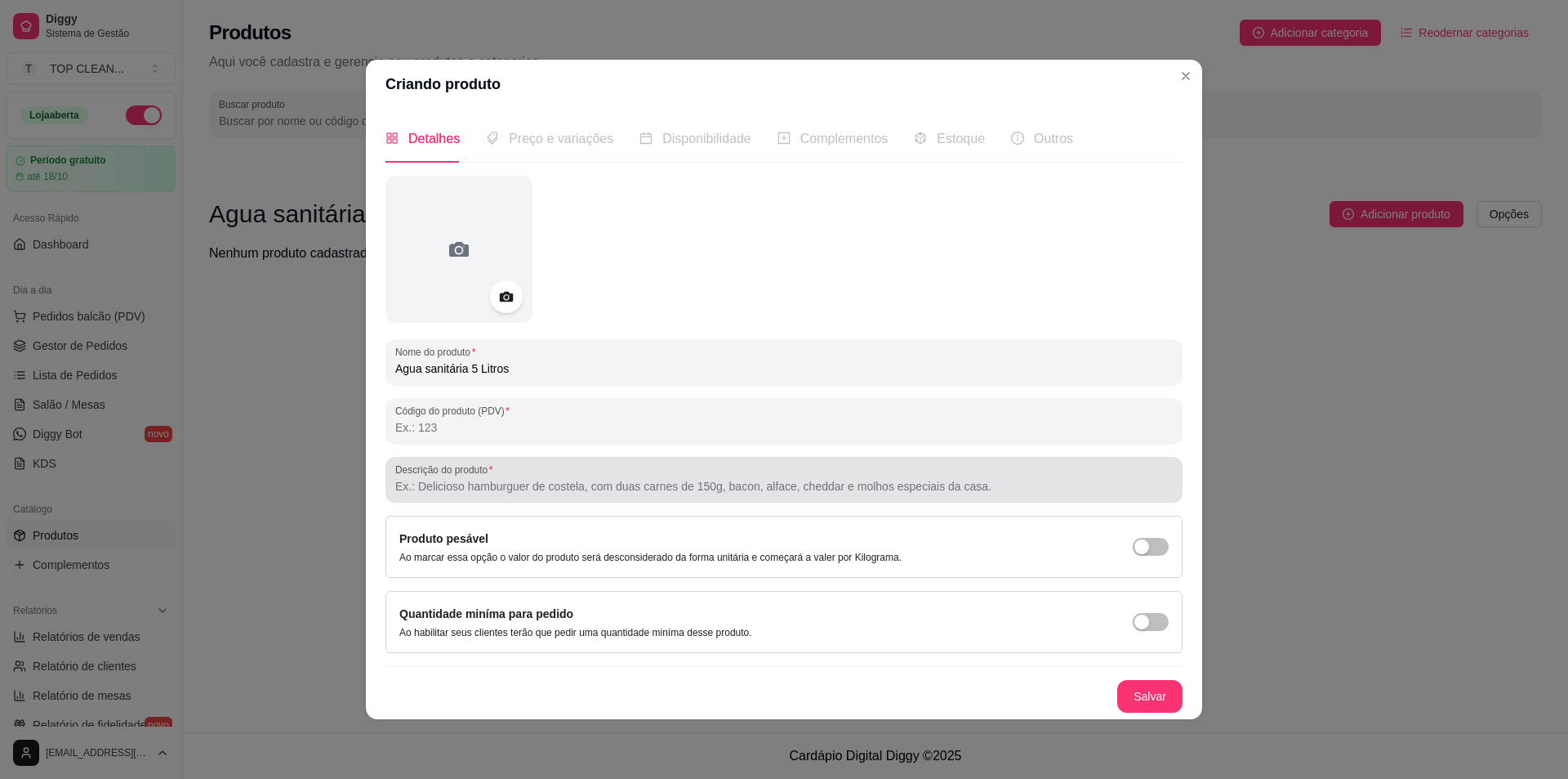
type input "Agua sanitária 5 Litros"
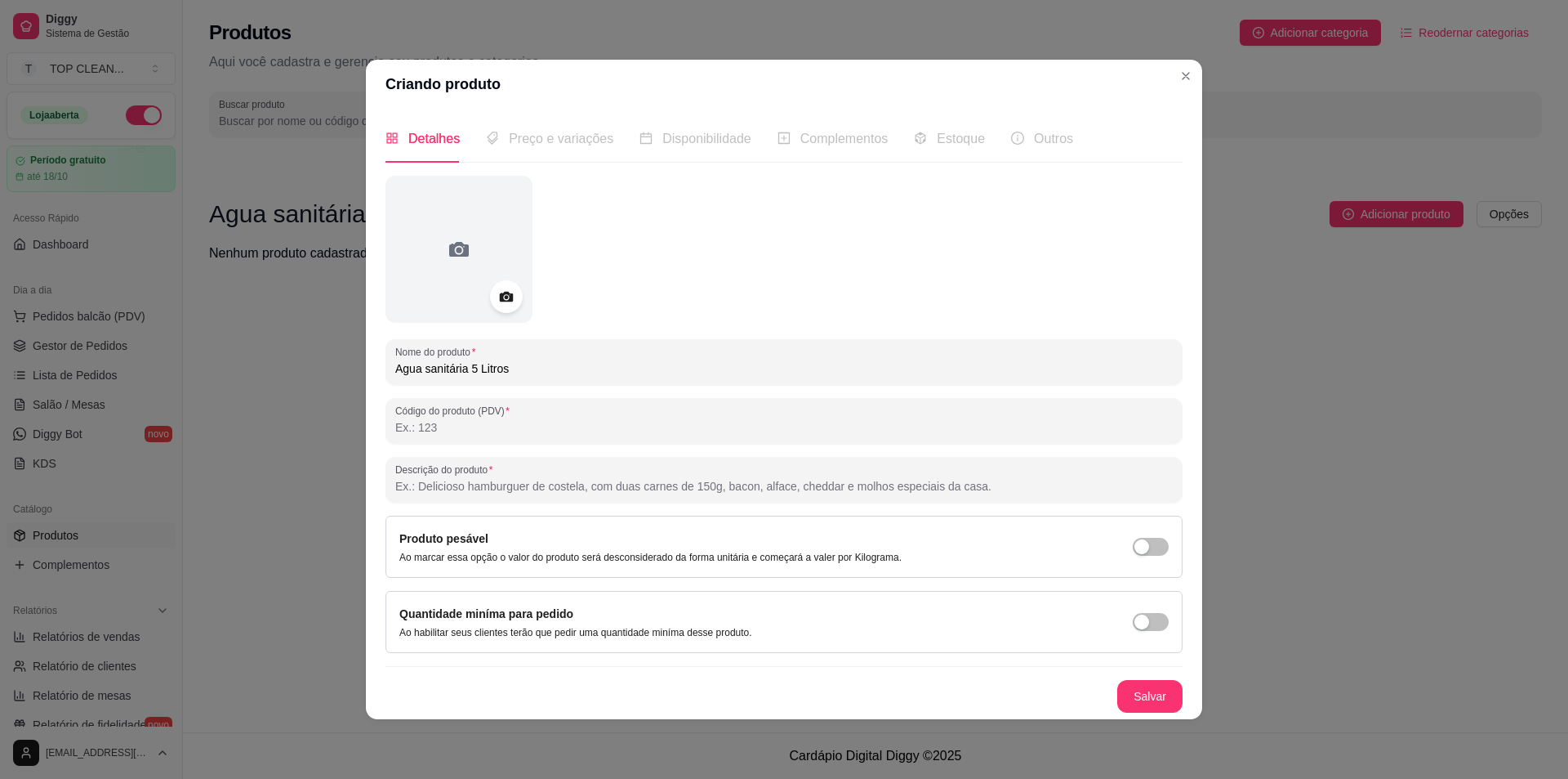
click at [483, 492] on input "Descrição do produto" at bounding box center [784, 486] width 778 height 16
type input "g"
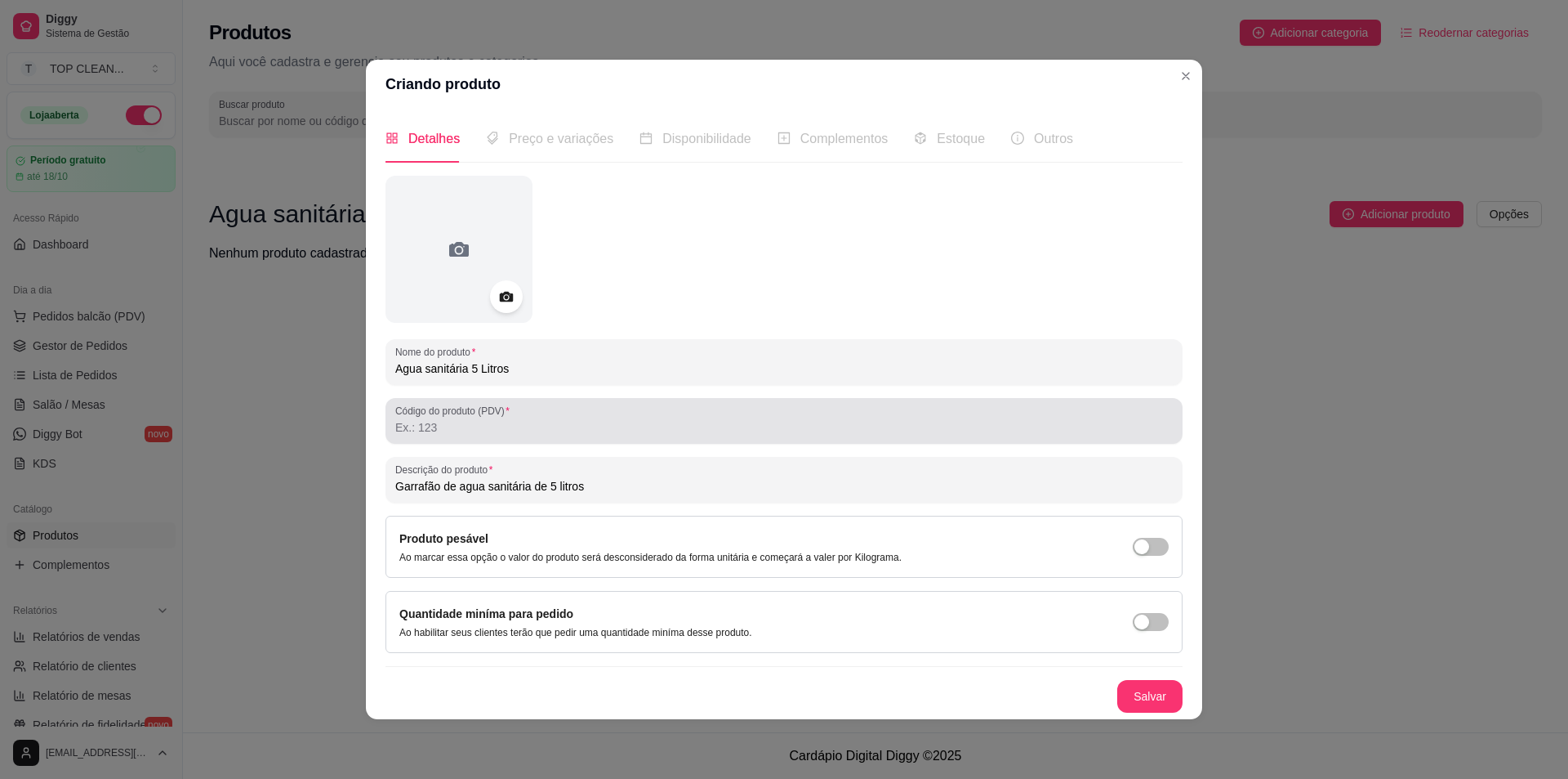
type input "Garrafão de agua sanitária de 5 litros"
click at [440, 431] on input "Código do produto (PDV)" at bounding box center [784, 428] width 778 height 16
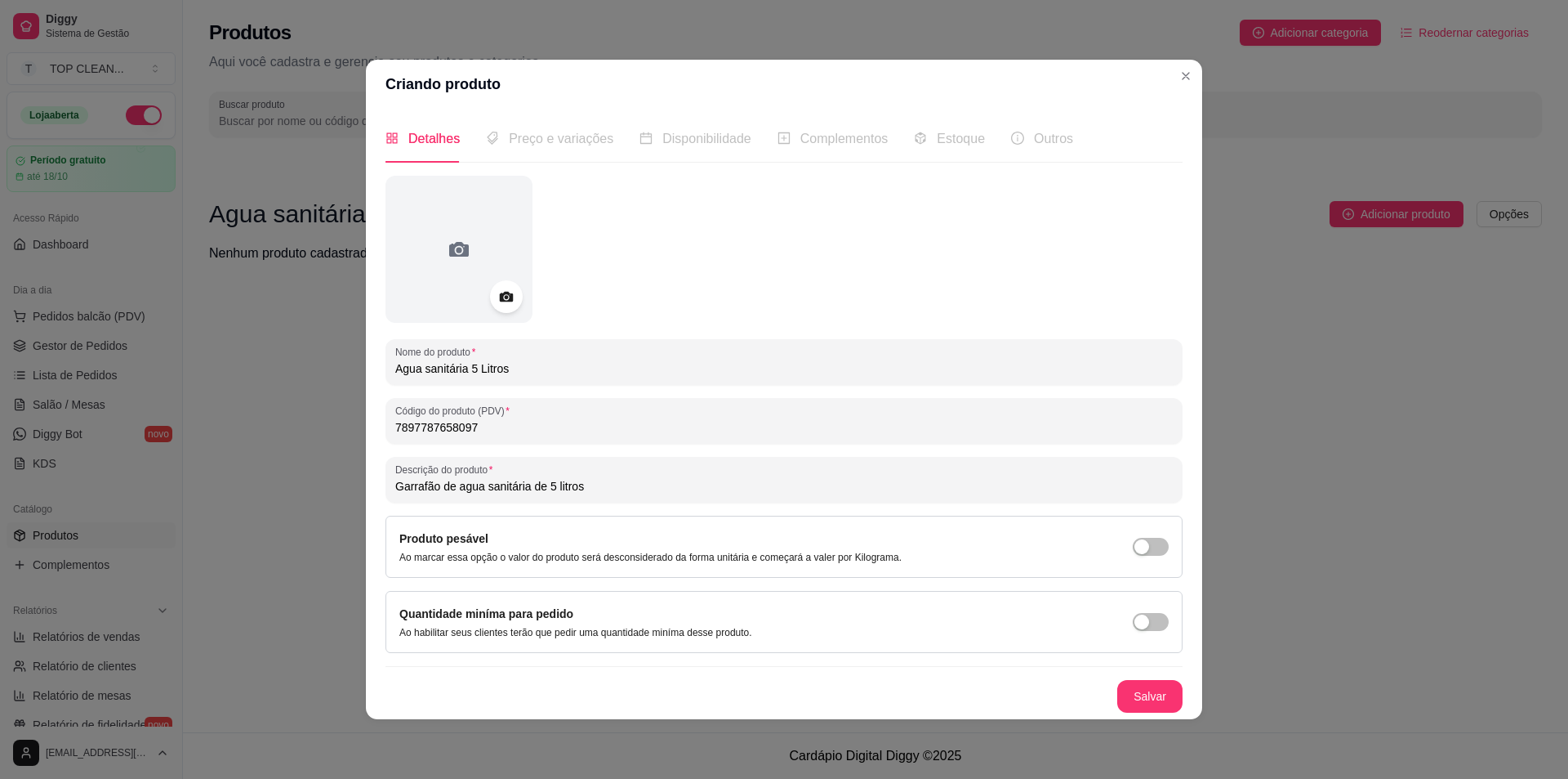
type input "7897787658097"
click at [544, 143] on span "Preço e variações" at bounding box center [561, 138] width 104 height 14
click at [505, 297] on circle at bounding box center [505, 297] width 4 height 4
click at [1168, 693] on button "Salvar" at bounding box center [1150, 696] width 64 height 32
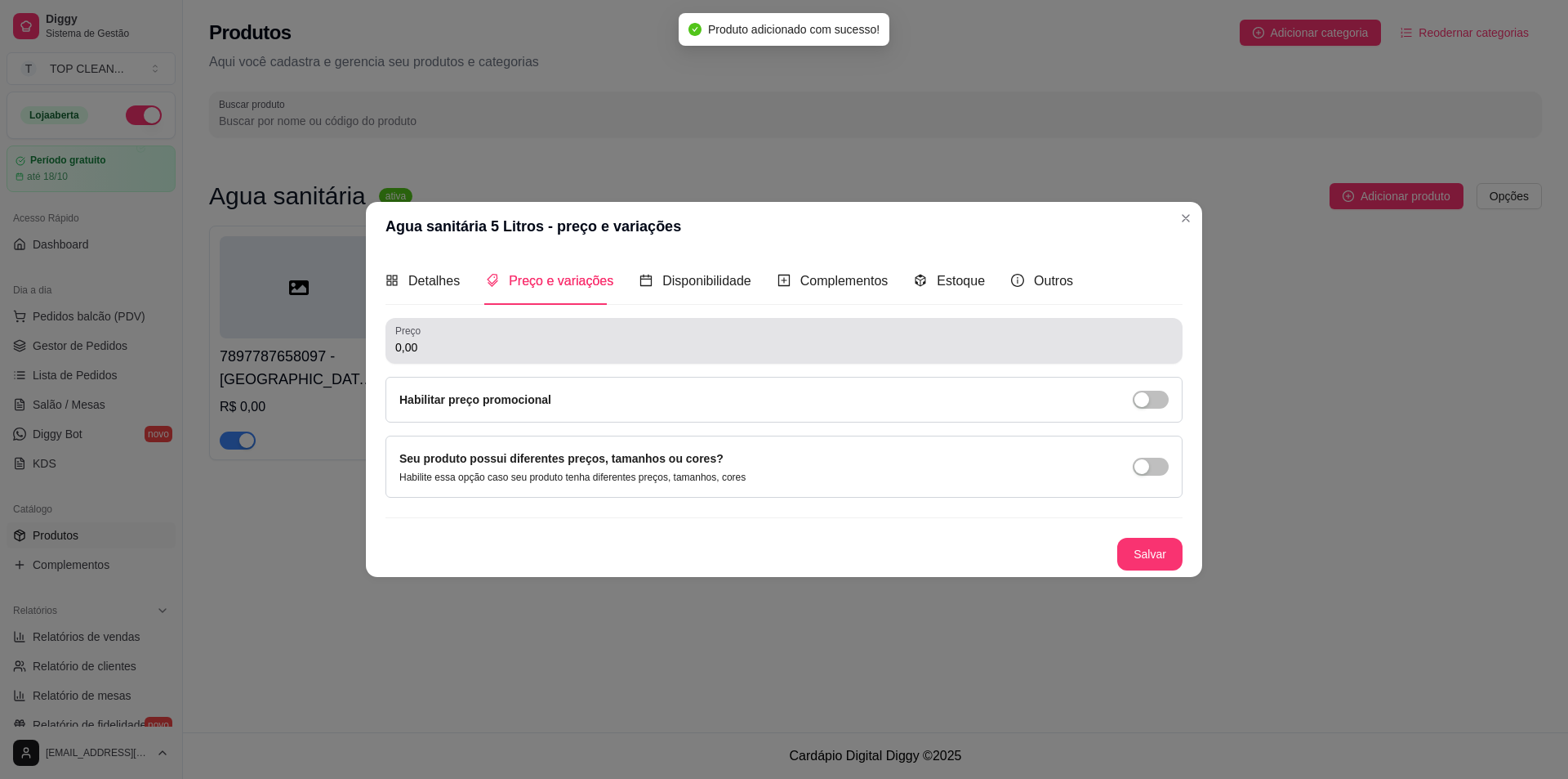
click at [513, 342] on input "0,00" at bounding box center [784, 347] width 778 height 16
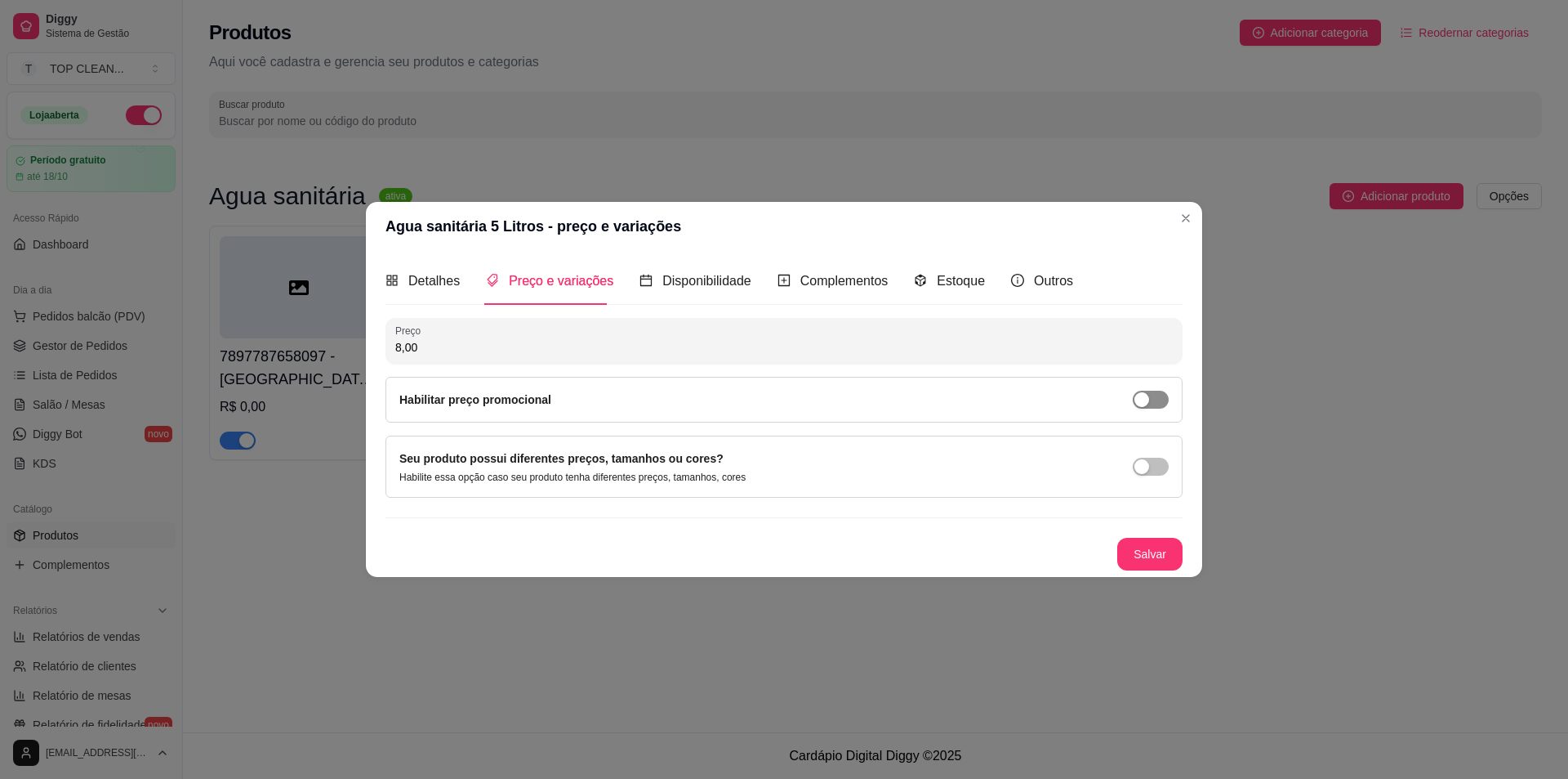
type input "8,00"
click at [1147, 399] on div "button" at bounding box center [1142, 400] width 15 height 15
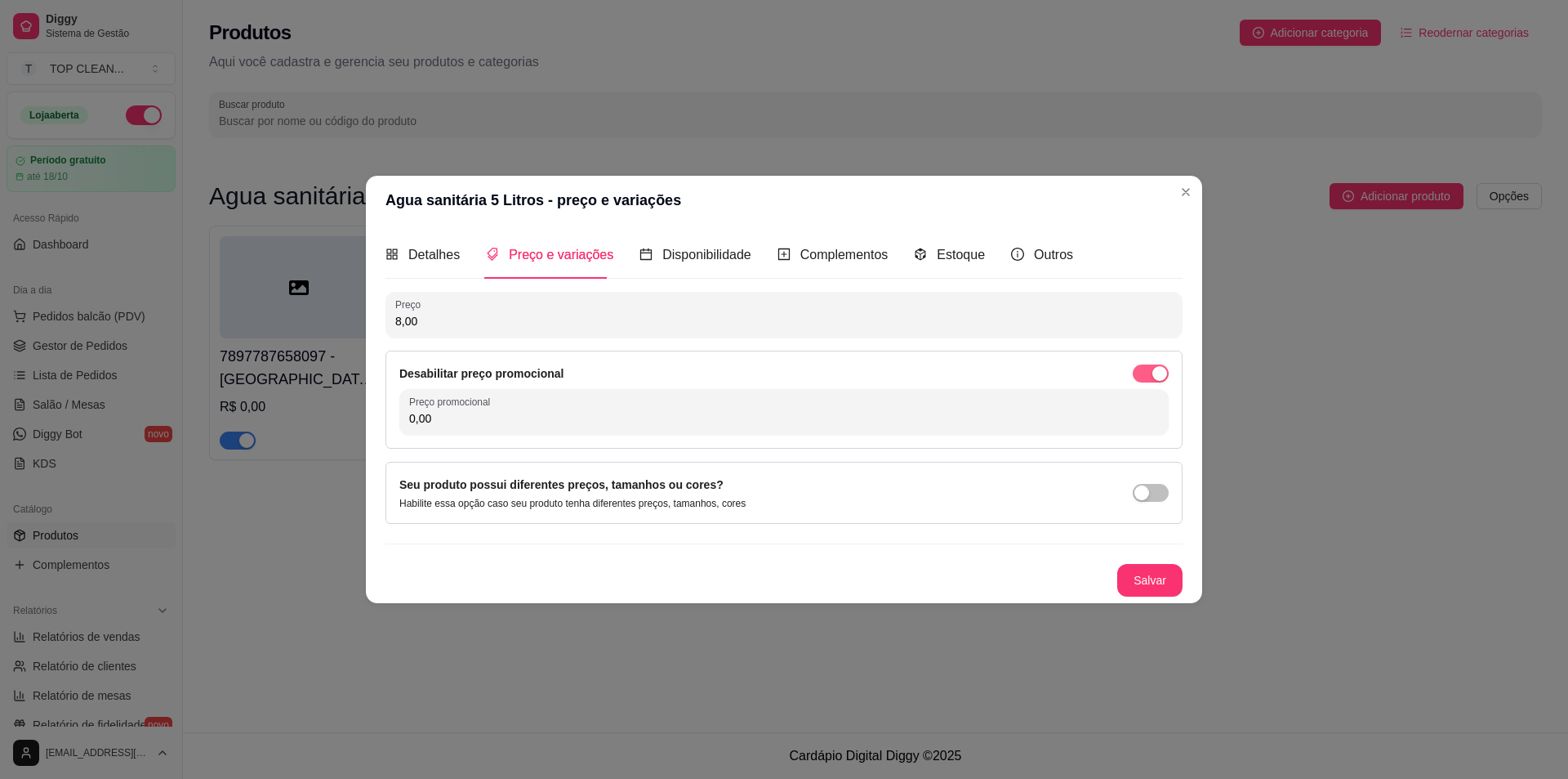
click at [1142, 373] on span "button" at bounding box center [1150, 374] width 36 height 18
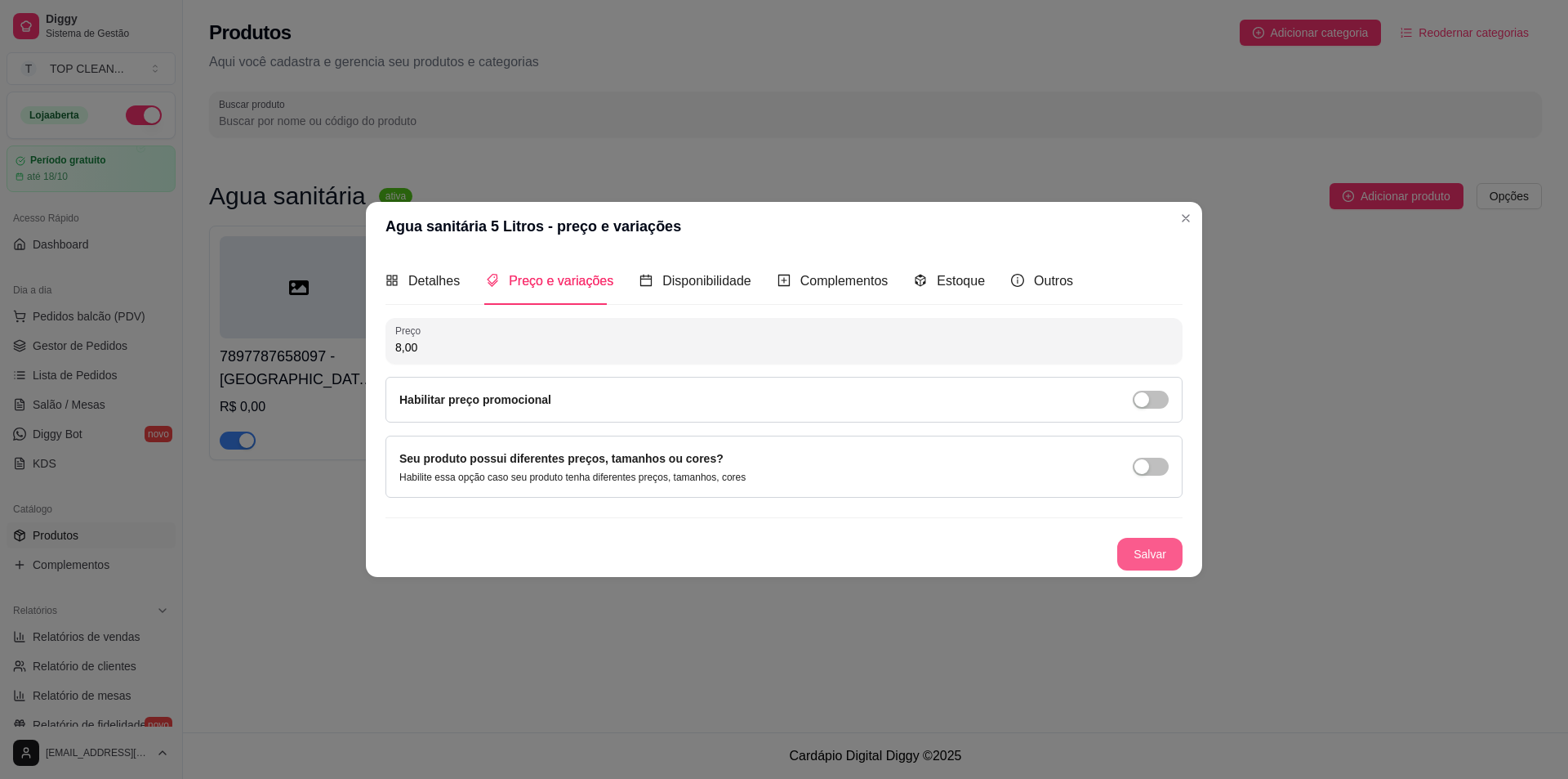
click at [1158, 552] on button "Salvar" at bounding box center [1150, 554] width 66 height 33
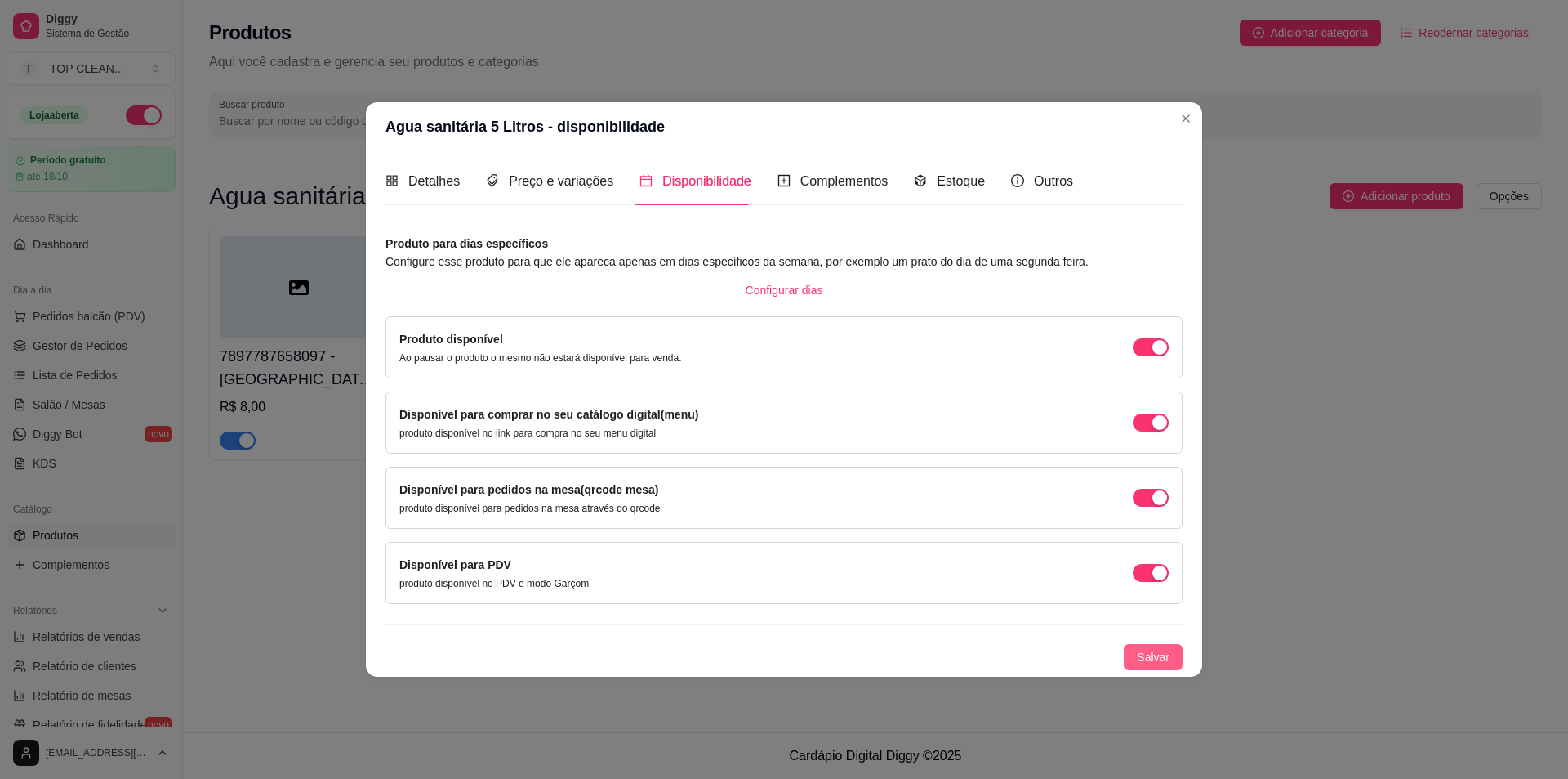
click at [1149, 645] on button "Salvar" at bounding box center [1153, 656] width 58 height 27
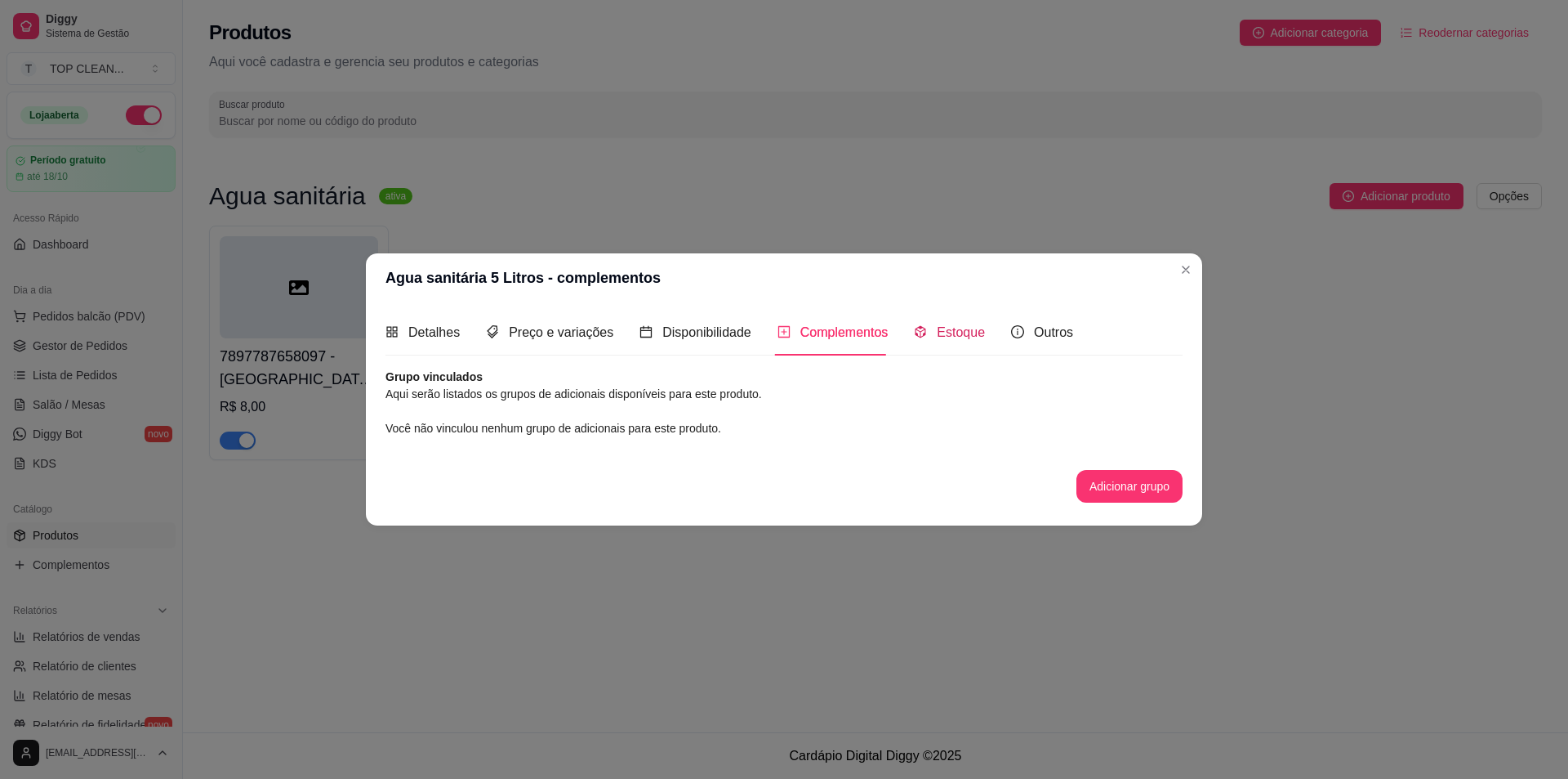
click at [939, 334] on span "Estoque" at bounding box center [960, 332] width 48 height 14
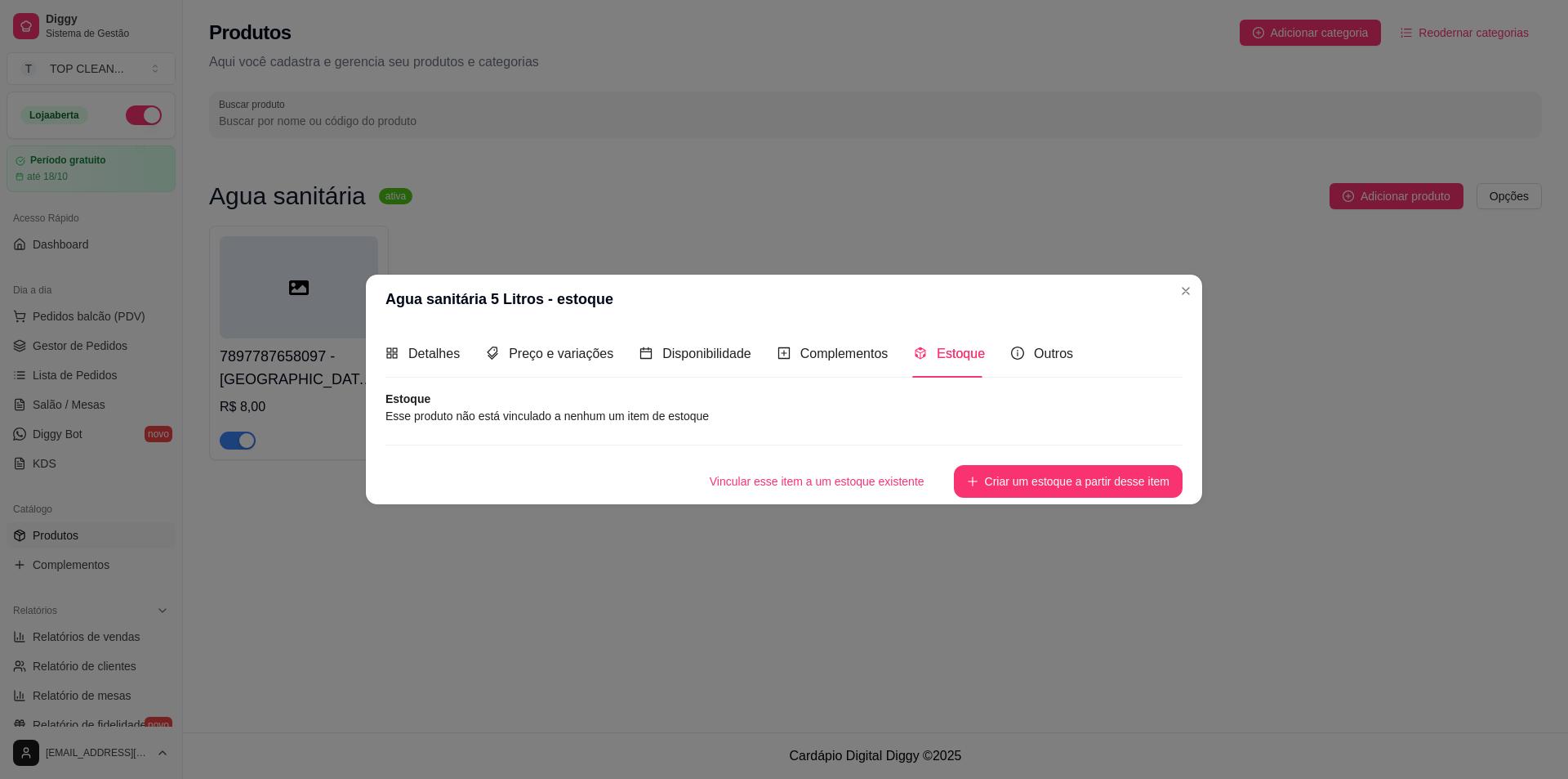
click at [446, 413] on article "Esse produto não está vinculado a nenhum um item de estoque" at bounding box center [784, 416] width 797 height 18
click at [567, 424] on article "Esse produto não está vinculado a nenhum um item de estoque" at bounding box center [784, 416] width 797 height 18
click at [1023, 476] on button "Criar um estoque a partir desse item" at bounding box center [1068, 482] width 228 height 33
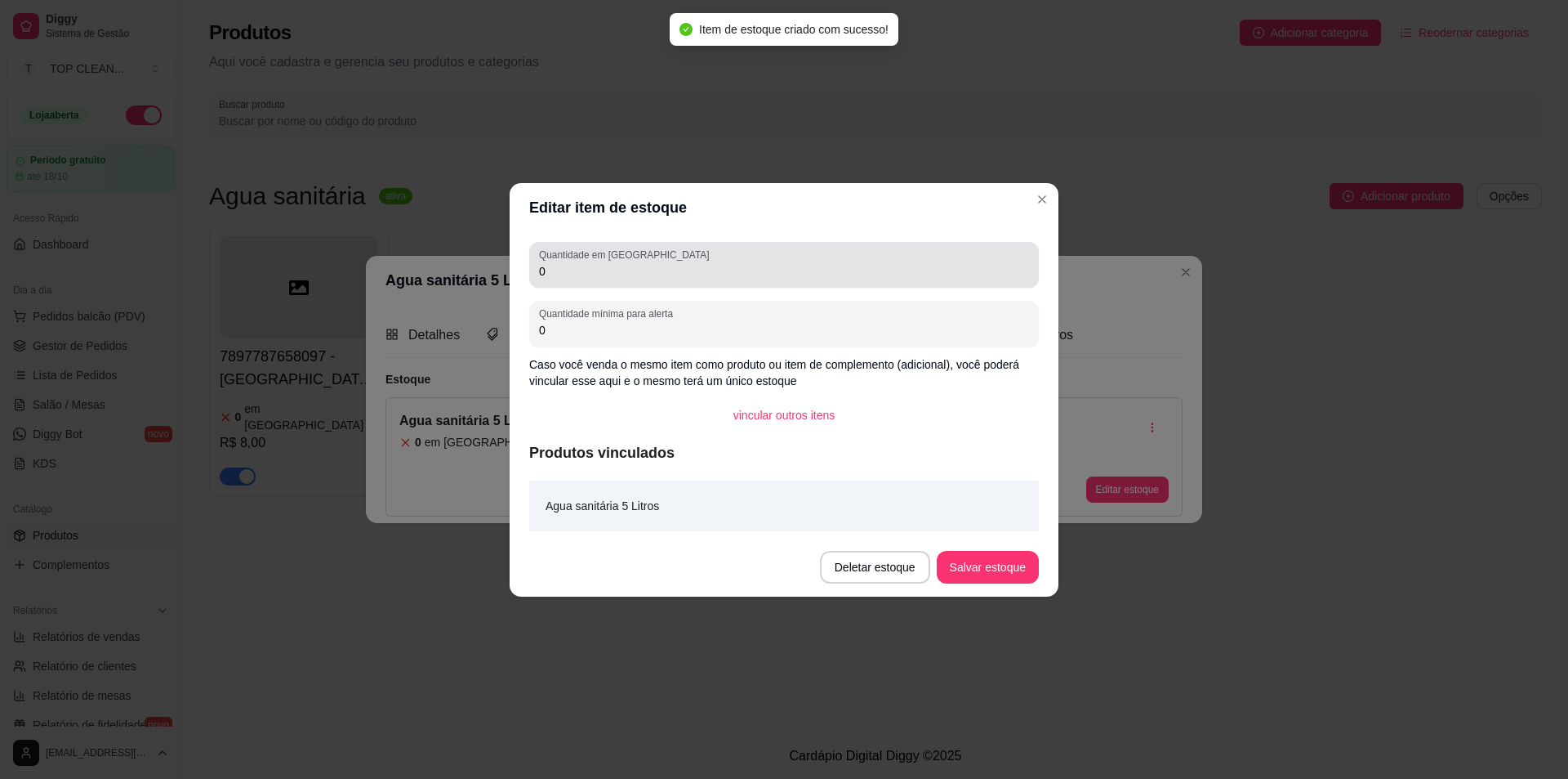
click at [583, 280] on div "0" at bounding box center [784, 265] width 490 height 33
drag, startPoint x: 536, startPoint y: 271, endPoint x: 687, endPoint y: 283, distance: 151.5
click at [685, 283] on div "Quantidade em estoque 0" at bounding box center [784, 265] width 510 height 46
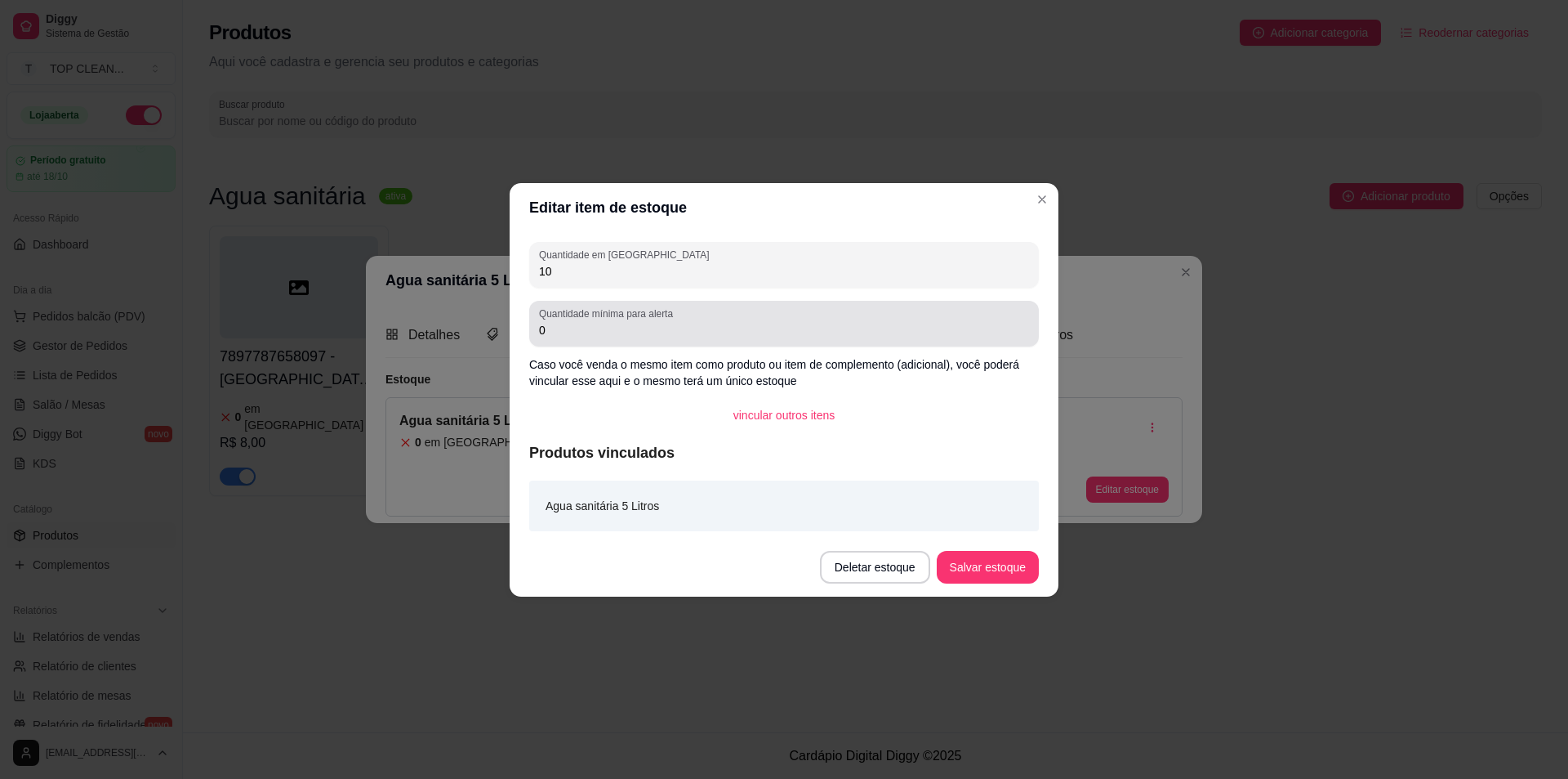
type input "10"
drag, startPoint x: 563, startPoint y: 329, endPoint x: 635, endPoint y: 336, distance: 72.3
click at [635, 336] on div "Quantidade mínima para alerta 0" at bounding box center [784, 324] width 510 height 46
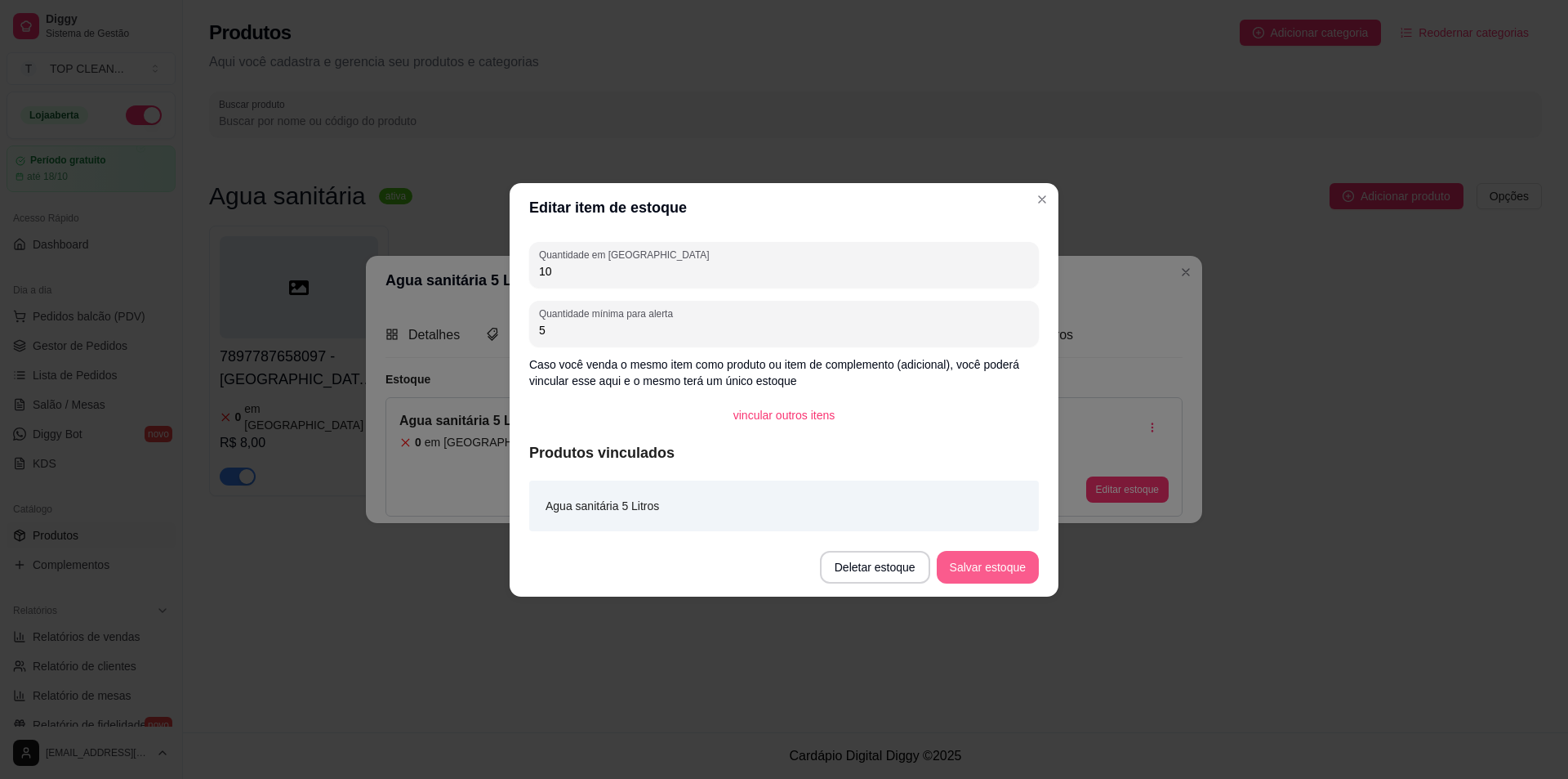
type input "5"
click at [1005, 567] on button "Salvar estoque" at bounding box center [988, 567] width 102 height 33
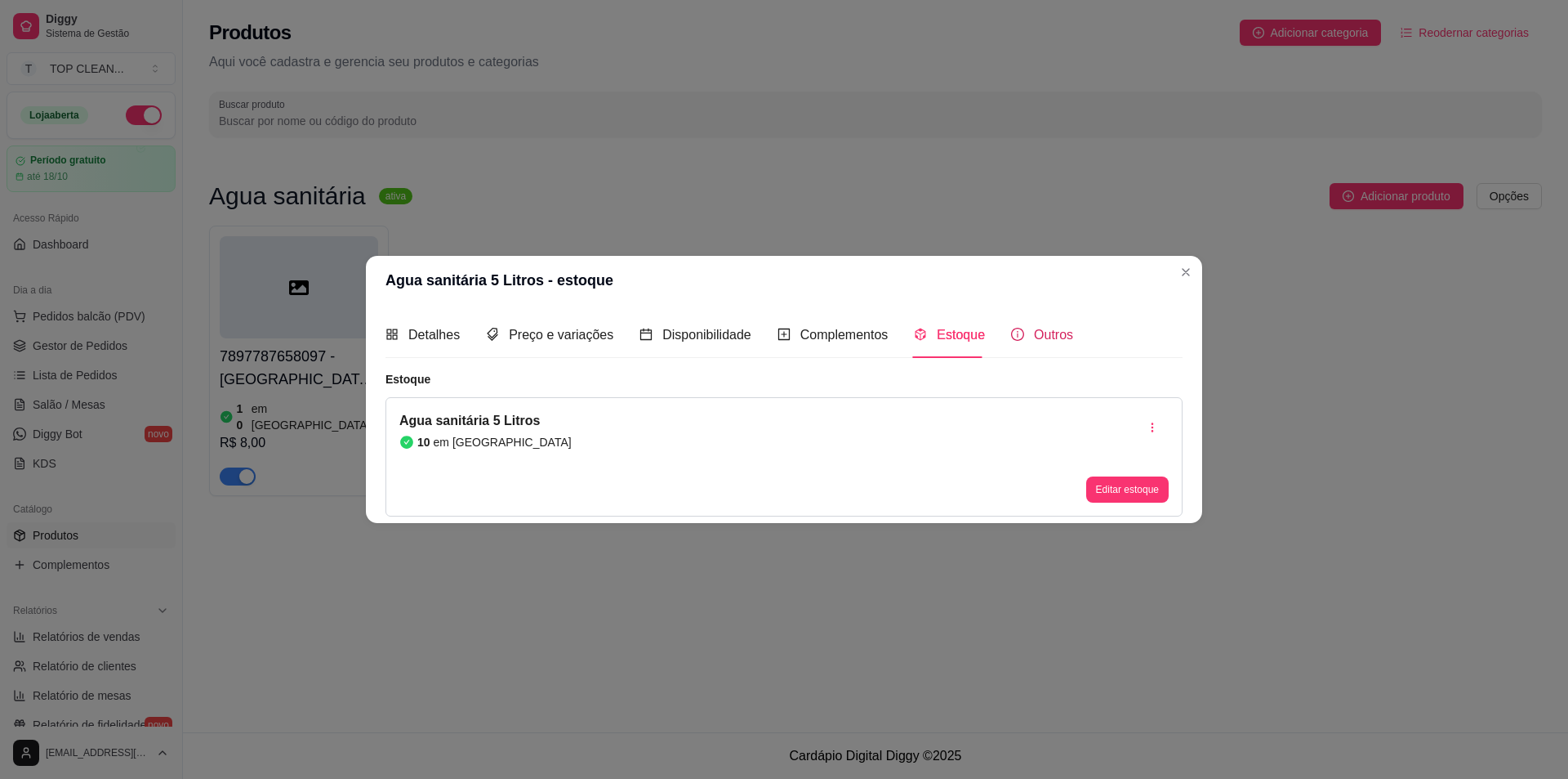
click at [1048, 342] on span "Outros" at bounding box center [1054, 334] width 39 height 14
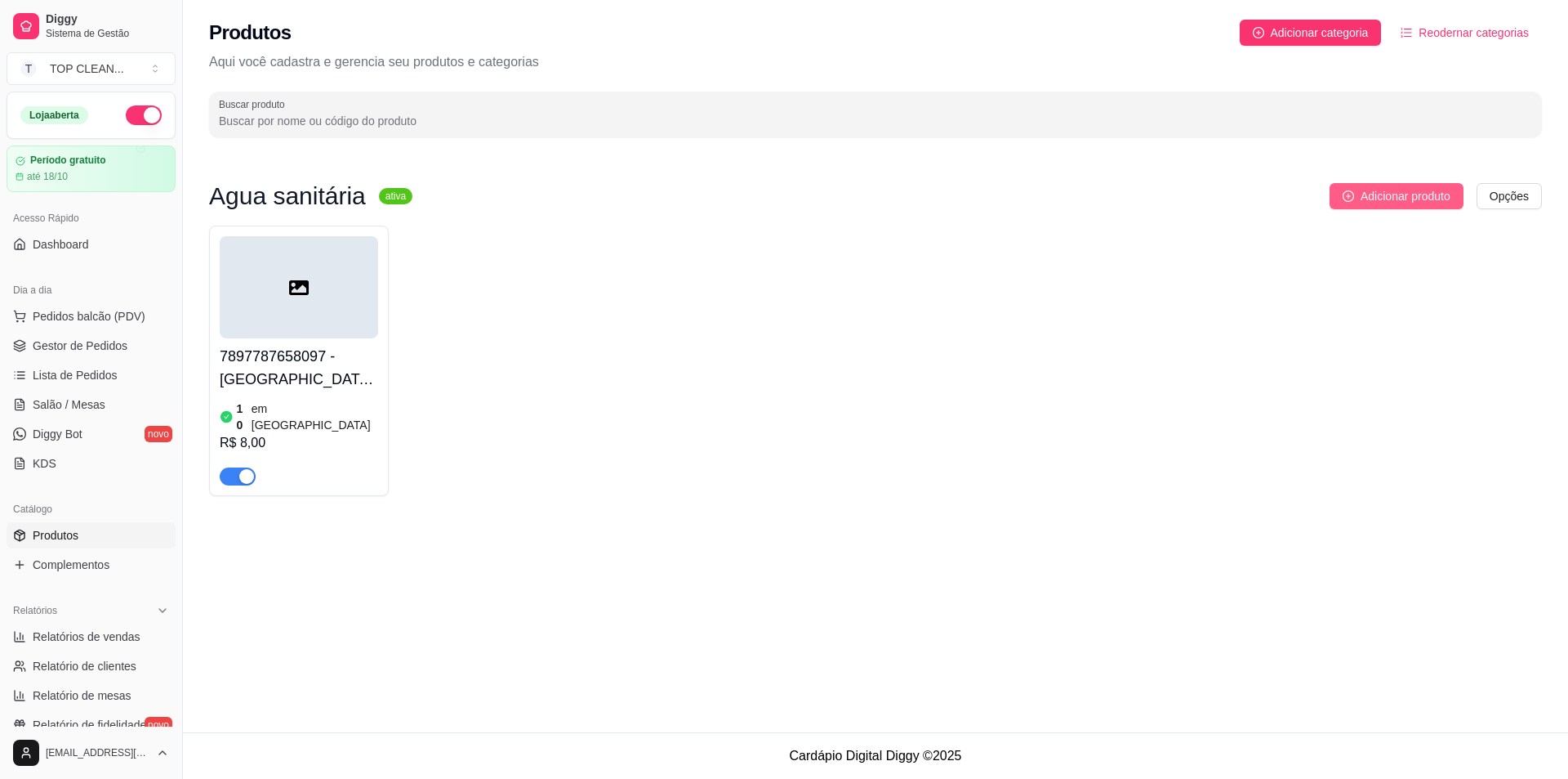
click at [1362, 190] on span "Adicionar produto" at bounding box center [1405, 197] width 90 height 18
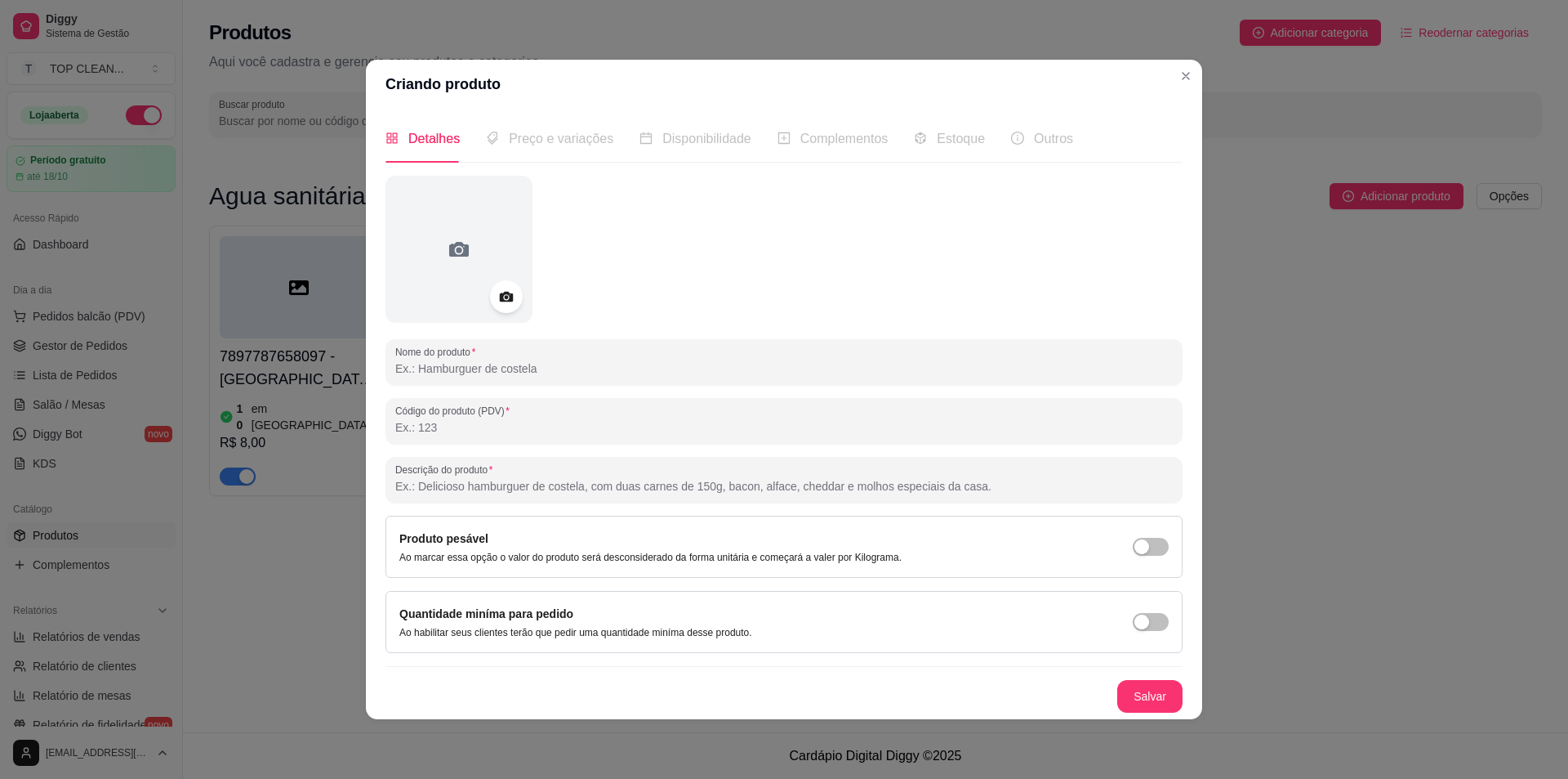
click at [492, 372] on input "Nome do produto" at bounding box center [784, 368] width 778 height 16
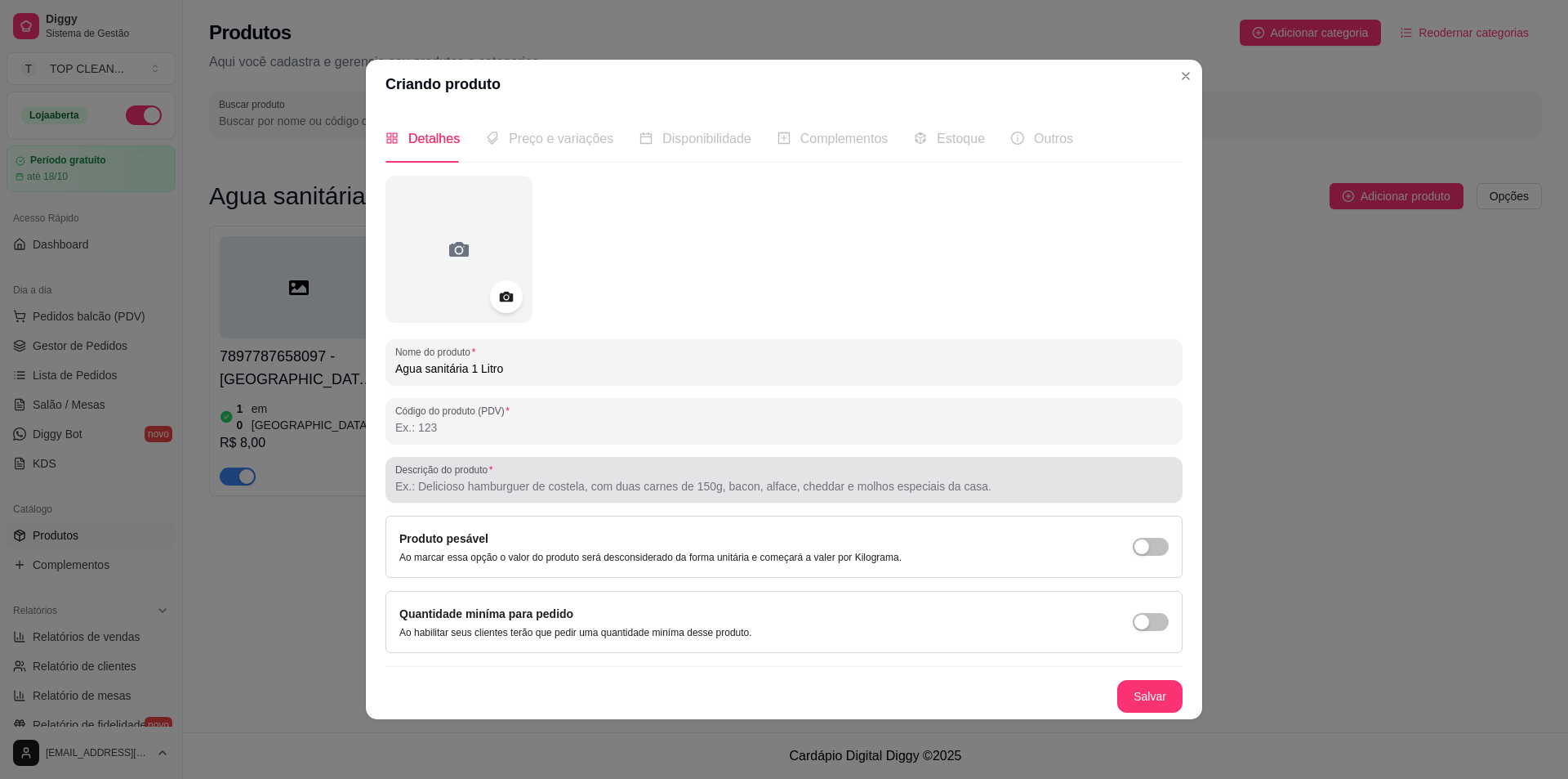
click at [481, 488] on input "Descrição do produto" at bounding box center [784, 486] width 778 height 16
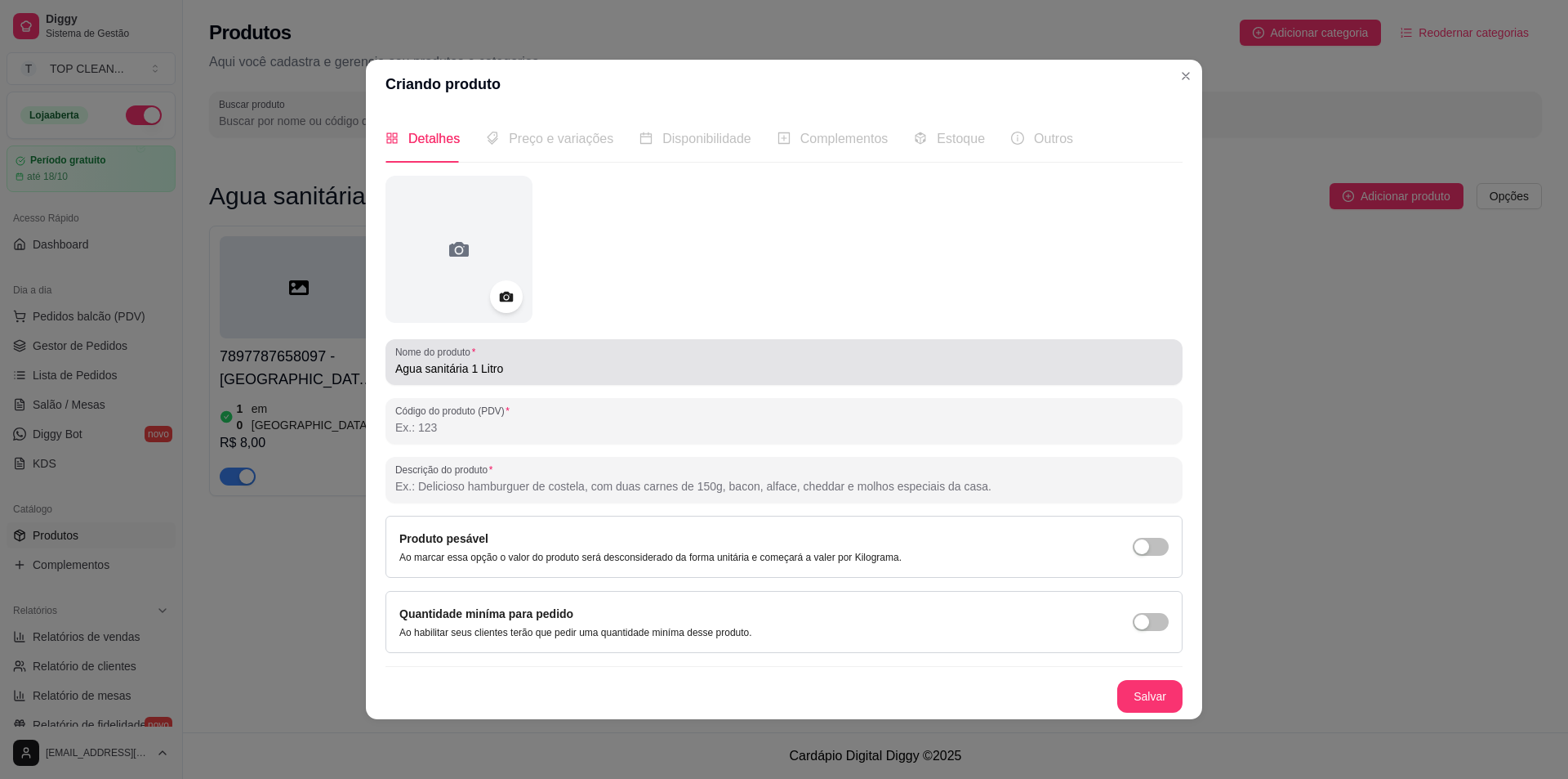
click at [394, 368] on div "Nome do produto Agua sanitária 1 Litro" at bounding box center [784, 362] width 797 height 46
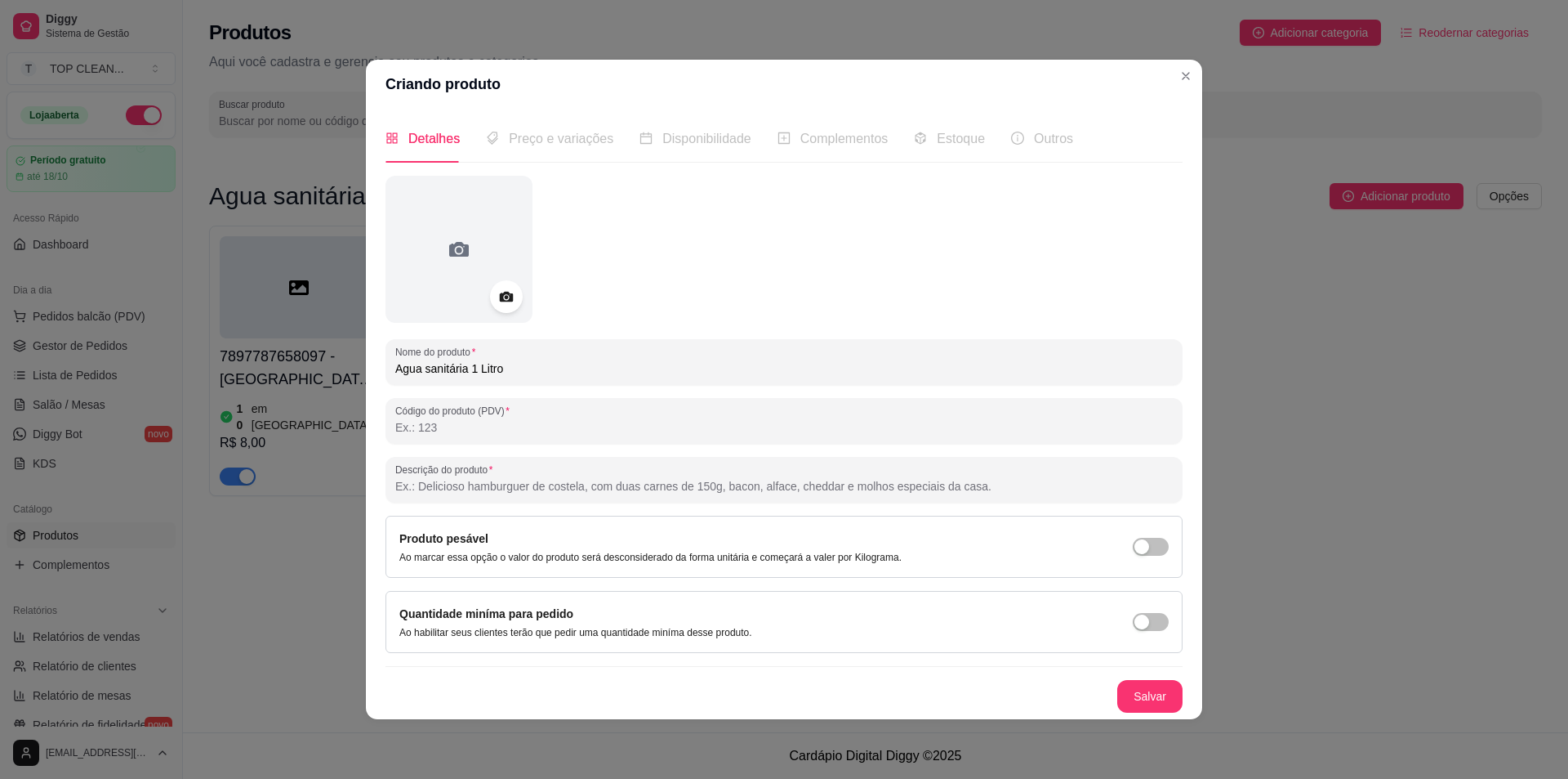
click at [397, 365] on input "Agua sanitária 1 Litro" at bounding box center [784, 368] width 778 height 16
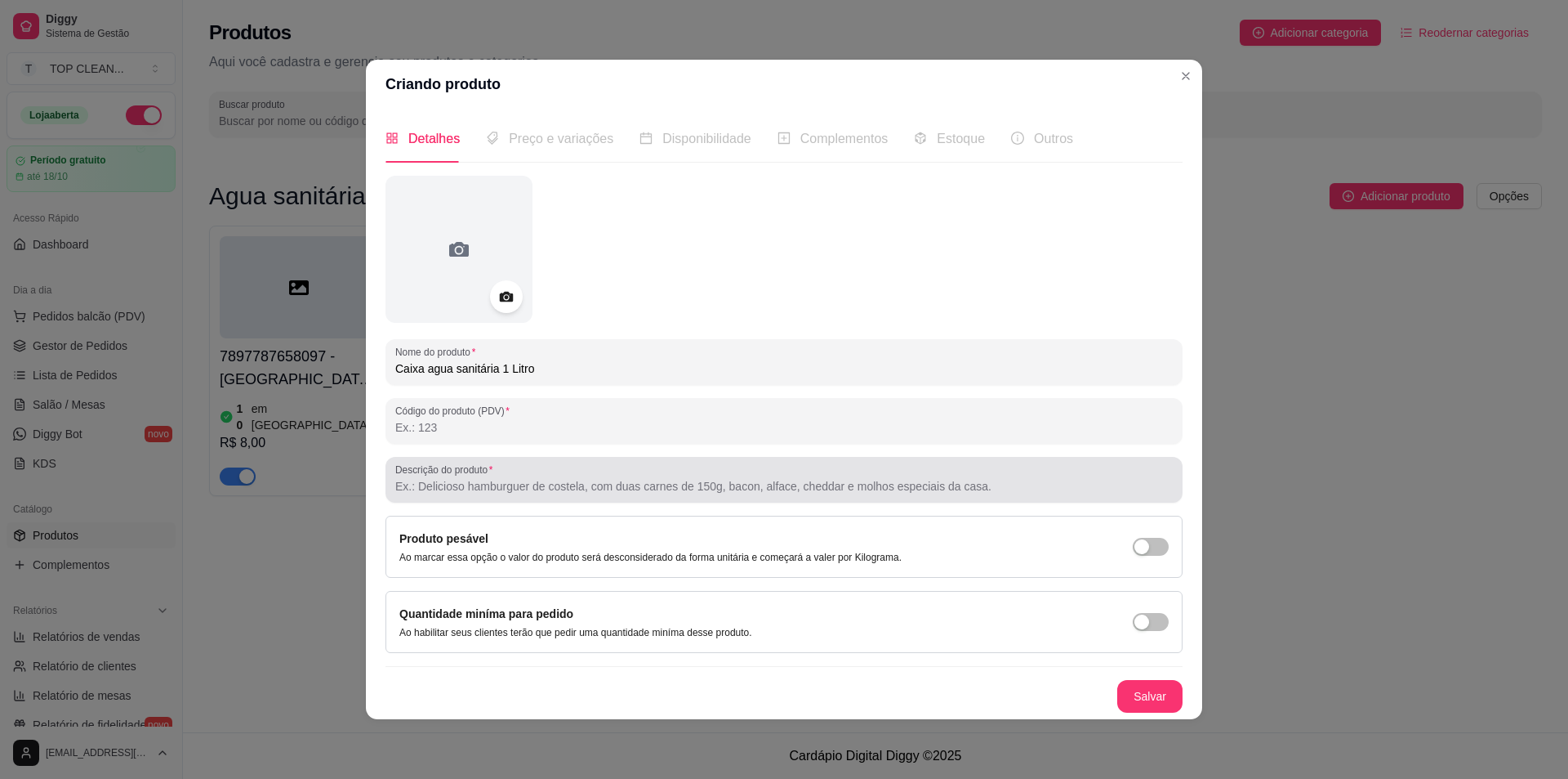
type input "Caixa agua sanitária 1 Litro"
click at [453, 481] on input "Descrição do produto" at bounding box center [784, 486] width 778 height 16
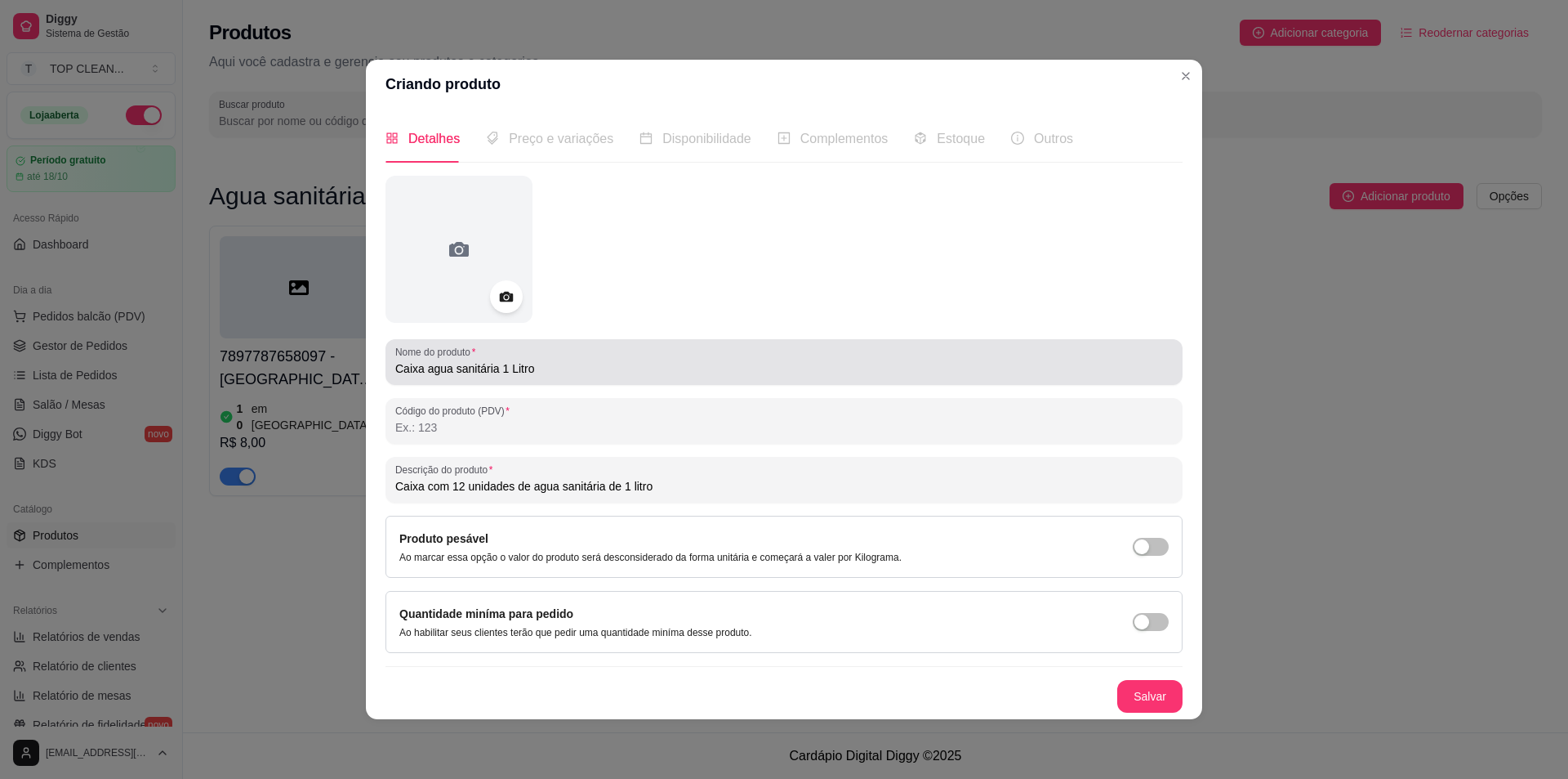
type input "Caixa com 12 unidades de agua sanitária de 1 litro"
click at [424, 371] on input "Caixa agua sanitária 1 Litro" at bounding box center [784, 368] width 778 height 16
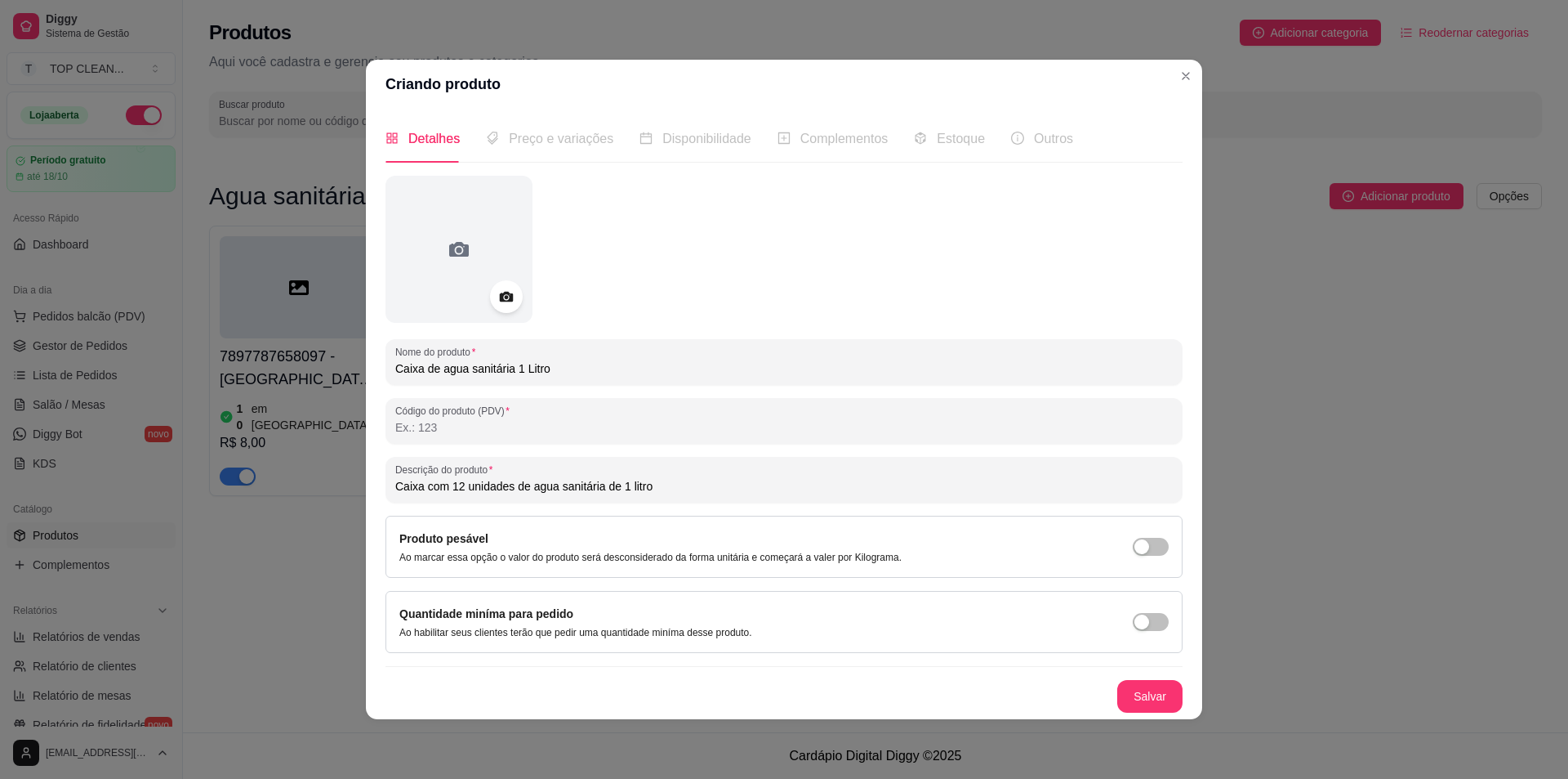
drag, startPoint x: 455, startPoint y: 373, endPoint x: 669, endPoint y: 368, distance: 214.1
click at [669, 368] on input "Caixa de agua sanitária 1 Litro" at bounding box center [784, 368] width 778 height 16
click at [436, 369] on input "Caixa de agua sanitária 1 Litro" at bounding box center [784, 368] width 778 height 16
type input "Caixa agua sanitária 1 Litro"
drag, startPoint x: 665, startPoint y: 494, endPoint x: 240, endPoint y: 490, distance: 425.0
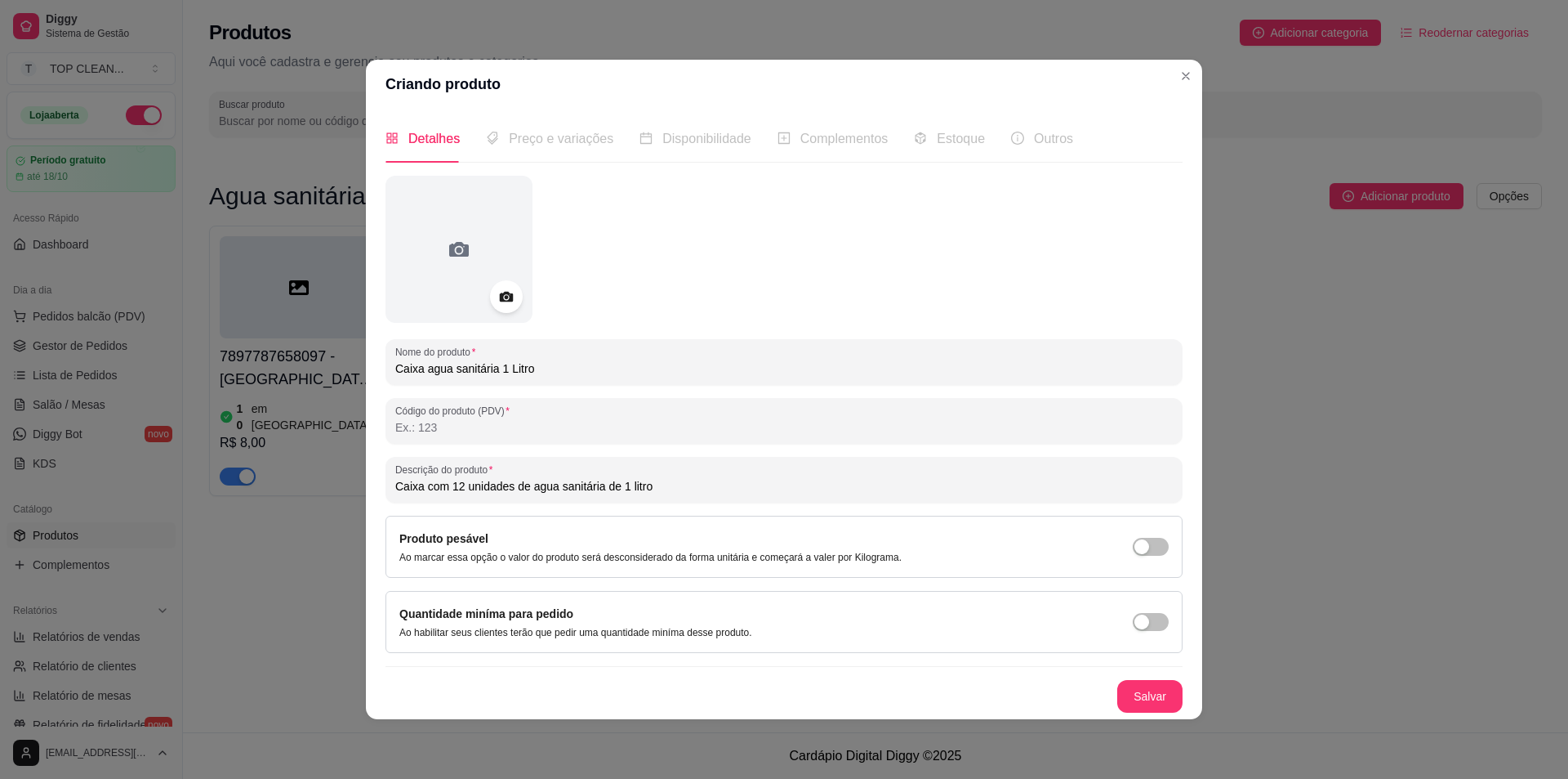
click at [241, 492] on div "Criando produto Detalhes Preço e variações Disponibilidade Complementos Estoque…" at bounding box center [784, 390] width 1568 height 779
click at [1145, 697] on button "Salvar" at bounding box center [1150, 696] width 64 height 32
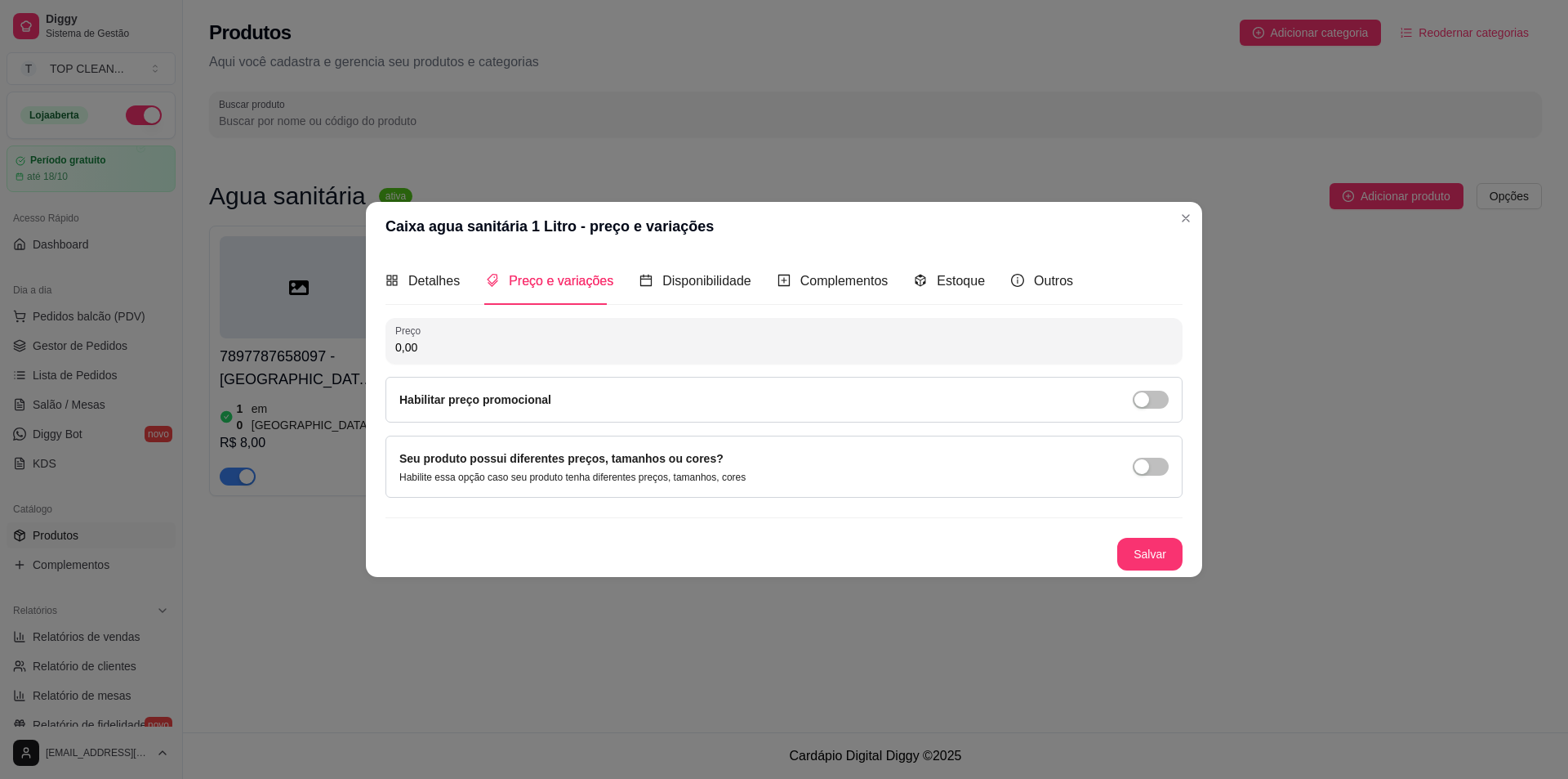
click at [440, 349] on input "0,00" at bounding box center [784, 347] width 778 height 16
type input "23,90"
click at [1145, 546] on button "Salvar" at bounding box center [1150, 554] width 66 height 33
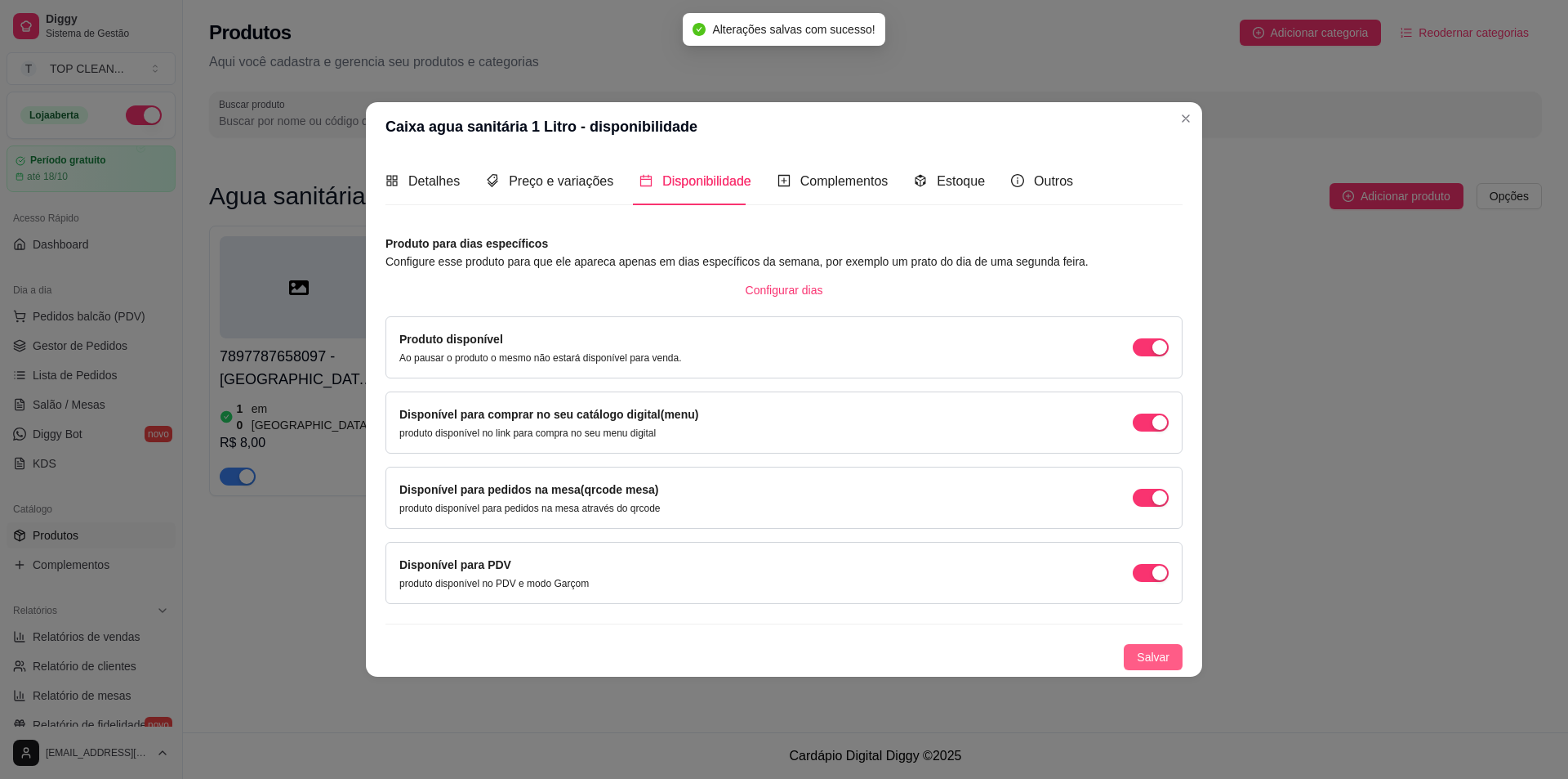
click at [1150, 653] on span "Salvar" at bounding box center [1153, 657] width 33 height 18
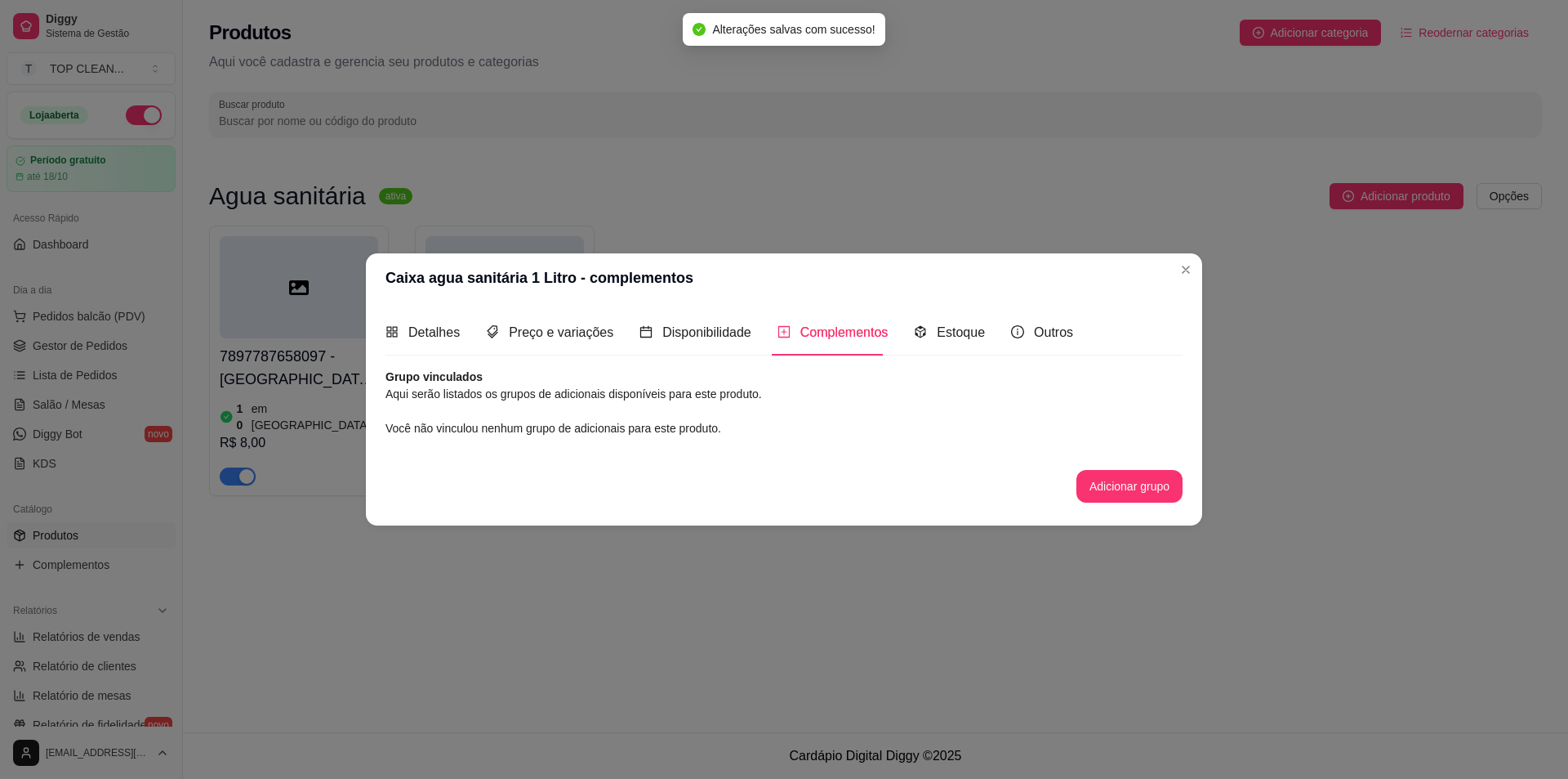
click at [427, 388] on article "Aqui serão listados os grupos de adicionais disponíveis para este produto." at bounding box center [784, 394] width 797 height 18
click at [950, 343] on div "Estoque" at bounding box center [949, 332] width 71 height 47
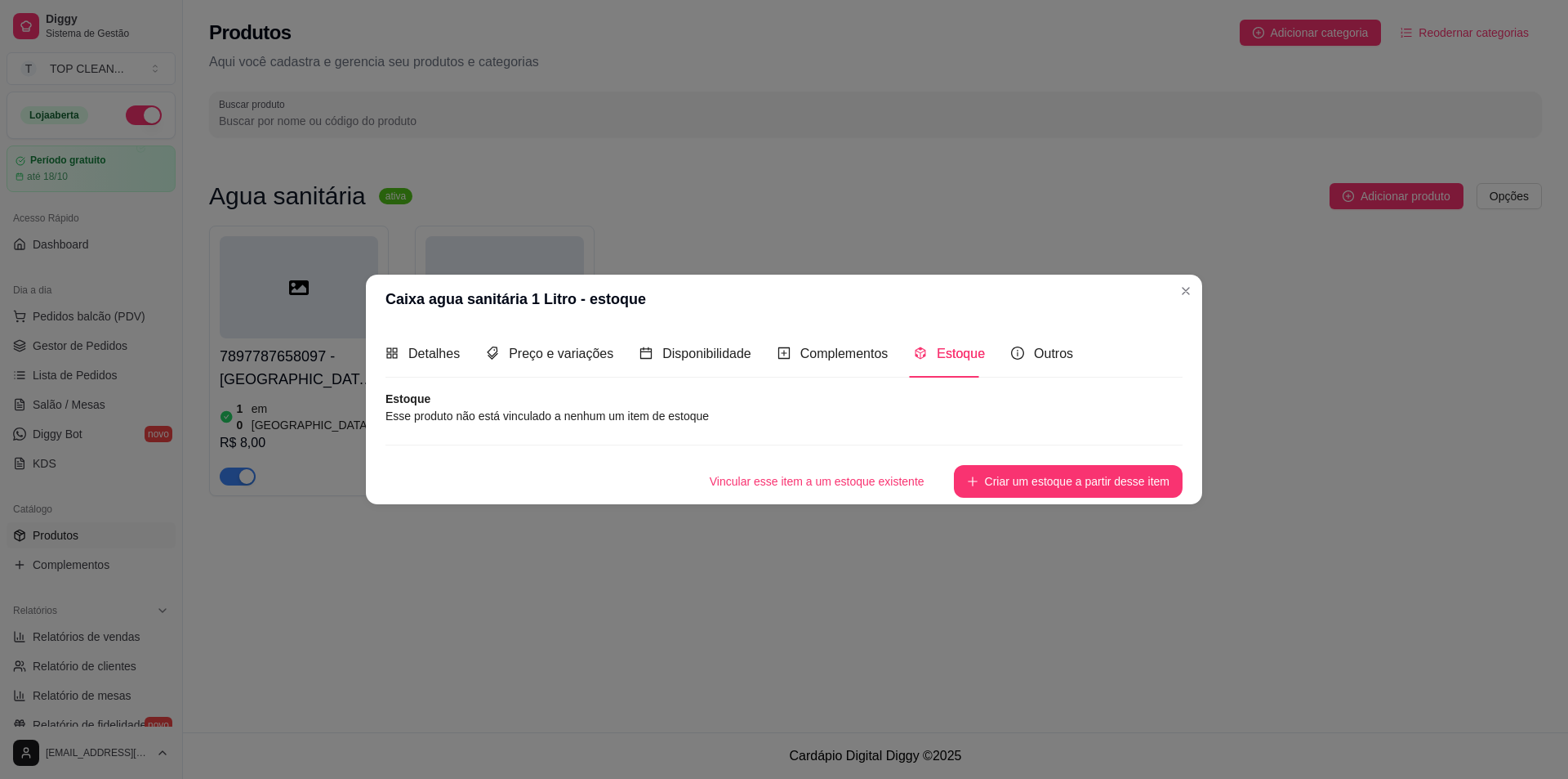
click at [475, 415] on article "Esse produto não está vinculado a nenhum um item de estoque" at bounding box center [784, 416] width 797 height 18
click at [1057, 493] on button "Criar um estoque a partir desse item" at bounding box center [1068, 482] width 228 height 33
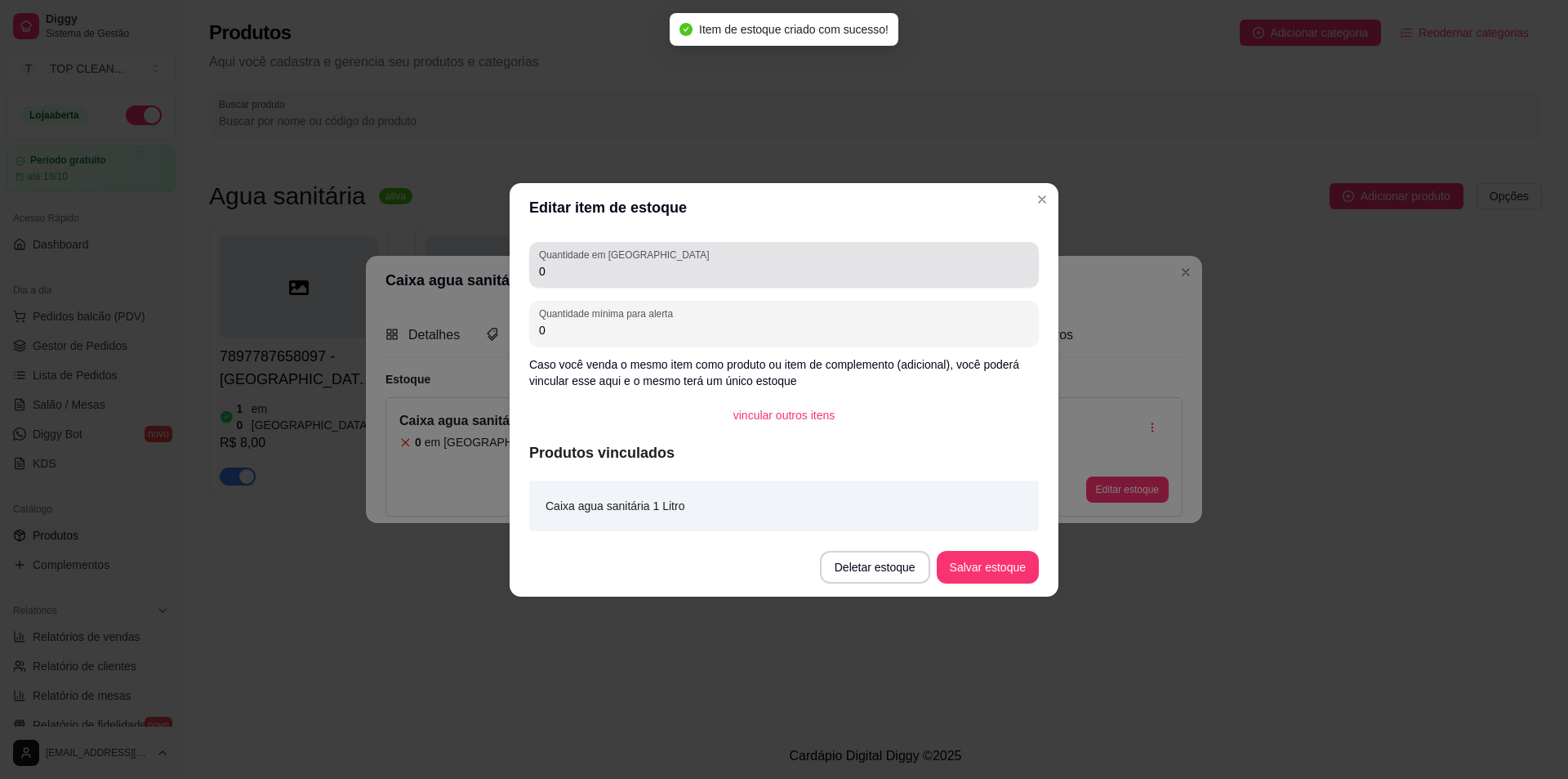
click at [599, 277] on input "0" at bounding box center [784, 272] width 490 height 16
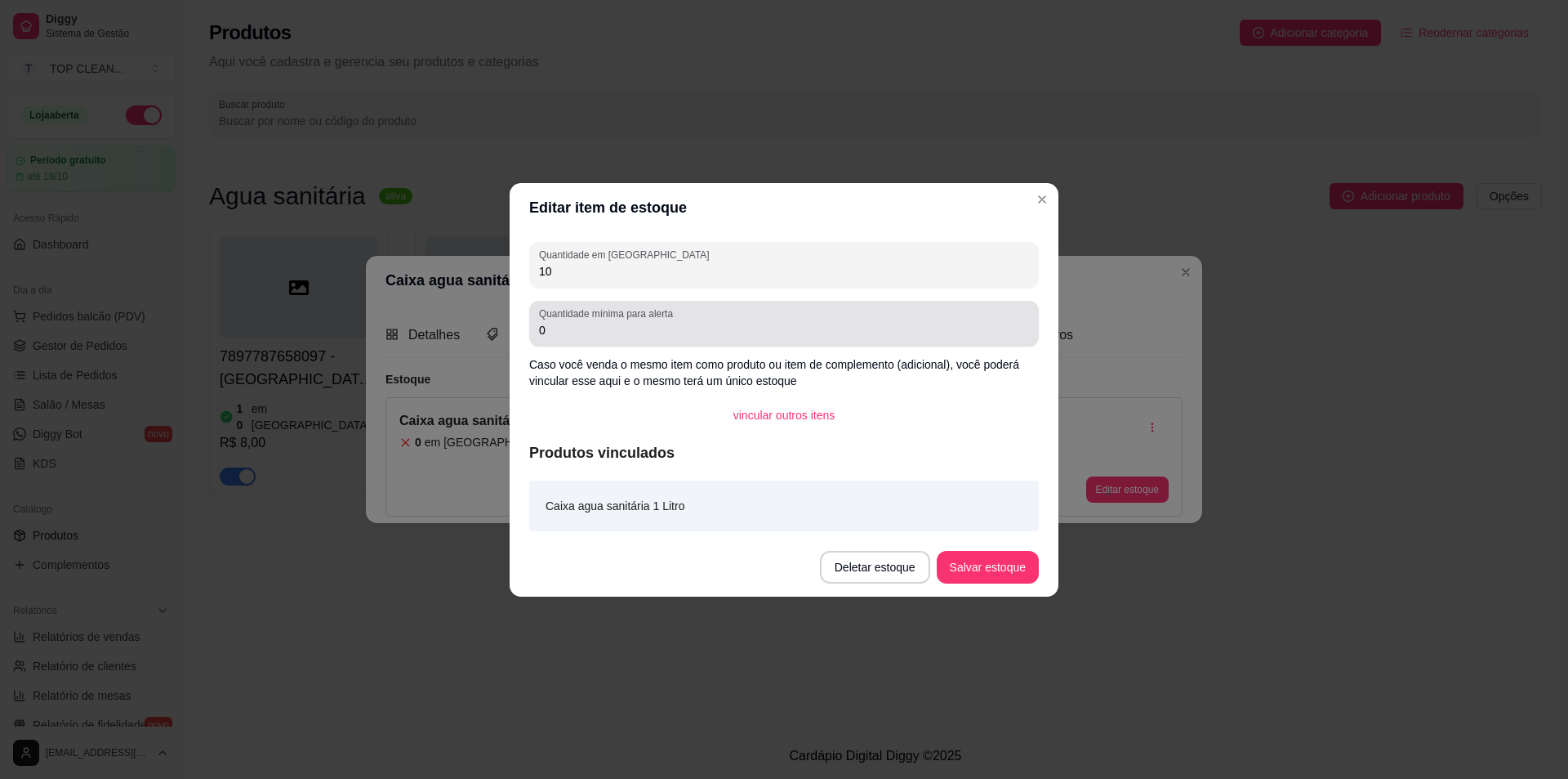
type input "10"
drag, startPoint x: 535, startPoint y: 331, endPoint x: 655, endPoint y: 326, distance: 120.1
click at [653, 327] on div "Quantidade mínima para alerta 0" at bounding box center [784, 324] width 510 height 46
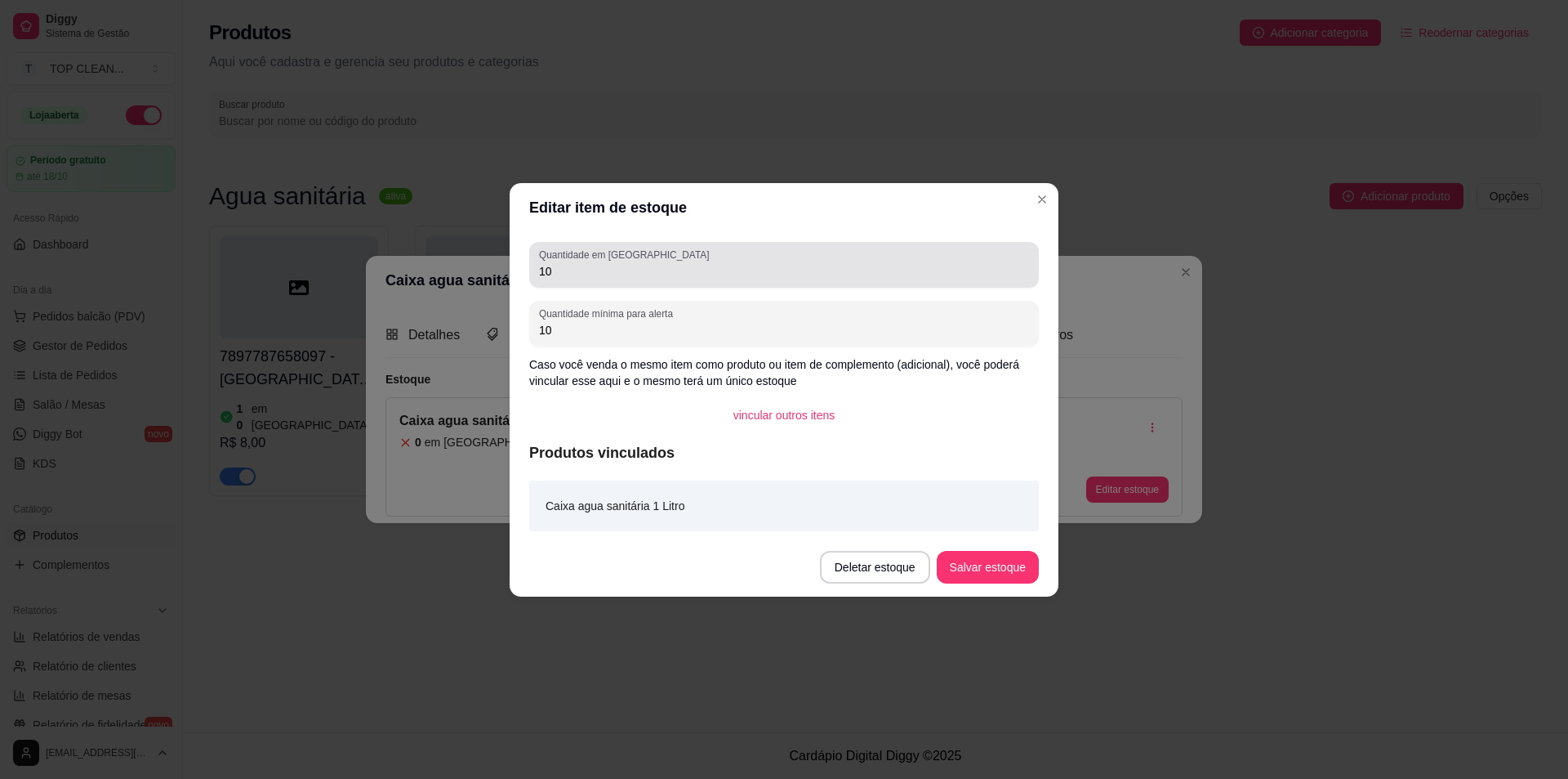
type input "10"
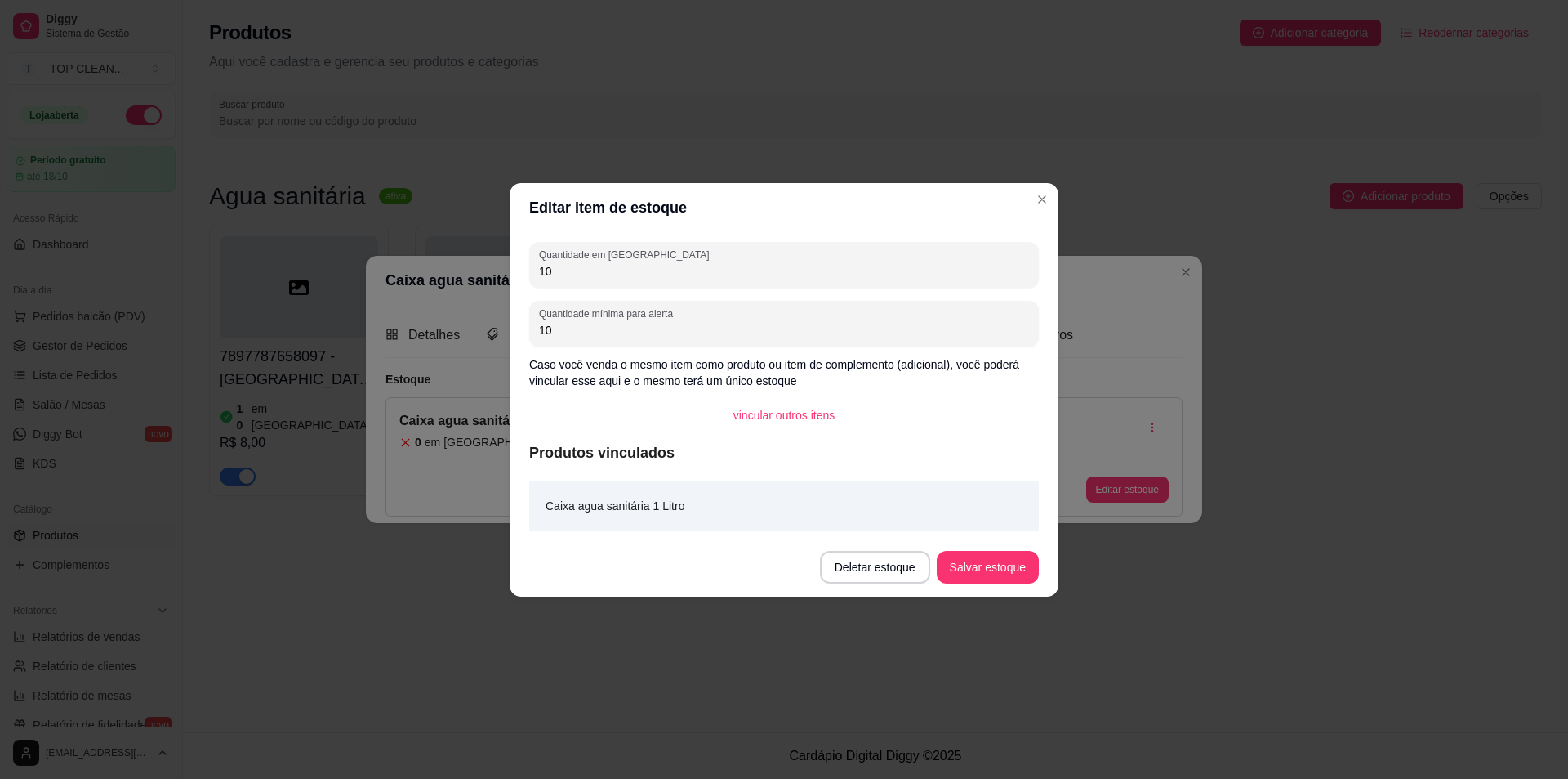
drag, startPoint x: 546, startPoint y: 269, endPoint x: 520, endPoint y: 272, distance: 26.2
click at [520, 272] on div "Quantidade em estoque 10 Quantidade mínima para alerta 10 Caso você venda o mes…" at bounding box center [784, 385] width 549 height 305
drag, startPoint x: 556, startPoint y: 268, endPoint x: 508, endPoint y: 270, distance: 48.0
click at [508, 270] on div "Editar item de estoque Quantidade em estoque 10 Quantidade mínima para alerta 1…" at bounding box center [784, 390] width 1568 height 779
type input "15"
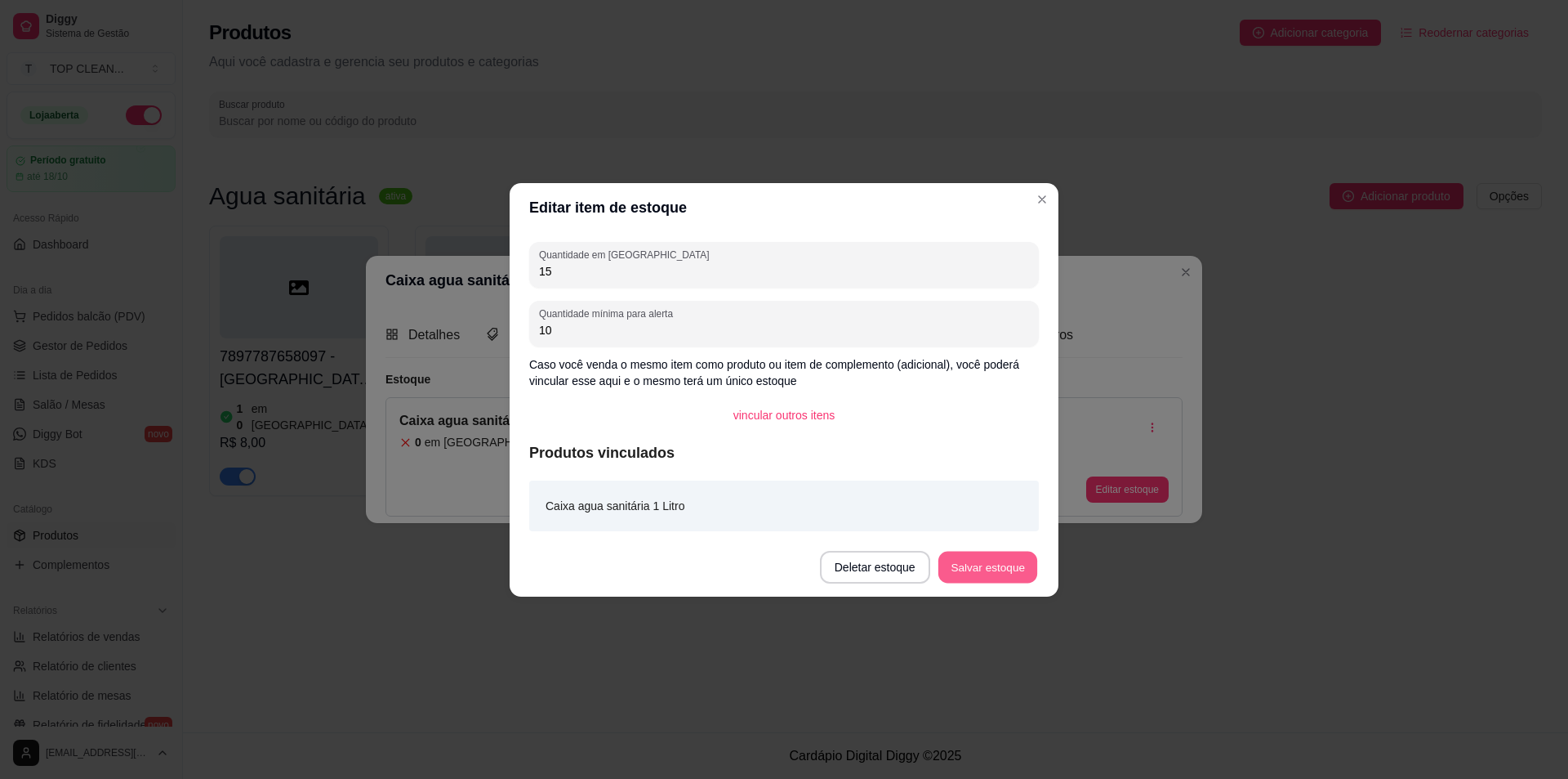
click at [996, 568] on button "Salvar estoque" at bounding box center [987, 566] width 100 height 32
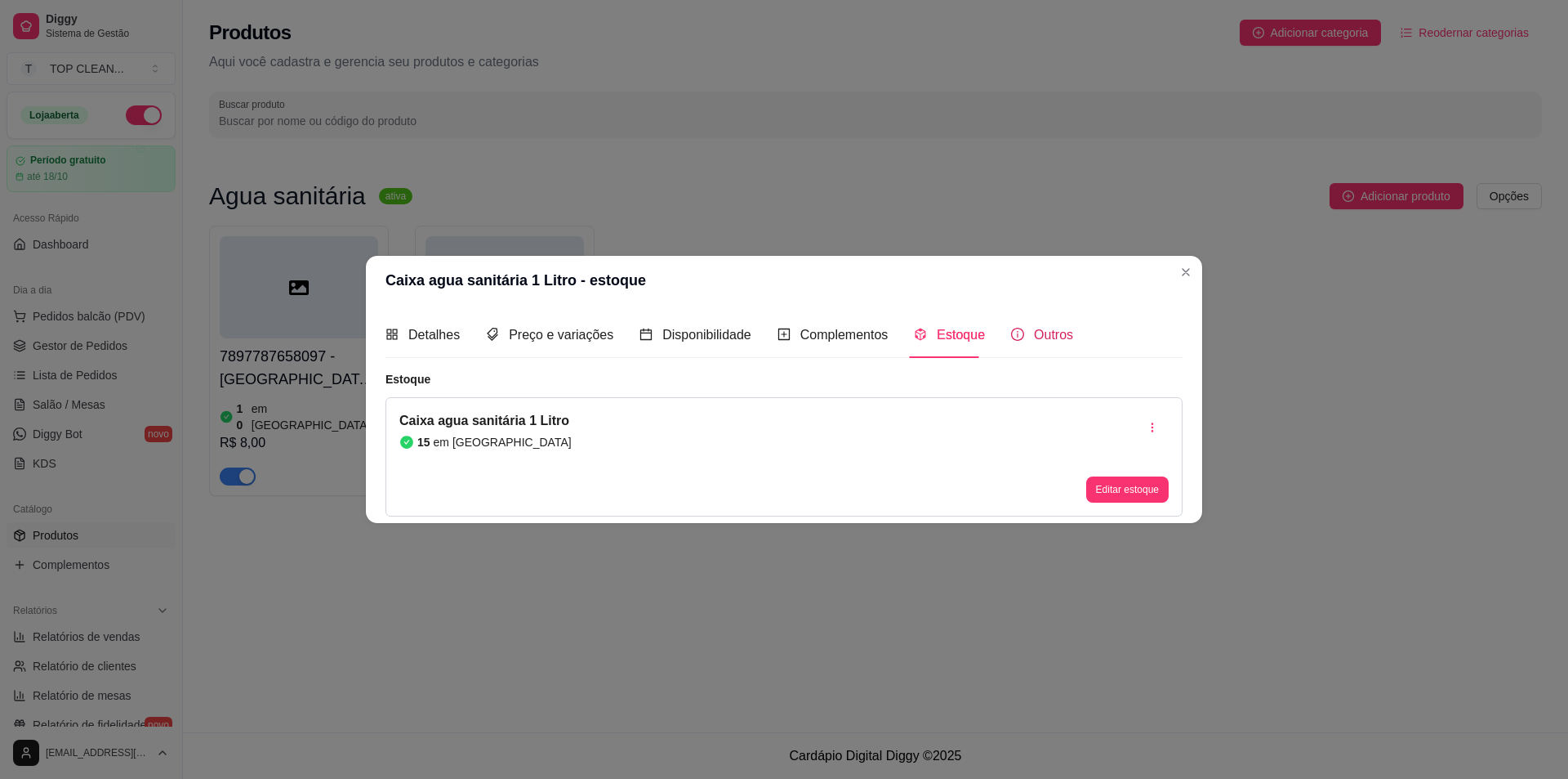
click at [1034, 341] on span "Outros" at bounding box center [1054, 334] width 39 height 14
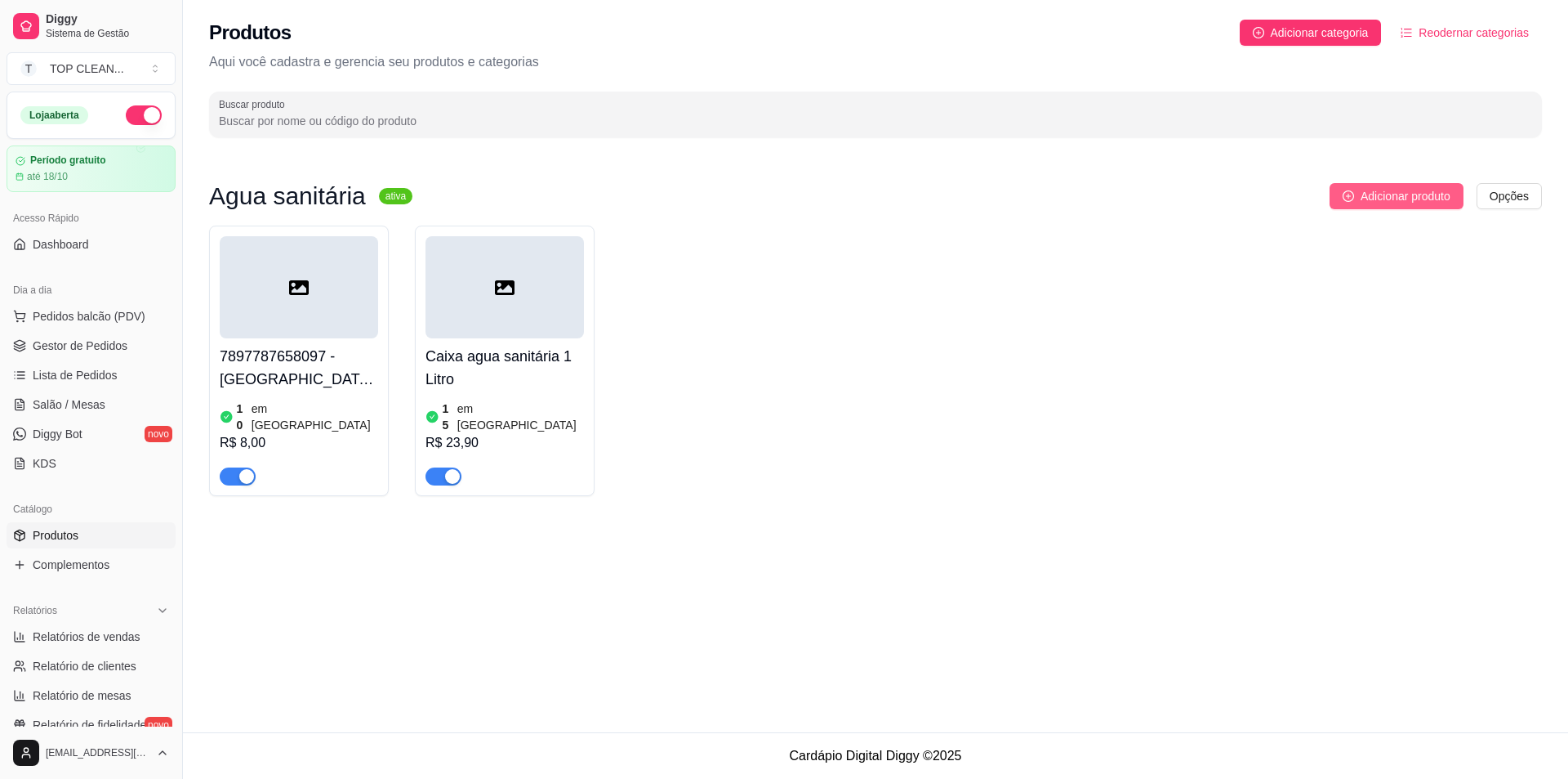
click at [1377, 188] on span "Adicionar produto" at bounding box center [1405, 197] width 90 height 18
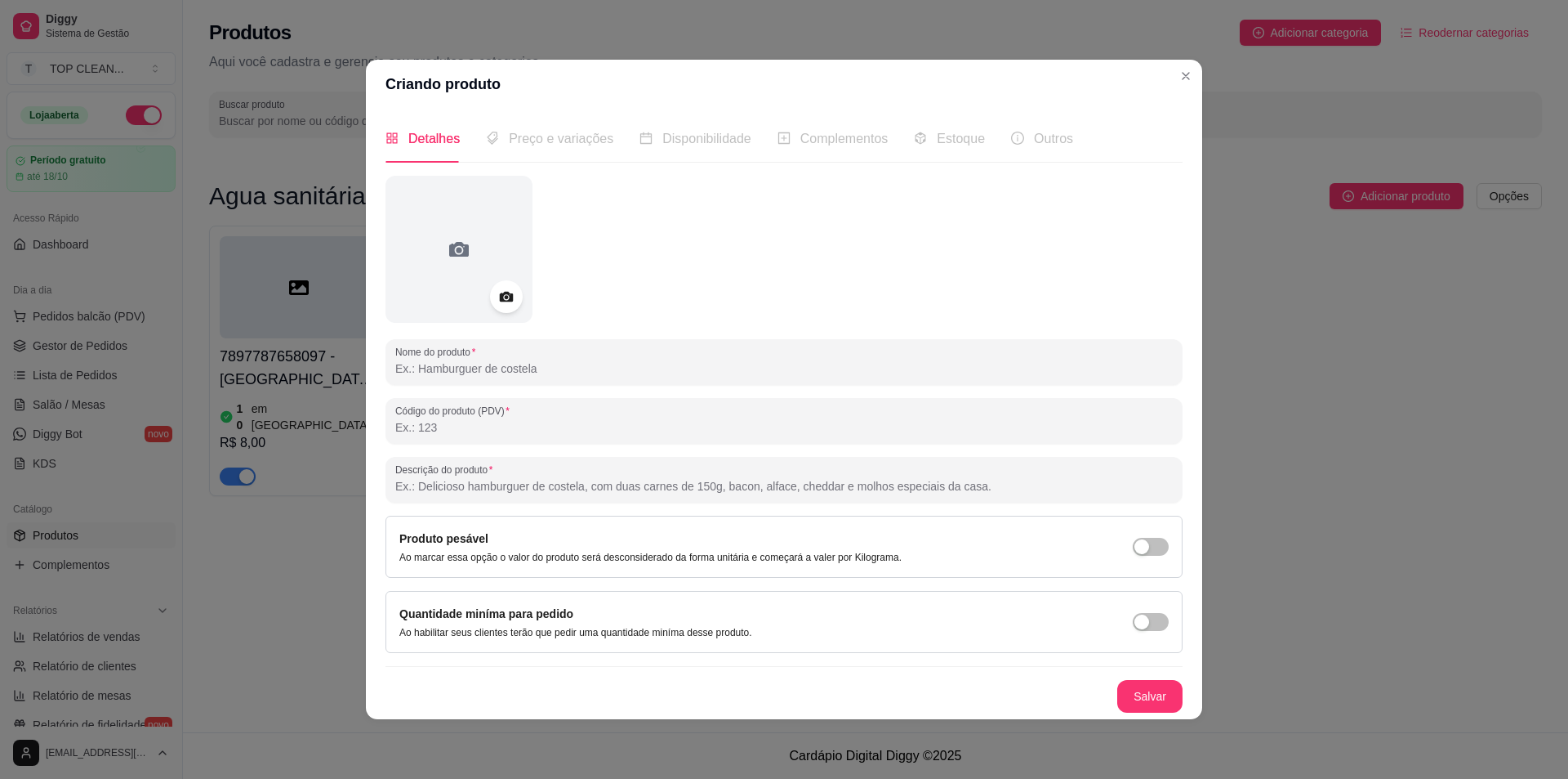
click at [544, 489] on input "Descrição do produto" at bounding box center [784, 486] width 778 height 16
paste input "Caixa com 12 unidades de agua sanitária de 1 litro"
drag, startPoint x: 464, startPoint y: 487, endPoint x: 451, endPoint y: 486, distance: 13.0
click at [451, 486] on input "Caixa com 12 unidades de agua sanitária de 1 litro" at bounding box center [784, 486] width 778 height 16
click at [619, 488] on input "Caixa com 6 unidades de agua sanitária de 1 litro" at bounding box center [784, 486] width 778 height 16
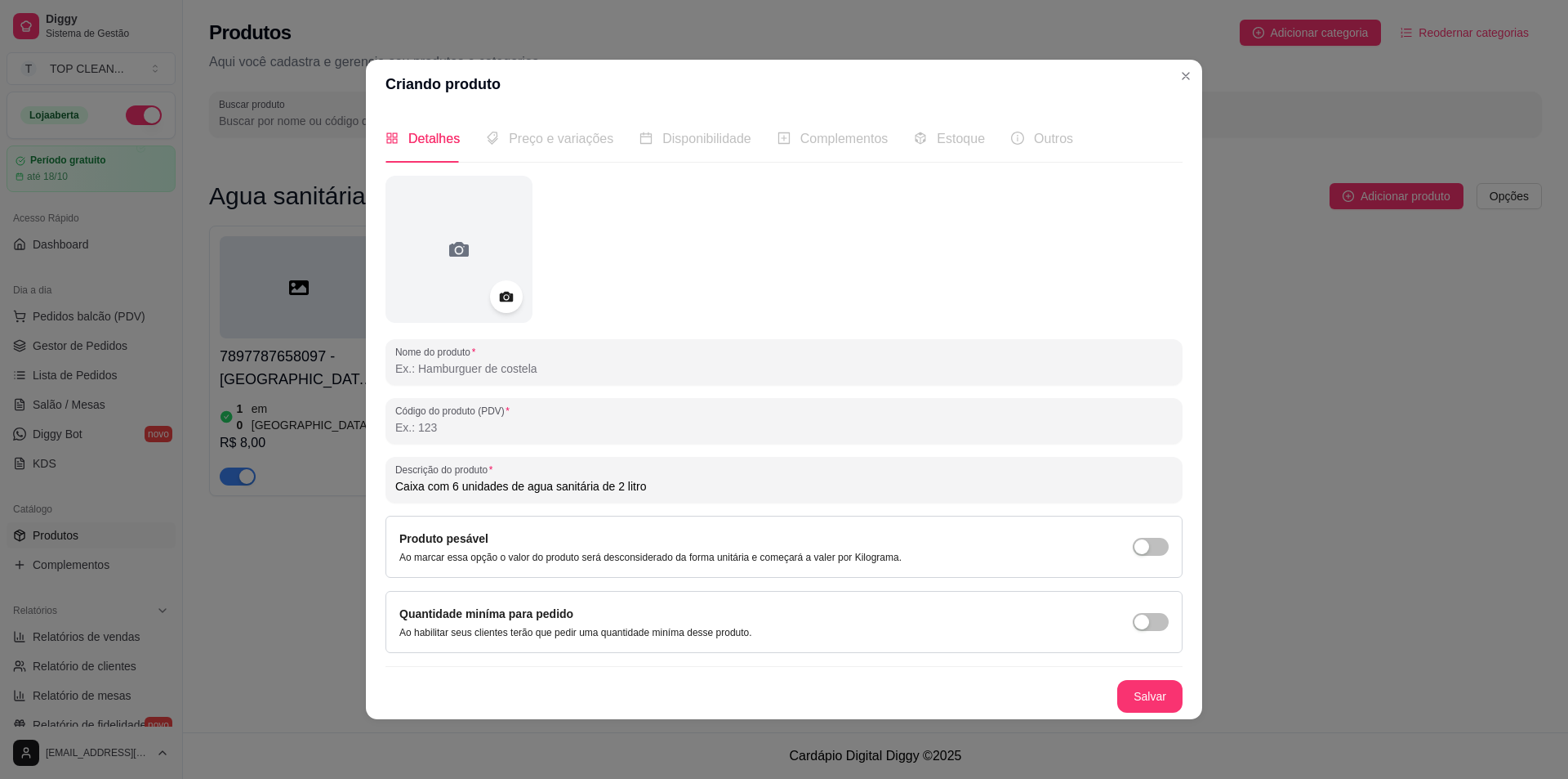
click at [646, 486] on input "Caixa com 6 unidades de agua sanitária de 2 litro" at bounding box center [784, 486] width 778 height 16
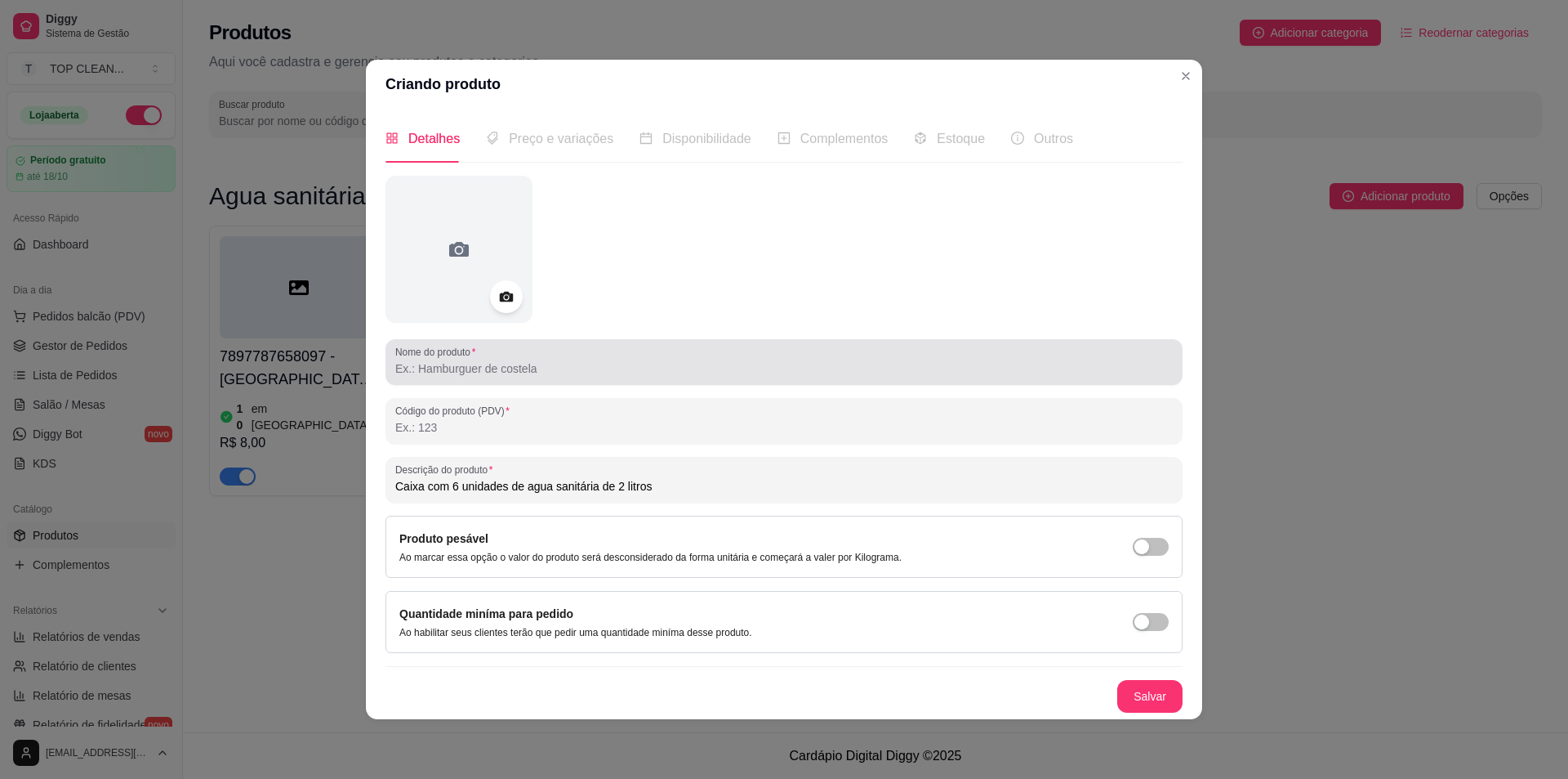
type input "Caixa com 6 unidades de agua sanitária de 2 litros"
click at [492, 373] on input "Nome do produto" at bounding box center [784, 368] width 778 height 16
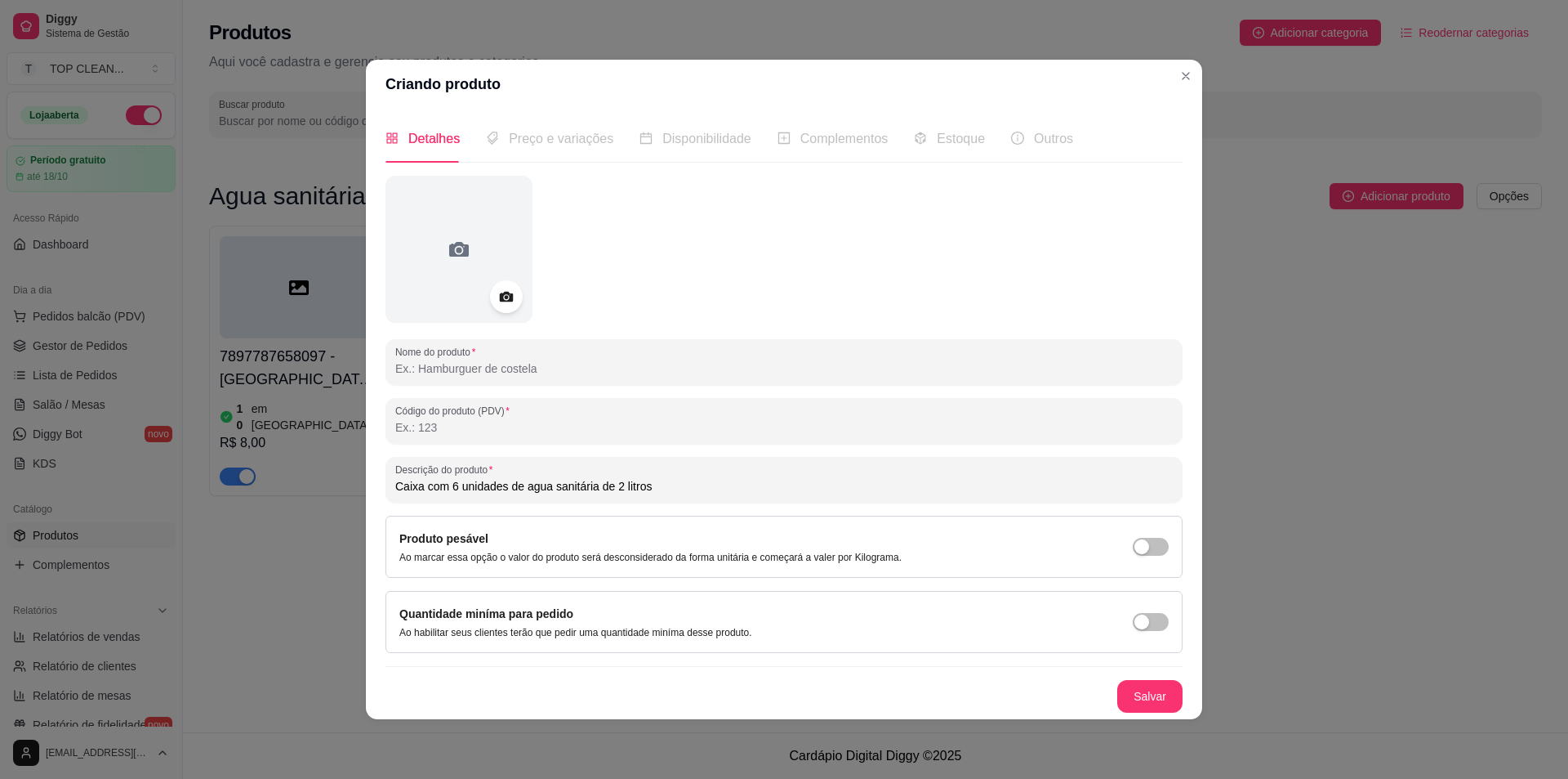
type input "c"
type input "Caixa agua sanitária 2 litros"
click at [1157, 690] on button "Salvar" at bounding box center [1150, 697] width 66 height 33
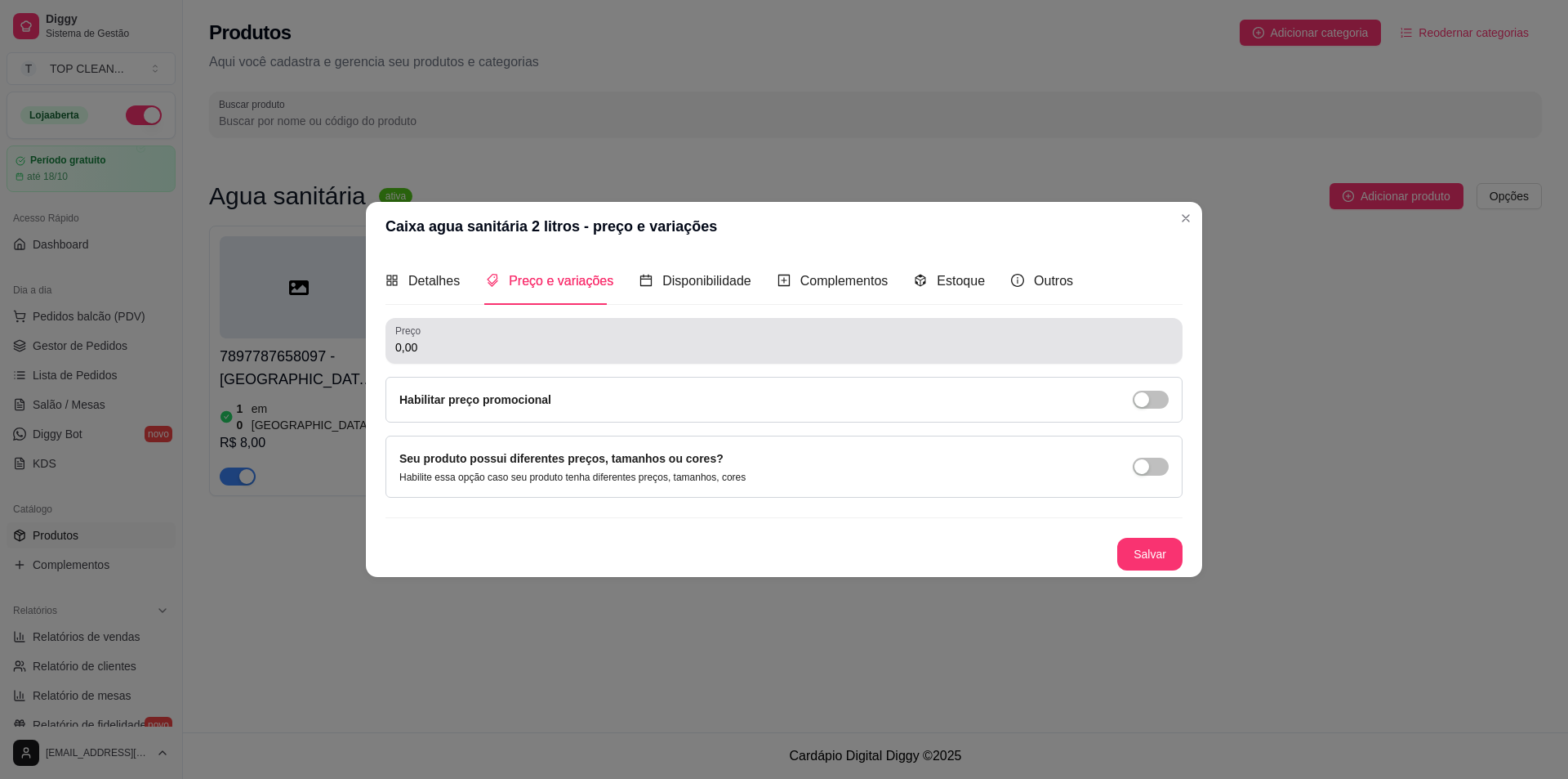
click at [503, 359] on div "Preço 0,00" at bounding box center [784, 341] width 797 height 46
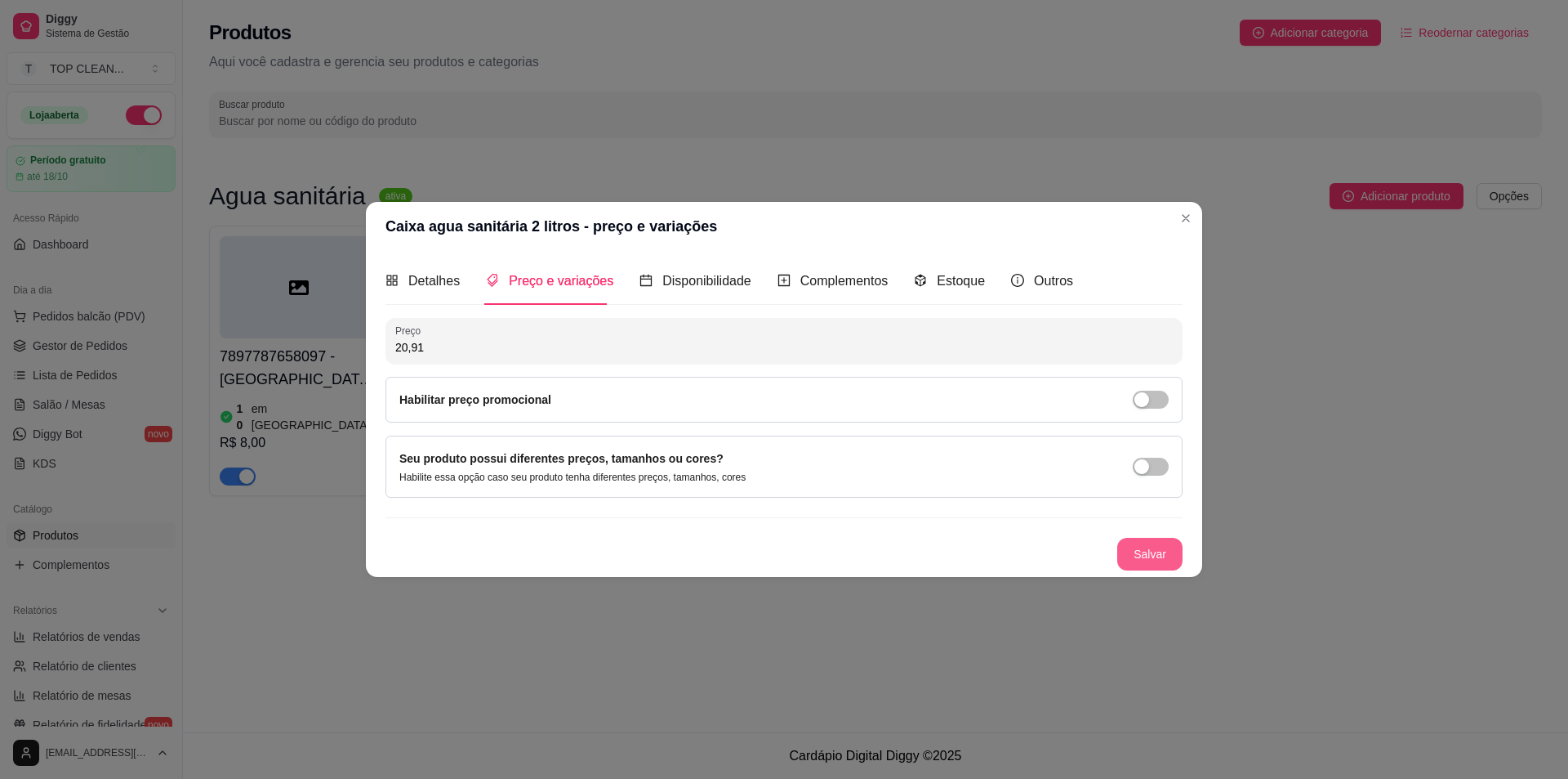
type input "20,91"
click at [1150, 551] on button "Salvar" at bounding box center [1150, 554] width 66 height 33
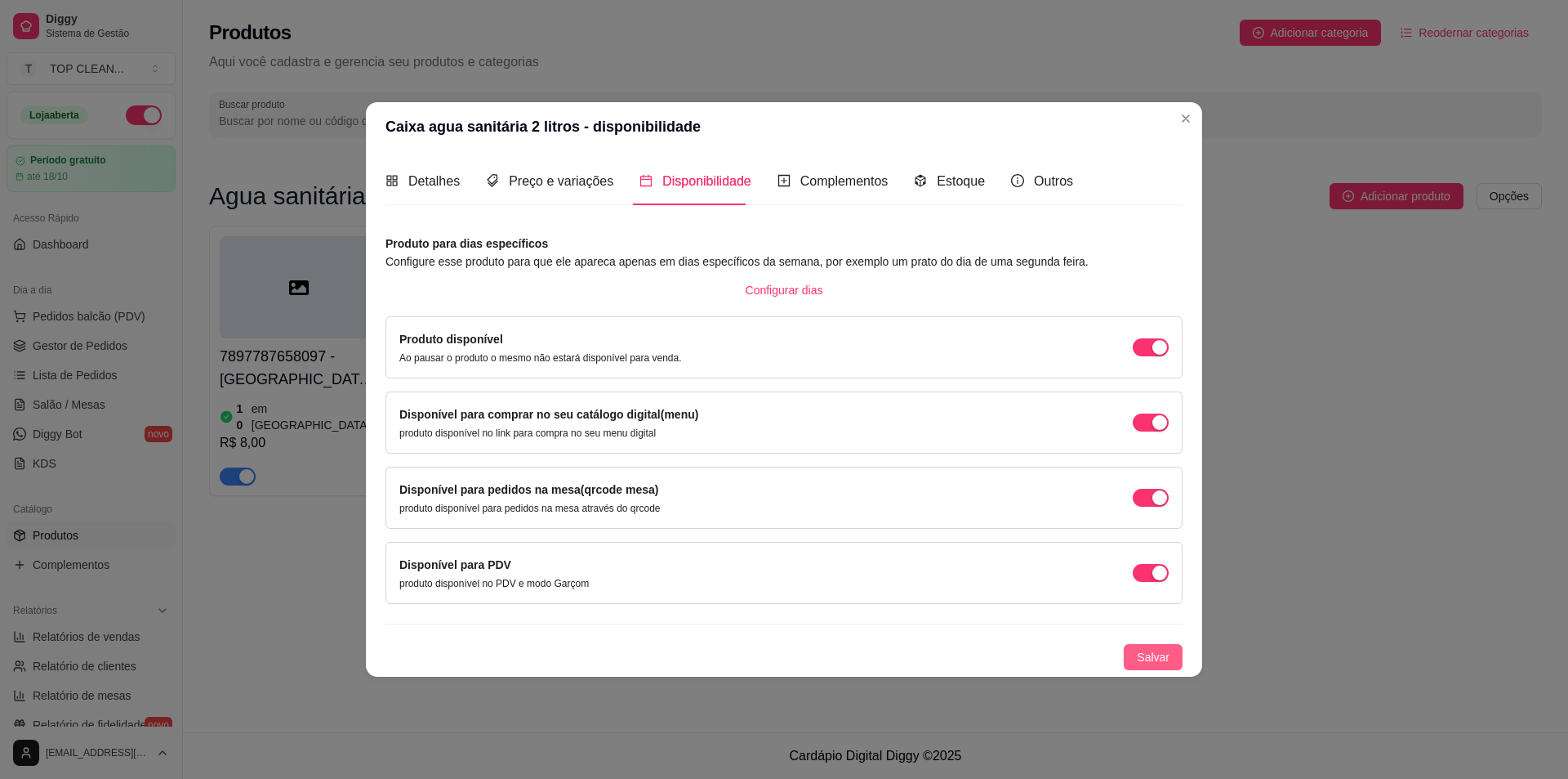
click at [1165, 655] on span "Salvar" at bounding box center [1153, 657] width 33 height 18
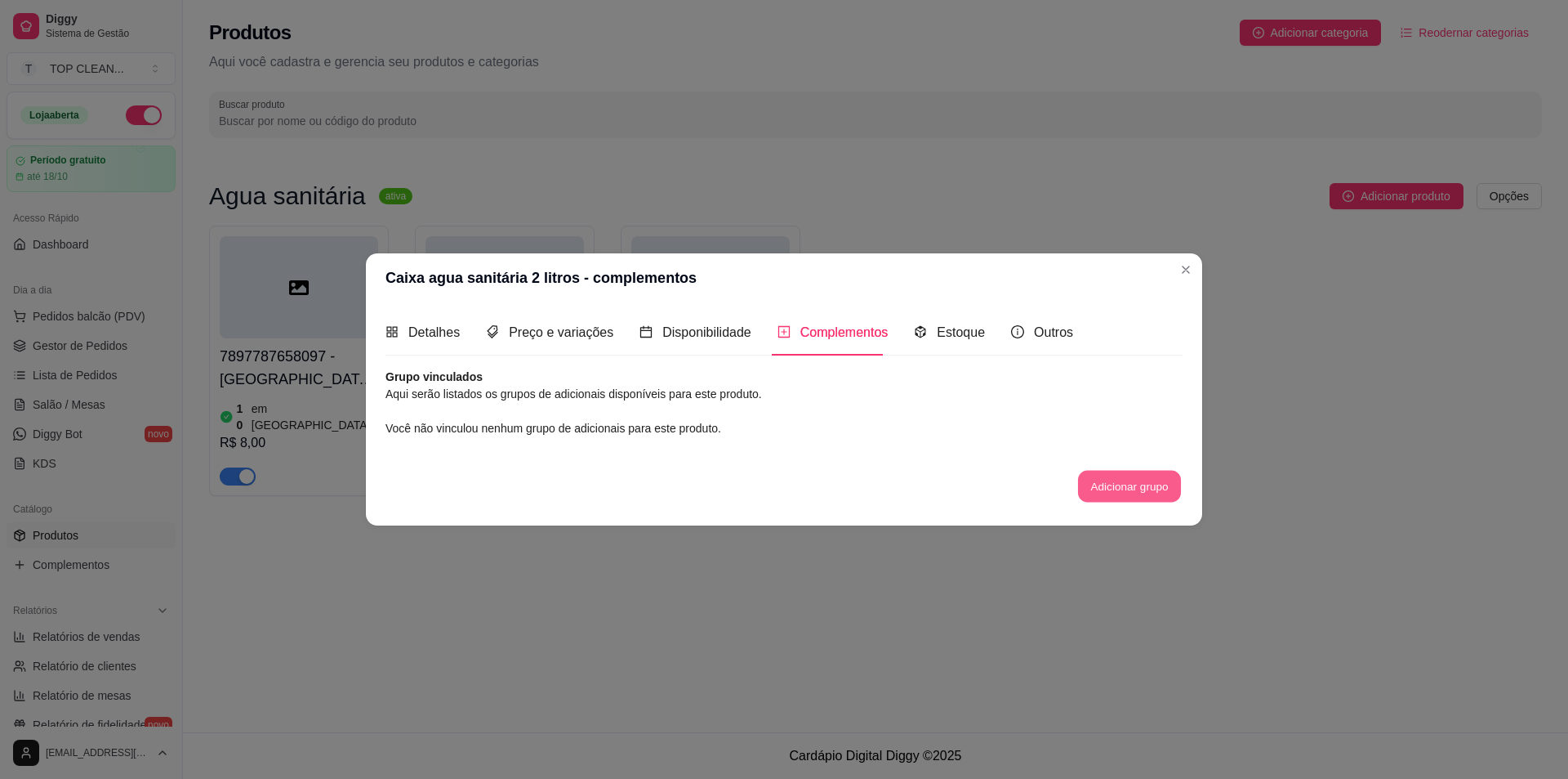
click at [1104, 481] on button "Adicionar grupo" at bounding box center [1129, 486] width 103 height 32
click at [939, 332] on span "Estoque" at bounding box center [960, 332] width 48 height 14
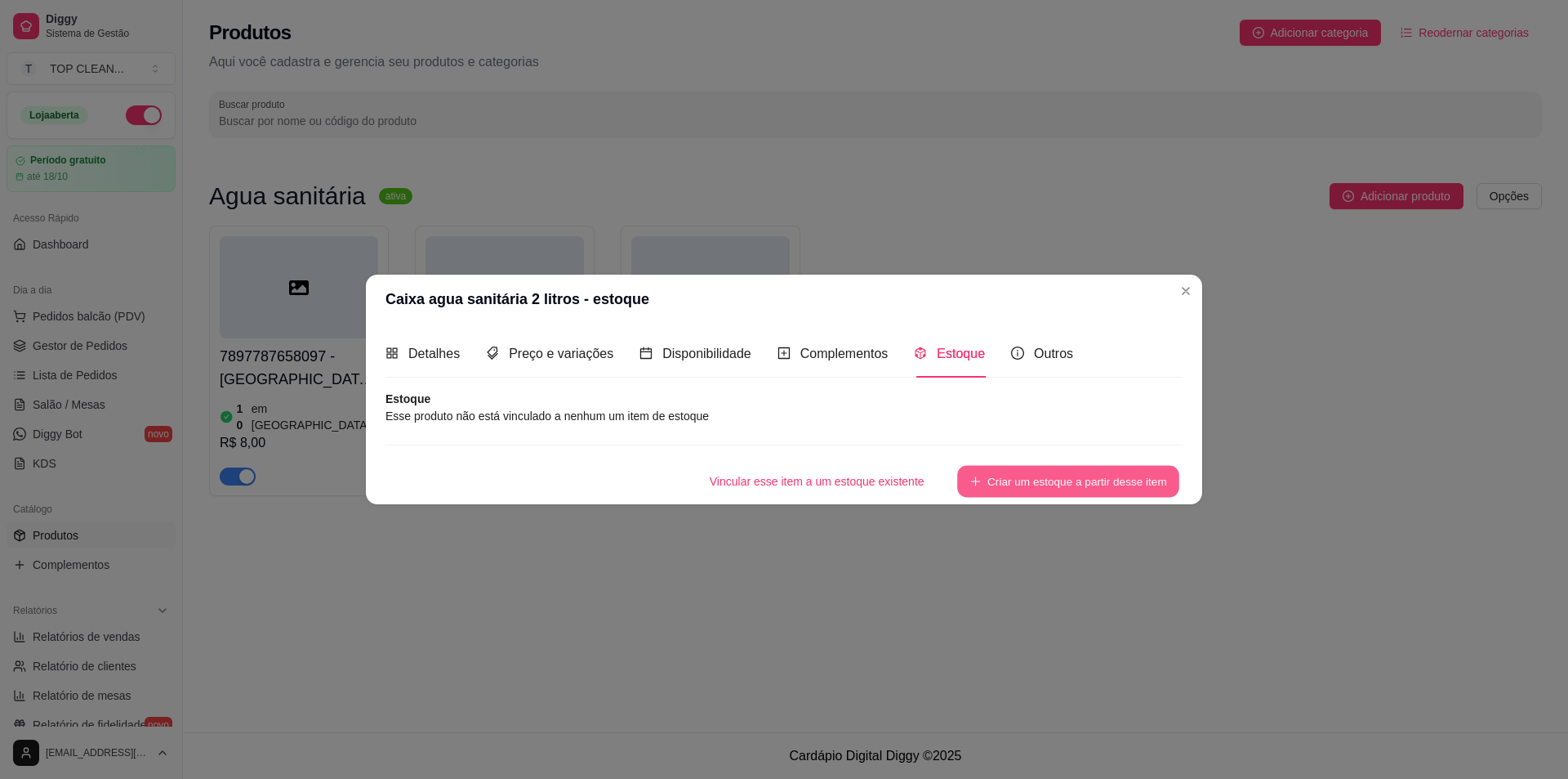
click at [1019, 474] on button "Criar um estoque a partir desse item" at bounding box center [1068, 481] width 222 height 32
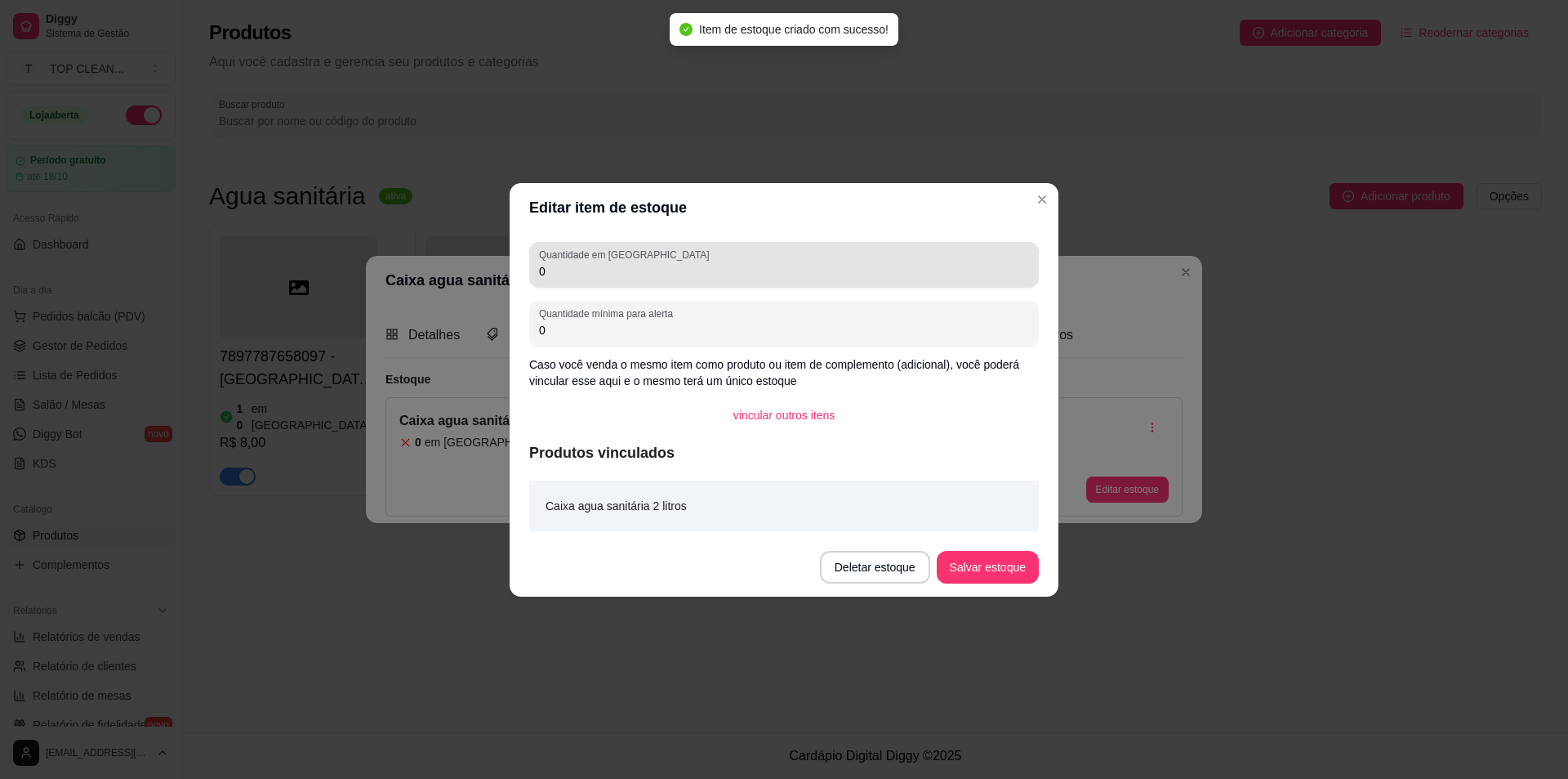
click at [597, 273] on input "0" at bounding box center [784, 272] width 490 height 16
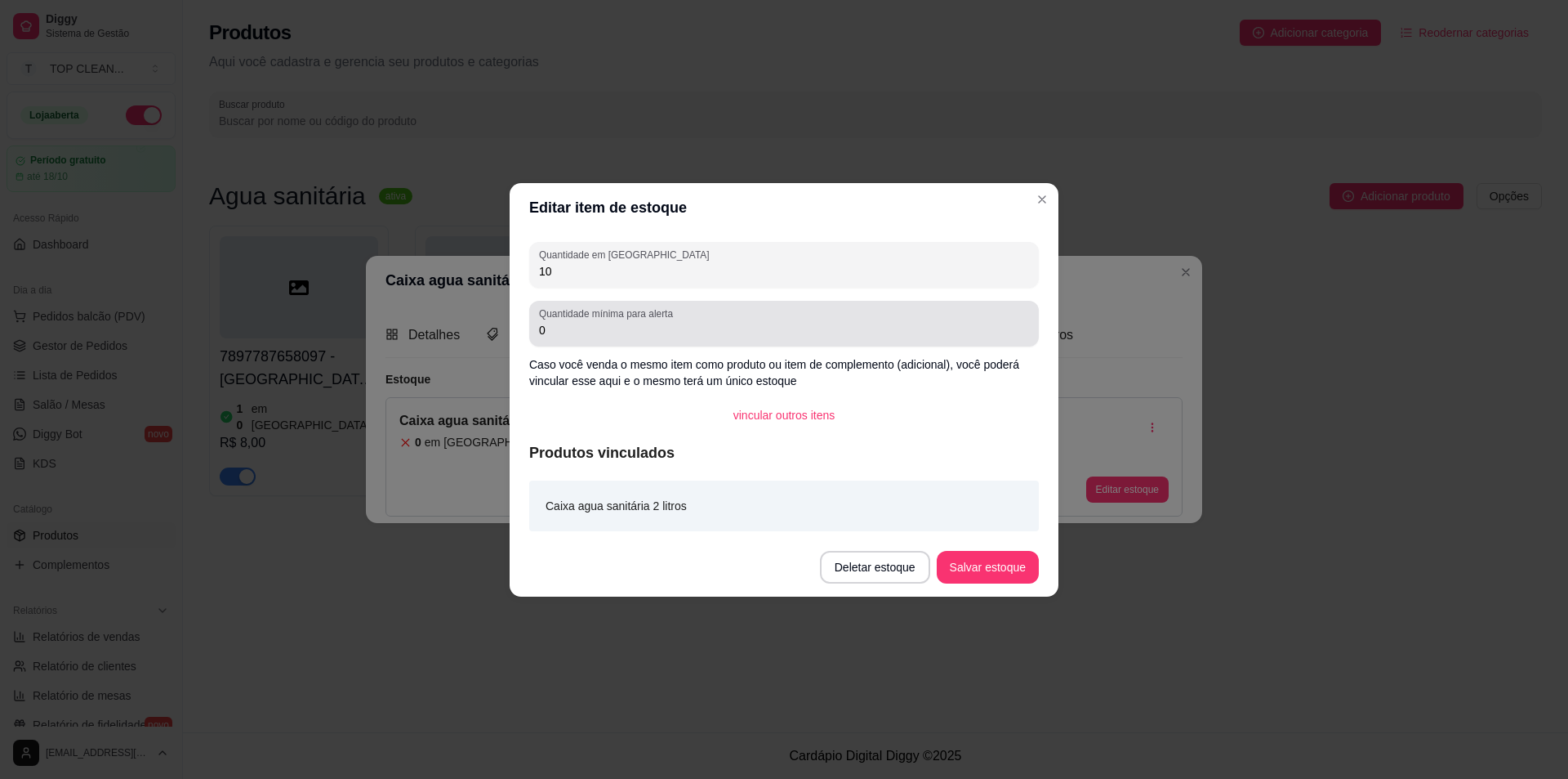
type input "10"
click at [536, 327] on div "Quantidade mínima para alerta 0" at bounding box center [784, 324] width 510 height 46
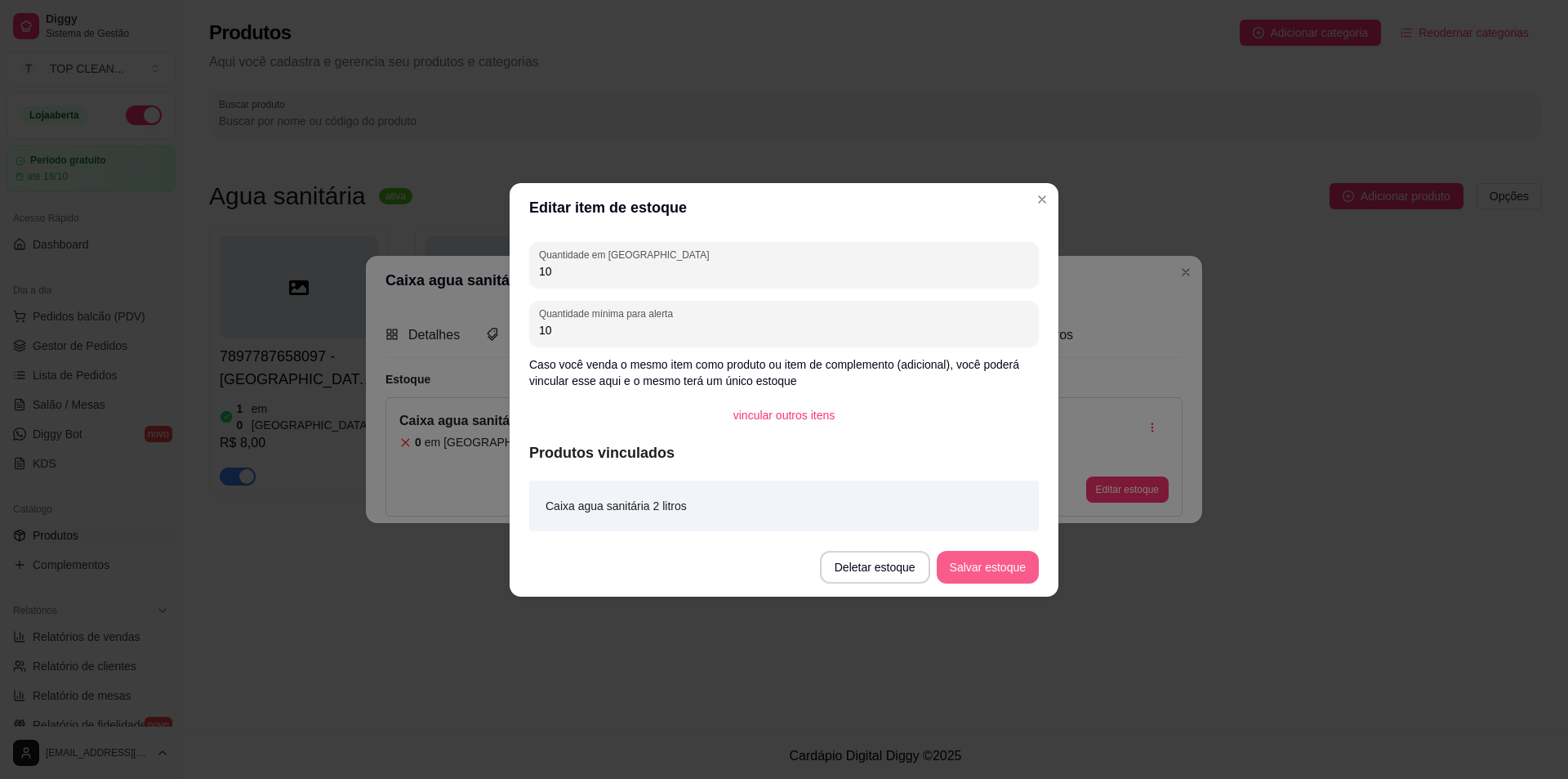
type input "10"
click at [996, 566] on button "Salvar estoque" at bounding box center [988, 567] width 102 height 33
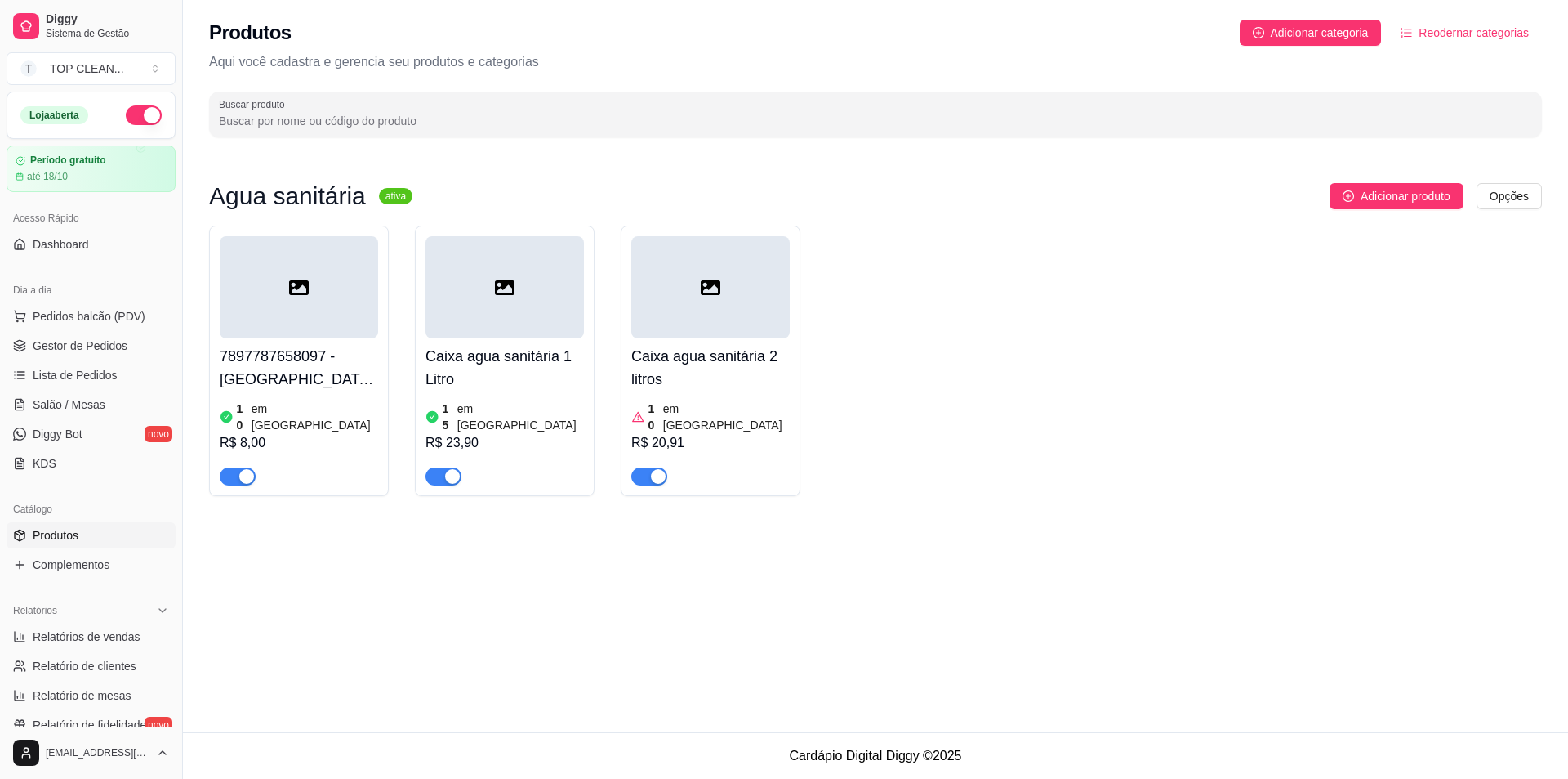
click at [679, 411] on article "em [GEOGRAPHIC_DATA]" at bounding box center [726, 417] width 127 height 33
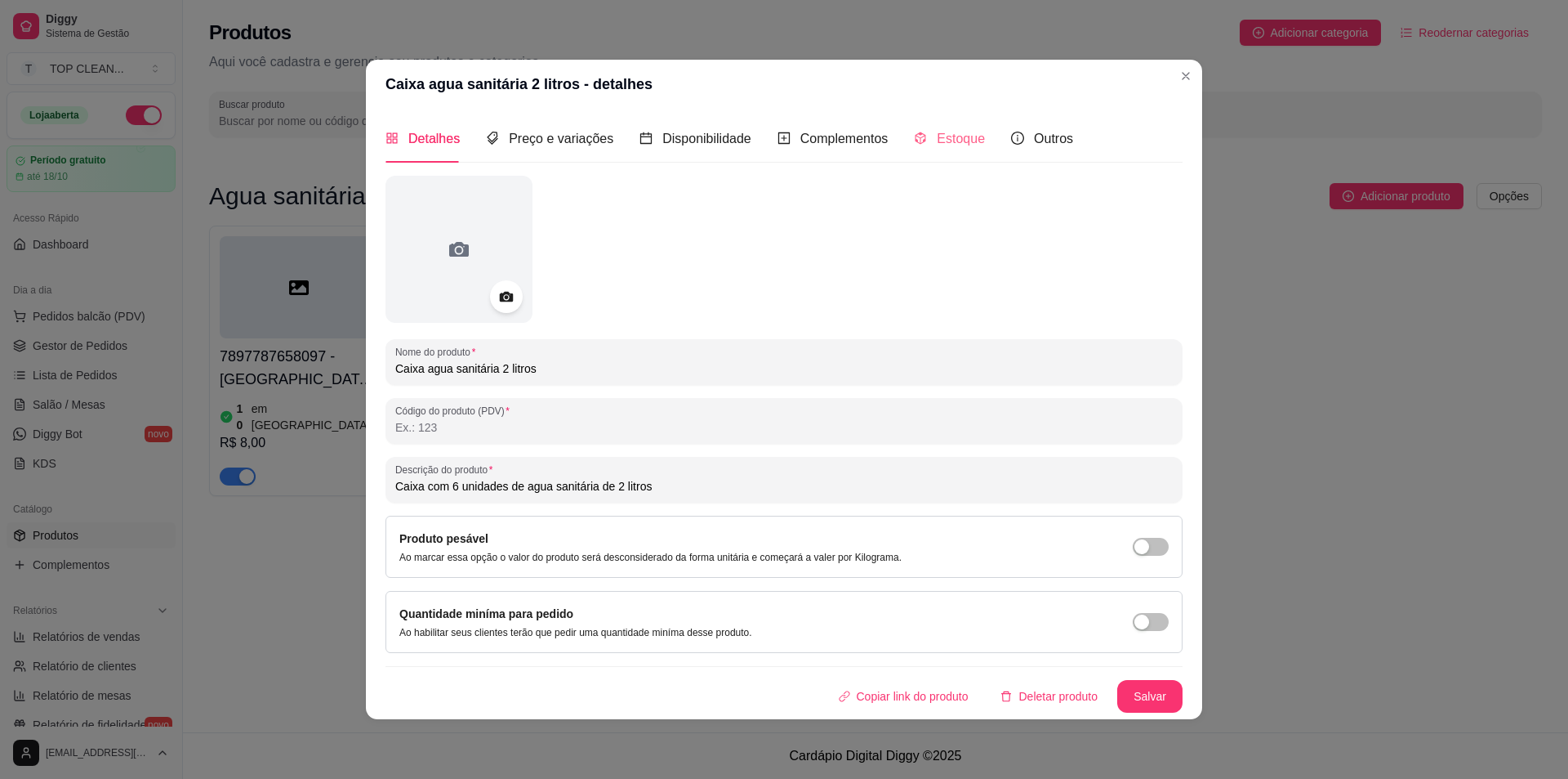
click at [960, 153] on div "Estoque" at bounding box center [949, 138] width 71 height 47
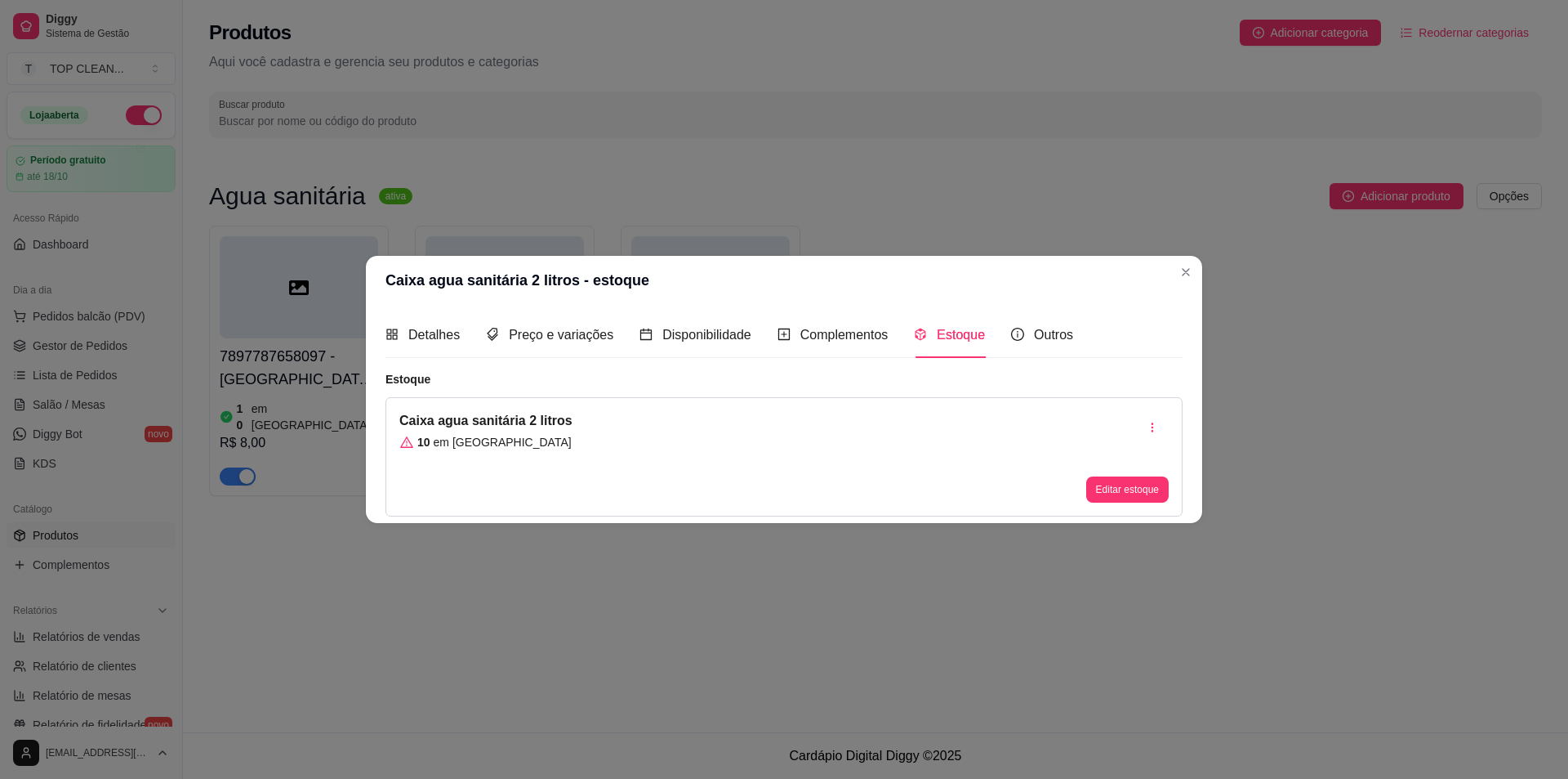
click at [471, 441] on article "em [GEOGRAPHIC_DATA]" at bounding box center [503, 443] width 138 height 16
click at [1137, 492] on button "Editar estoque" at bounding box center [1128, 489] width 82 height 27
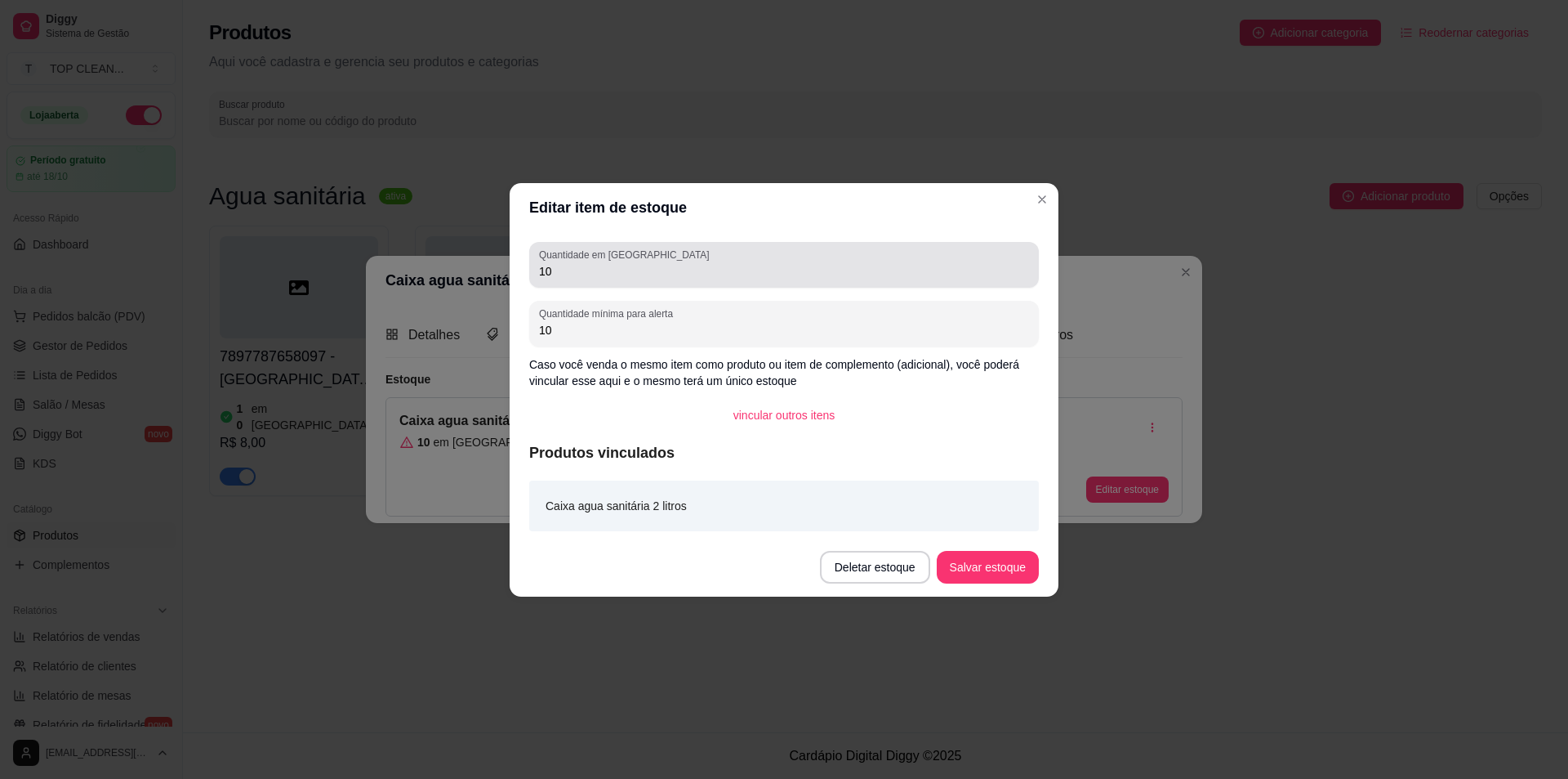
drag, startPoint x: 538, startPoint y: 273, endPoint x: 696, endPoint y: 258, distance: 158.7
click at [686, 256] on div "Quantidade em estoque 10" at bounding box center [784, 265] width 510 height 46
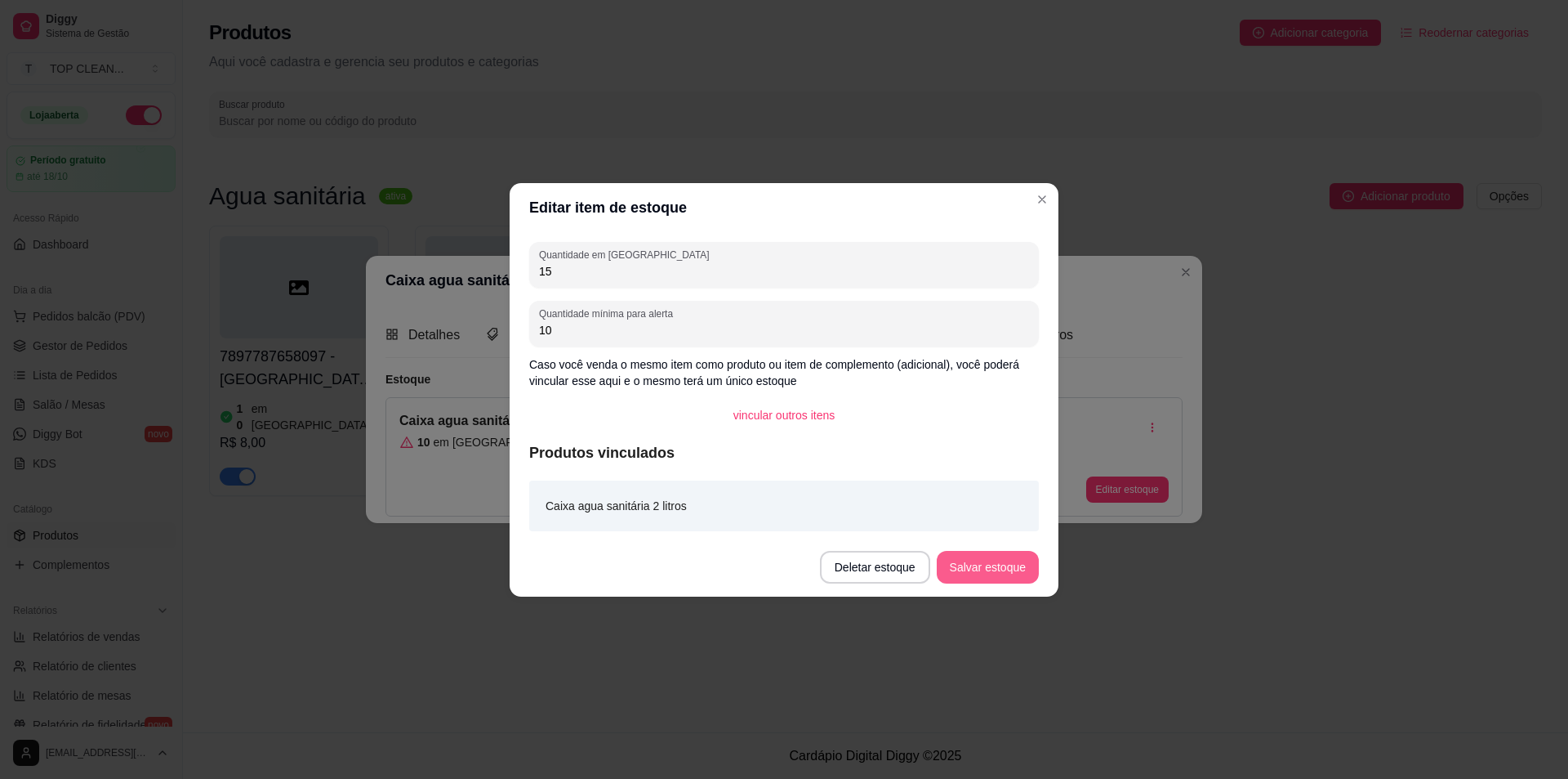
type input "15"
click at [983, 572] on button "Salvar estoque" at bounding box center [988, 567] width 102 height 33
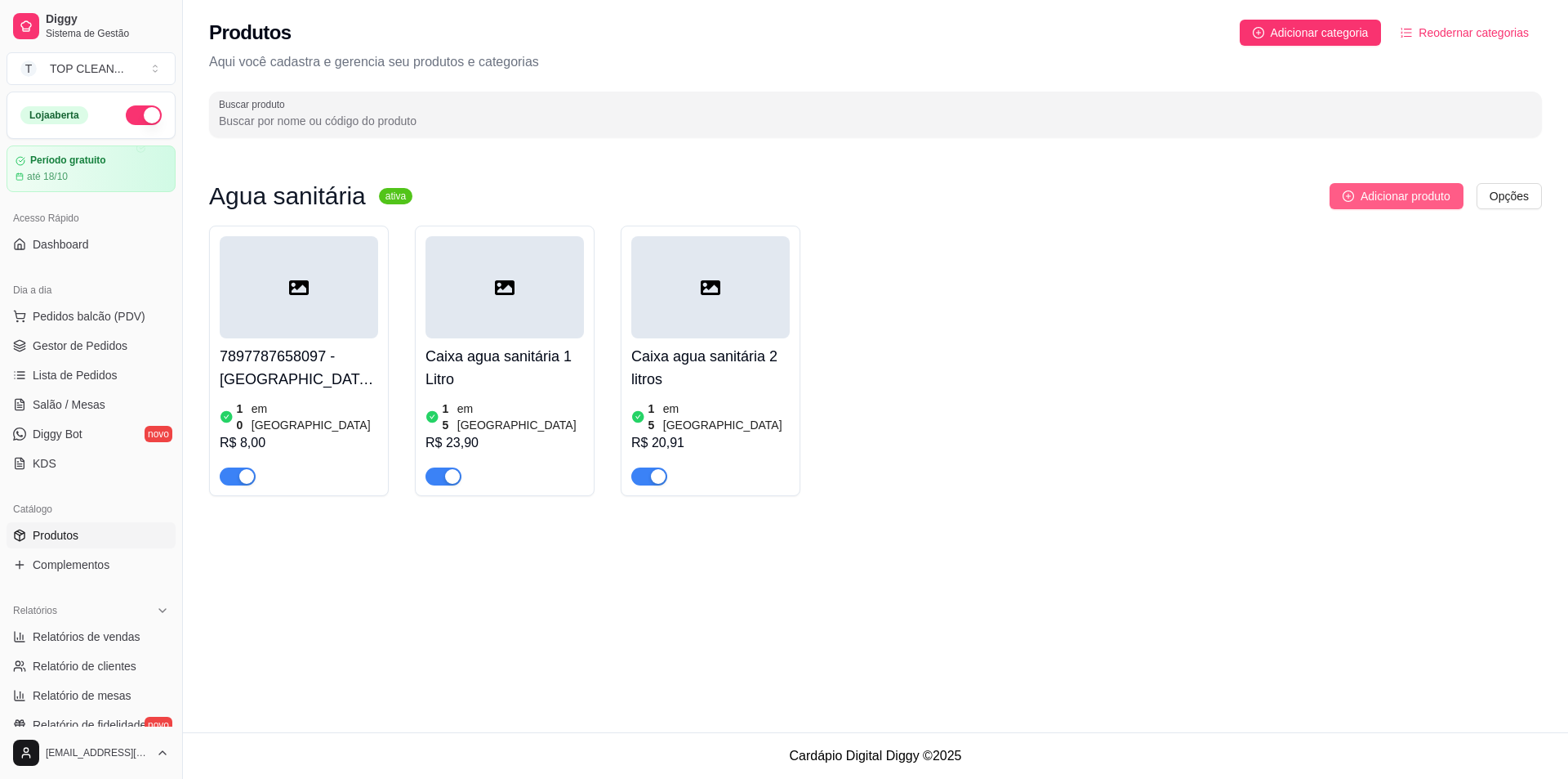
click at [1367, 197] on span "Adicionar produto" at bounding box center [1405, 197] width 90 height 18
click at [1330, 31] on span "Adicionar categoria" at bounding box center [1319, 33] width 98 height 18
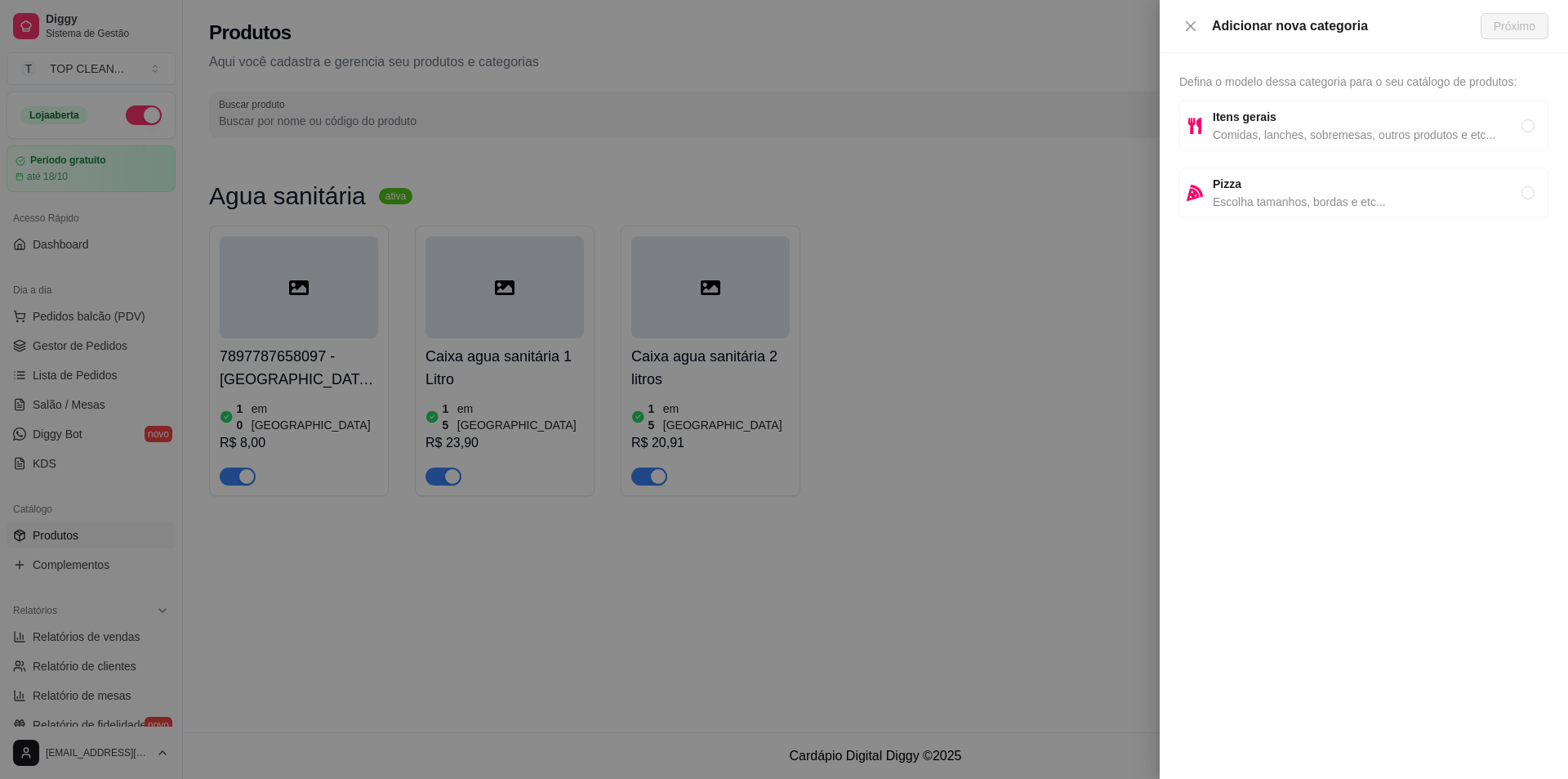
click at [1275, 126] on span "Comidas, lanches, sobremesas, outros produtos e etc..." at bounding box center [1367, 135] width 309 height 18
radio input "true"
click at [1513, 18] on span "Próximo" at bounding box center [1515, 27] width 42 height 18
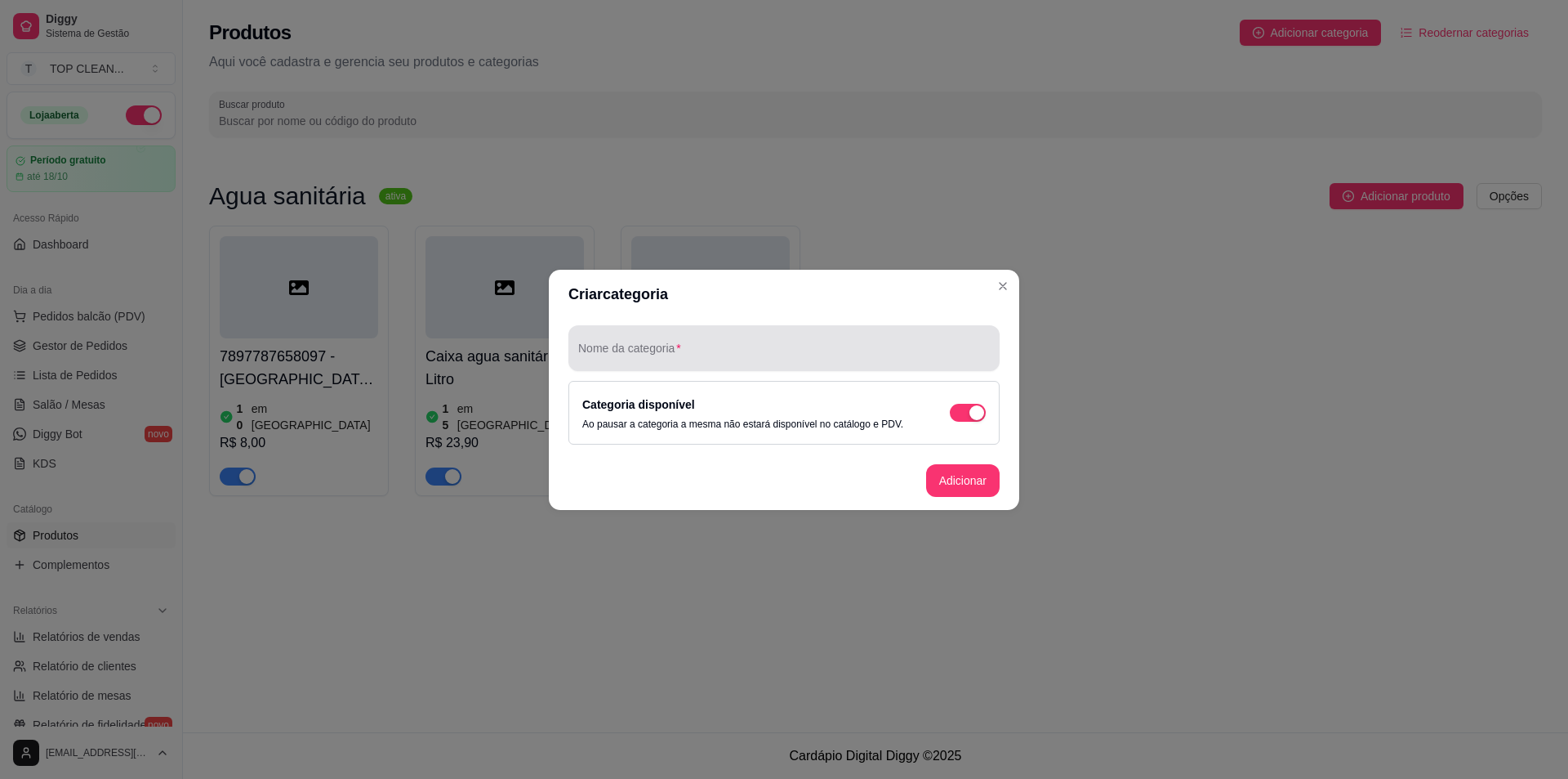
click at [664, 347] on div "Nome da categoria" at bounding box center [784, 348] width 431 height 46
type input "D"
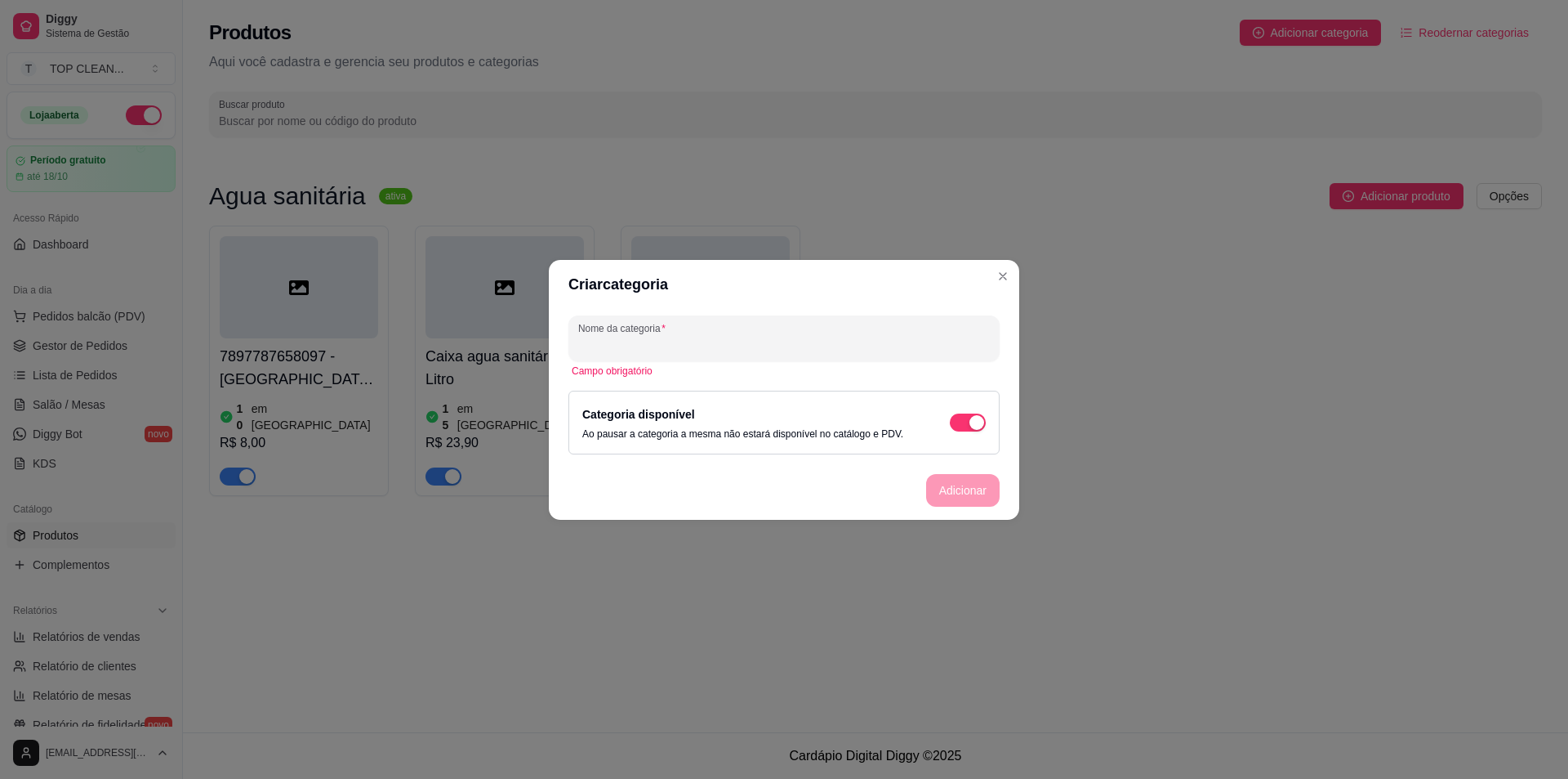
type input "a"
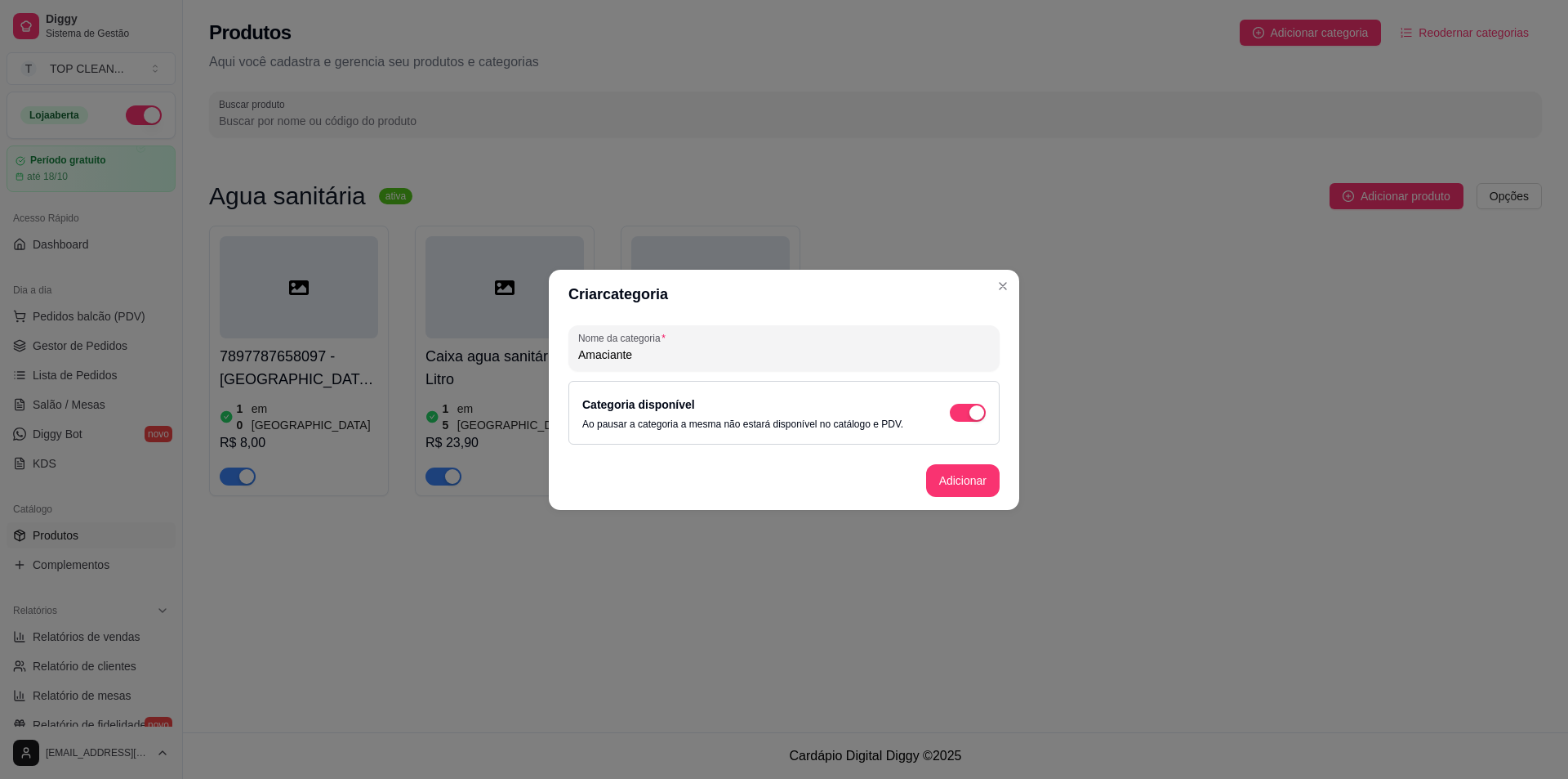
drag, startPoint x: 593, startPoint y: 358, endPoint x: 640, endPoint y: 353, distance: 47.3
click at [640, 353] on input "Amaciante" at bounding box center [784, 355] width 411 height 16
type input "Amaciante"
click at [947, 474] on button "Adicionar" at bounding box center [962, 480] width 72 height 32
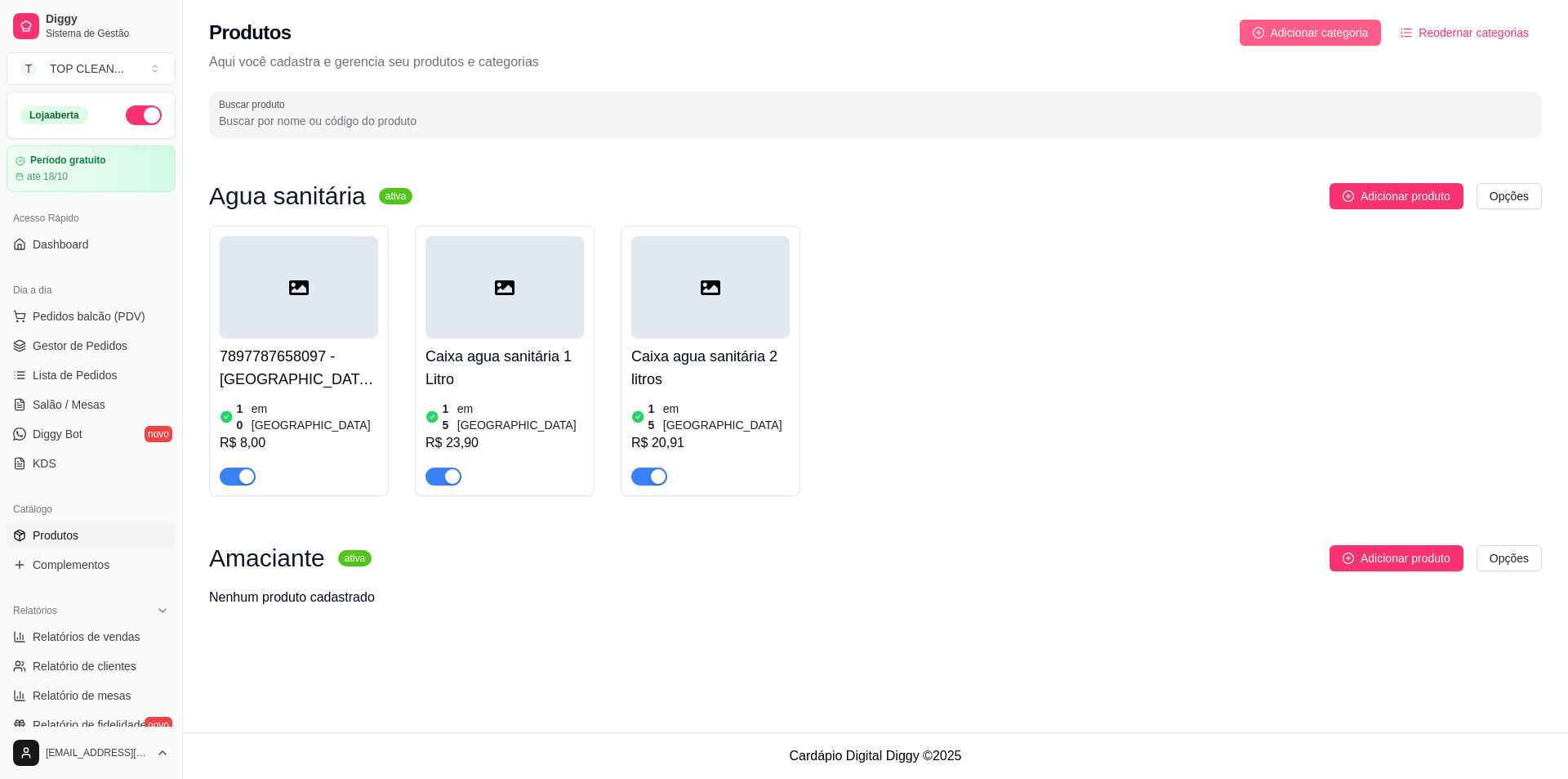
click at [1322, 35] on span "Adicionar categoria" at bounding box center [1319, 33] width 98 height 18
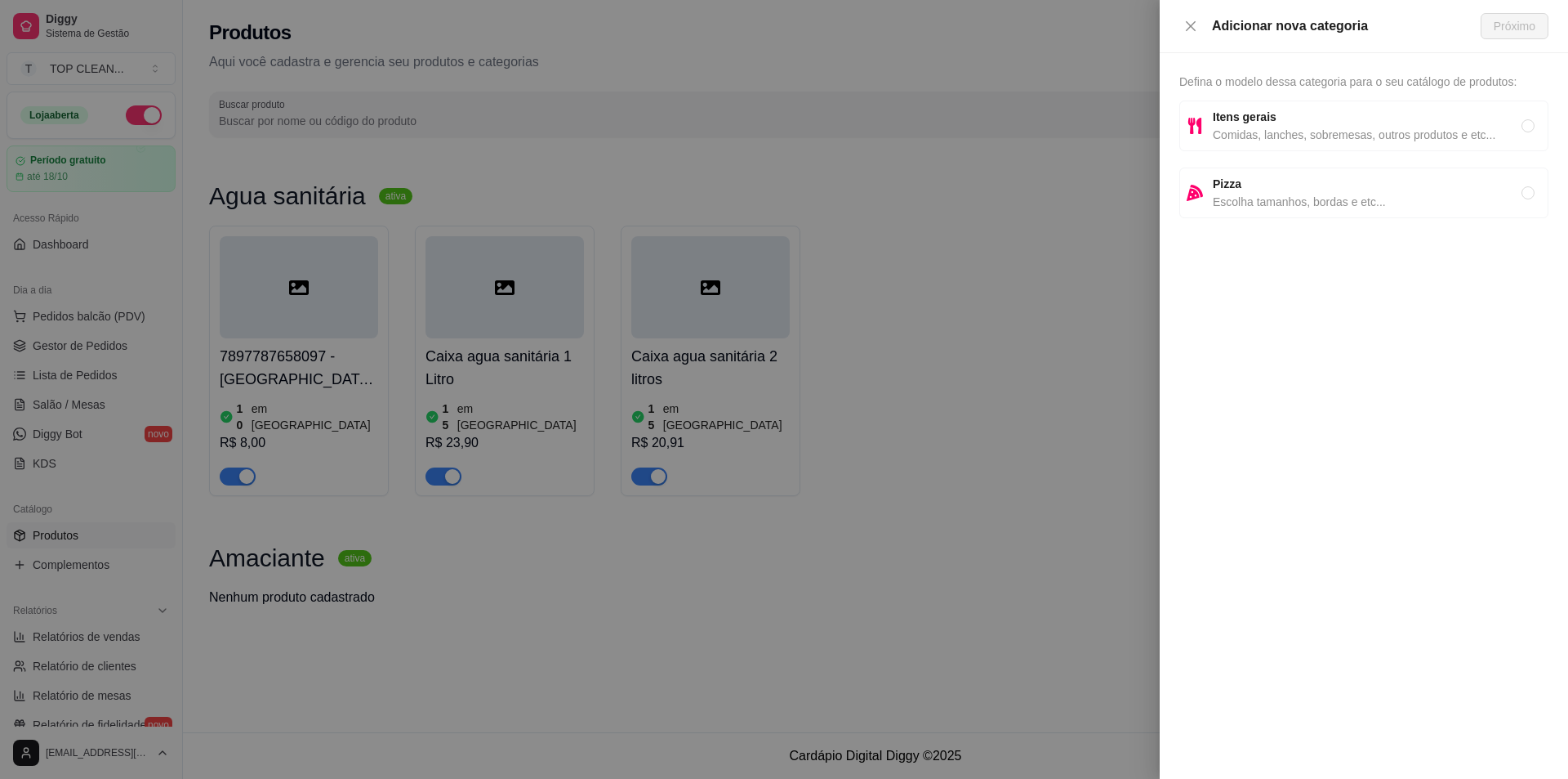
click at [1264, 123] on strong "Itens gerais" at bounding box center [1245, 117] width 64 height 13
radio input "true"
click at [1496, 28] on span "Próximo" at bounding box center [1515, 27] width 42 height 18
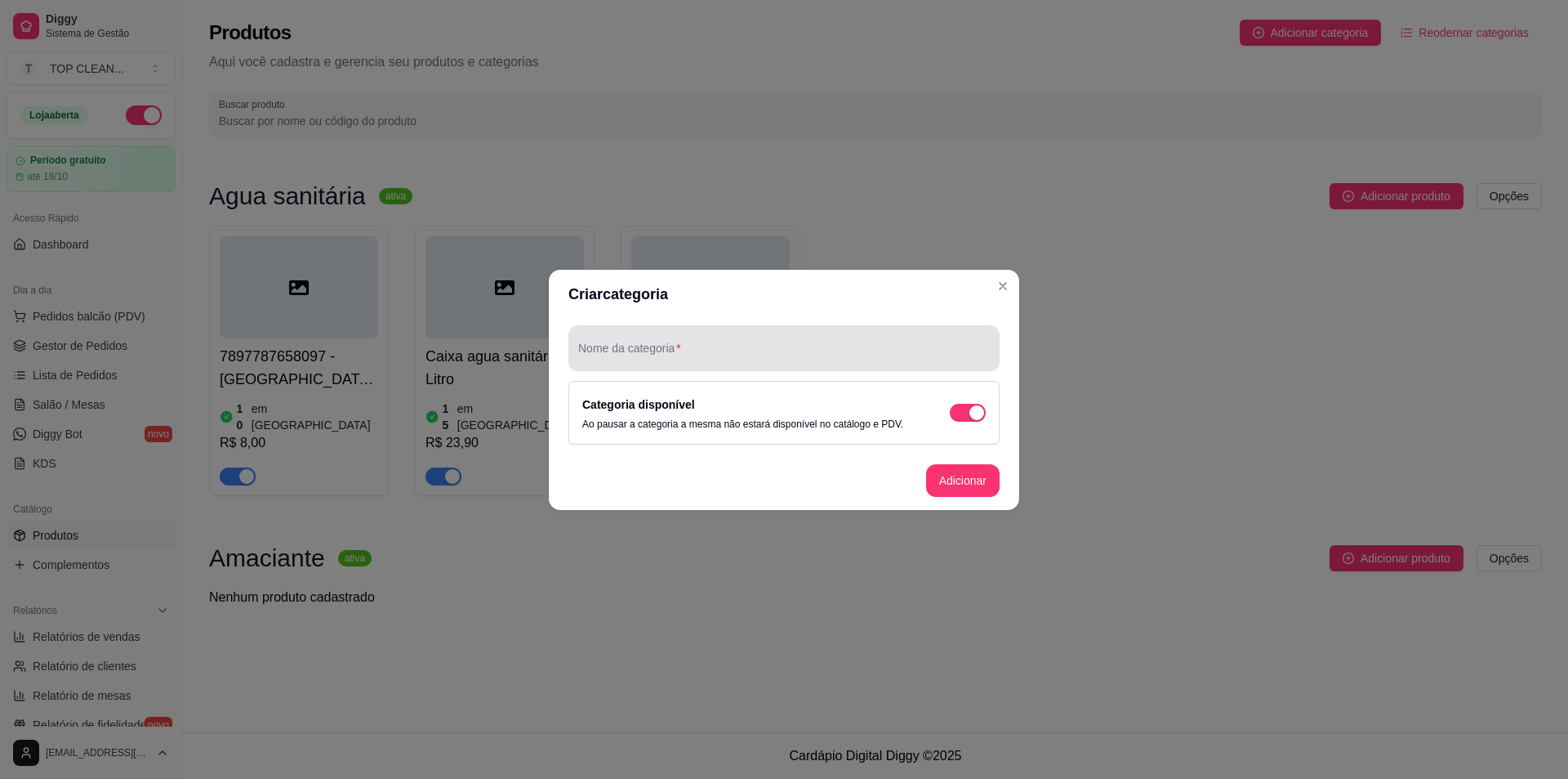
click at [660, 347] on div "Nome da categoria" at bounding box center [784, 348] width 431 height 46
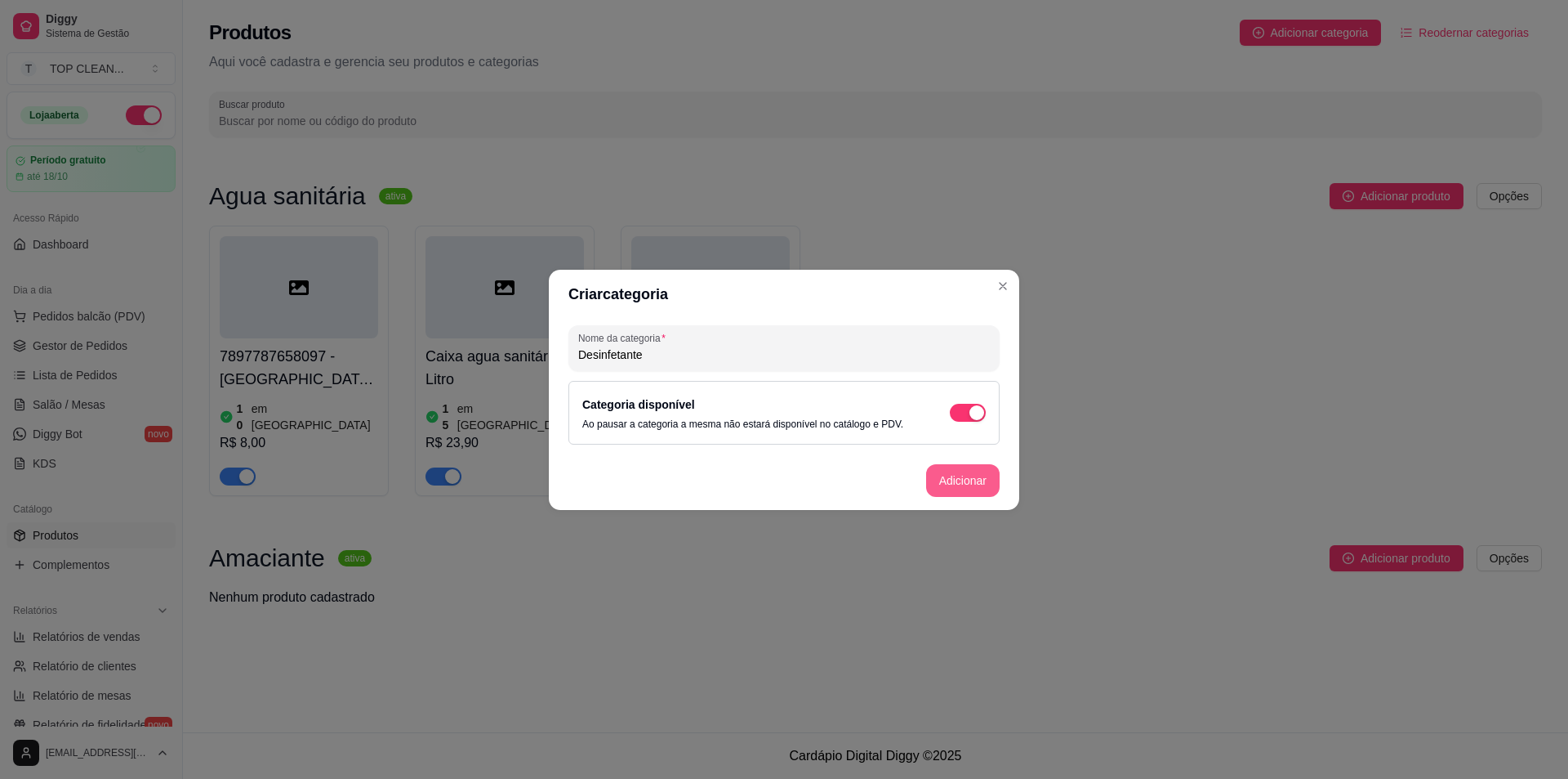
type input "Desinfetante"
click at [976, 479] on button "Adicionar" at bounding box center [962, 480] width 72 height 32
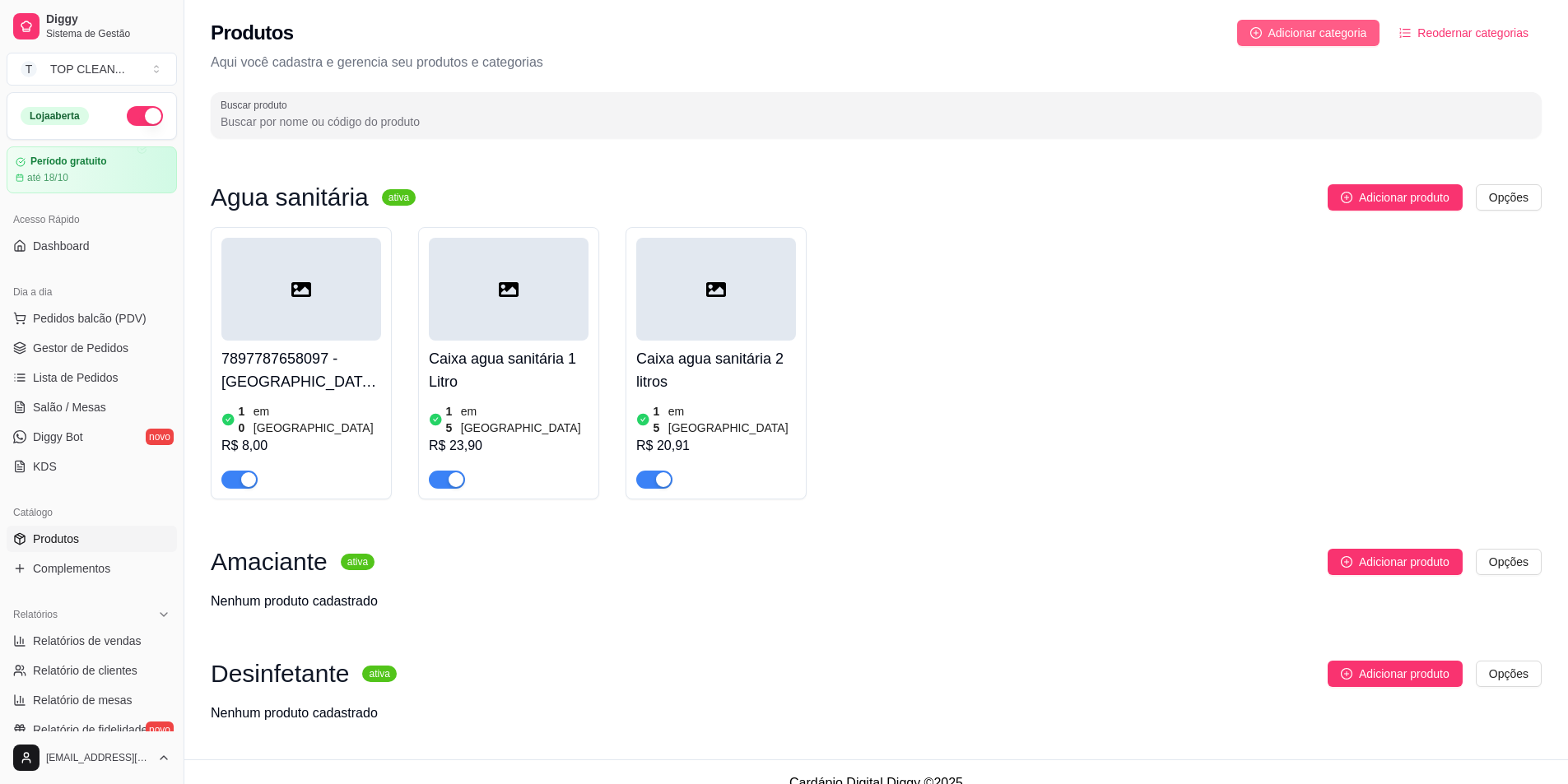
click at [1330, 25] on span "Adicionar categoria" at bounding box center [1317, 33] width 99 height 18
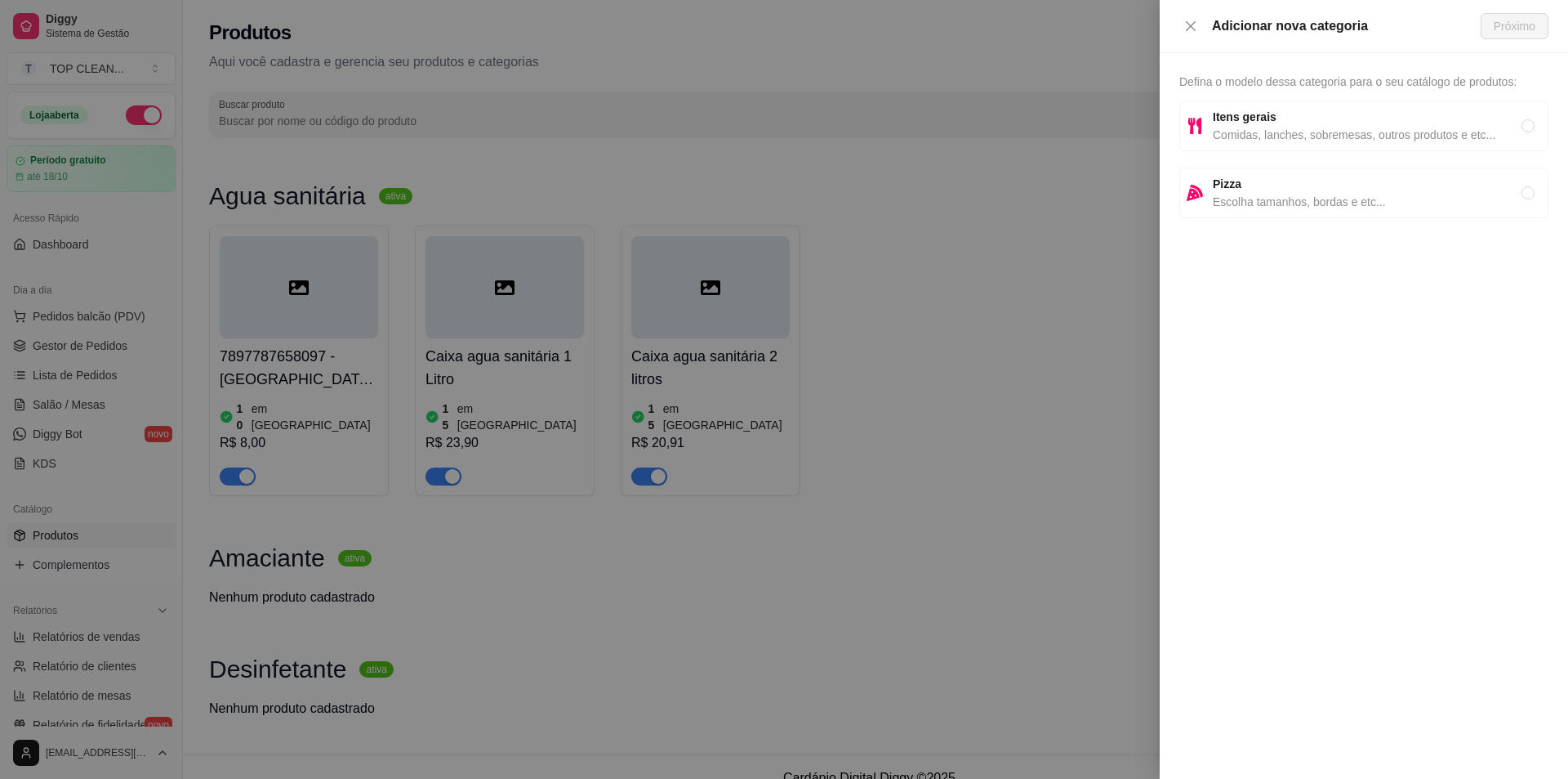
click at [1320, 130] on span "Comidas, lanches, sobremesas, outros produtos e etc..." at bounding box center [1367, 135] width 309 height 18
radio input "true"
click at [1539, 32] on button "Próximo" at bounding box center [1514, 26] width 68 height 27
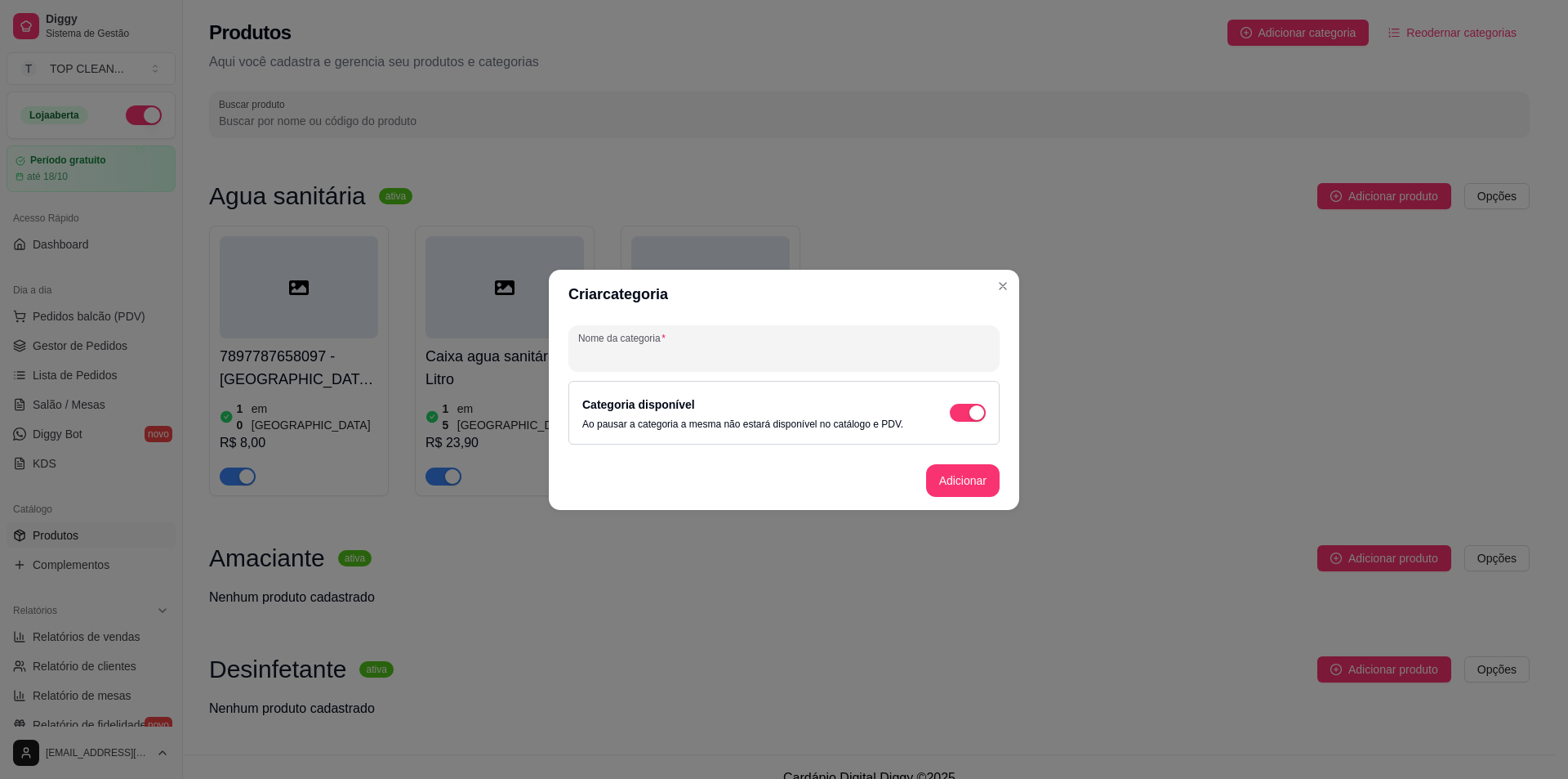
click at [683, 347] on input "Nome da categoria" at bounding box center [784, 355] width 411 height 16
type input "d"
type input "Detergente"
click at [951, 479] on button "Adicionar" at bounding box center [962, 480] width 72 height 32
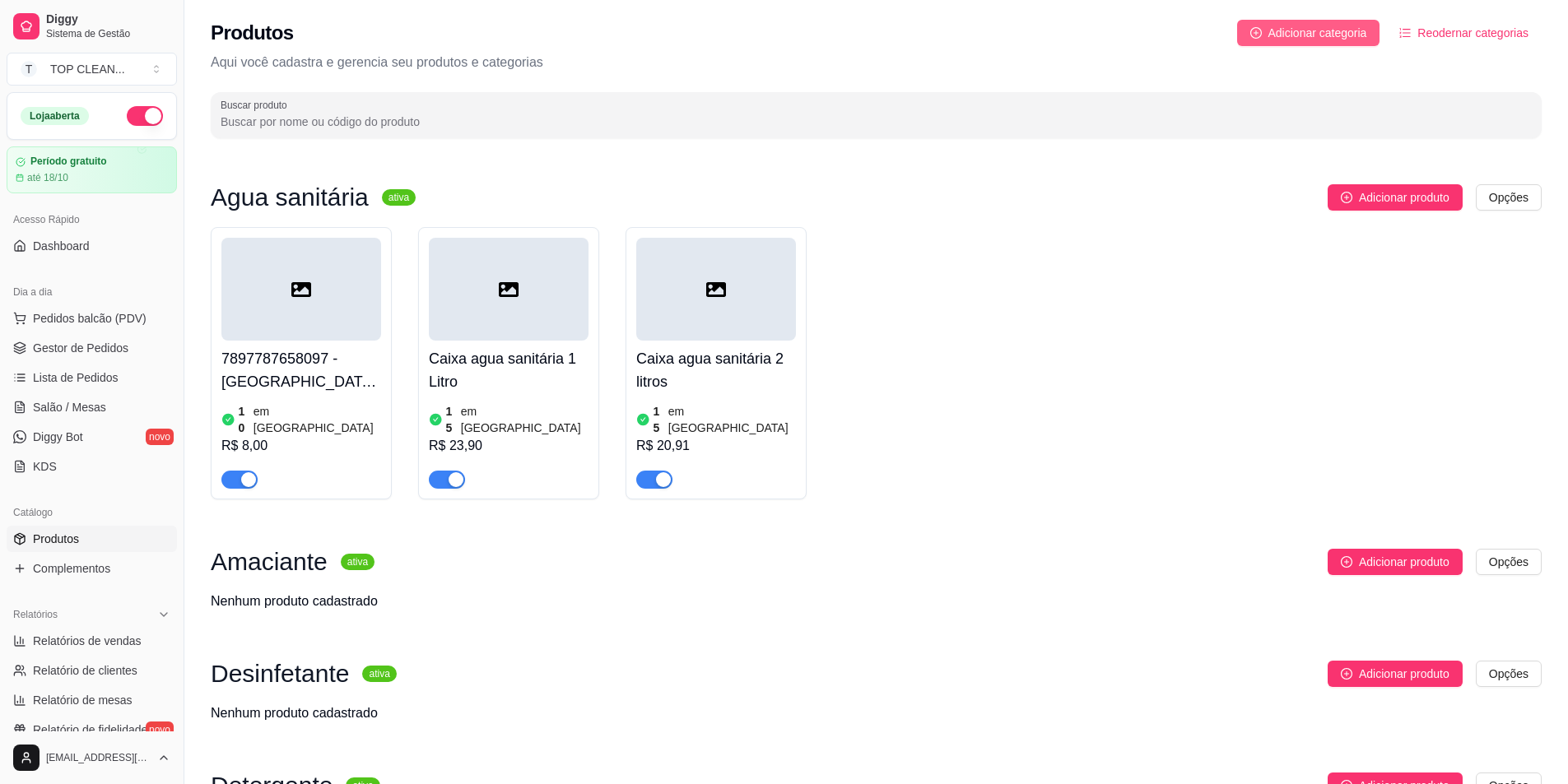
click at [1327, 28] on span "Adicionar categoria" at bounding box center [1317, 33] width 99 height 18
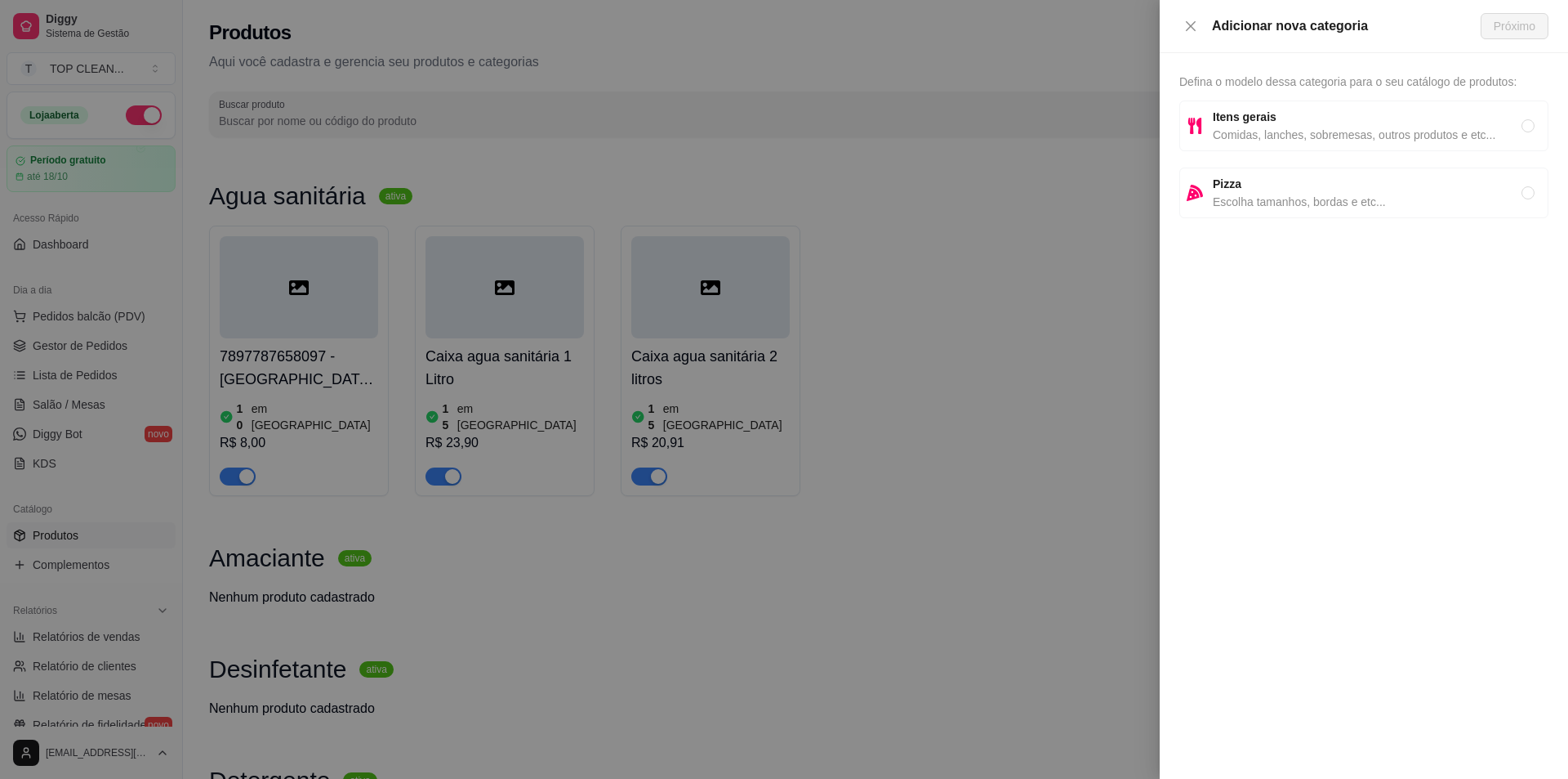
click at [1262, 134] on span "Comidas, lanches, sobremesas, outros produtos e etc..." at bounding box center [1367, 135] width 309 height 18
radio input "true"
click at [1522, 21] on span "Próximo" at bounding box center [1515, 27] width 42 height 18
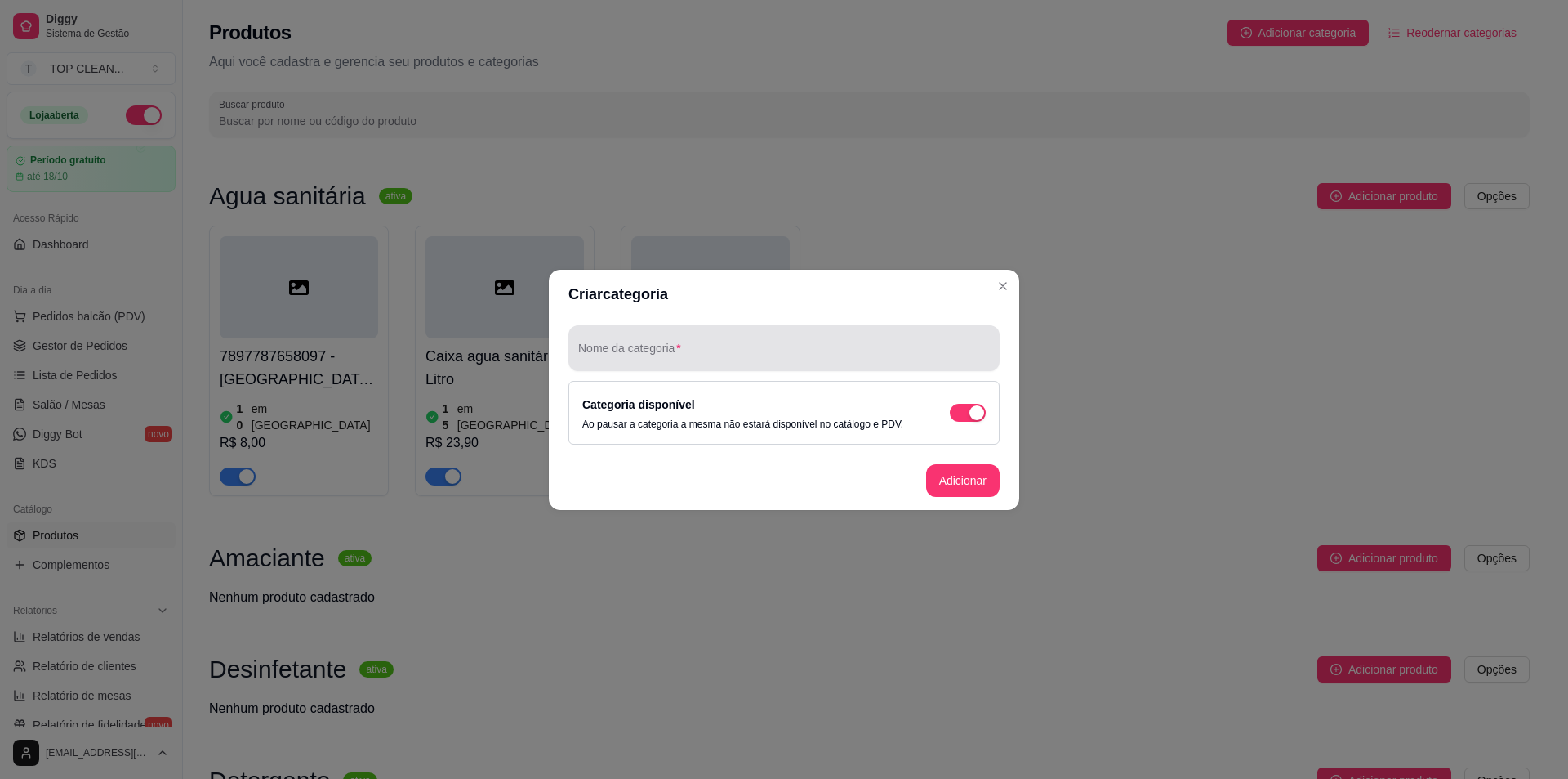
click at [657, 366] on div "Nome da categoria" at bounding box center [784, 348] width 431 height 46
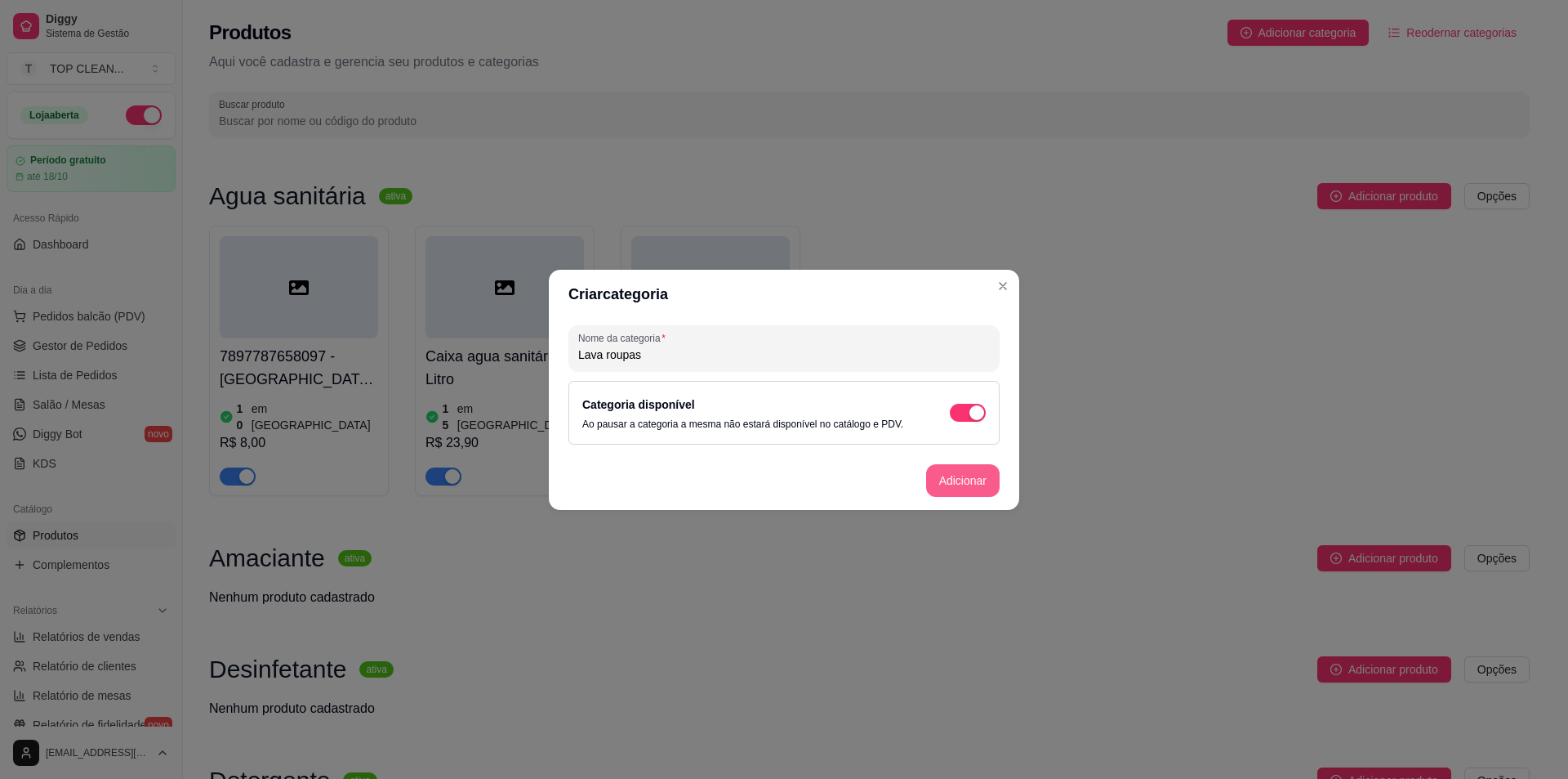
type input "Lava roupas"
click at [973, 487] on button "Adicionar" at bounding box center [963, 481] width 73 height 33
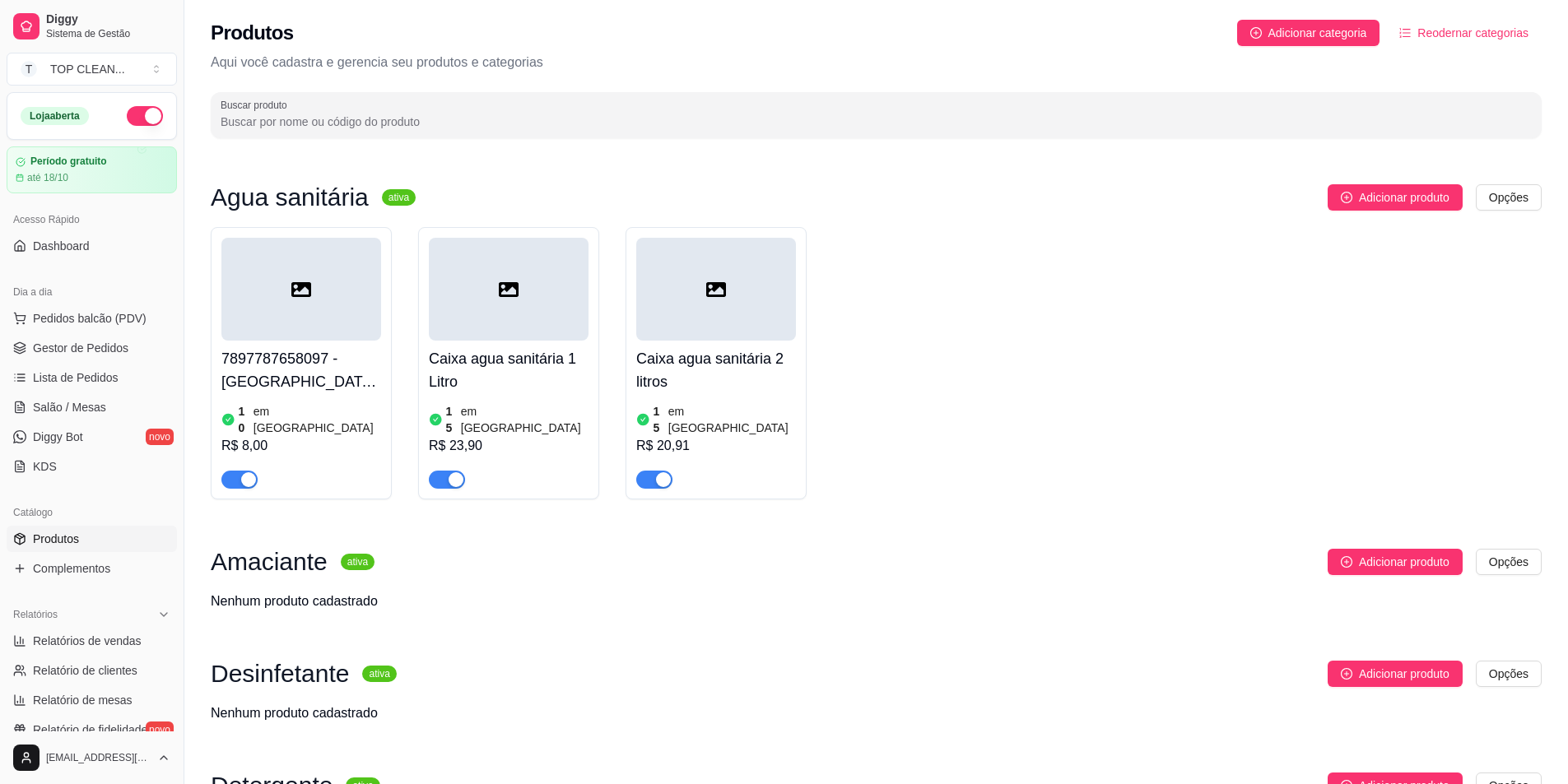
click at [1276, 35] on span "Adicionar categoria" at bounding box center [1317, 33] width 99 height 18
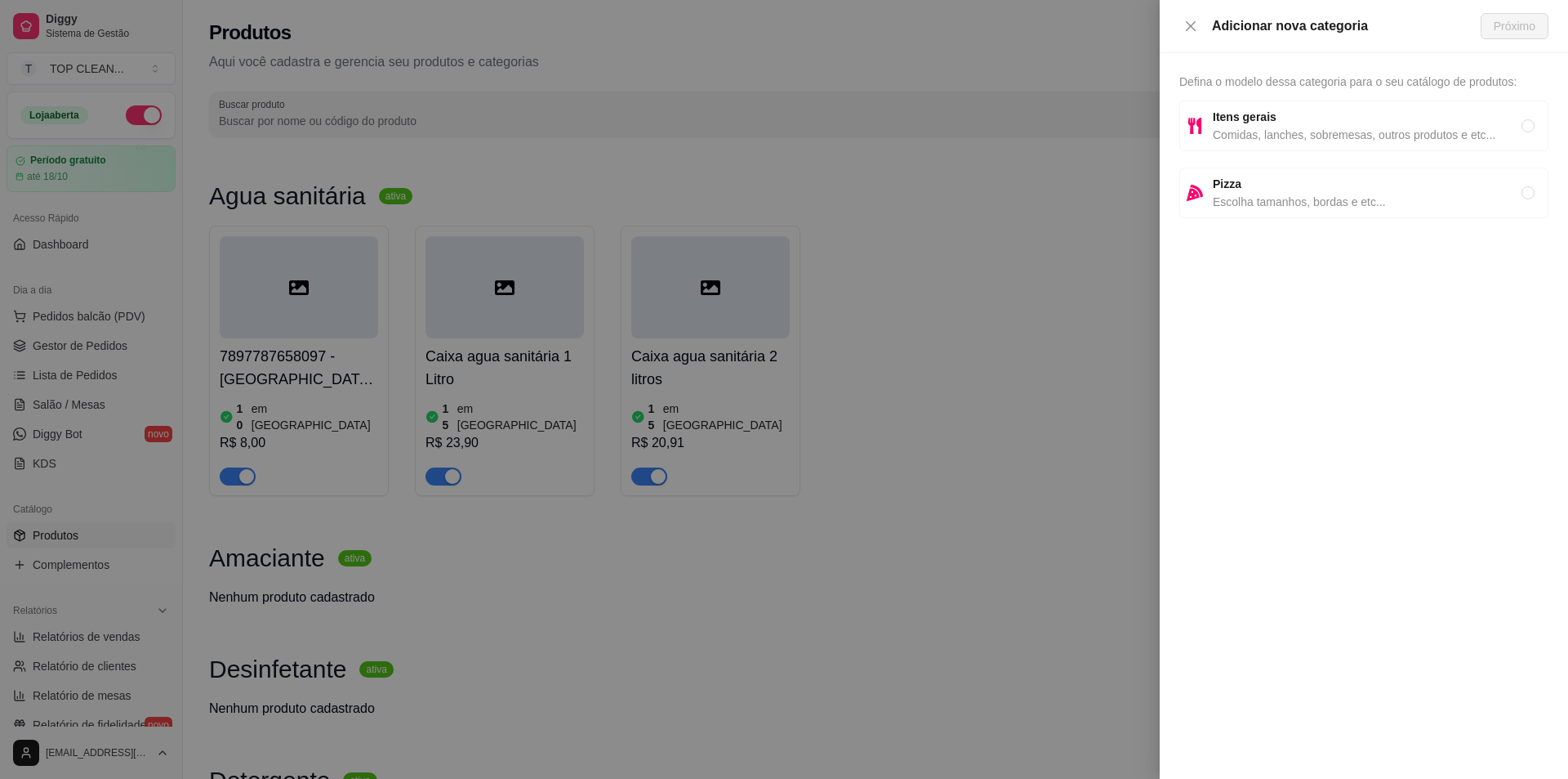
click at [1319, 128] on span "Comidas, lanches, sobremesas, outros produtos e etc..." at bounding box center [1367, 135] width 309 height 18
radio input "true"
click at [1504, 22] on span "Próximo" at bounding box center [1515, 27] width 42 height 18
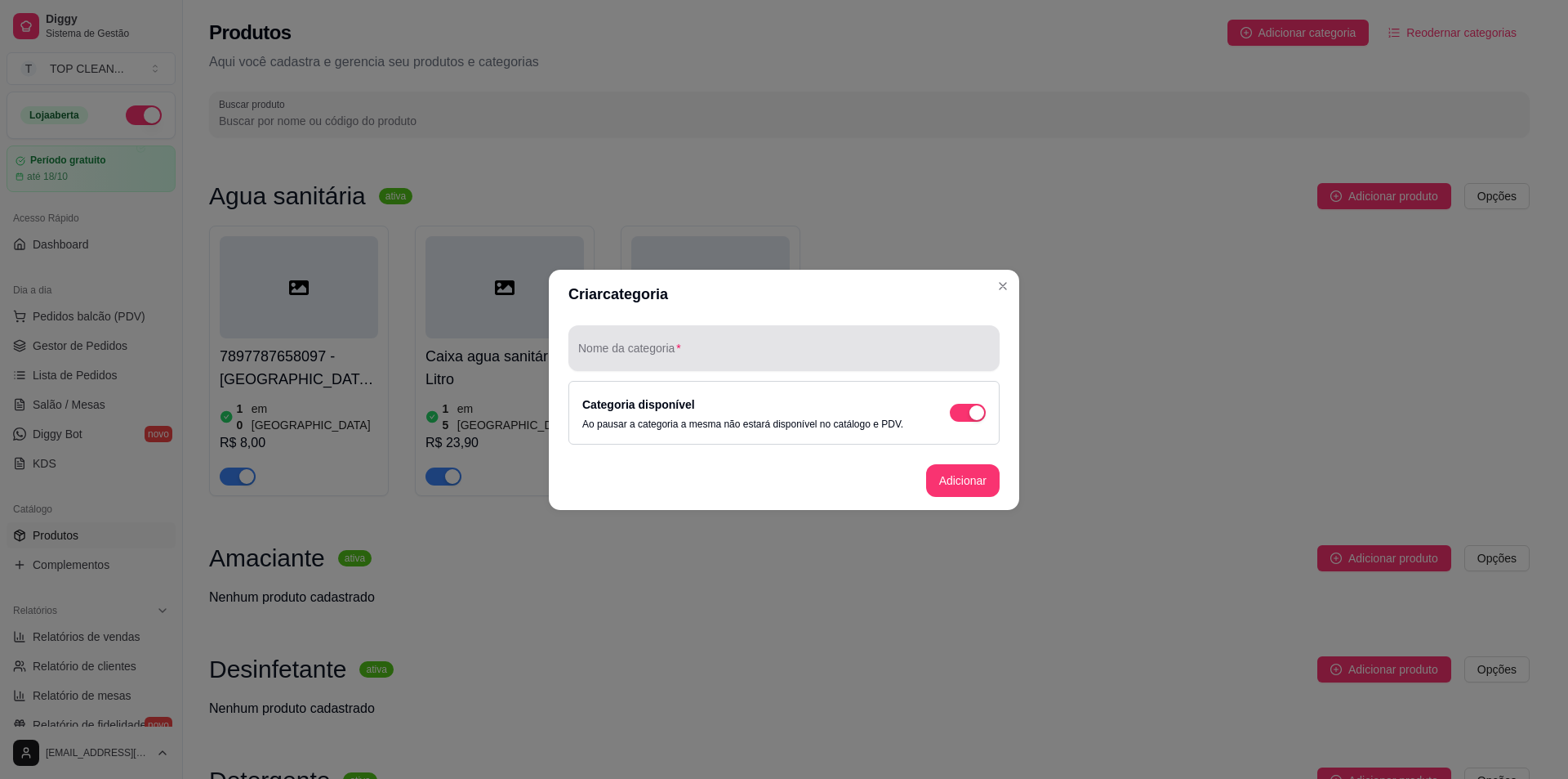
click at [673, 352] on input "Nome da categoria" at bounding box center [784, 355] width 411 height 16
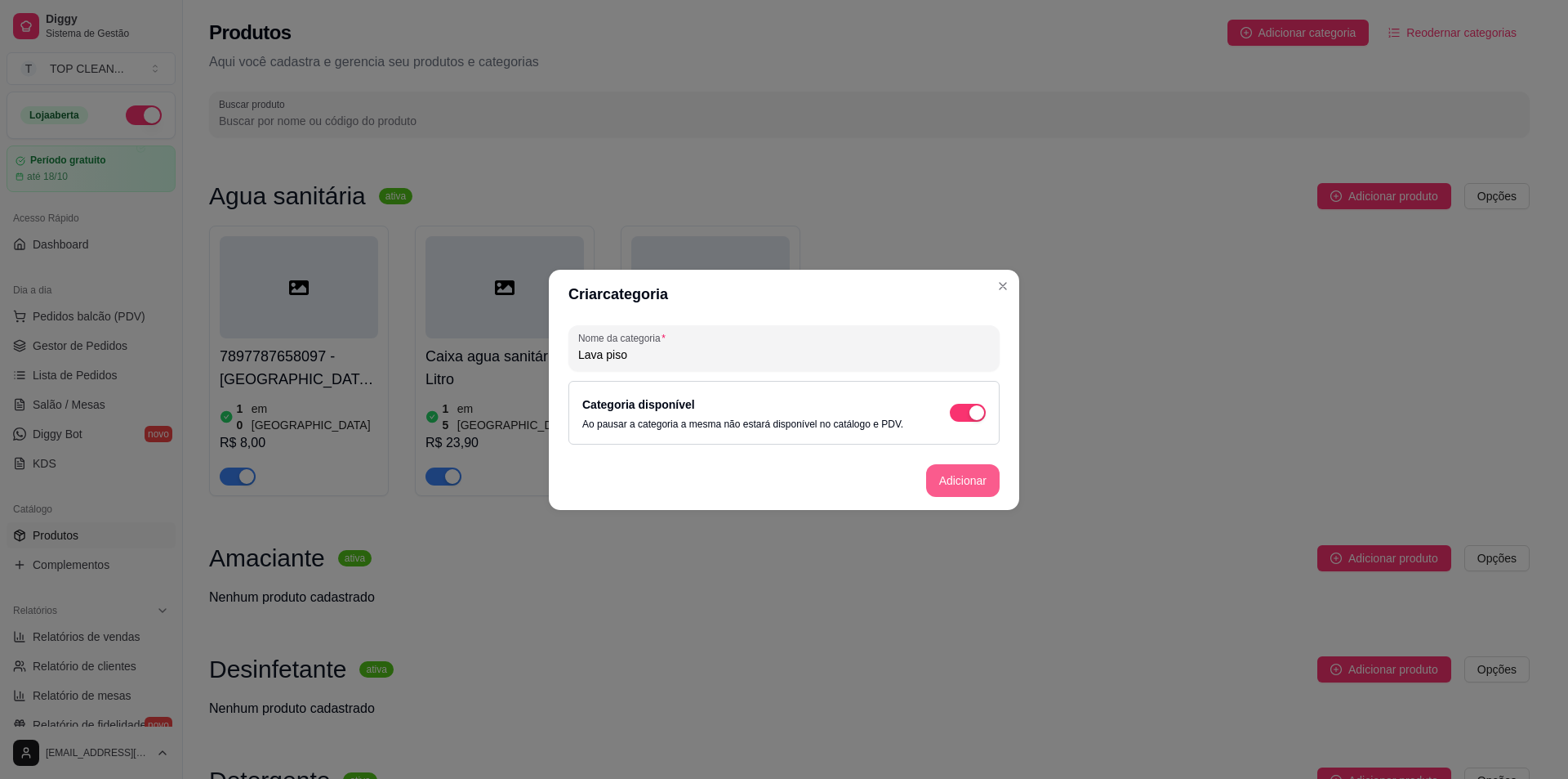
type input "Lava piso"
click at [971, 480] on button "Adicionar" at bounding box center [963, 481] width 73 height 33
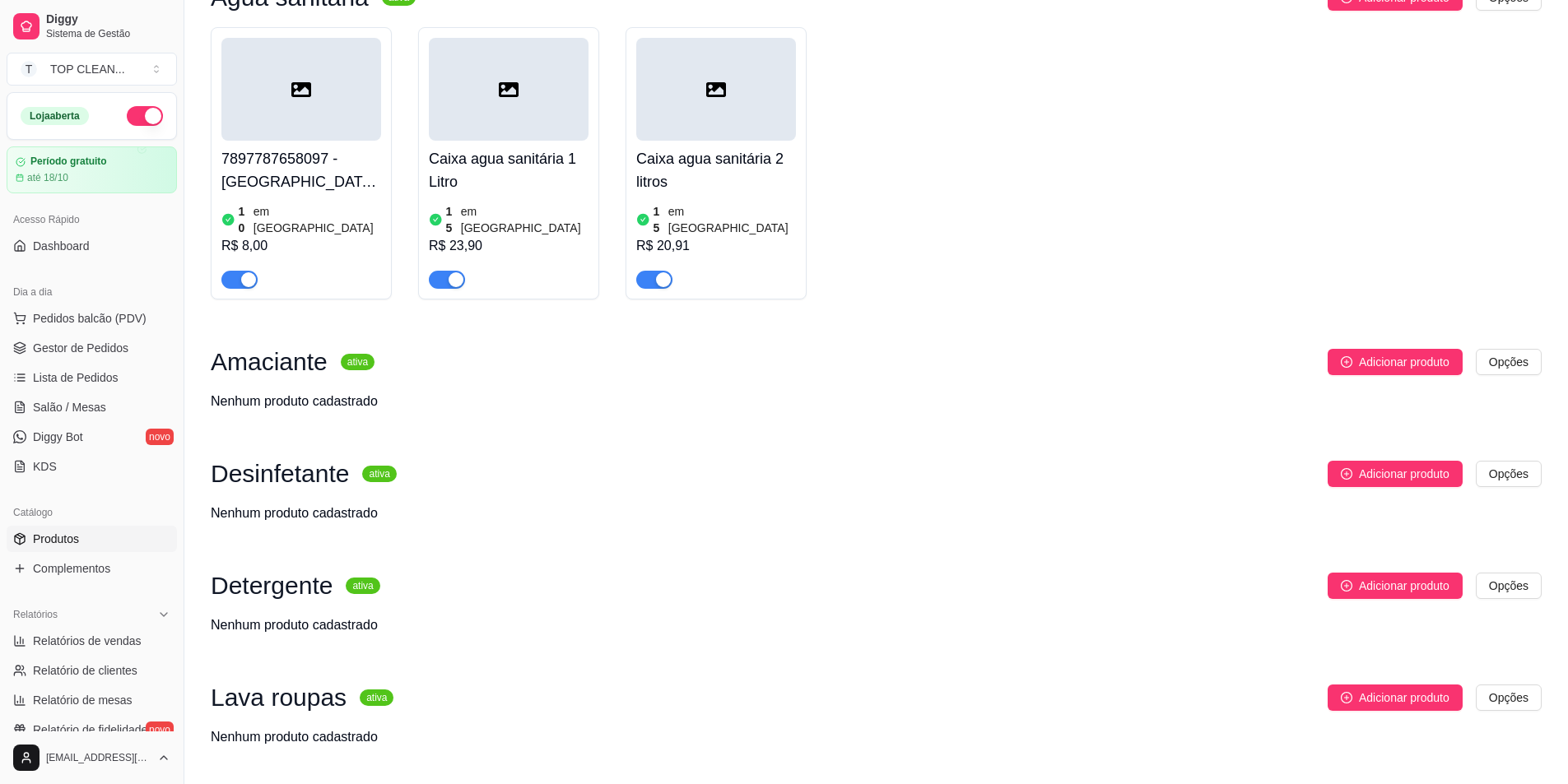
scroll to position [178, 0]
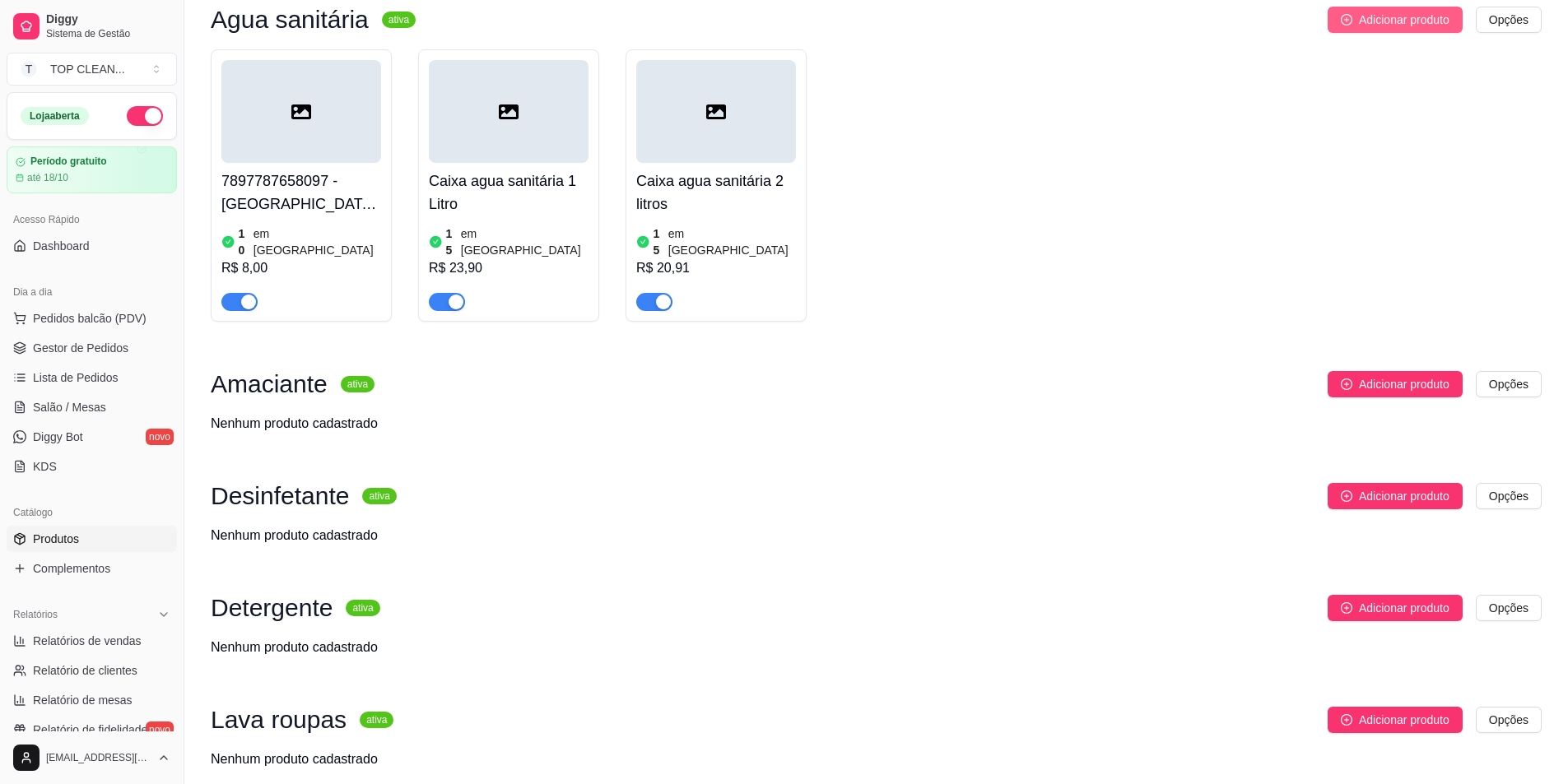
click at [1376, 24] on span "Adicionar produto" at bounding box center [1404, 20] width 90 height 18
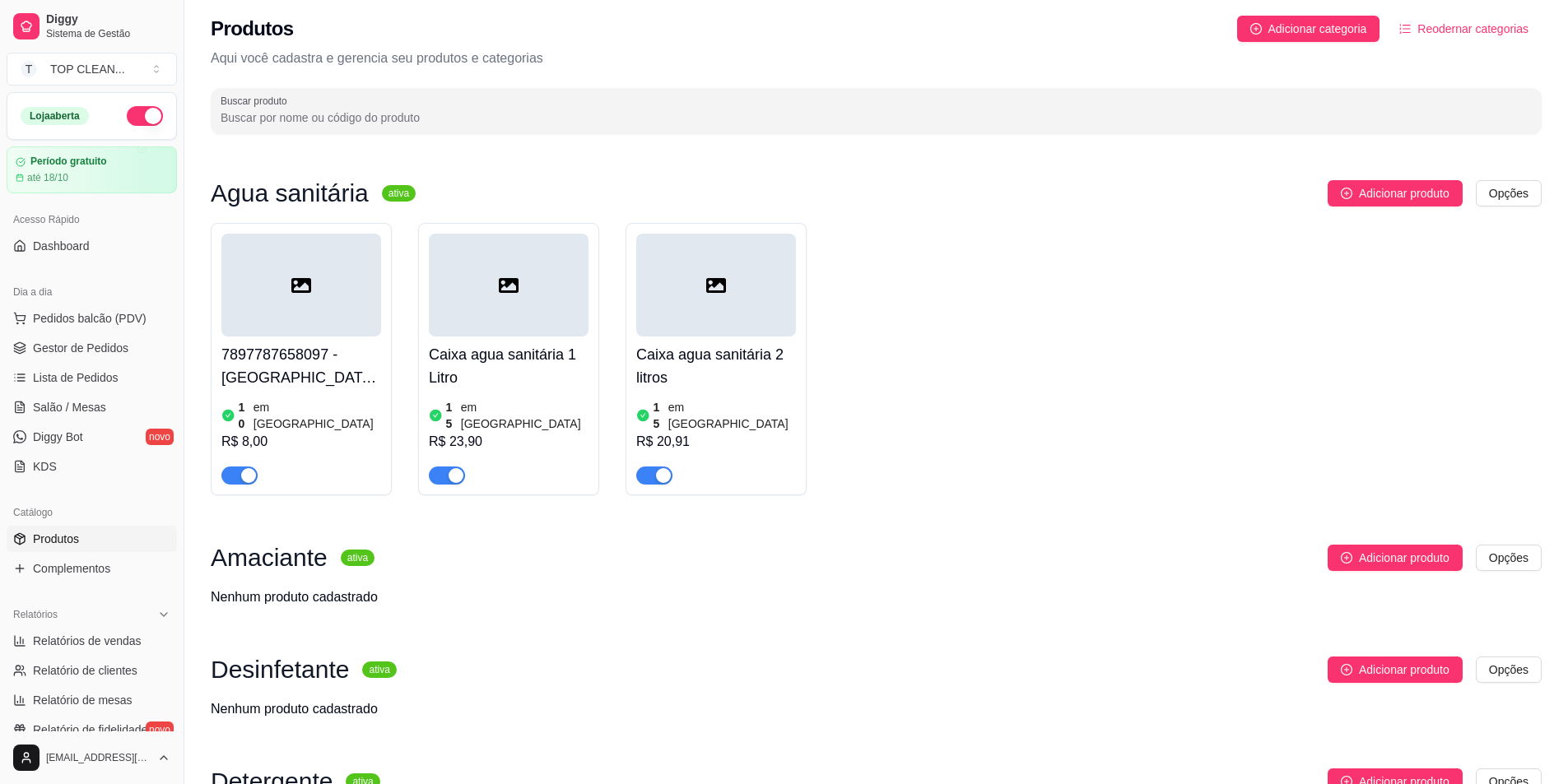
scroll to position [0, 0]
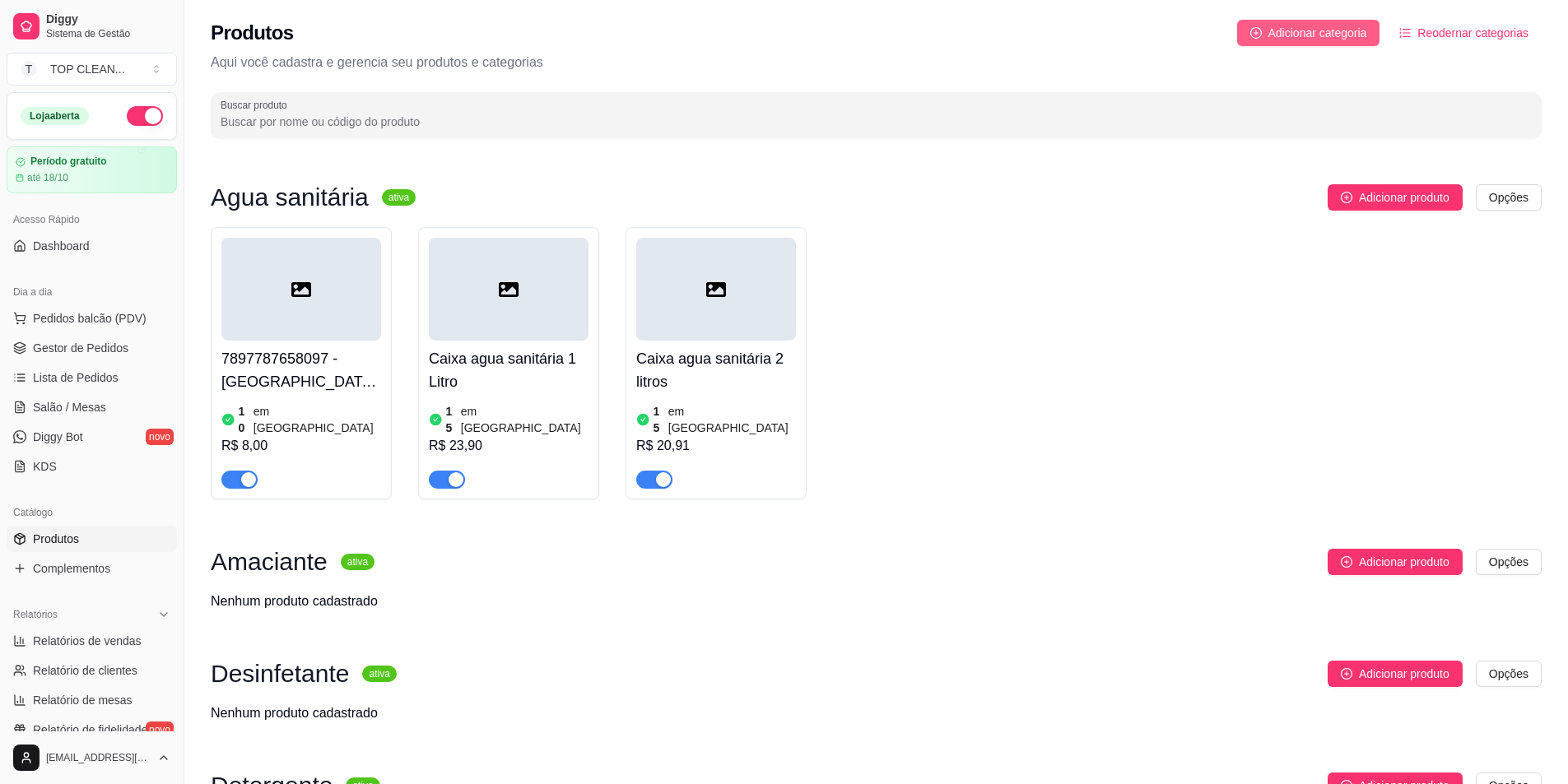
click at [1330, 30] on span "Adicionar categoria" at bounding box center [1317, 33] width 99 height 18
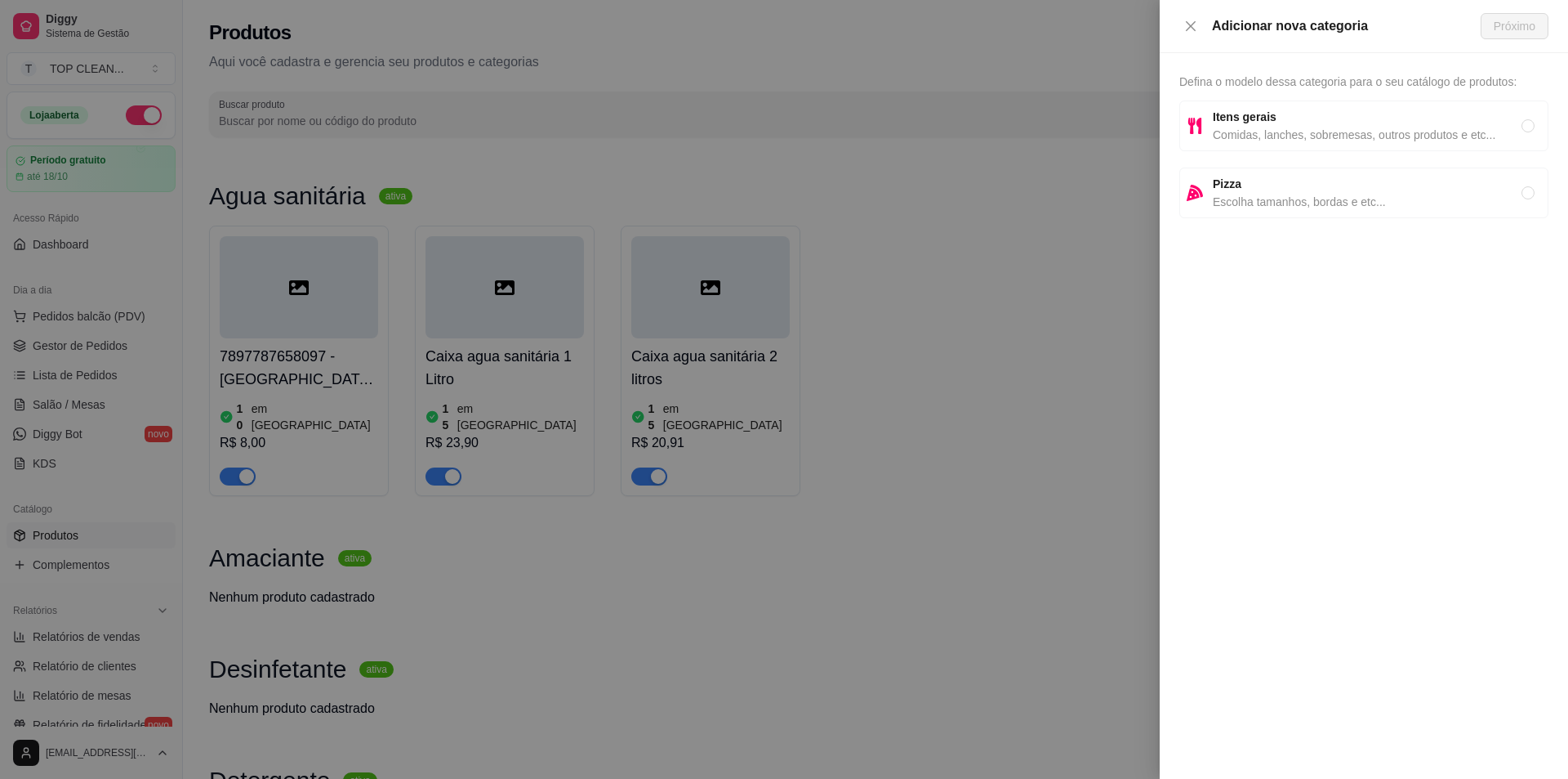
click at [1283, 128] on span "Comidas, lanches, sobremesas, outros produtos e etc..." at bounding box center [1367, 135] width 309 height 18
radio input "true"
click at [1510, 21] on span "Próximo" at bounding box center [1515, 27] width 42 height 18
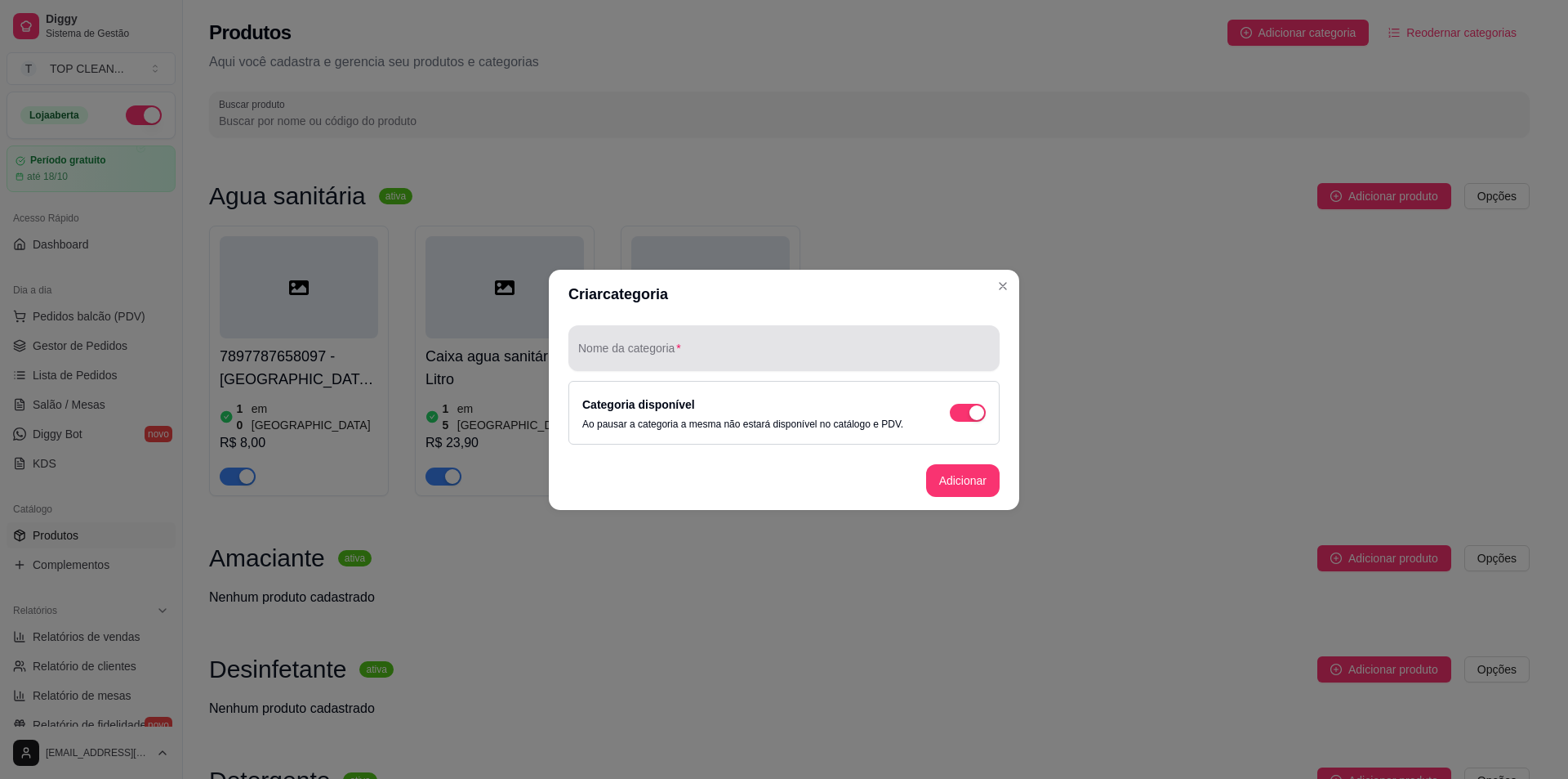
click at [717, 357] on input "Nome da categoria" at bounding box center [784, 355] width 411 height 16
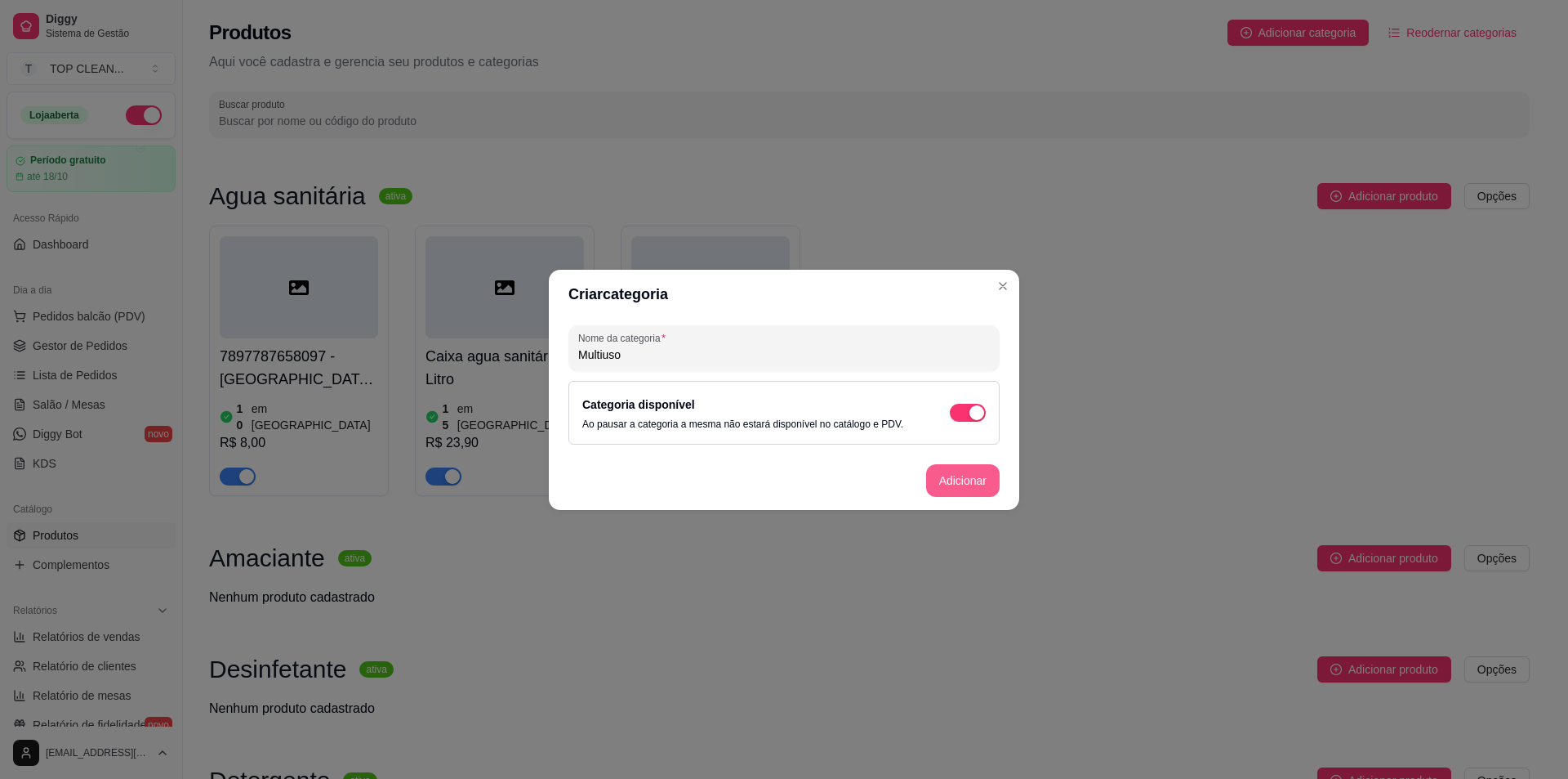
type input "Multiuso"
click at [958, 481] on button "Adicionar" at bounding box center [963, 481] width 73 height 33
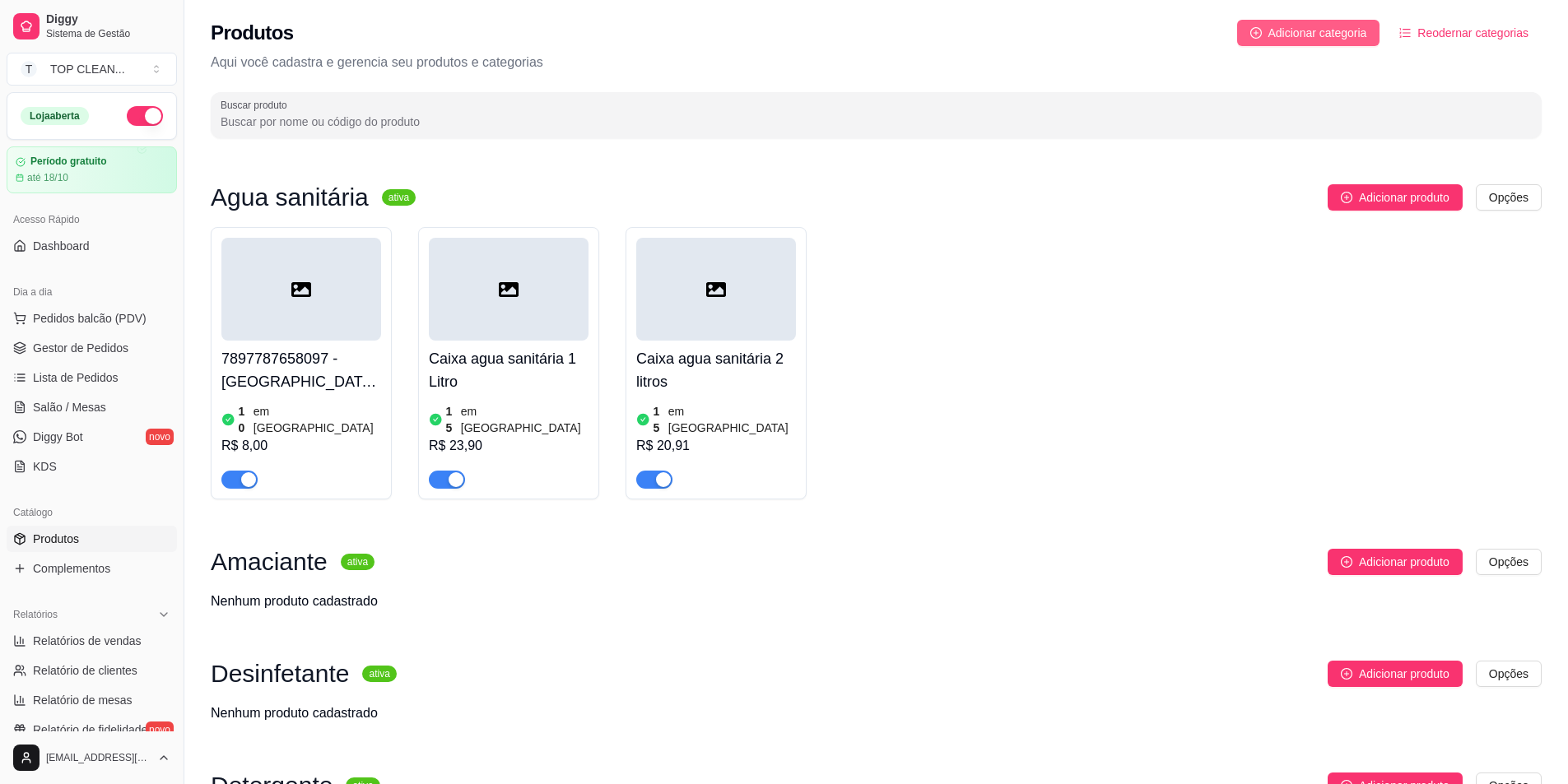
click at [1337, 36] on span "Adicionar categoria" at bounding box center [1317, 33] width 99 height 18
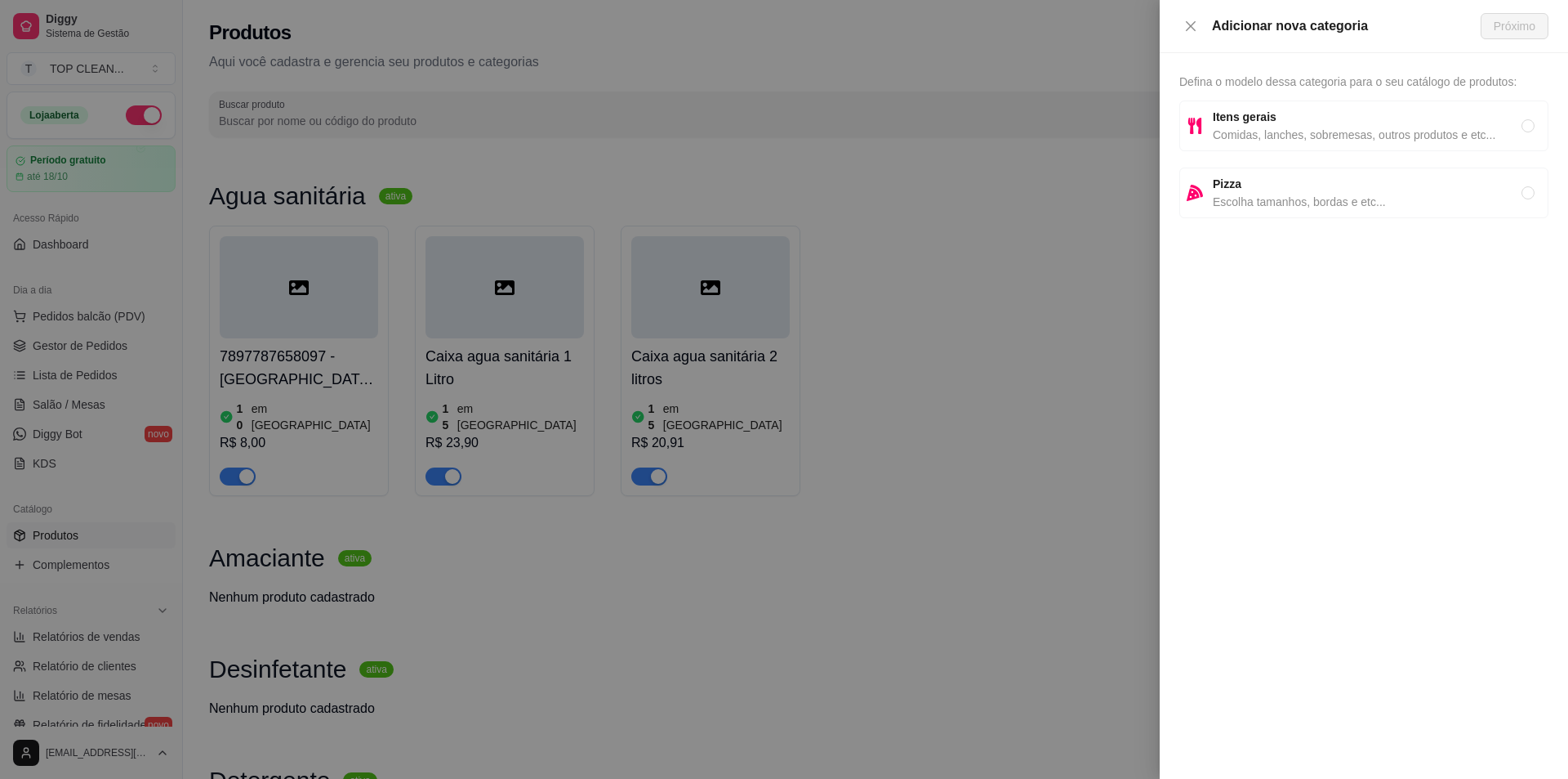
click at [1270, 132] on span "Comidas, lanches, sobremesas, outros produtos e etc..." at bounding box center [1367, 135] width 309 height 18
radio input "true"
click at [1519, 16] on button "Próximo" at bounding box center [1514, 26] width 68 height 27
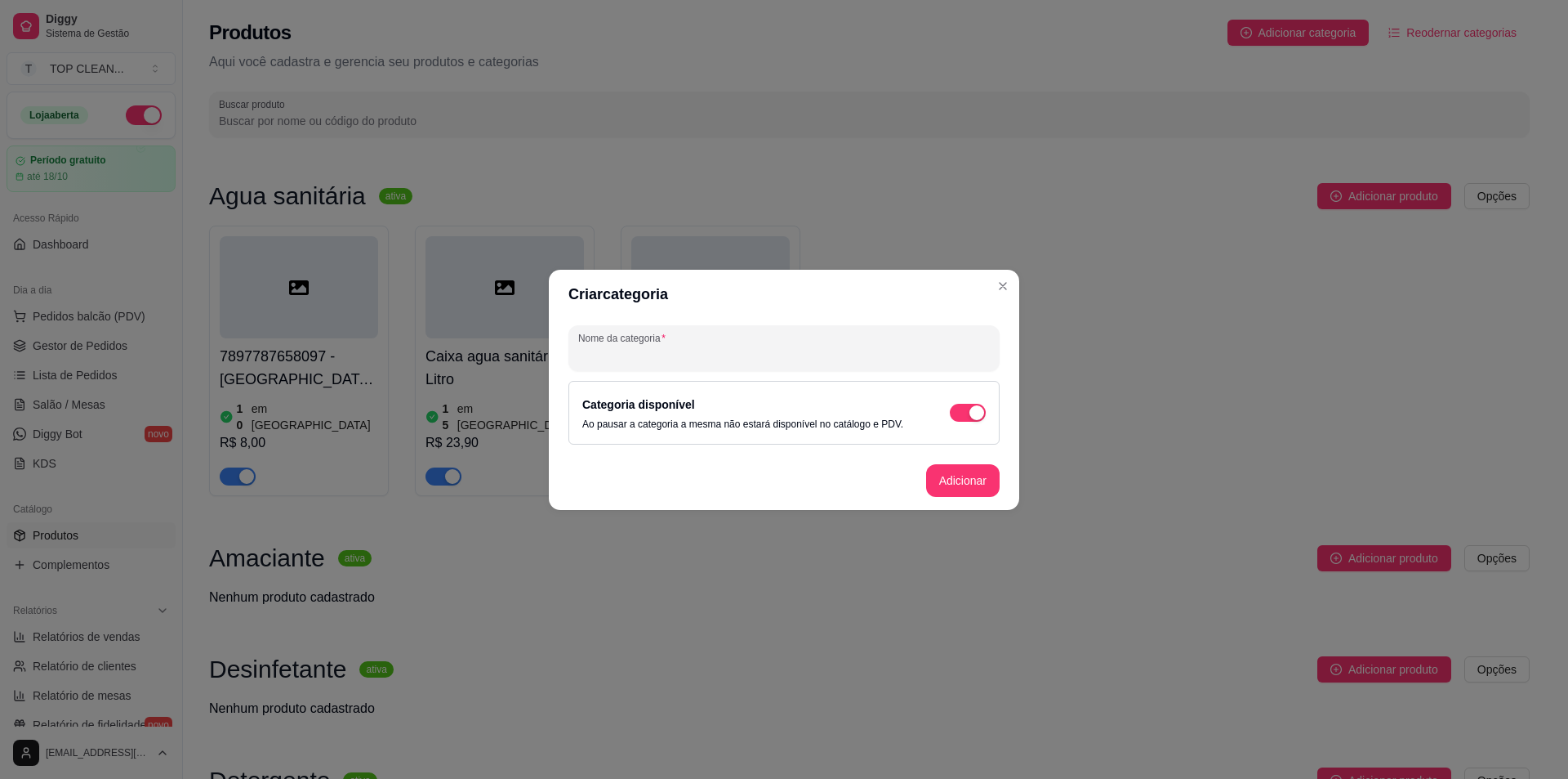
click at [591, 350] on input "Nome da categoria" at bounding box center [784, 355] width 411 height 16
type input "Polidor de alumínio"
click at [963, 481] on button "Adicionar" at bounding box center [962, 480] width 72 height 32
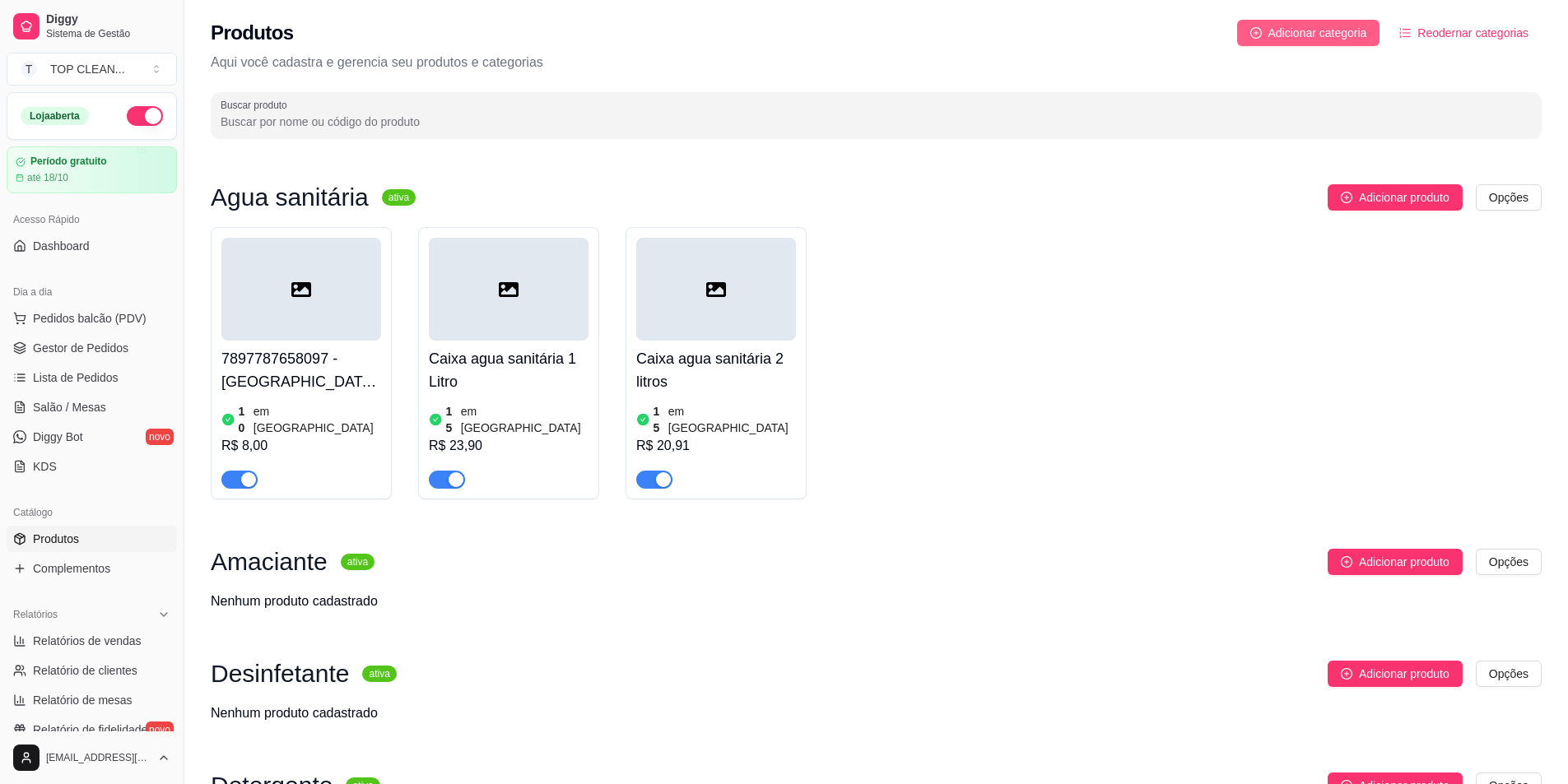
click at [1265, 34] on button "Adicionar categoria" at bounding box center [1308, 32] width 144 height 27
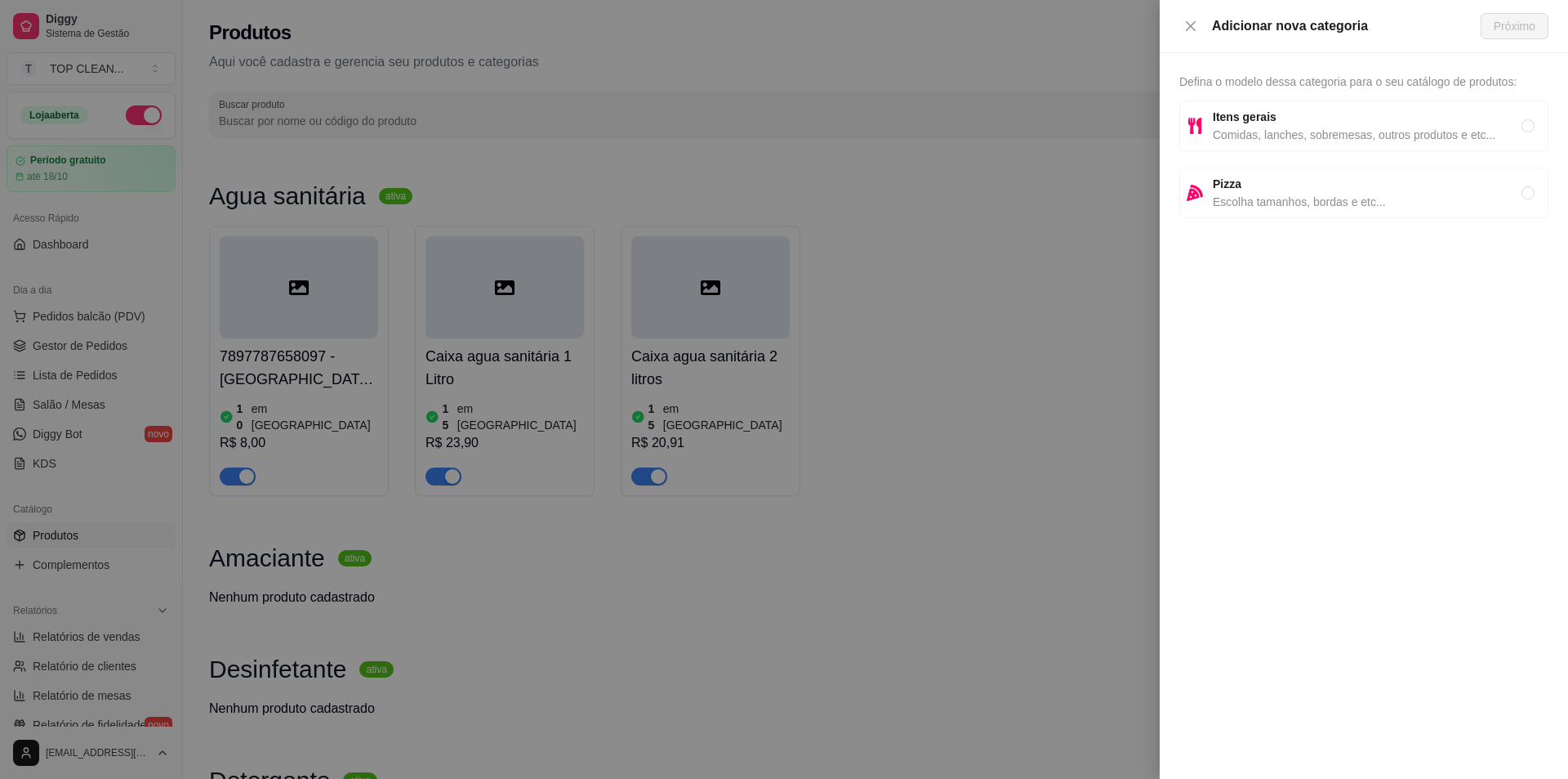
click at [1338, 133] on span "Comidas, lanches, sobremesas, outros produtos e etc..." at bounding box center [1367, 135] width 309 height 18
radio input "true"
click at [1535, 21] on button "Próximo" at bounding box center [1514, 26] width 68 height 27
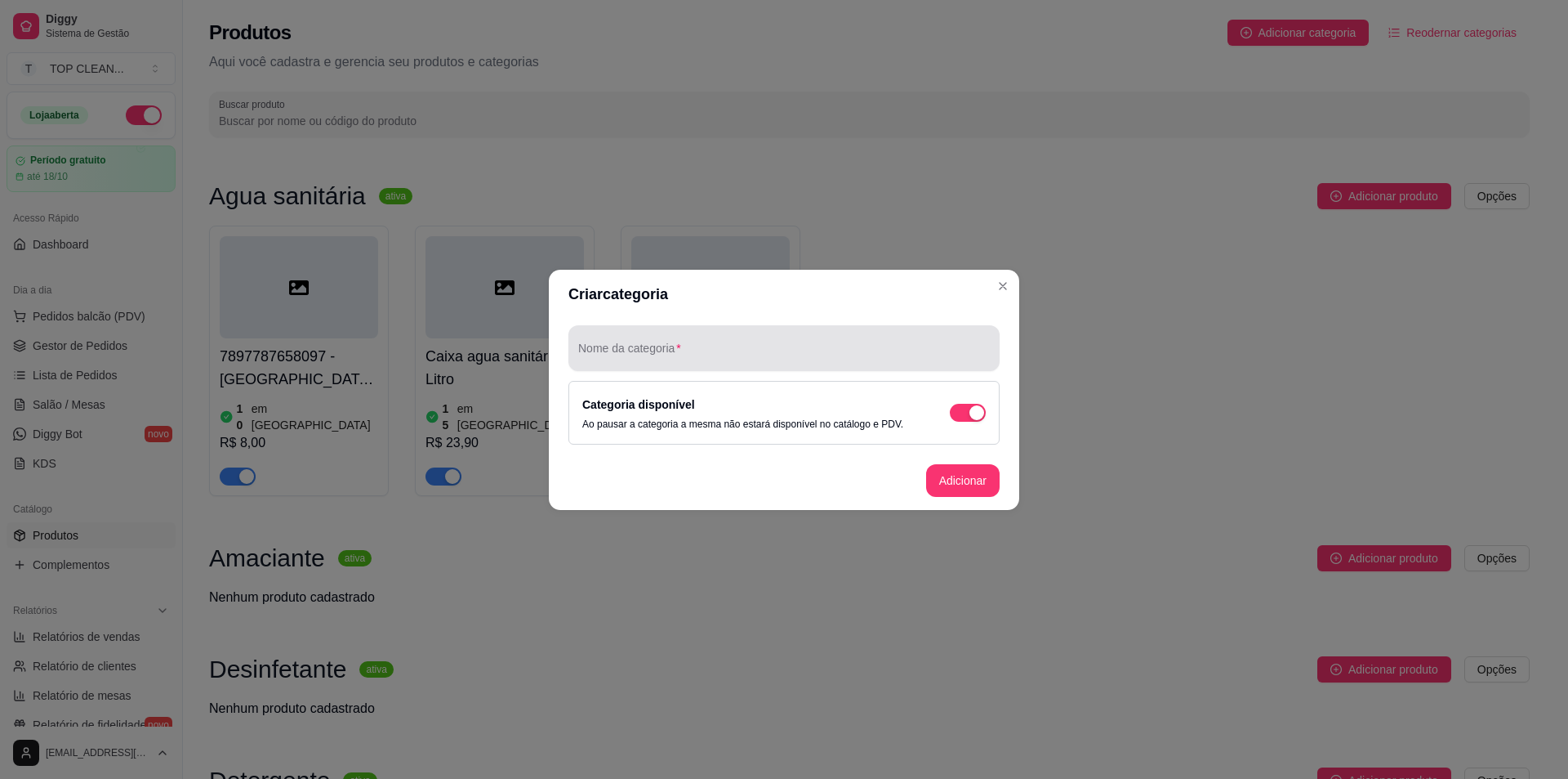
click at [669, 348] on input "Nome da categoria" at bounding box center [784, 355] width 411 height 16
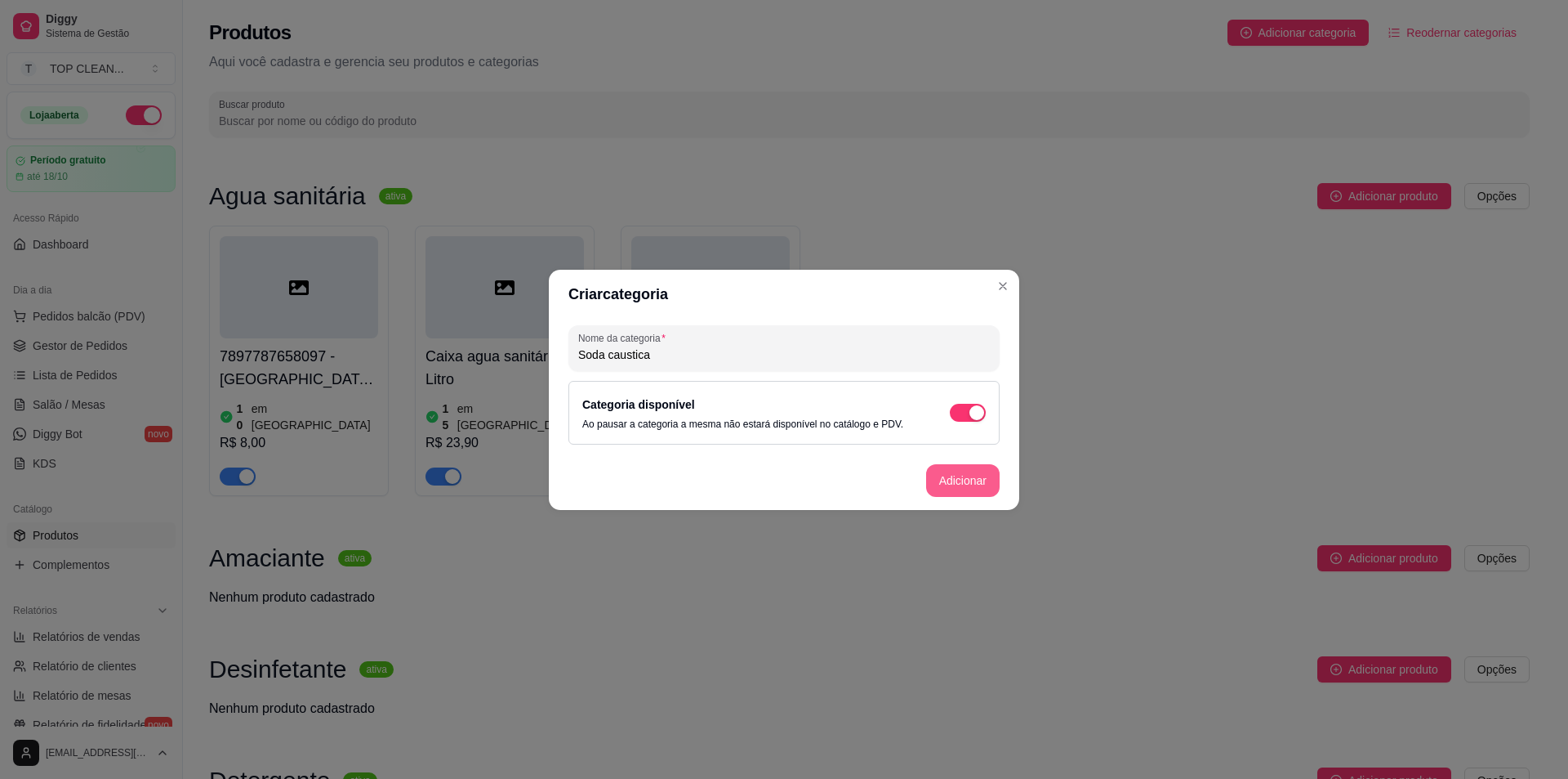
type input "Soda caustica"
click at [954, 476] on button "Adicionar" at bounding box center [963, 481] width 73 height 33
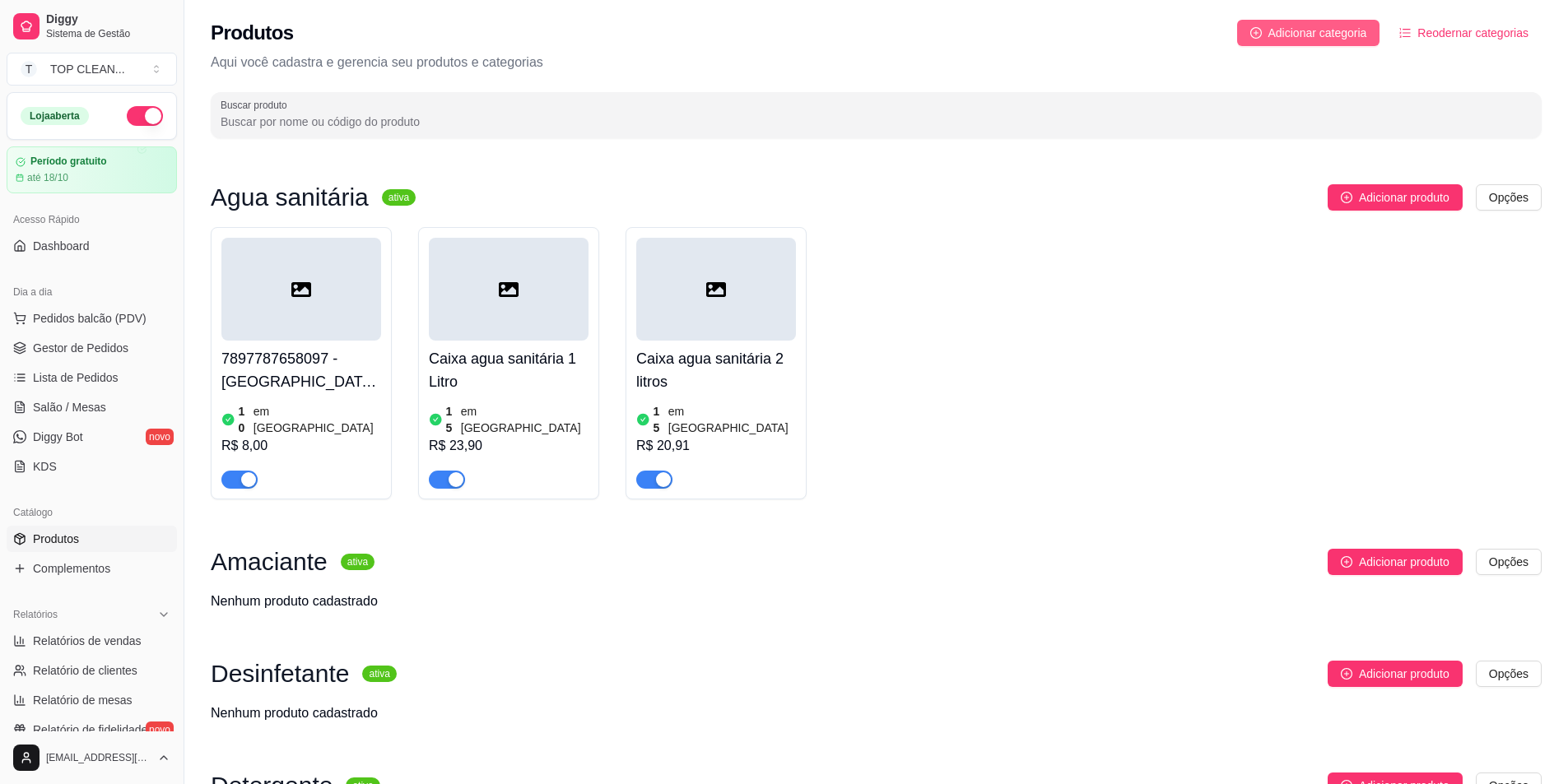
click at [1282, 34] on span "Adicionar categoria" at bounding box center [1317, 33] width 99 height 18
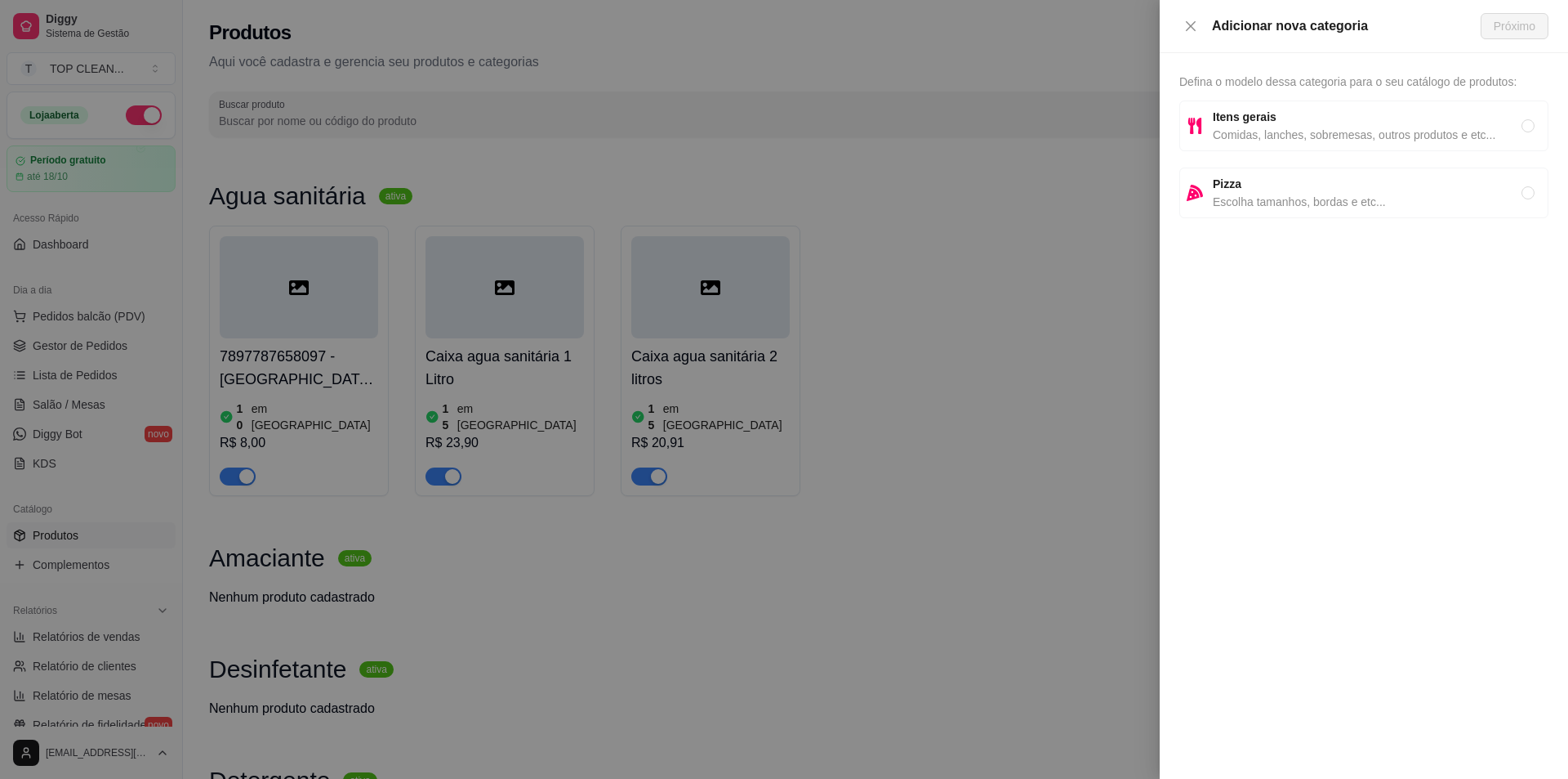
click at [1273, 132] on span "Comidas, lanches, sobremesas, outros produtos e etc..." at bounding box center [1367, 135] width 309 height 18
radio input "true"
click at [1506, 32] on span "Próximo" at bounding box center [1515, 27] width 42 height 18
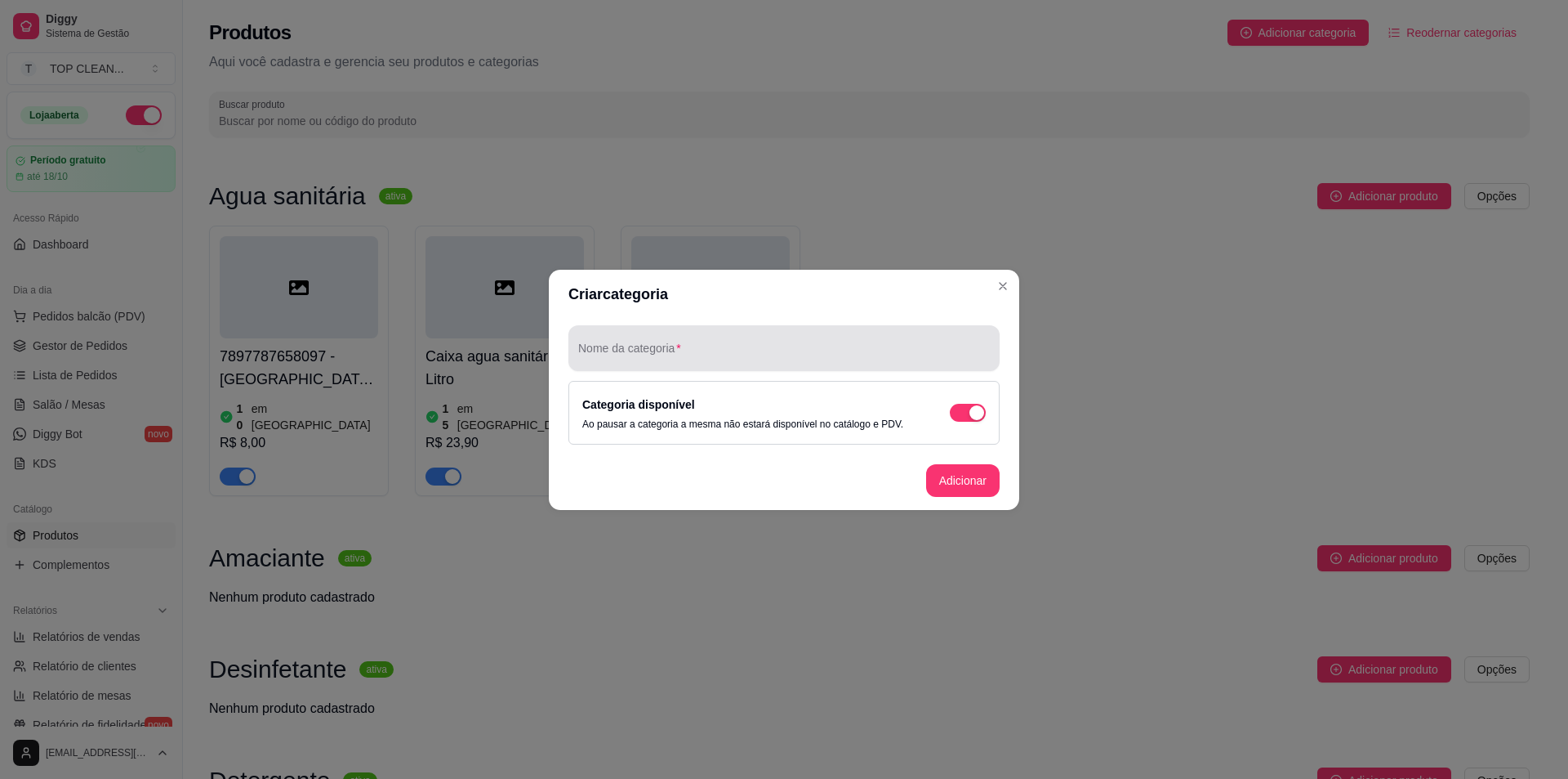
click at [619, 357] on input "Nome da categoria" at bounding box center [784, 355] width 411 height 16
drag, startPoint x: 620, startPoint y: 355, endPoint x: 688, endPoint y: 348, distance: 68.4
click at [688, 348] on input "Acido muritico" at bounding box center [784, 355] width 411 height 16
click at [631, 357] on input "Acido muritico" at bounding box center [784, 355] width 411 height 16
click at [632, 357] on input "Acido muritico" at bounding box center [784, 355] width 411 height 16
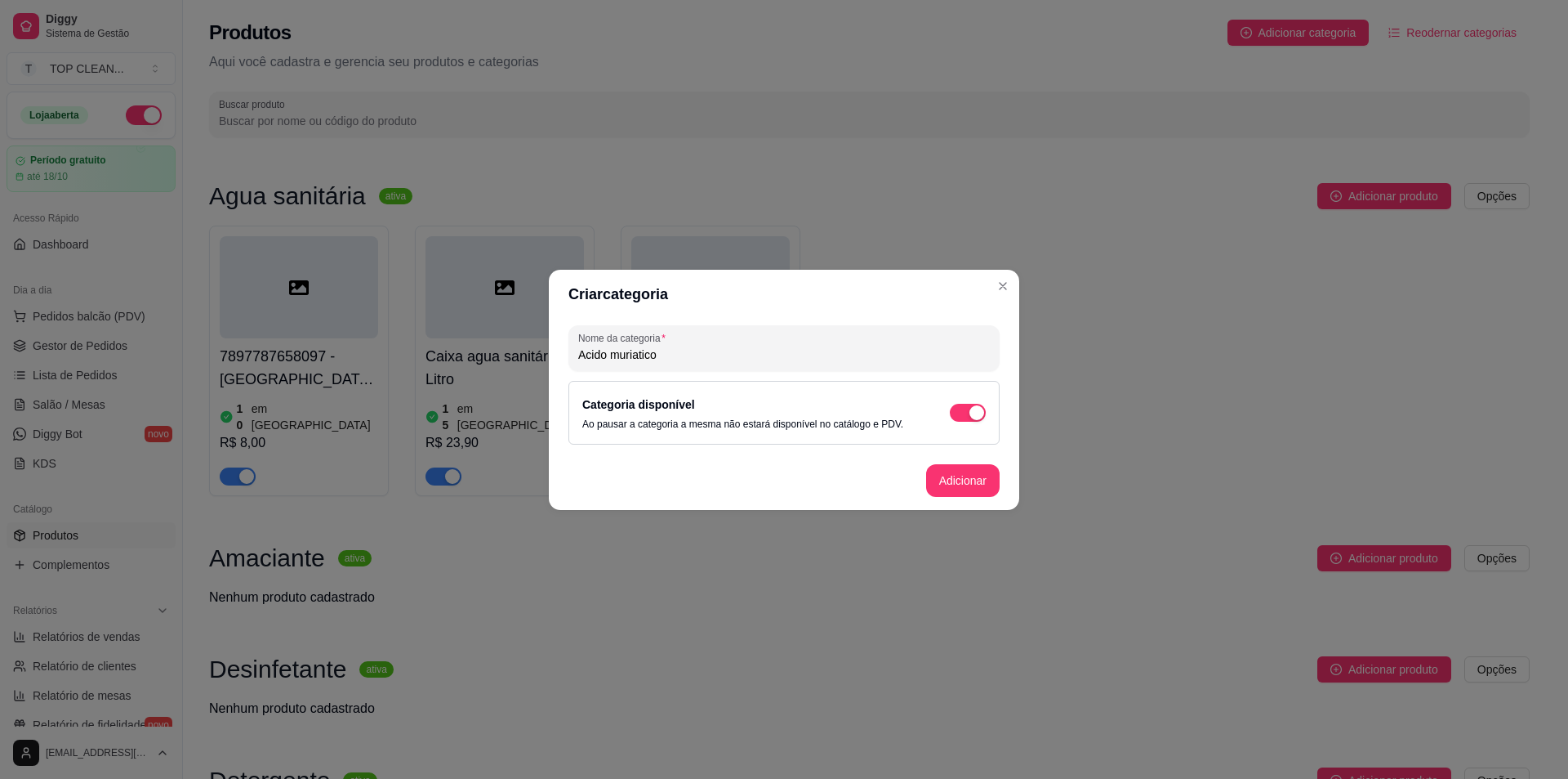
click at [669, 354] on input "Acido muriatico" at bounding box center [784, 355] width 411 height 16
type input "Acido muriatico"
click at [969, 475] on button "Adicionar" at bounding box center [963, 481] width 73 height 33
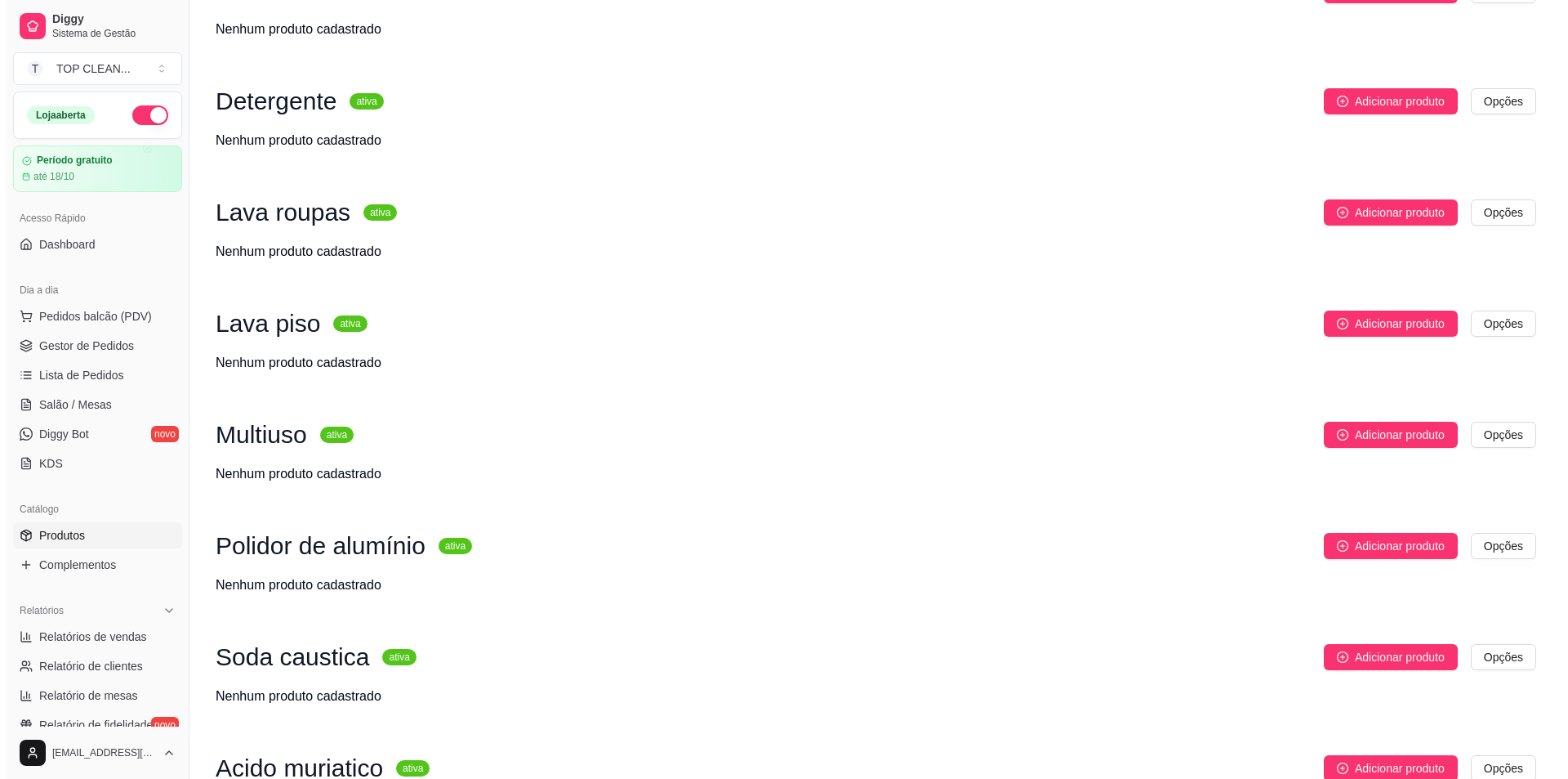
scroll to position [784, 0]
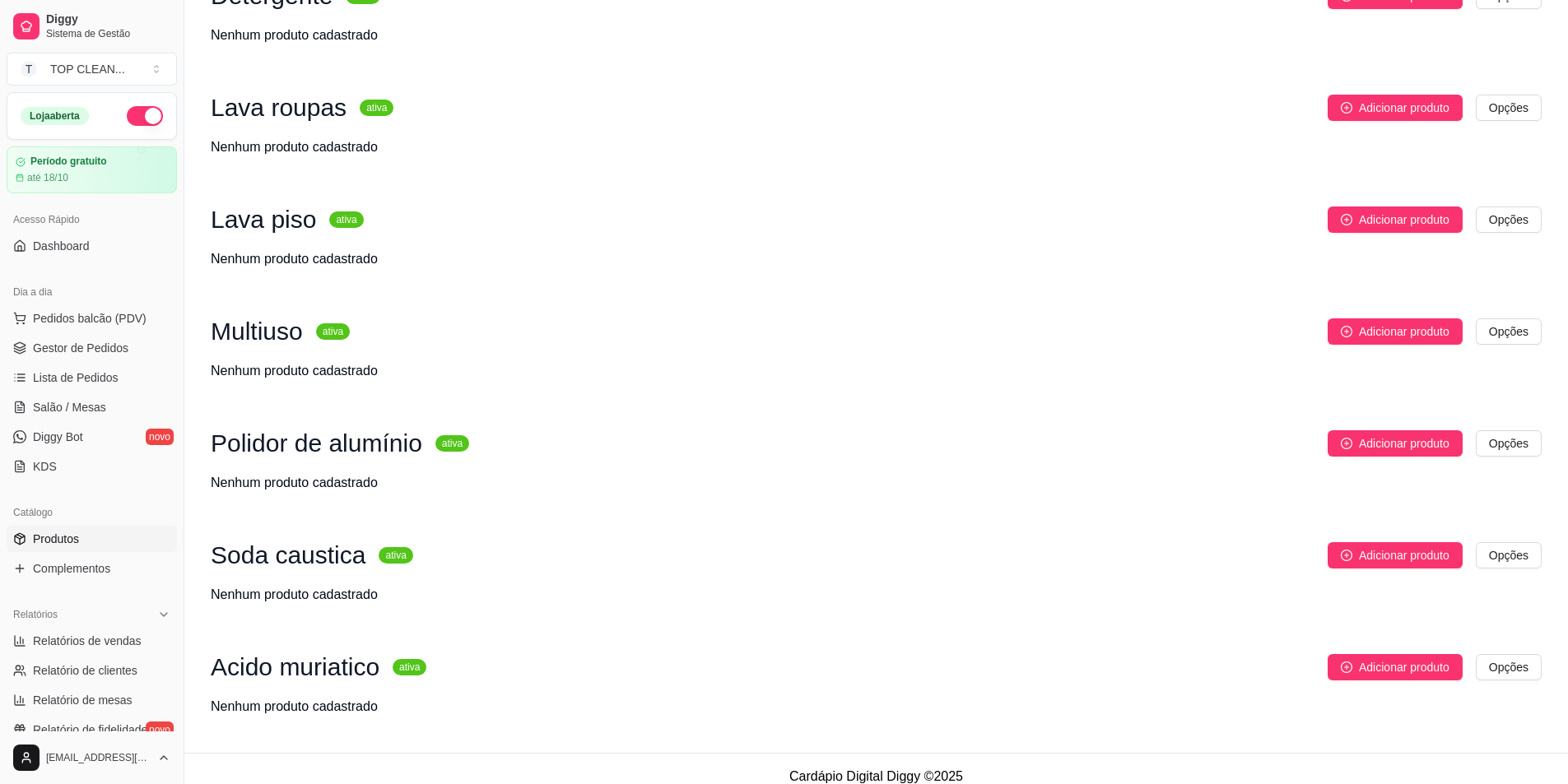
click at [312, 657] on h3 "Acido muriatico" at bounding box center [295, 666] width 168 height 19
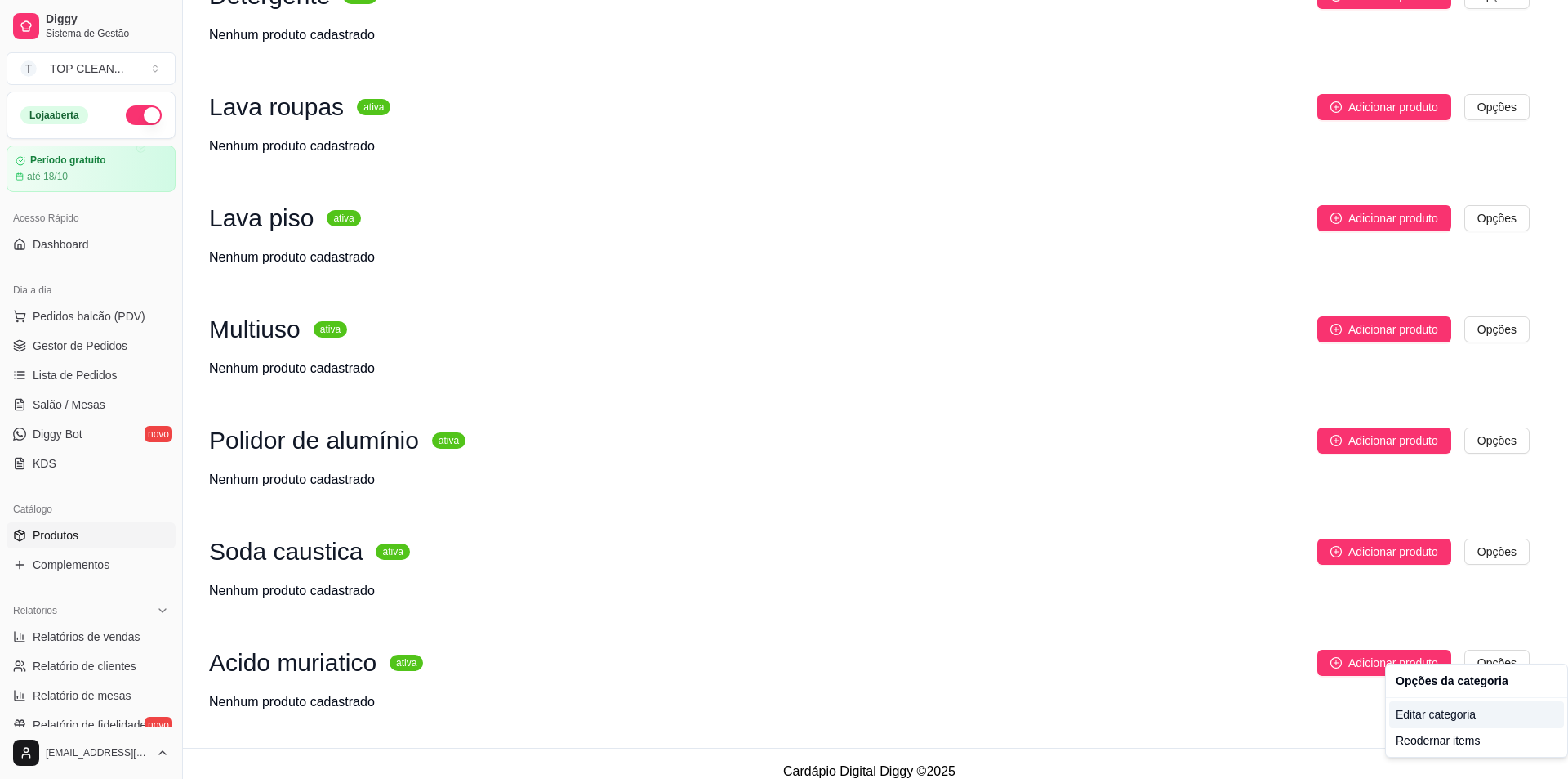
click at [1436, 712] on div "Editar categoria" at bounding box center [1476, 714] width 175 height 27
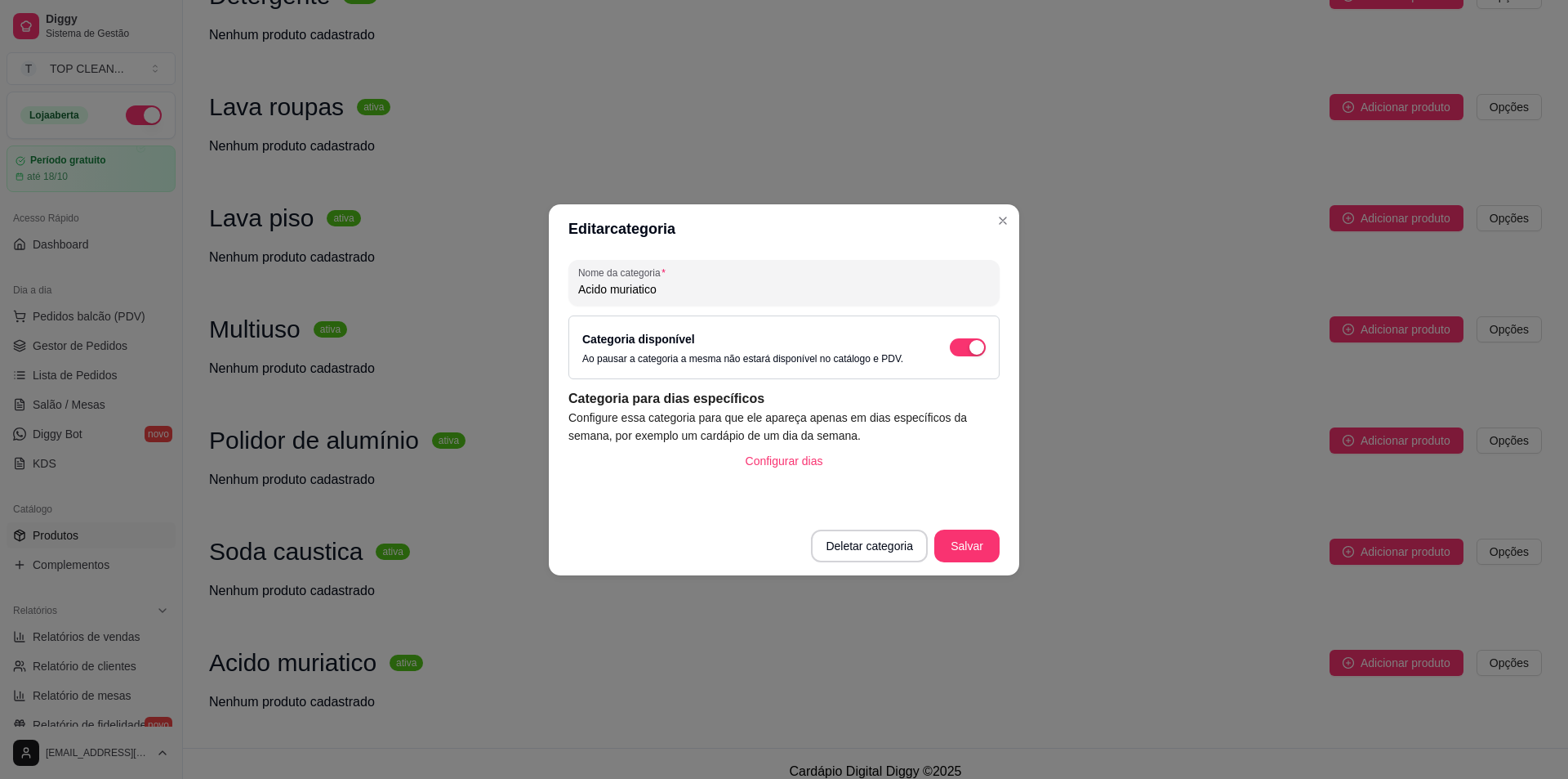
drag, startPoint x: 635, startPoint y: 287, endPoint x: 727, endPoint y: 273, distance: 93.1
click at [727, 273] on div "Acido muriatico" at bounding box center [784, 283] width 411 height 33
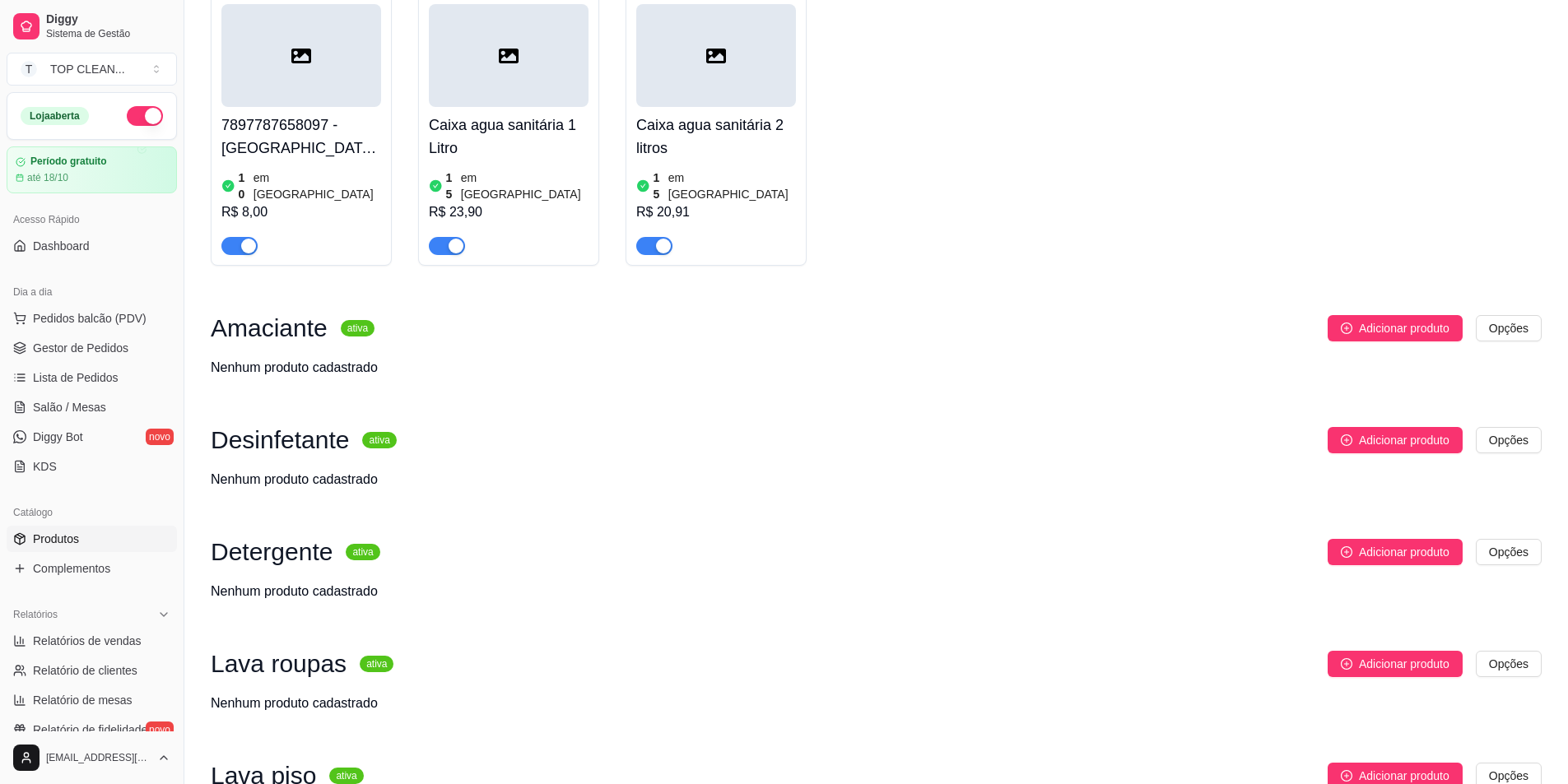
scroll to position [0, 0]
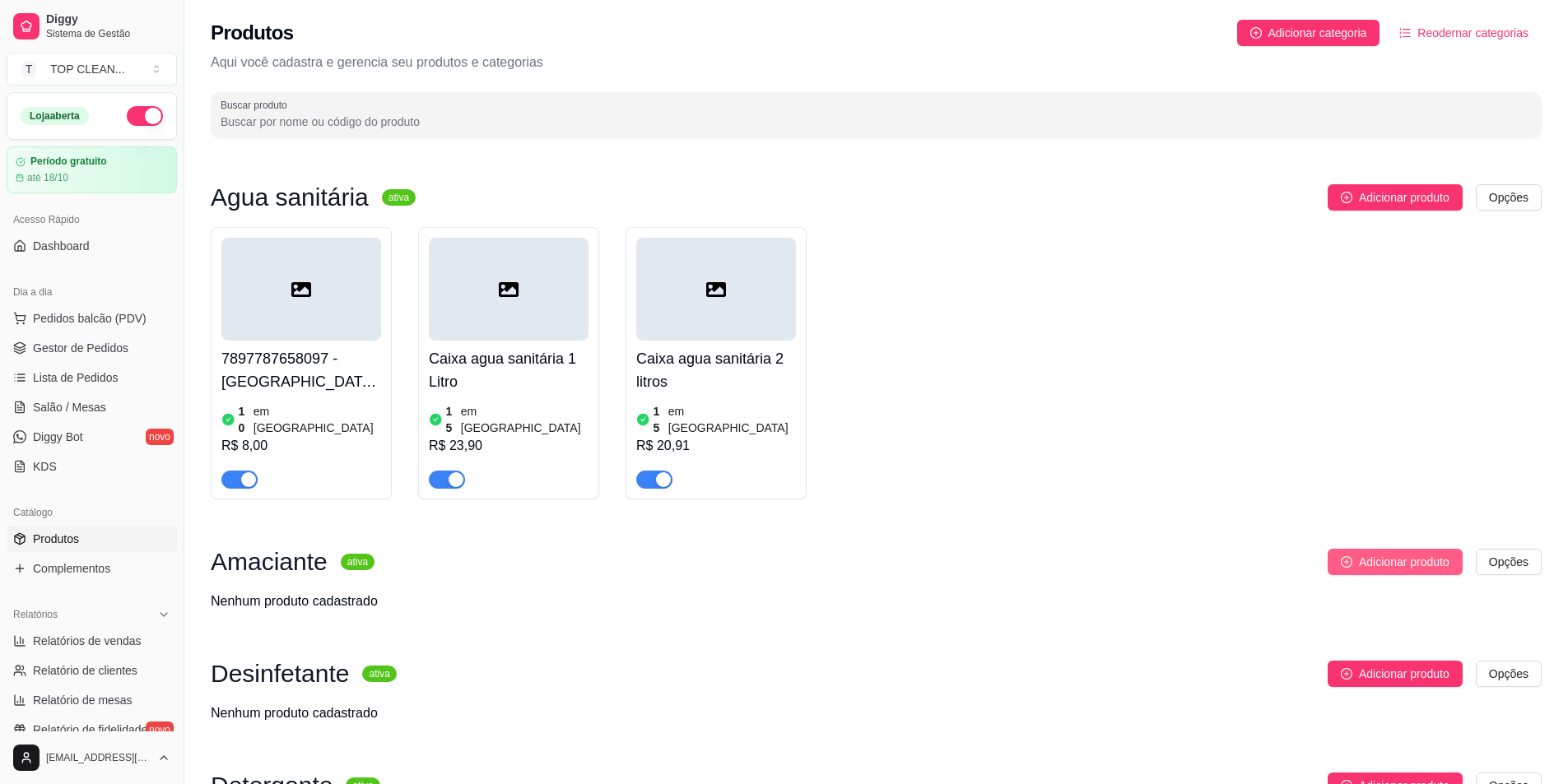
click at [1372, 553] on span "Adicionar produto" at bounding box center [1404, 562] width 90 height 18
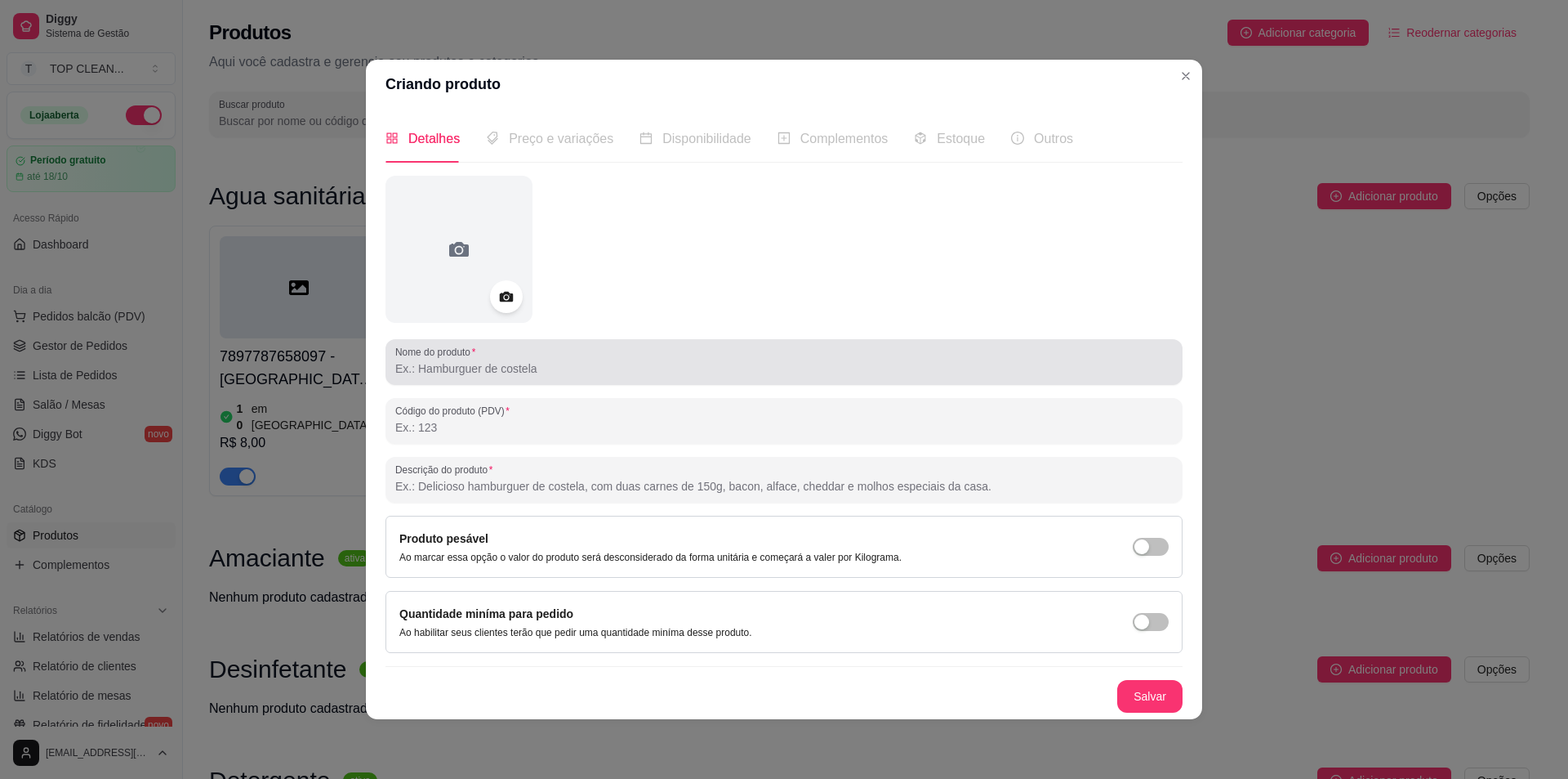
click at [542, 370] on input "Nome do produto" at bounding box center [784, 368] width 778 height 16
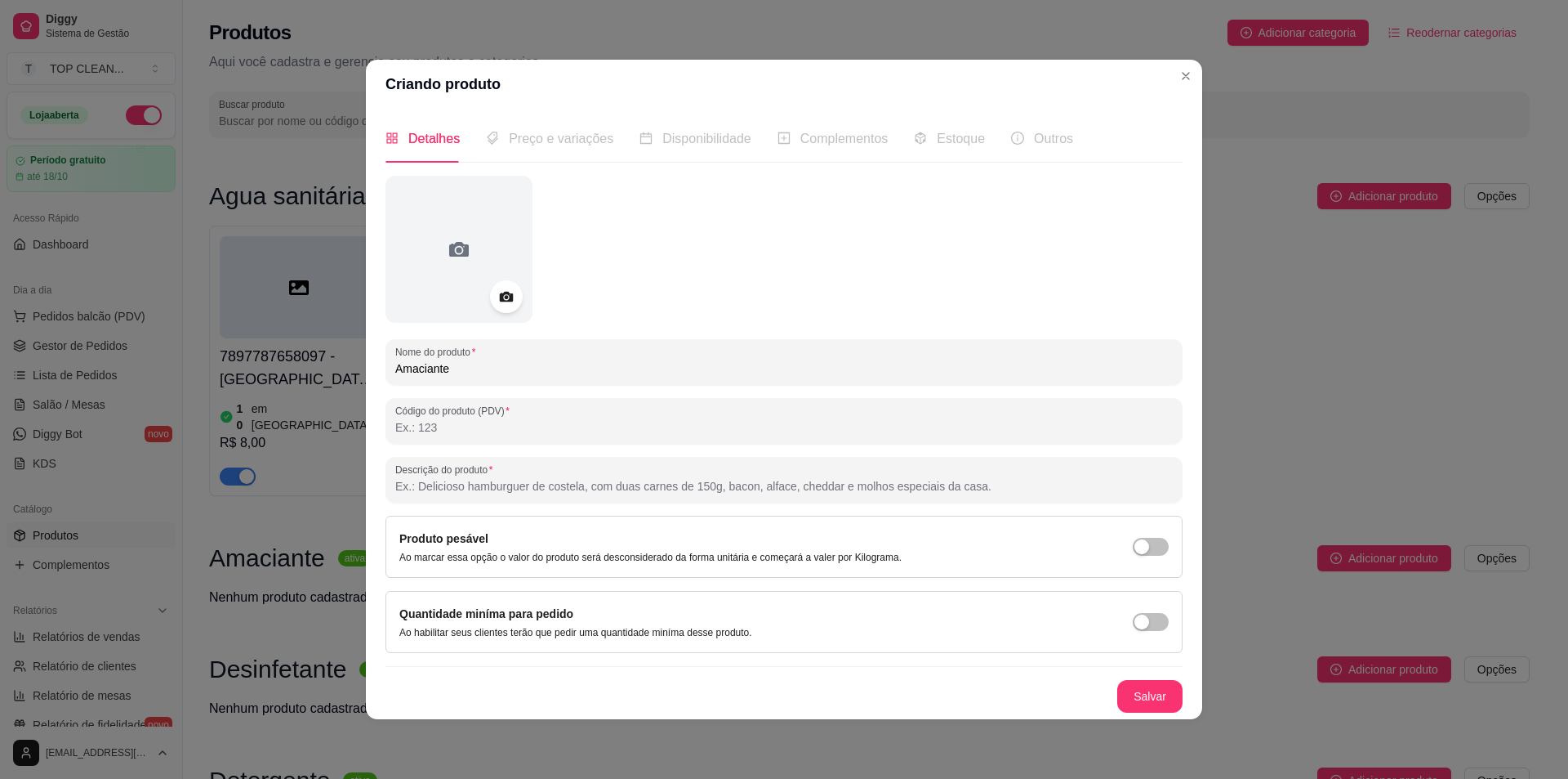
drag, startPoint x: 403, startPoint y: 374, endPoint x: 486, endPoint y: 387, distance: 84.0
click at [489, 387] on div "Nome do produto Amaciante Código do produto (PDV) Descrição do produto Produto …" at bounding box center [784, 443] width 797 height 537
click at [468, 364] on input "Amaciante" at bounding box center [784, 368] width 778 height 16
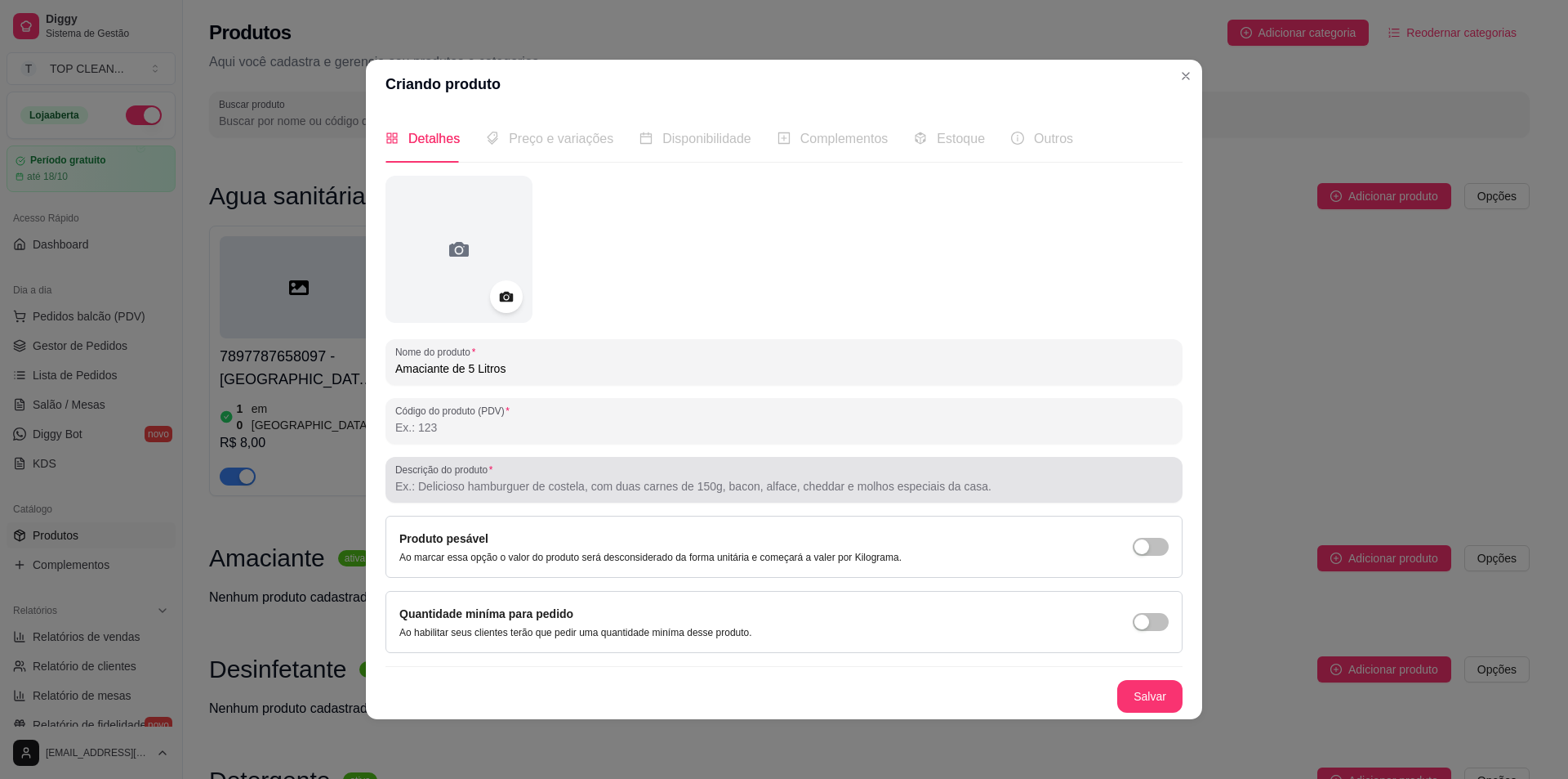
type input "Amaciante de 5 Litros"
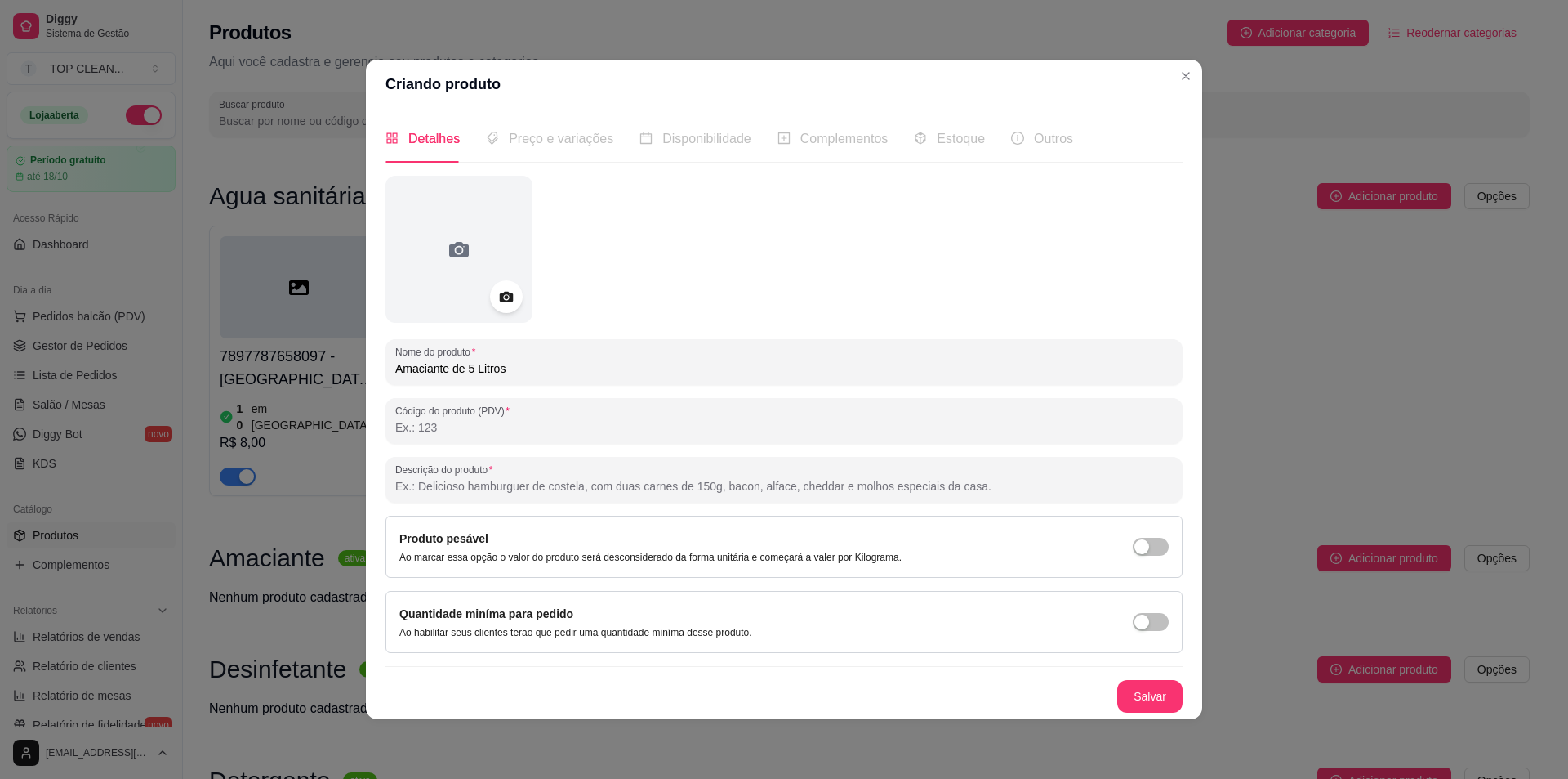
click at [473, 492] on input "Descrição do produto" at bounding box center [784, 486] width 778 height 16
type input "f"
type input "g"
type input "Garrafão de Amaciante de 5 litros"
click at [1146, 693] on button "Salvar" at bounding box center [1150, 697] width 66 height 33
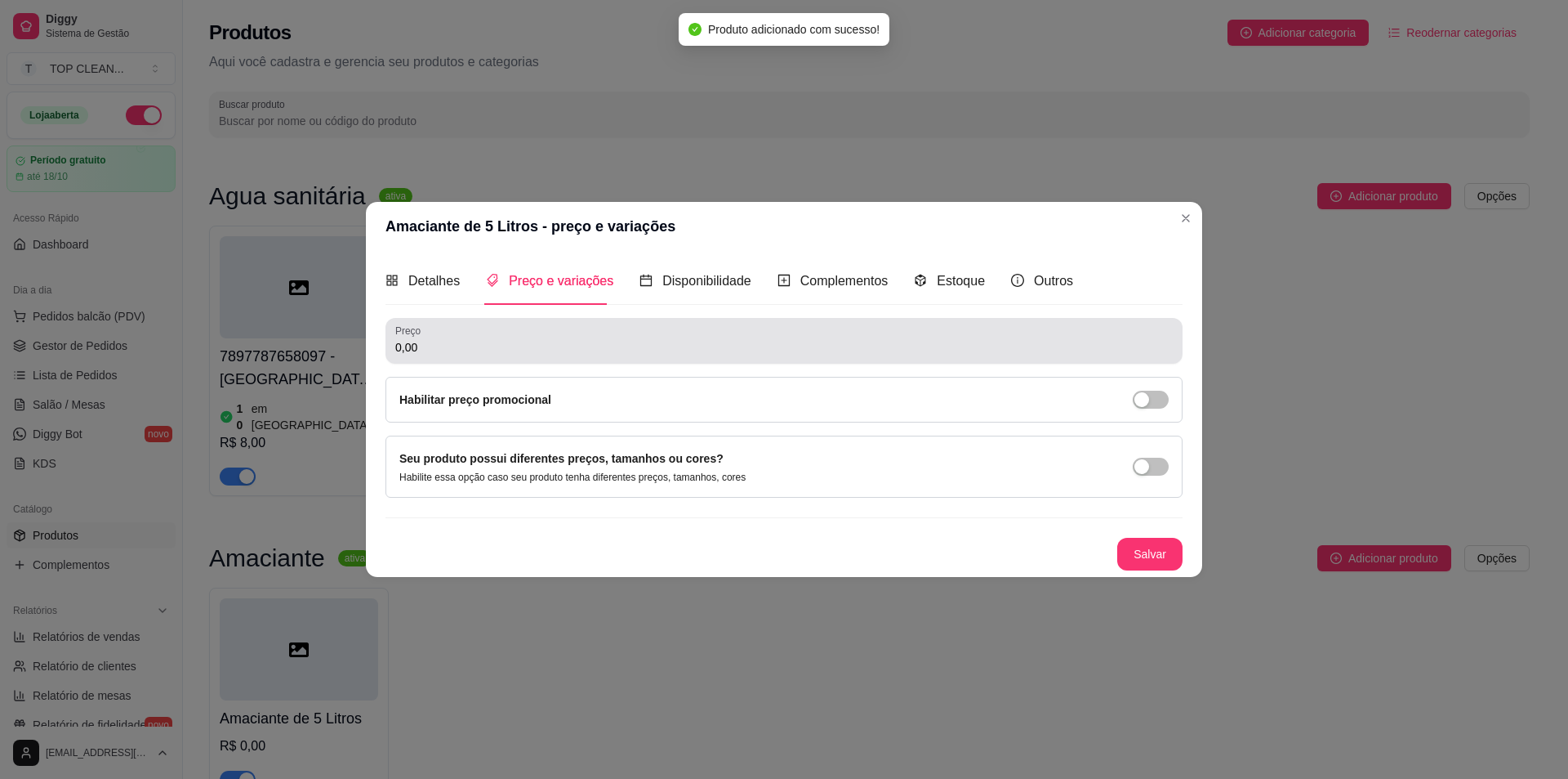
click at [447, 339] on input "0,00" at bounding box center [784, 347] width 778 height 16
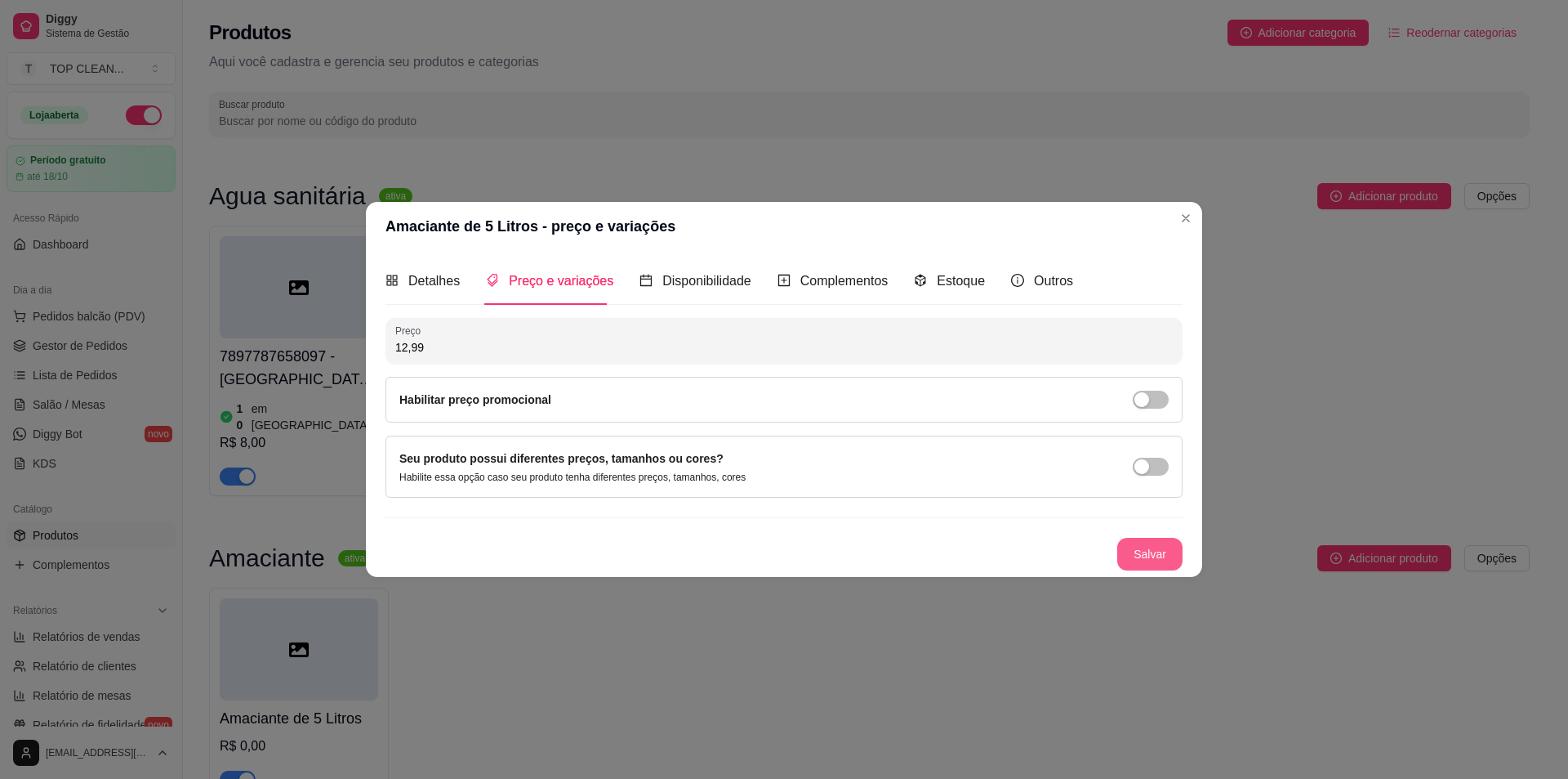
type input "12,99"
click at [1148, 555] on button "Salvar" at bounding box center [1150, 553] width 64 height 32
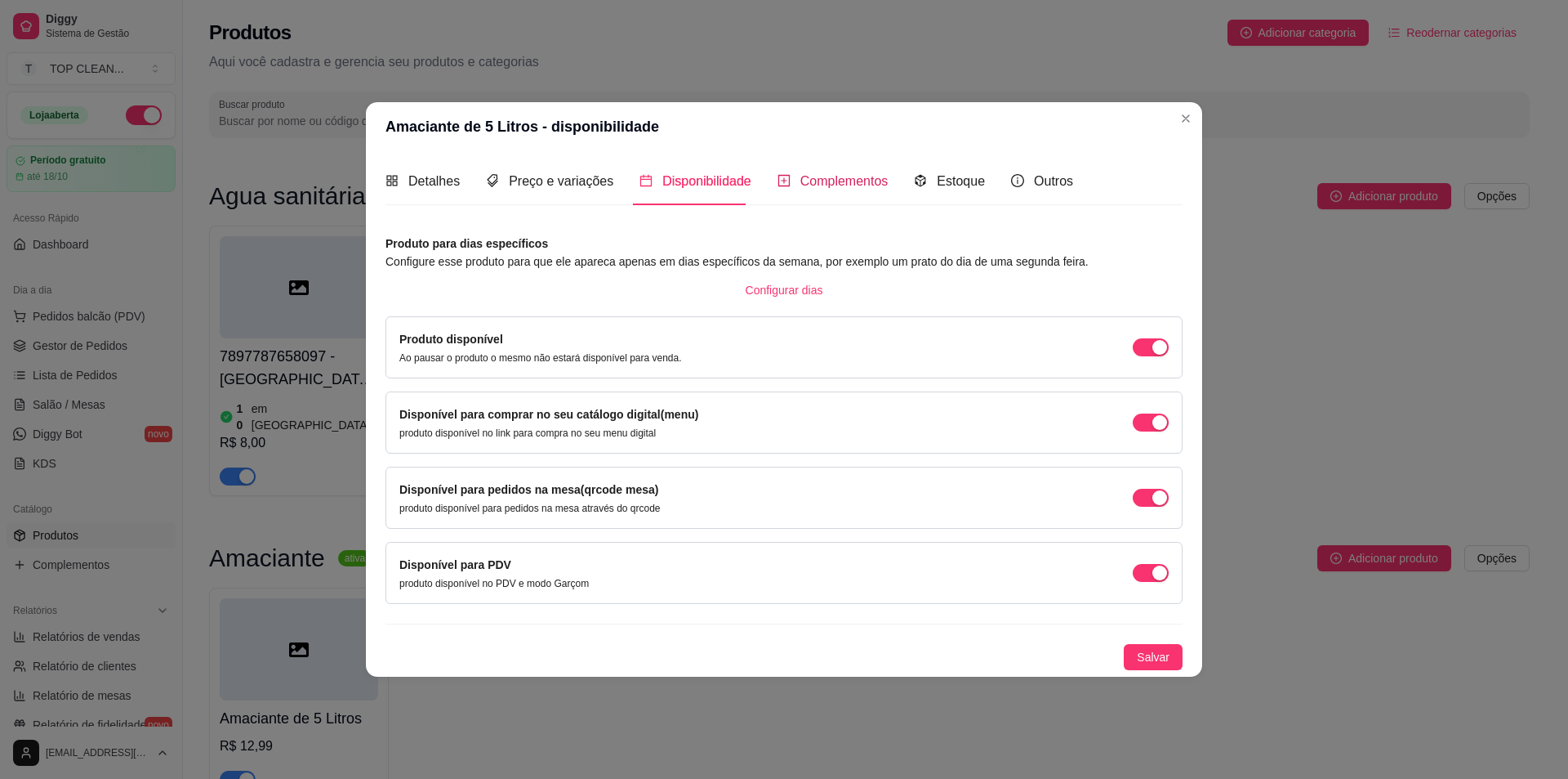
click at [801, 183] on span "Complementos" at bounding box center [844, 180] width 89 height 14
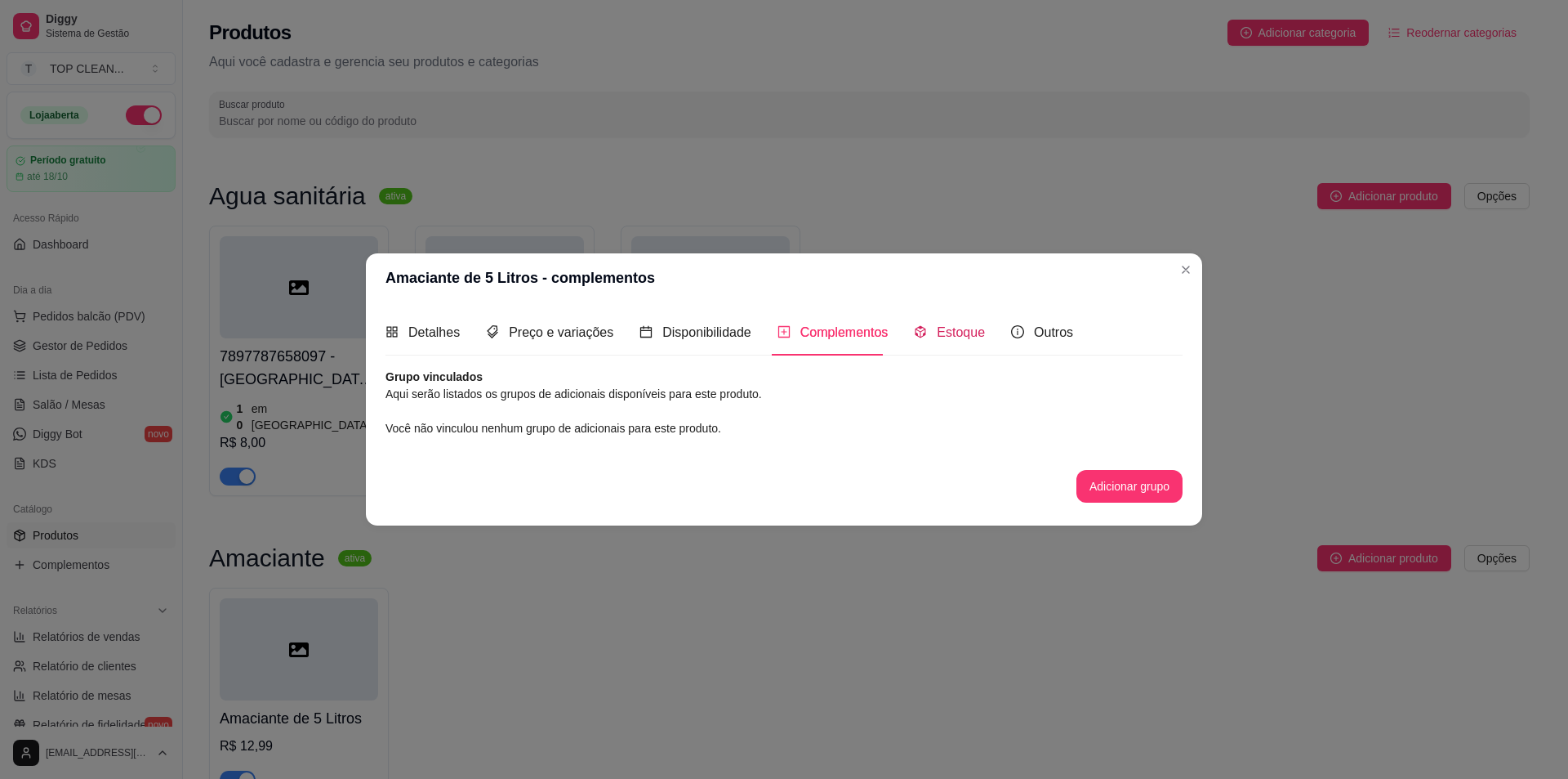
click at [945, 337] on span "Estoque" at bounding box center [960, 332] width 48 height 14
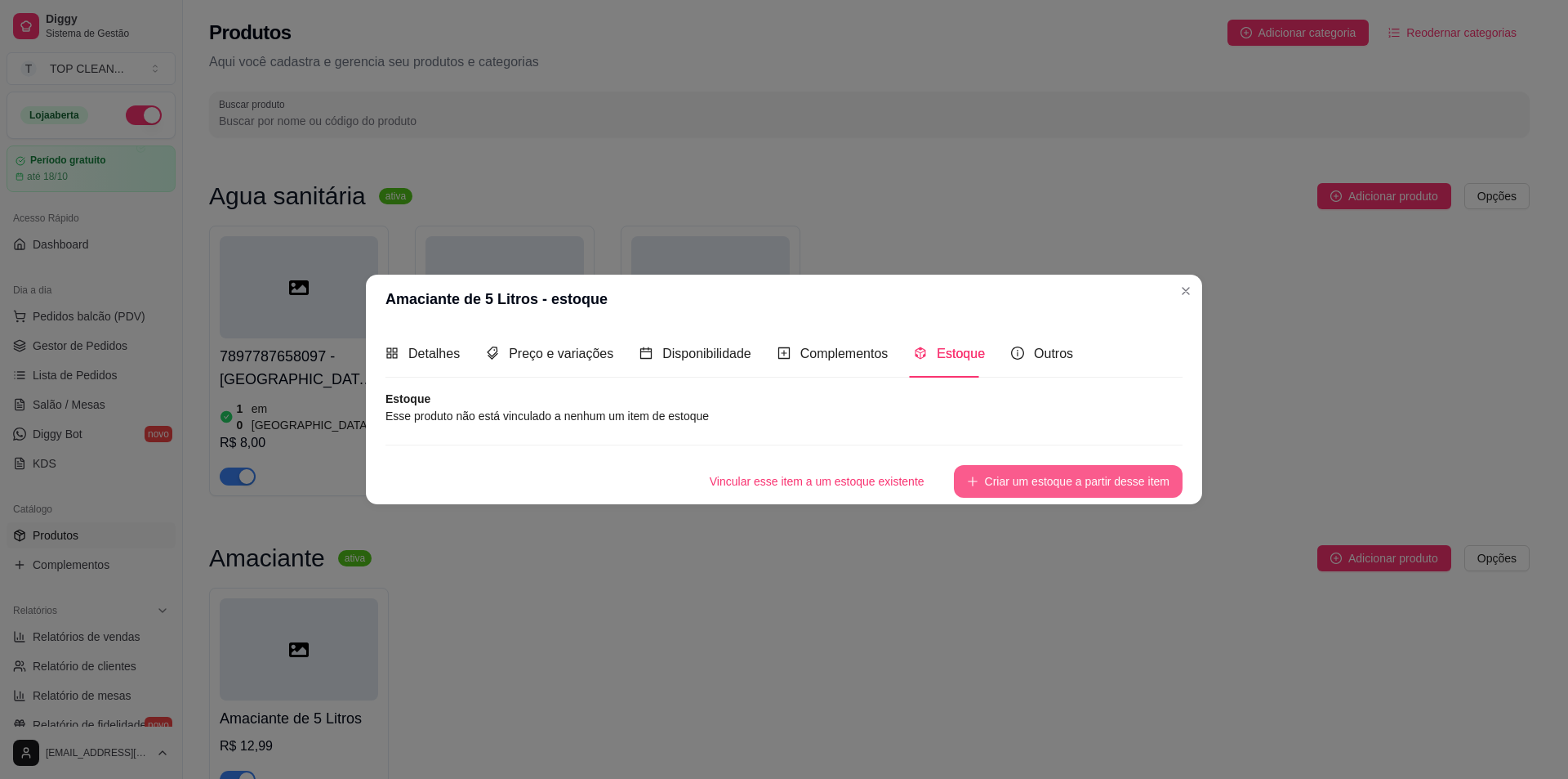
click at [999, 482] on button "Criar um estoque a partir desse item" at bounding box center [1068, 482] width 228 height 33
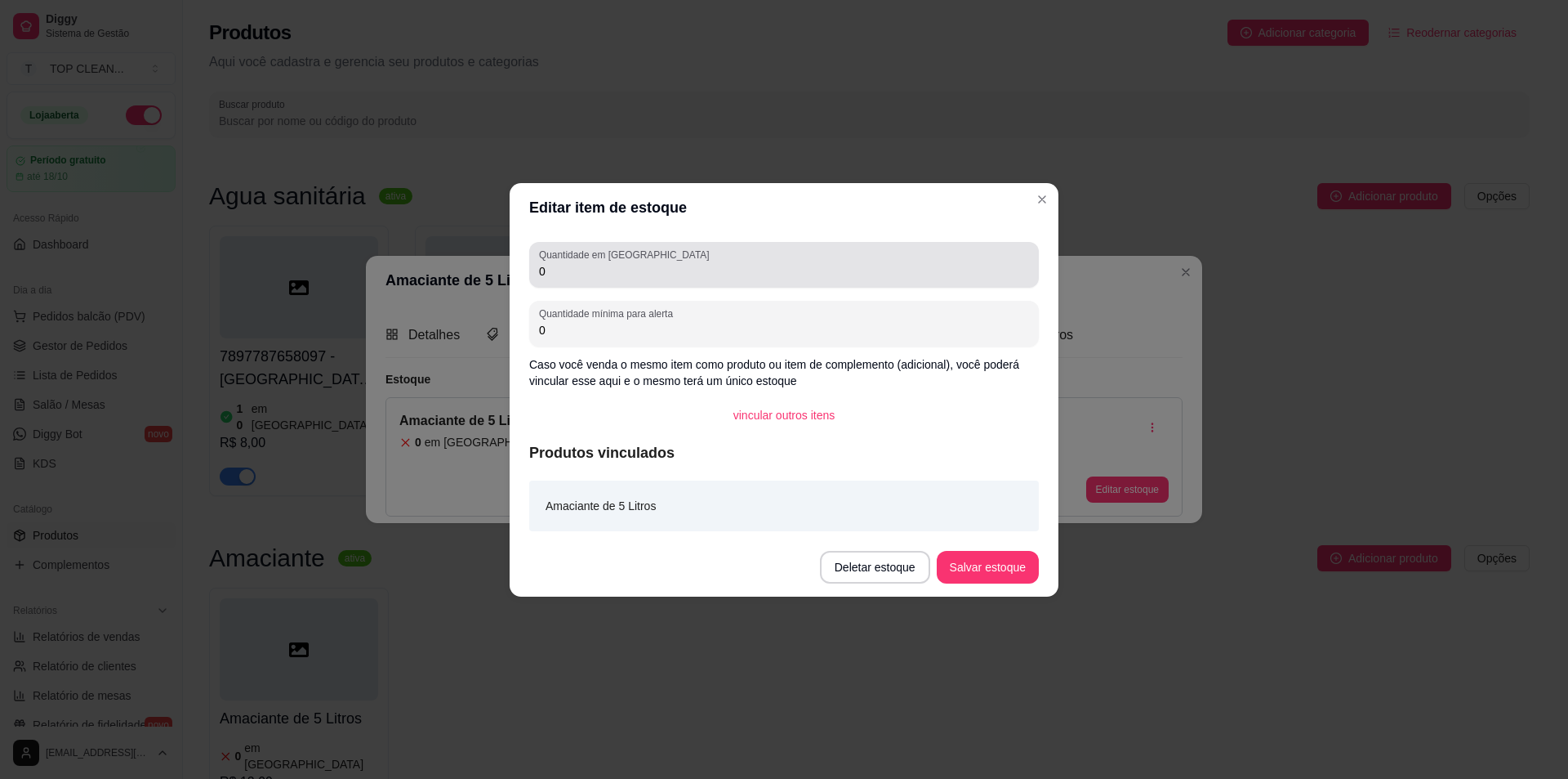
click at [538, 272] on div "Quantidade em estoque 0" at bounding box center [784, 265] width 510 height 46
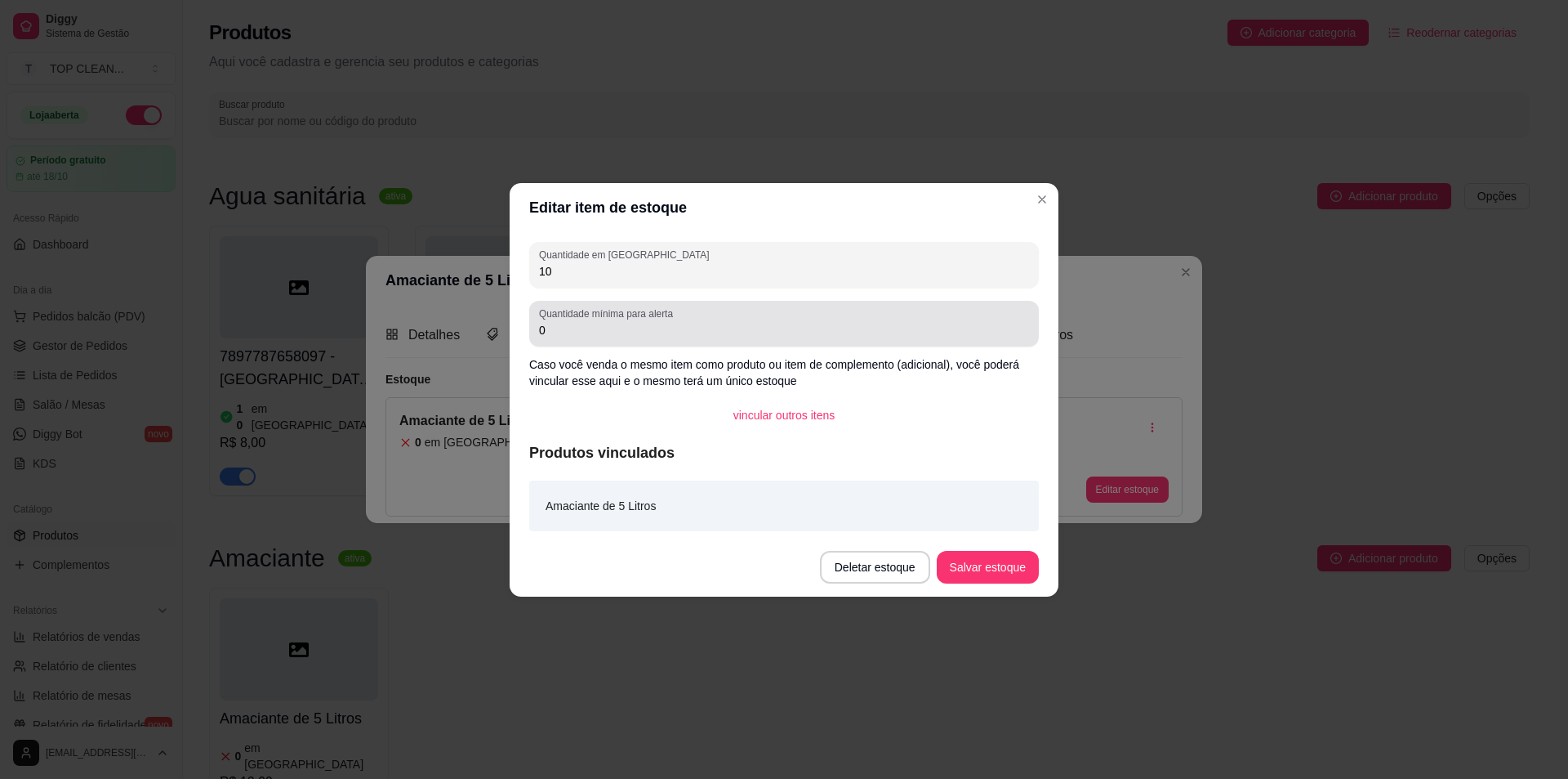
type input "10"
click at [534, 330] on div "Quantidade mínima para alerta 0" at bounding box center [784, 324] width 510 height 46
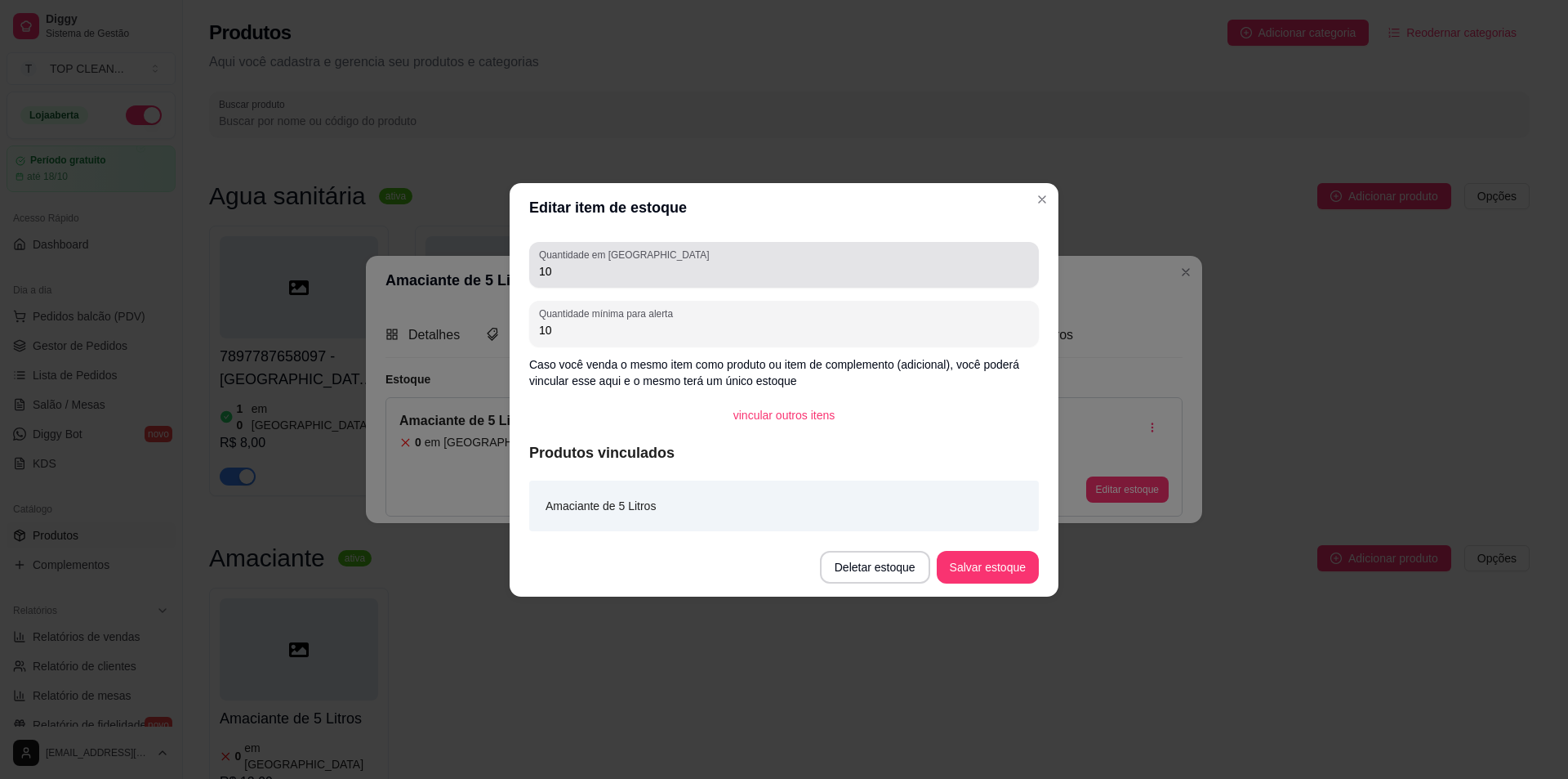
type input "10"
drag, startPoint x: 536, startPoint y: 270, endPoint x: 645, endPoint y: 282, distance: 109.7
click at [645, 282] on div "Quantidade em estoque 10" at bounding box center [784, 265] width 510 height 46
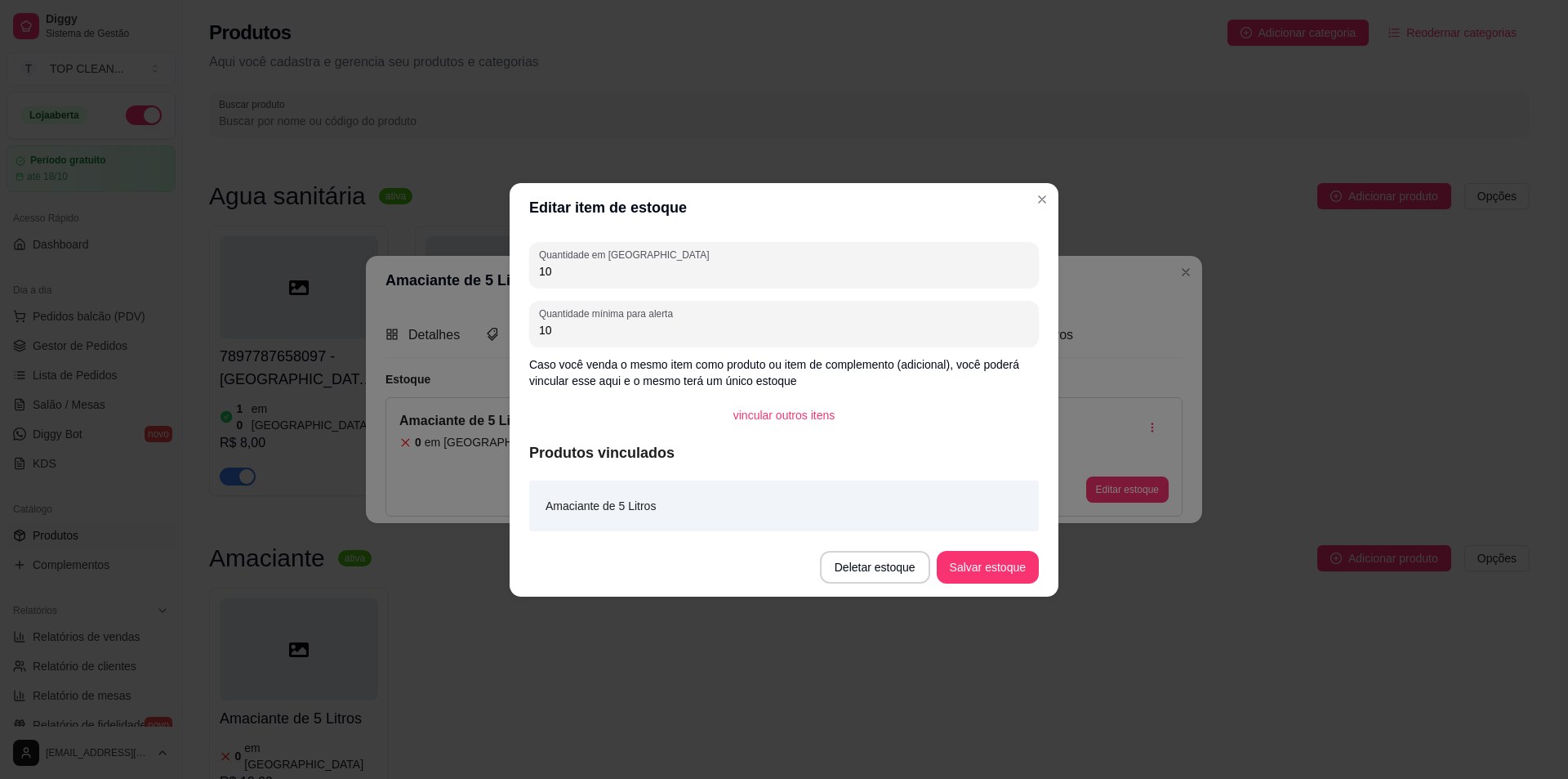
type input "1"
type input "5"
click at [996, 570] on button "Salvar estoque" at bounding box center [987, 566] width 100 height 32
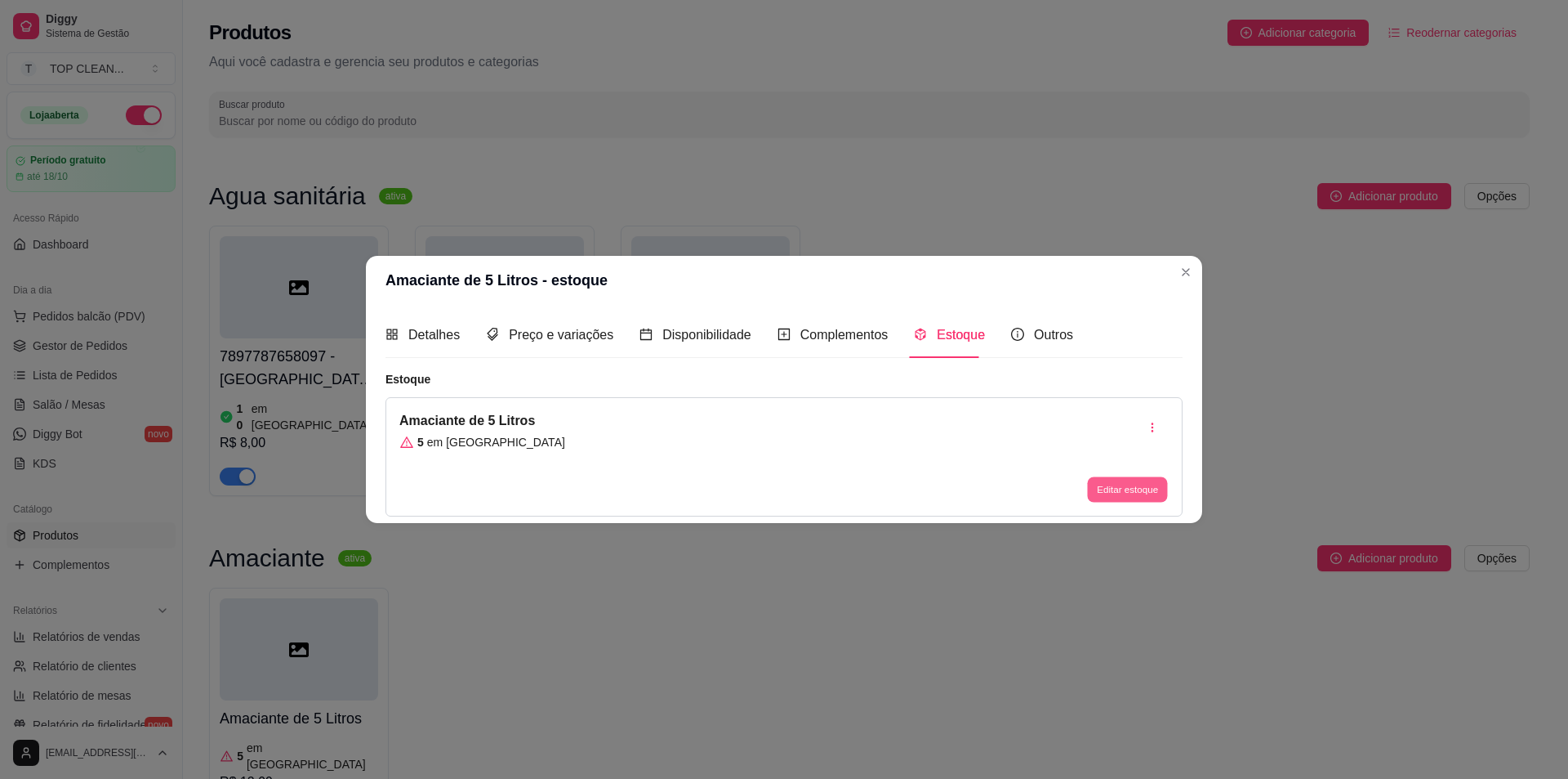
click at [1150, 493] on button "Editar estoque" at bounding box center [1128, 490] width 80 height 26
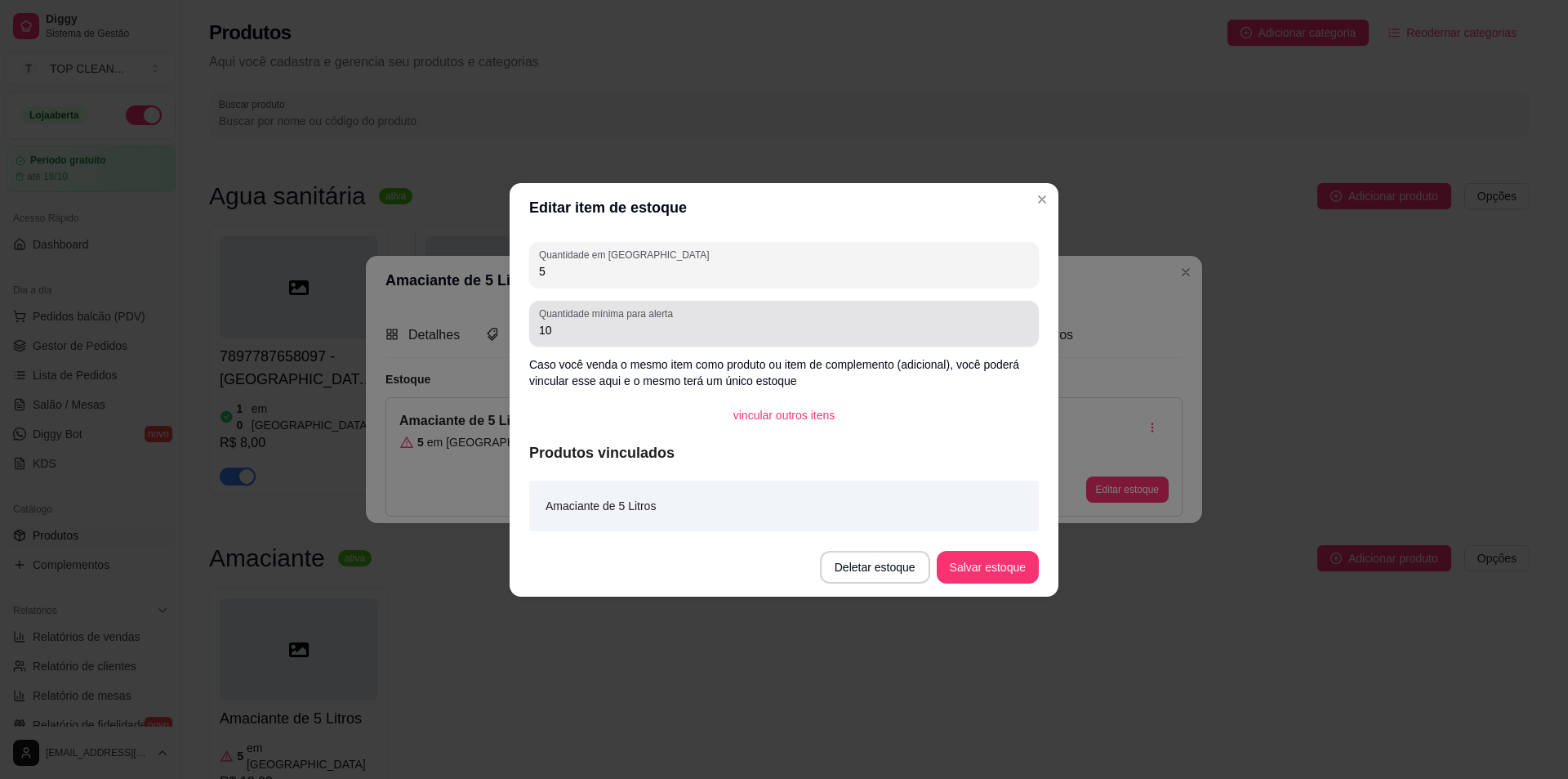
drag, startPoint x: 536, startPoint y: 332, endPoint x: 615, endPoint y: 335, distance: 79.1
click at [615, 335] on div "Quantidade mínima para alerta 10" at bounding box center [784, 324] width 510 height 46
drag, startPoint x: 562, startPoint y: 329, endPoint x: 520, endPoint y: 327, distance: 42.0
click at [520, 327] on div "Quantidade em estoque 5 Quantidade mínima para alerta 10 Caso você venda o mesm…" at bounding box center [784, 385] width 549 height 305
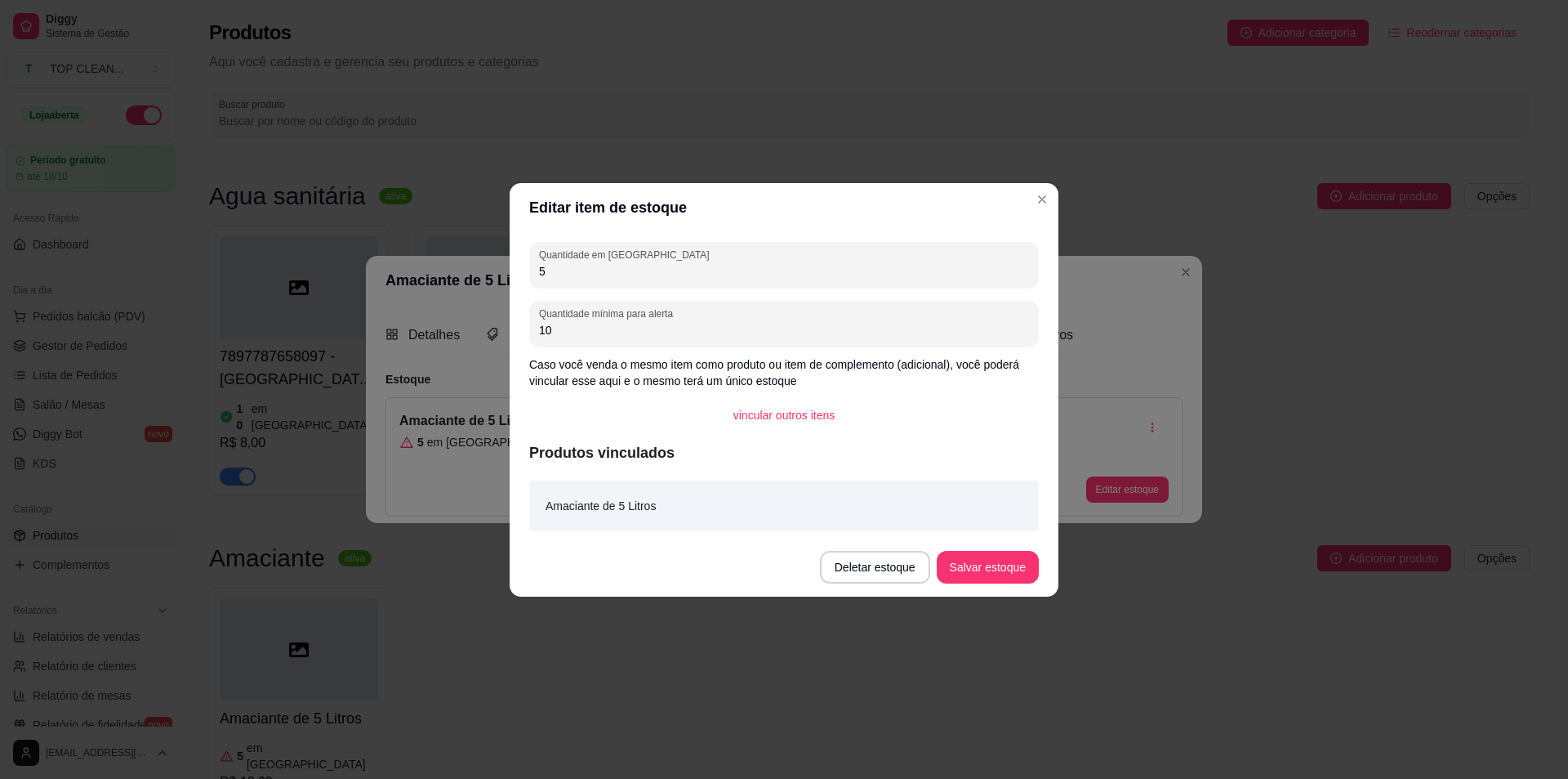
click at [556, 277] on input "5" at bounding box center [784, 272] width 490 height 16
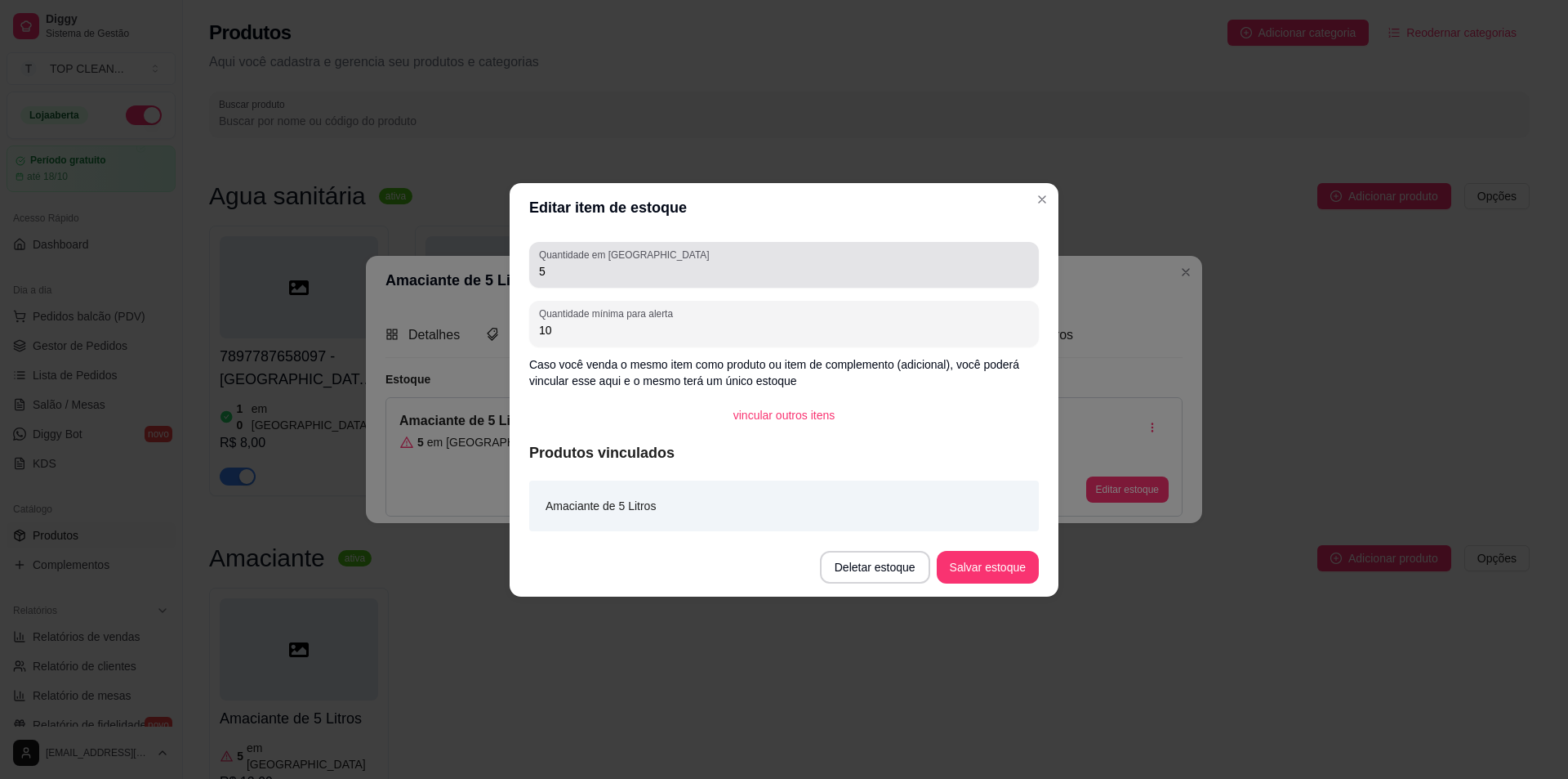
click at [537, 274] on div "Quantidade em estoque 5" at bounding box center [784, 265] width 510 height 46
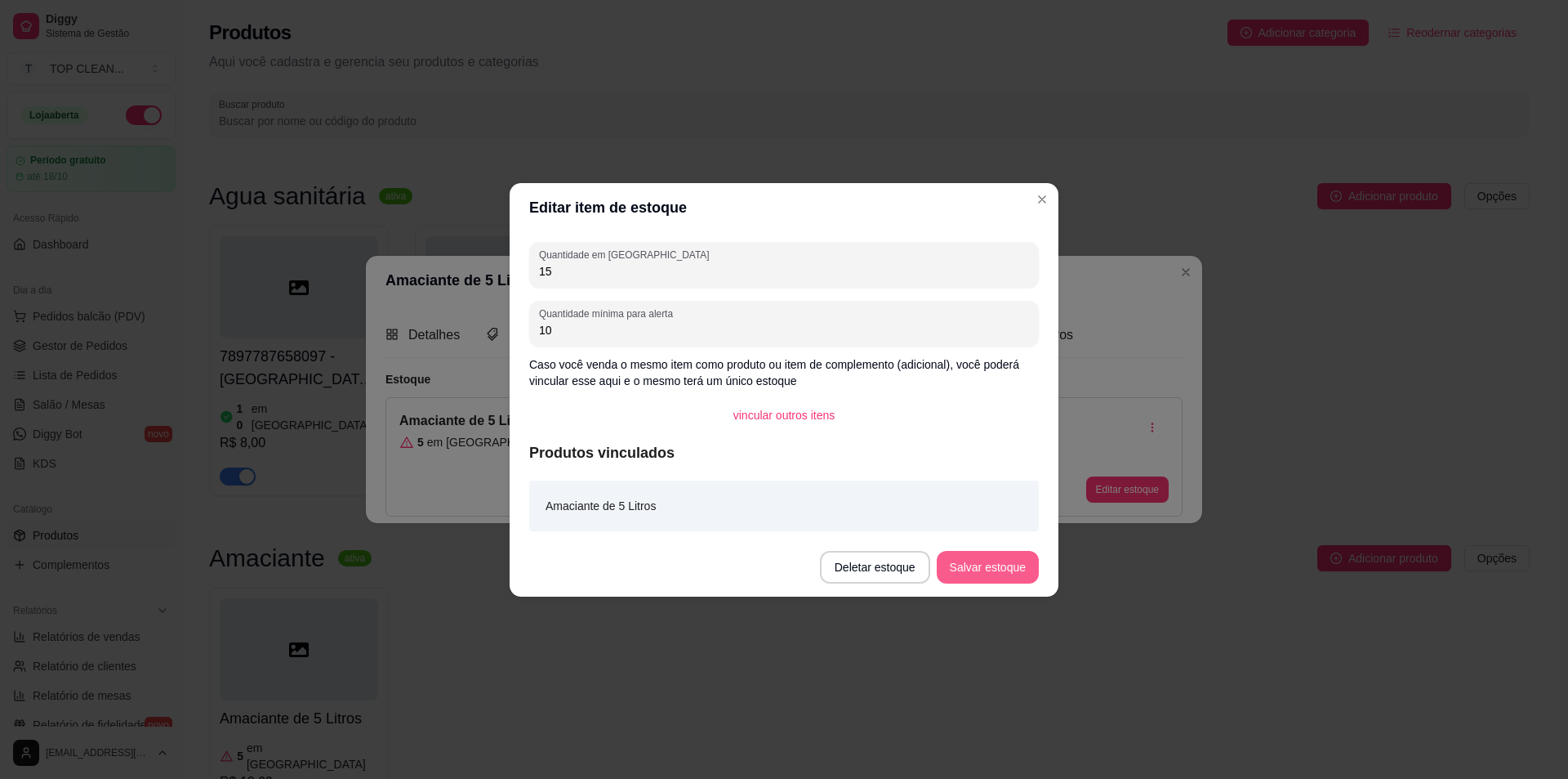
type input "15"
click at [987, 574] on button "Salvar estoque" at bounding box center [988, 567] width 102 height 33
click at [1006, 561] on button "Salvar estoque" at bounding box center [987, 566] width 100 height 32
